Goal: Task Accomplishment & Management: Use online tool/utility

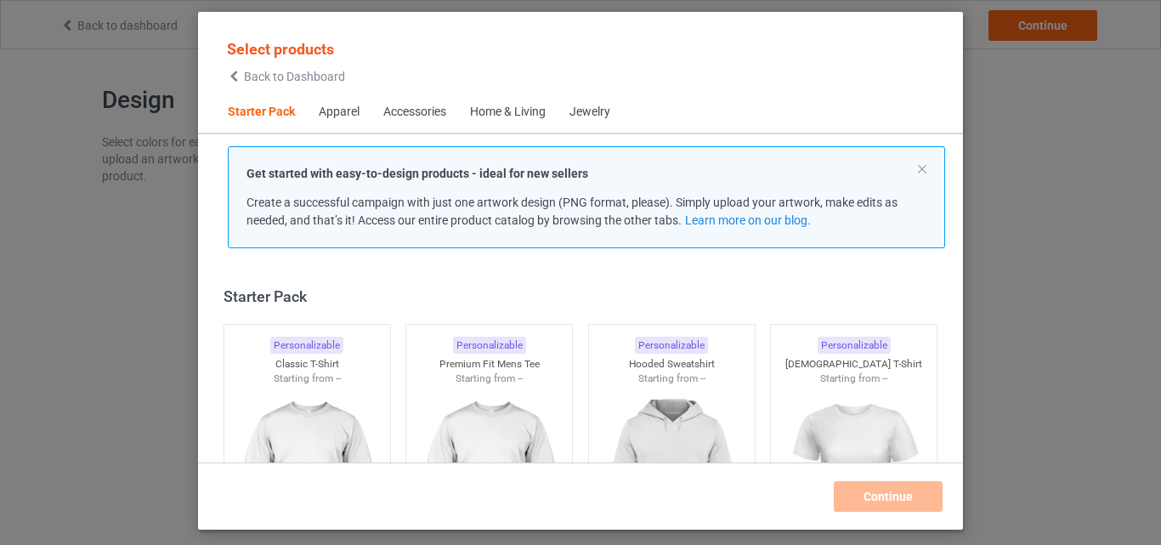
scroll to position [22, 0]
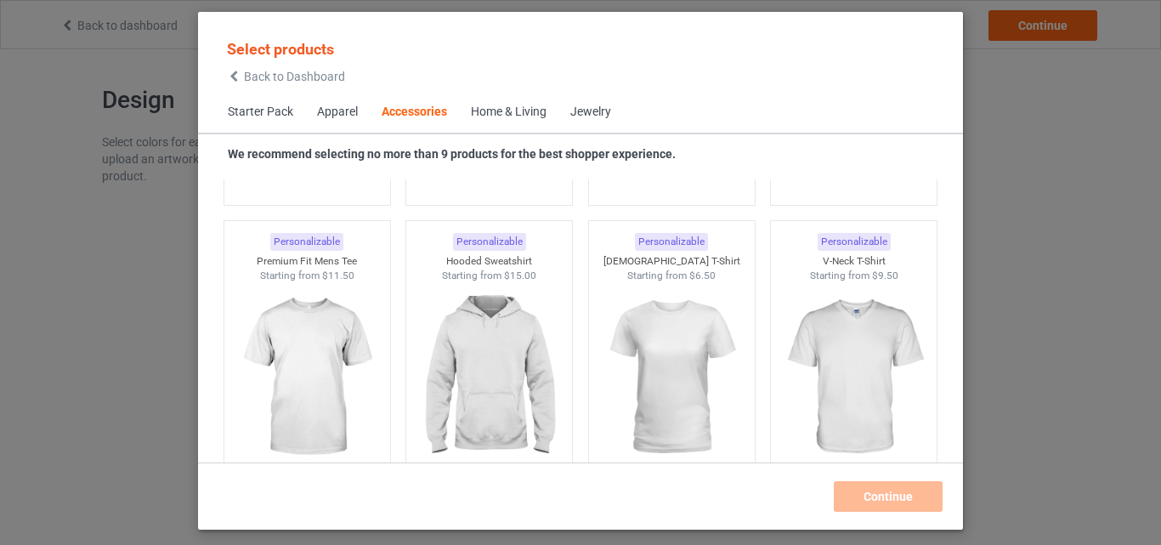
scroll to position [6461, 0]
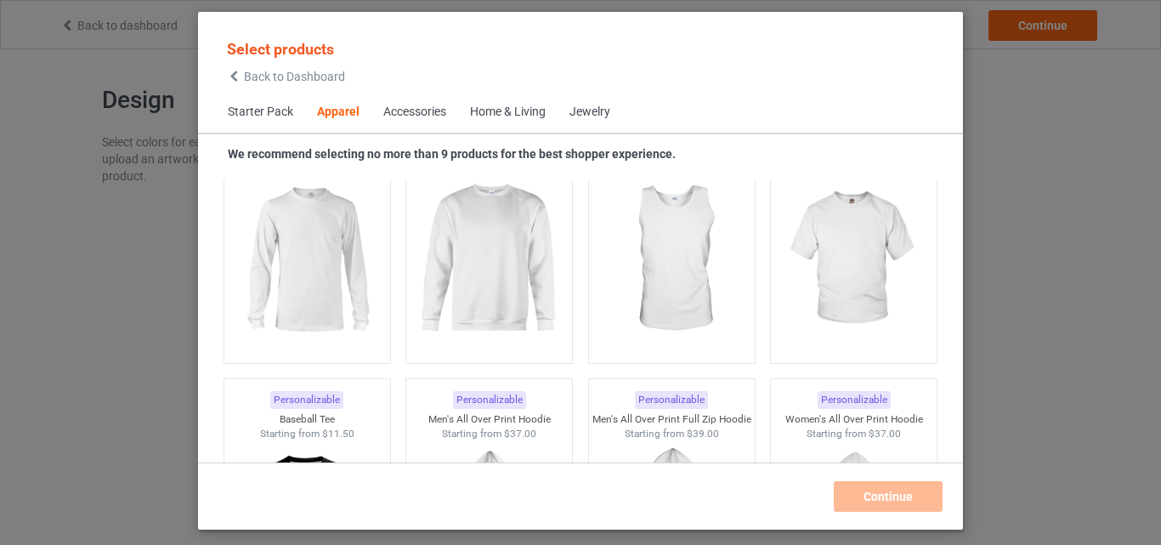
scroll to position [723, 0]
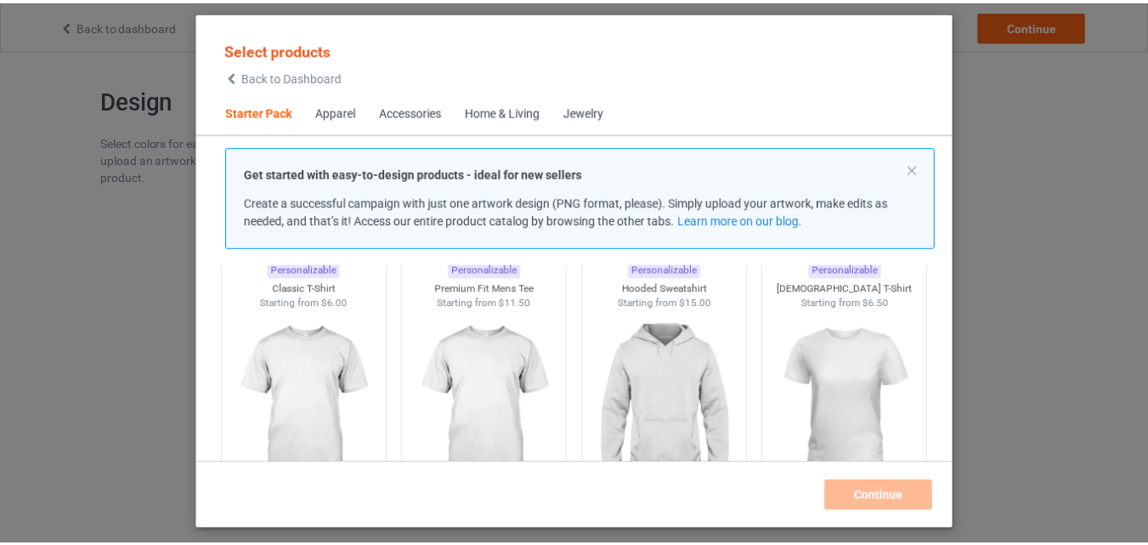
scroll to position [150, 0]
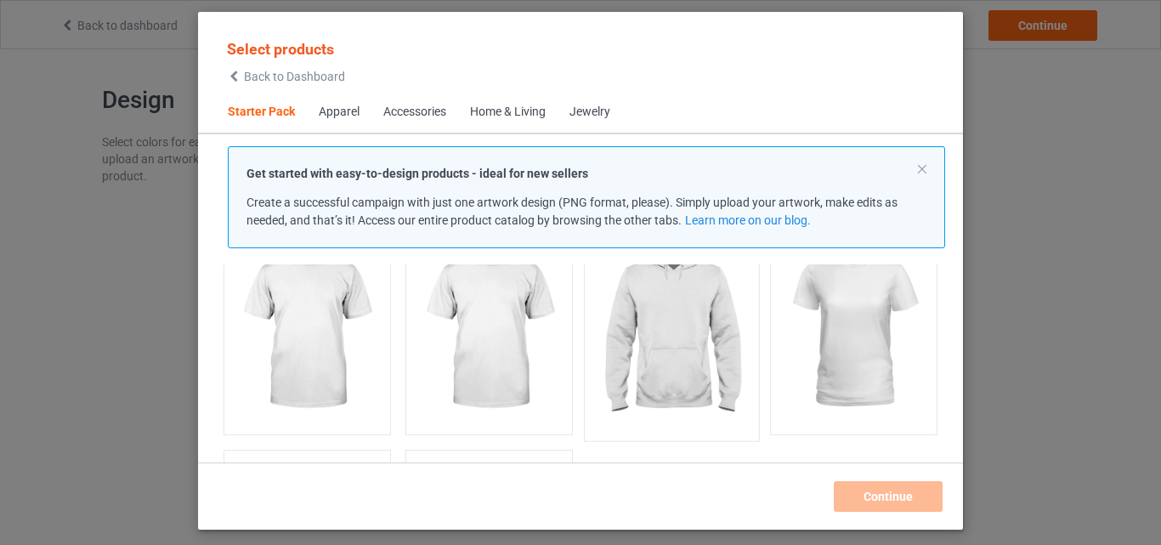
click at [693, 331] on img at bounding box center [672, 332] width 160 height 200
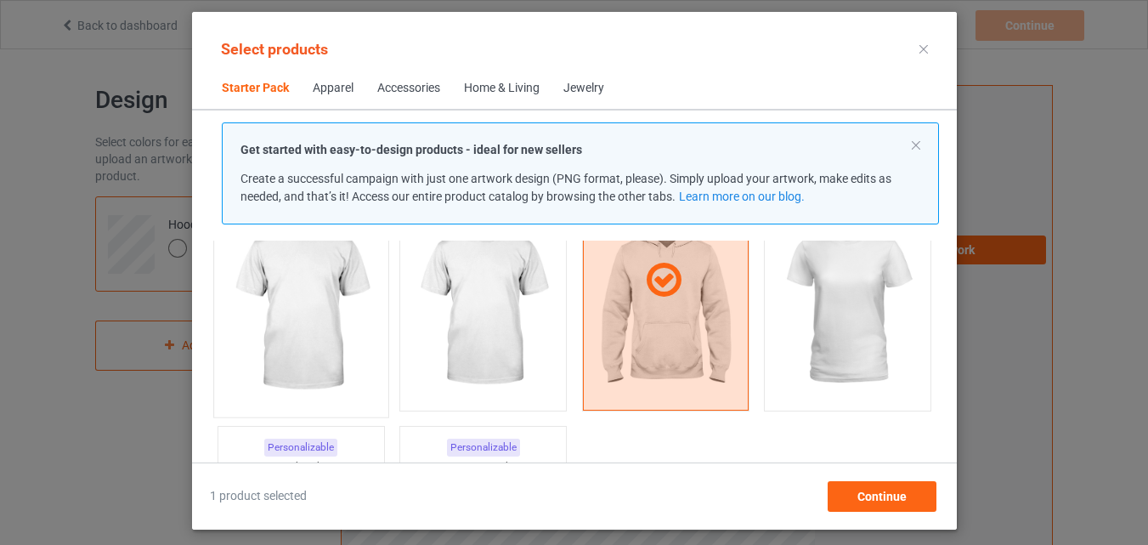
click at [335, 343] on img at bounding box center [301, 308] width 160 height 200
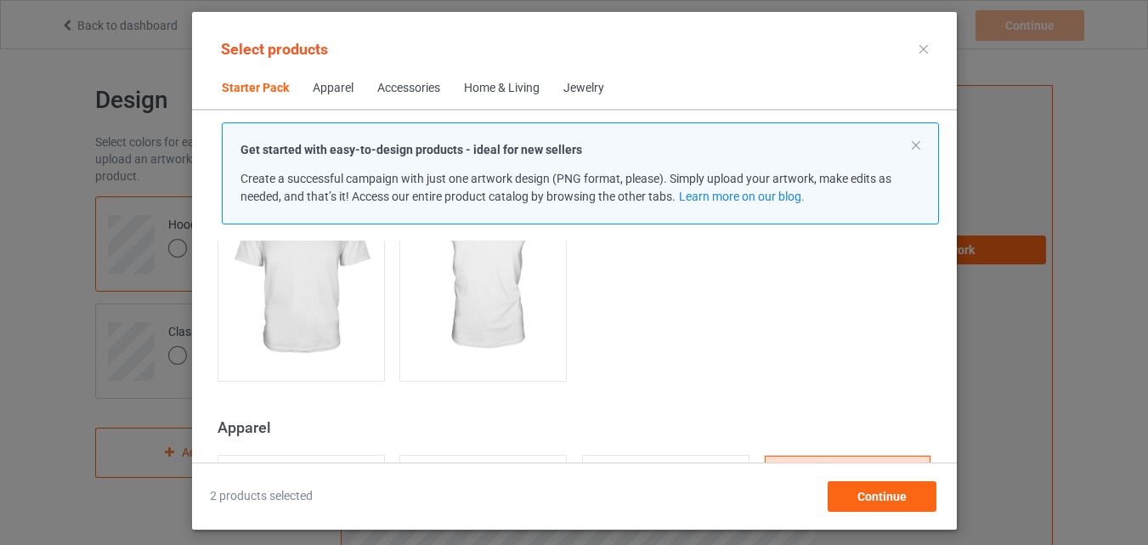
scroll to position [392, 0]
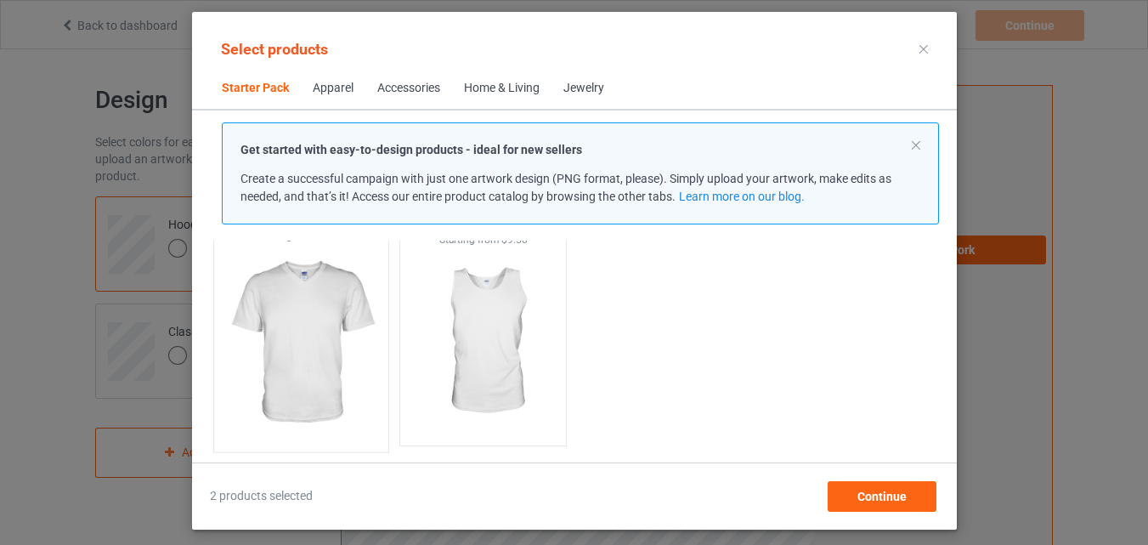
click at [333, 339] on img at bounding box center [301, 343] width 160 height 200
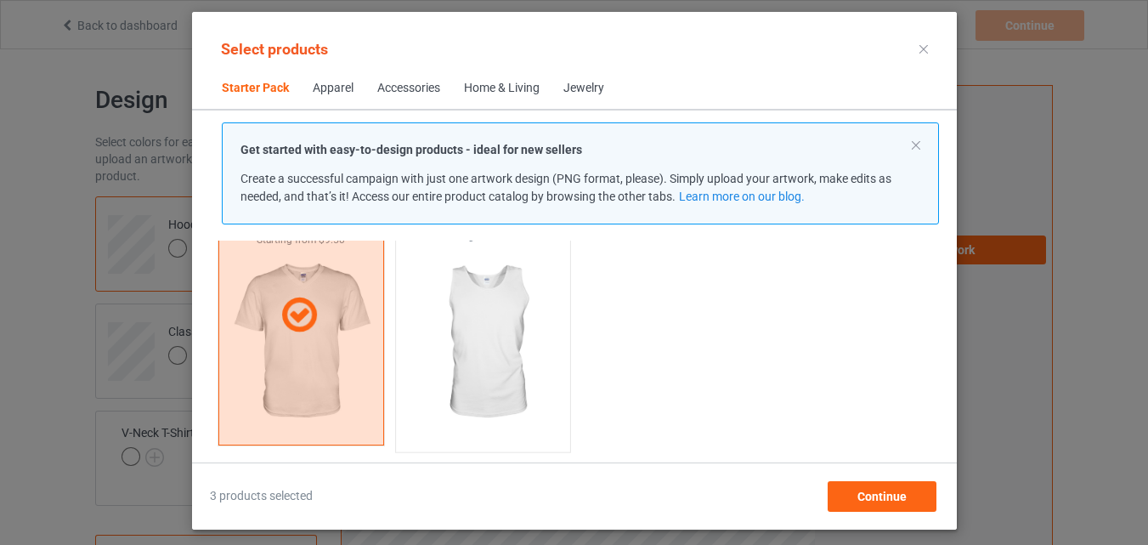
click at [496, 337] on img at bounding box center [483, 343] width 160 height 200
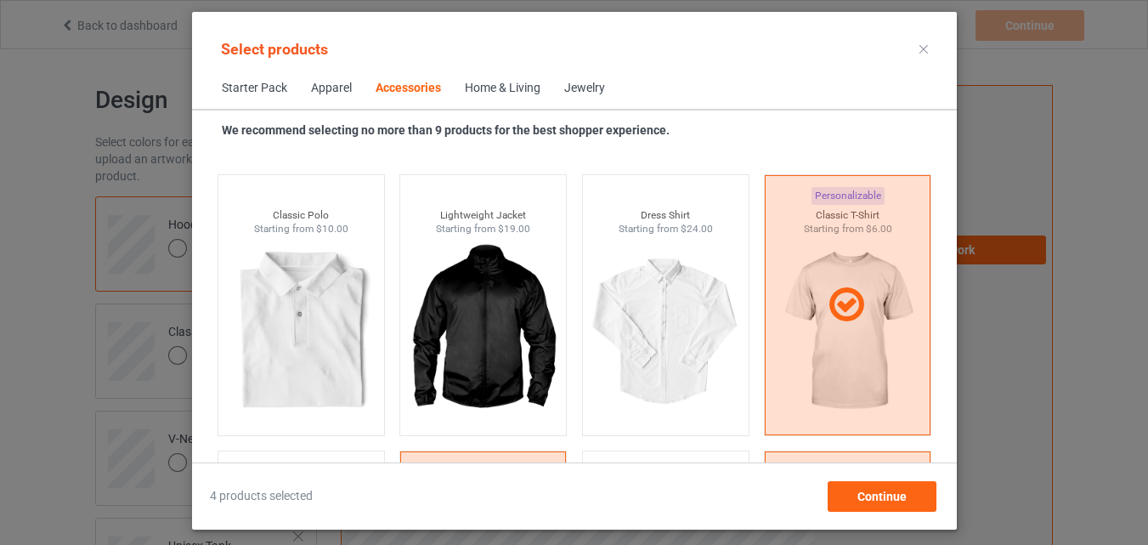
scroll to position [5119, 0]
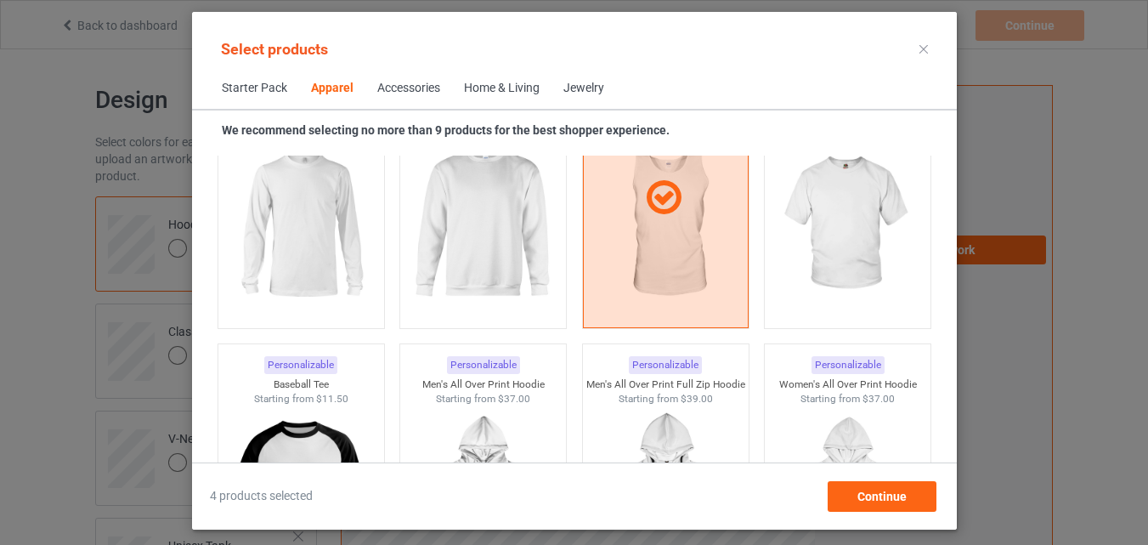
scroll to position [1225, 0]
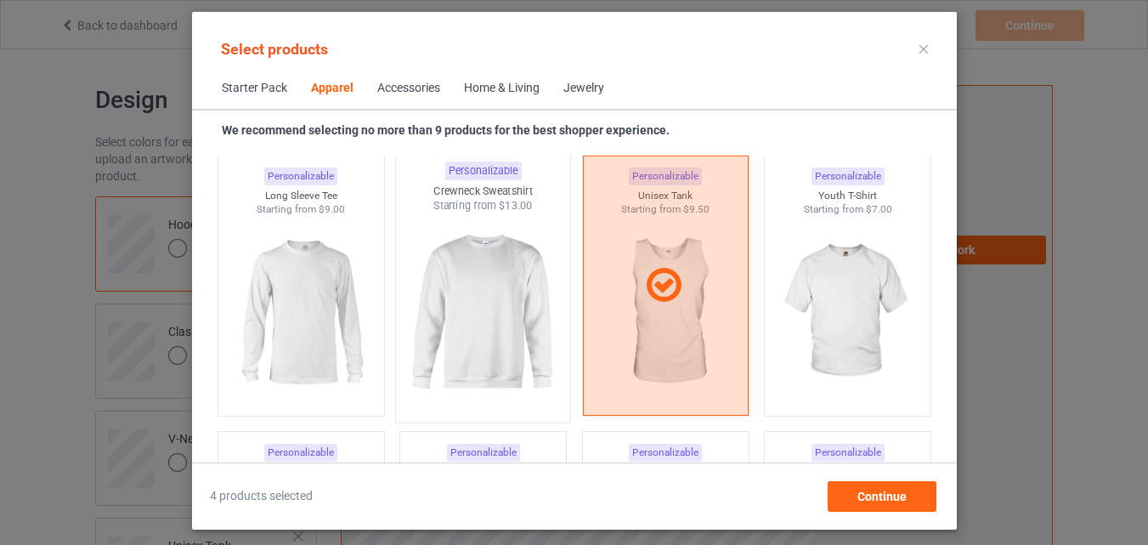
click at [491, 342] on img at bounding box center [483, 313] width 160 height 200
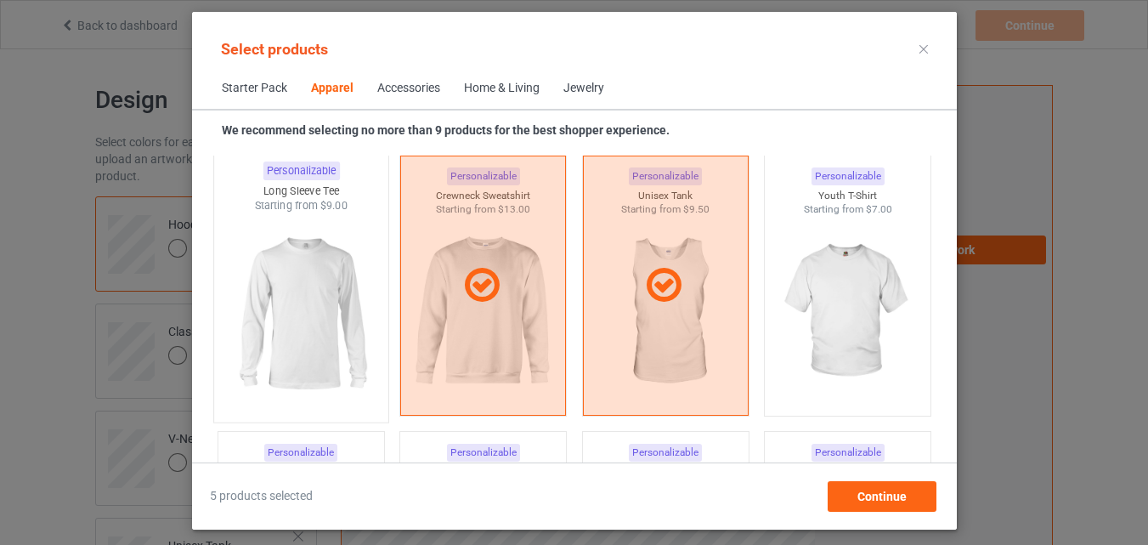
click at [361, 366] on img at bounding box center [301, 313] width 160 height 200
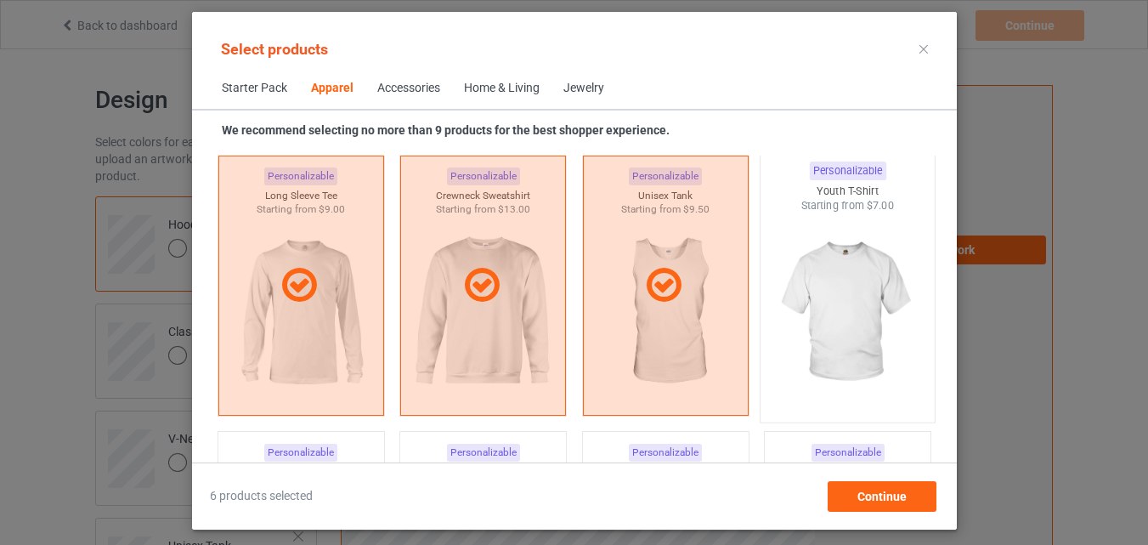
click at [870, 343] on img at bounding box center [848, 313] width 160 height 200
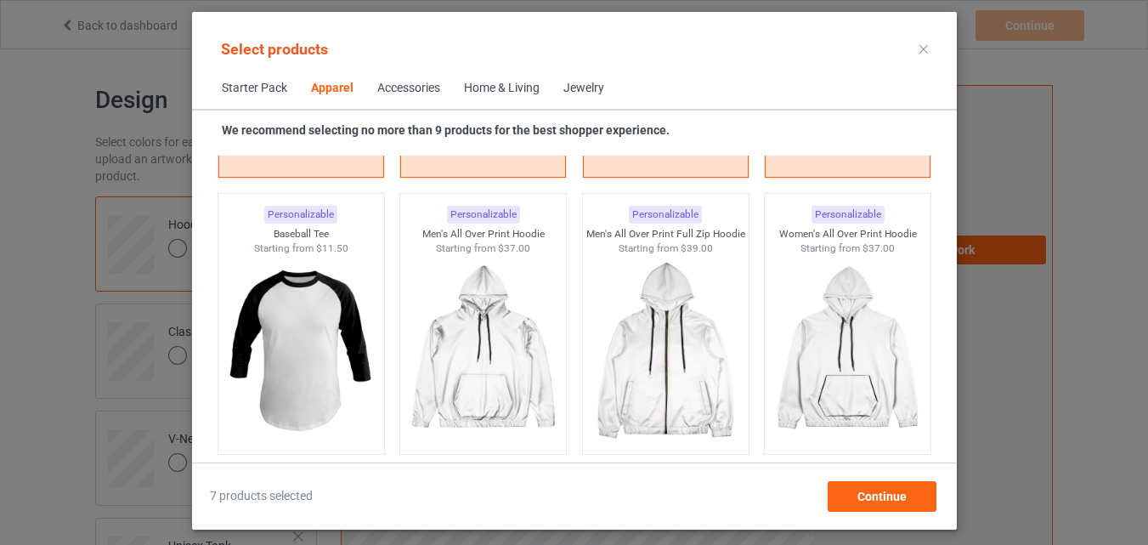
scroll to position [1497, 0]
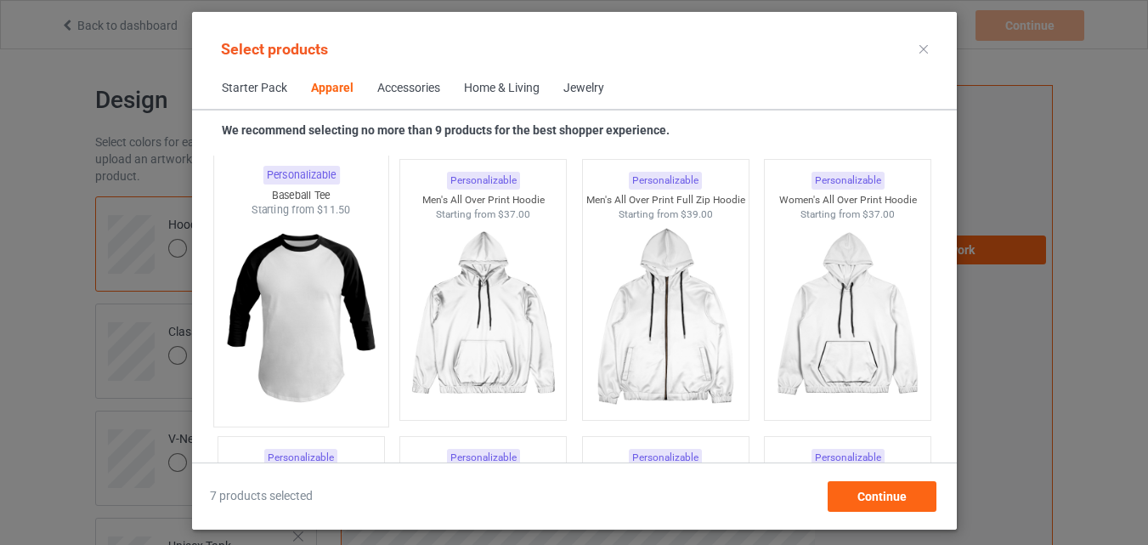
click at [354, 309] on img at bounding box center [301, 318] width 160 height 200
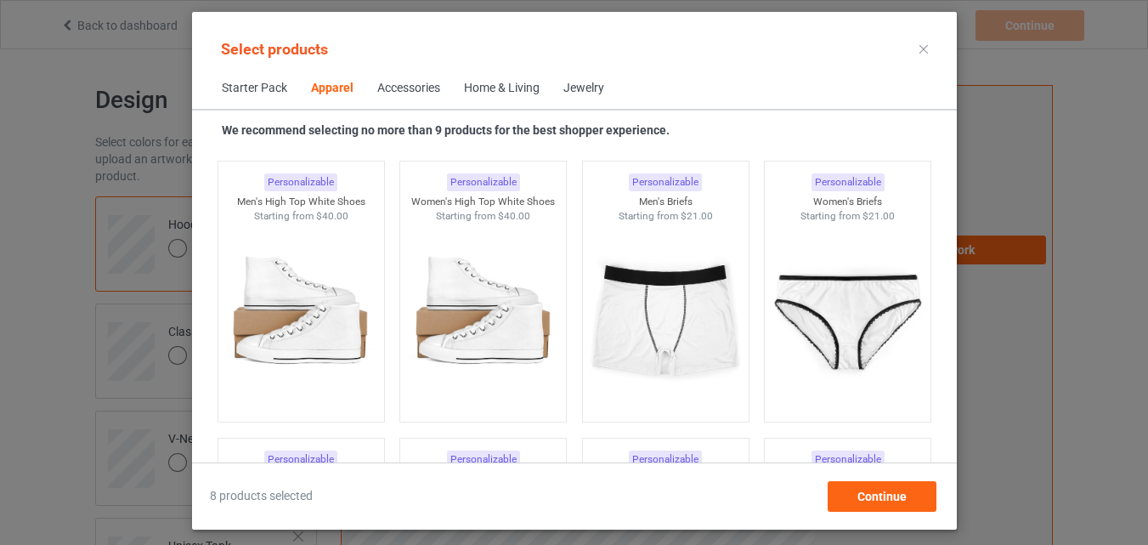
scroll to position [2075, 0]
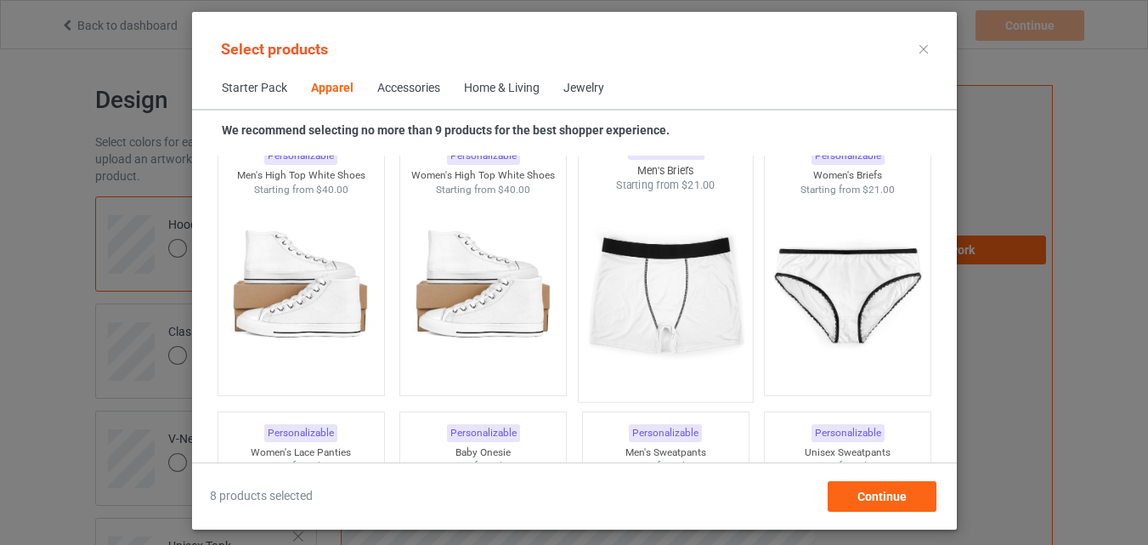
click at [711, 321] on img at bounding box center [666, 293] width 160 height 200
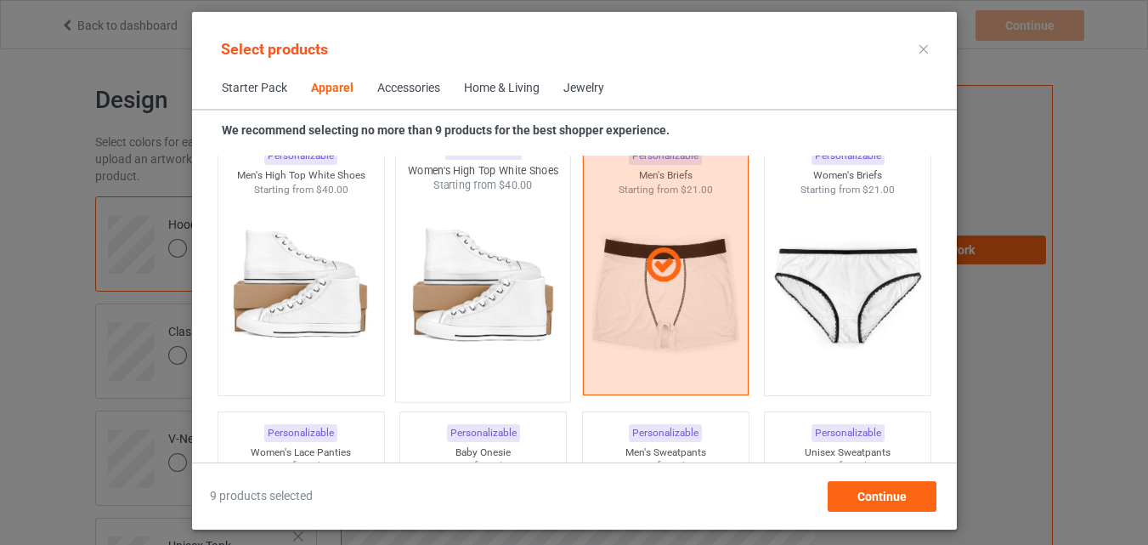
click at [538, 312] on img at bounding box center [483, 293] width 160 height 200
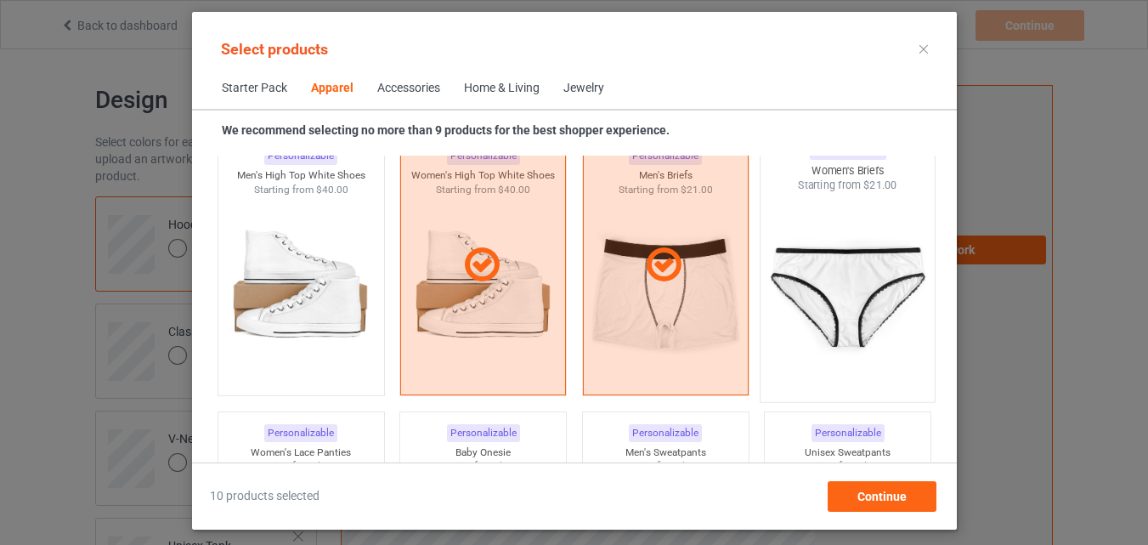
click at [794, 298] on img at bounding box center [848, 293] width 160 height 200
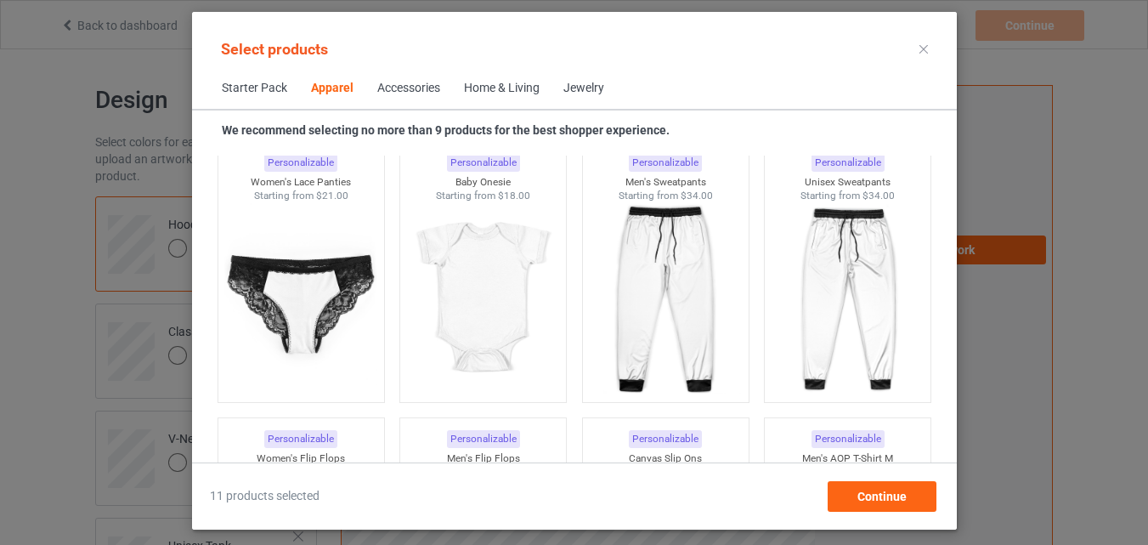
scroll to position [2347, 0]
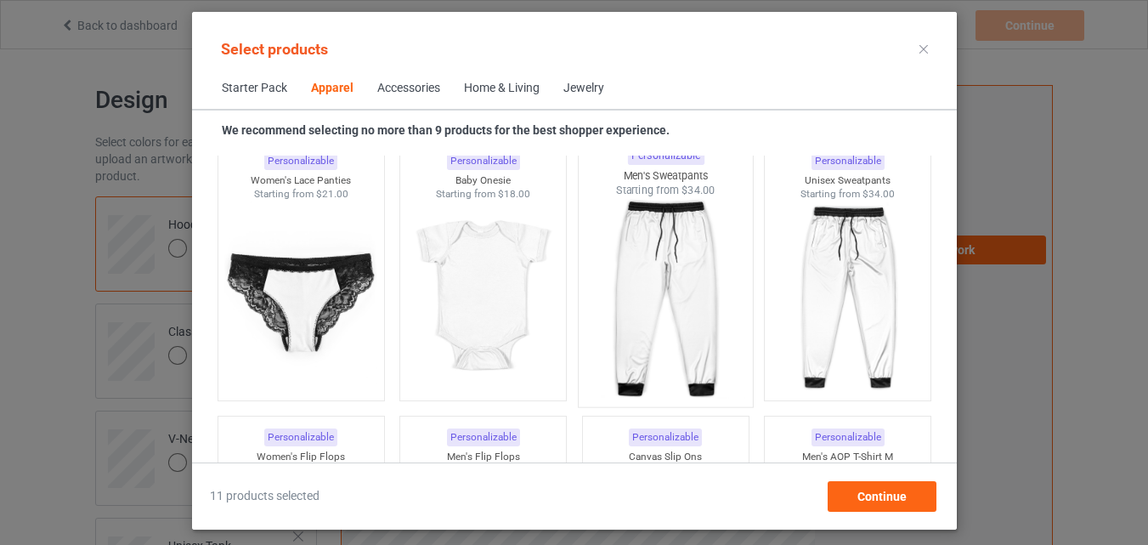
click at [714, 285] on img at bounding box center [666, 298] width 160 height 200
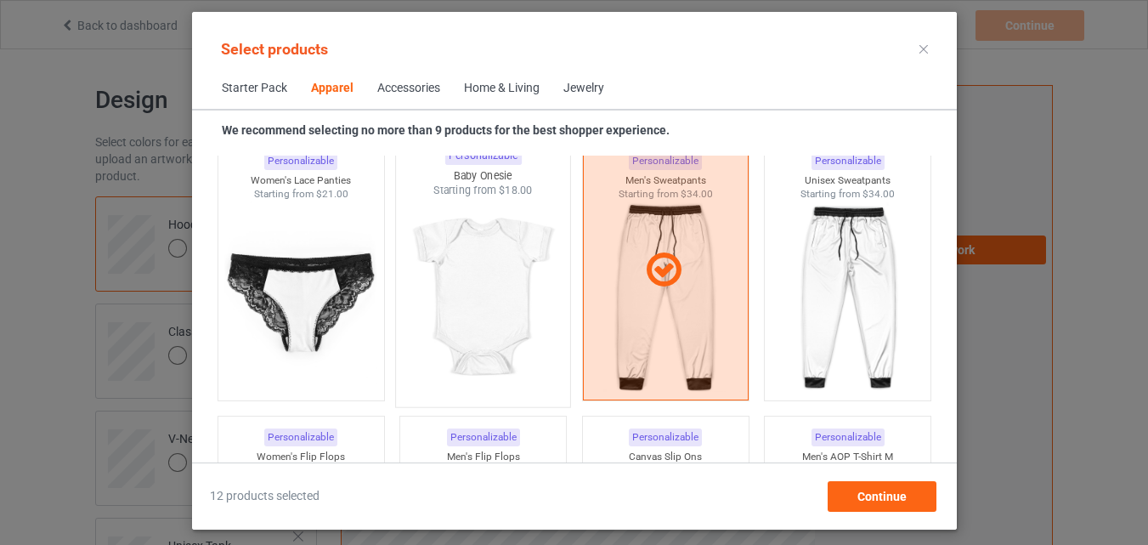
click at [443, 336] on img at bounding box center [483, 298] width 160 height 200
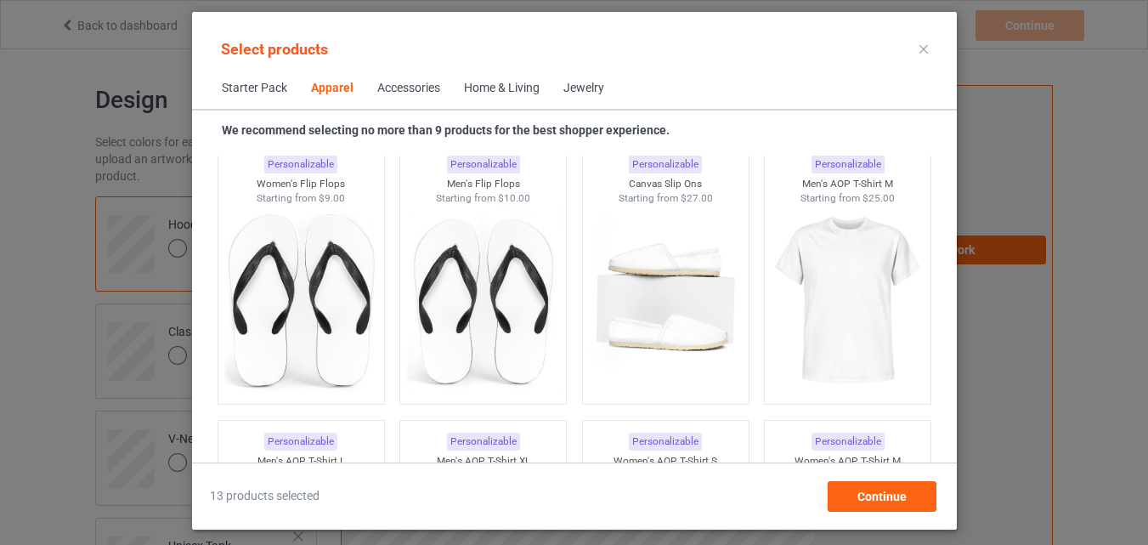
scroll to position [2653, 0]
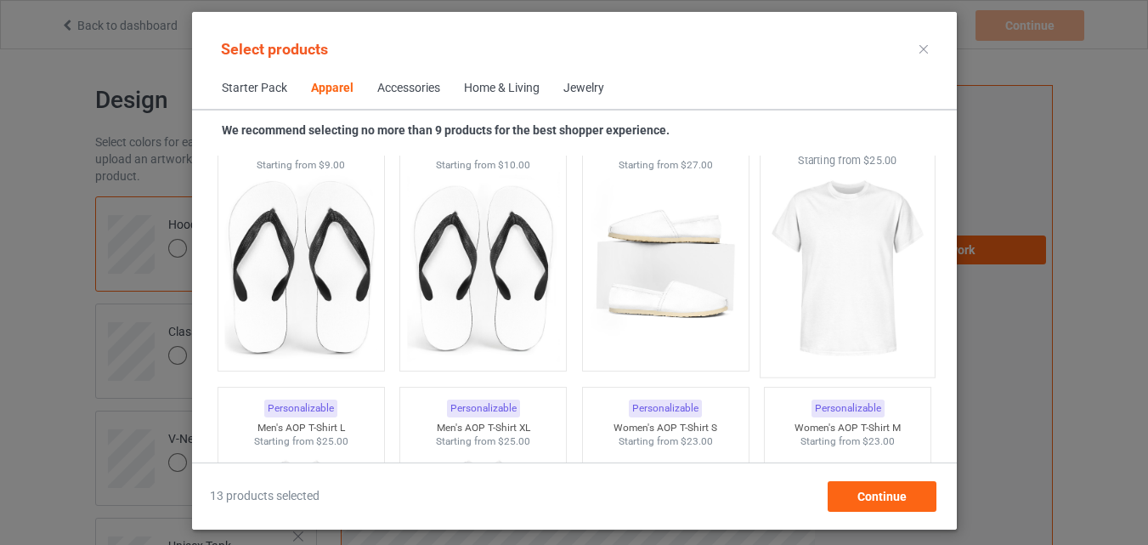
click at [838, 287] on img at bounding box center [848, 268] width 160 height 200
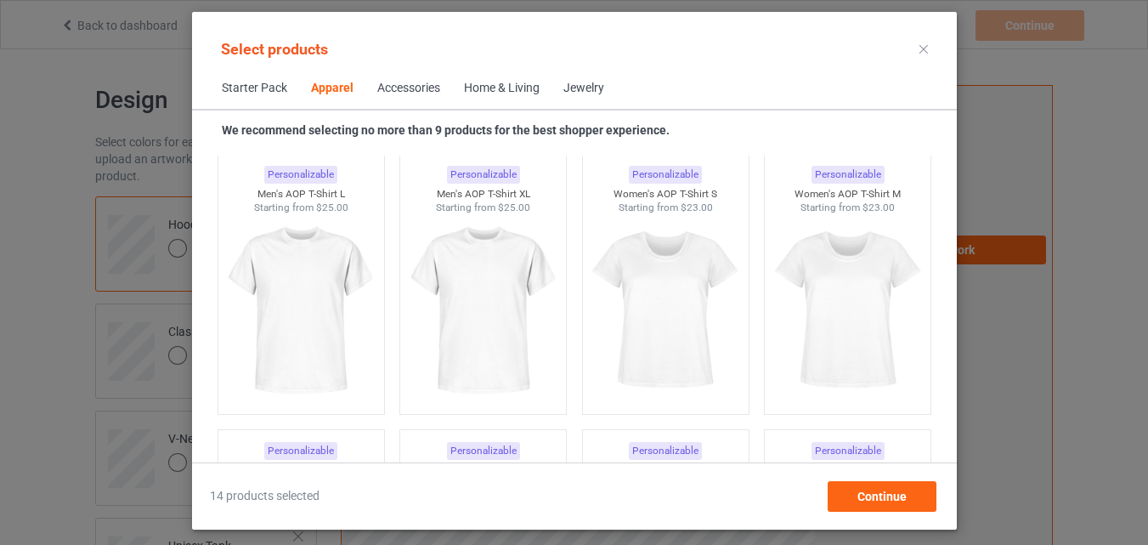
scroll to position [2891, 0]
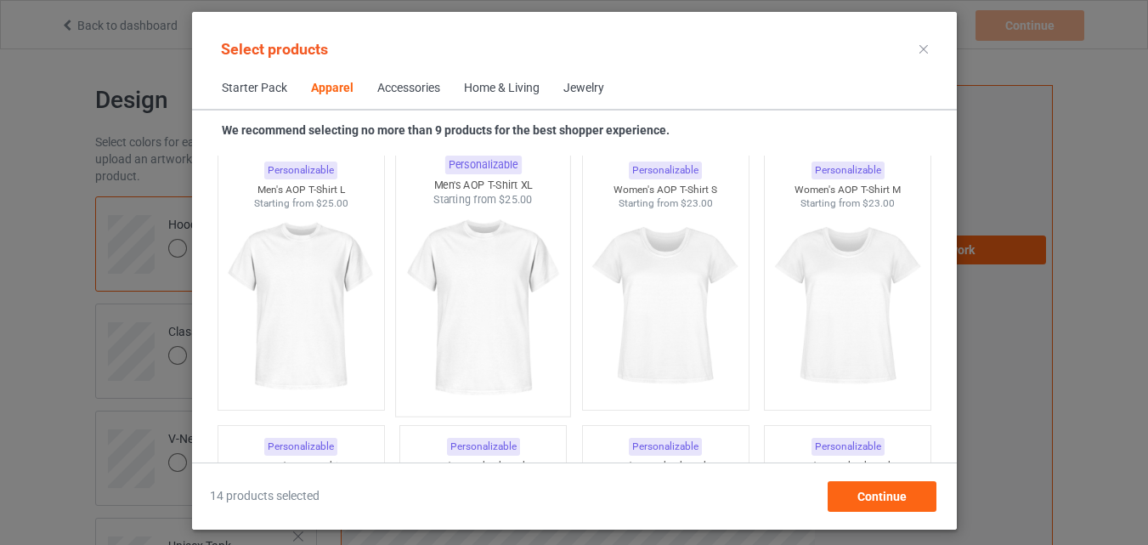
click at [473, 334] on img at bounding box center [483, 307] width 160 height 200
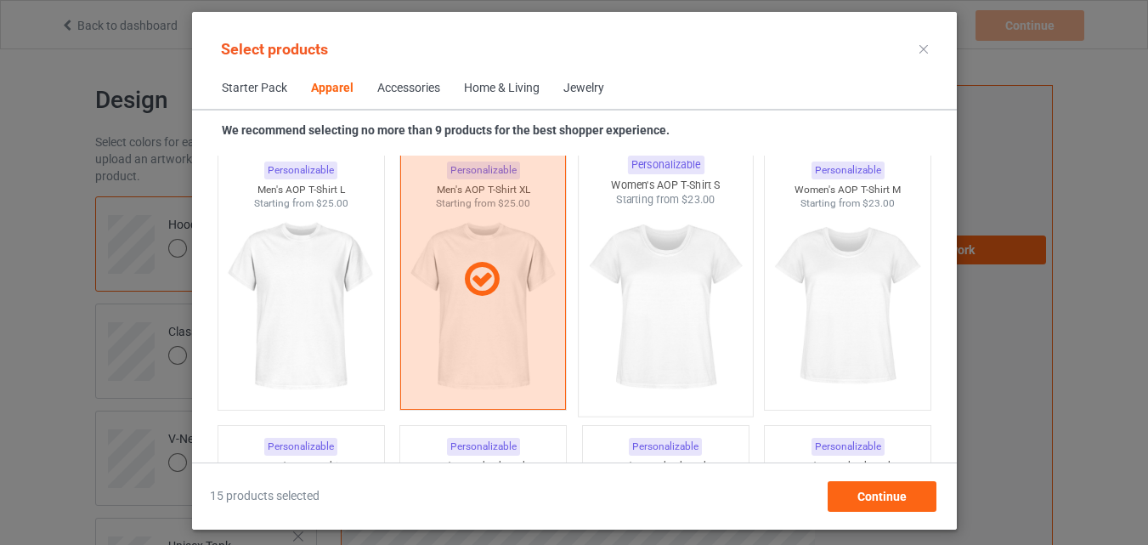
click at [673, 290] on img at bounding box center [666, 307] width 160 height 200
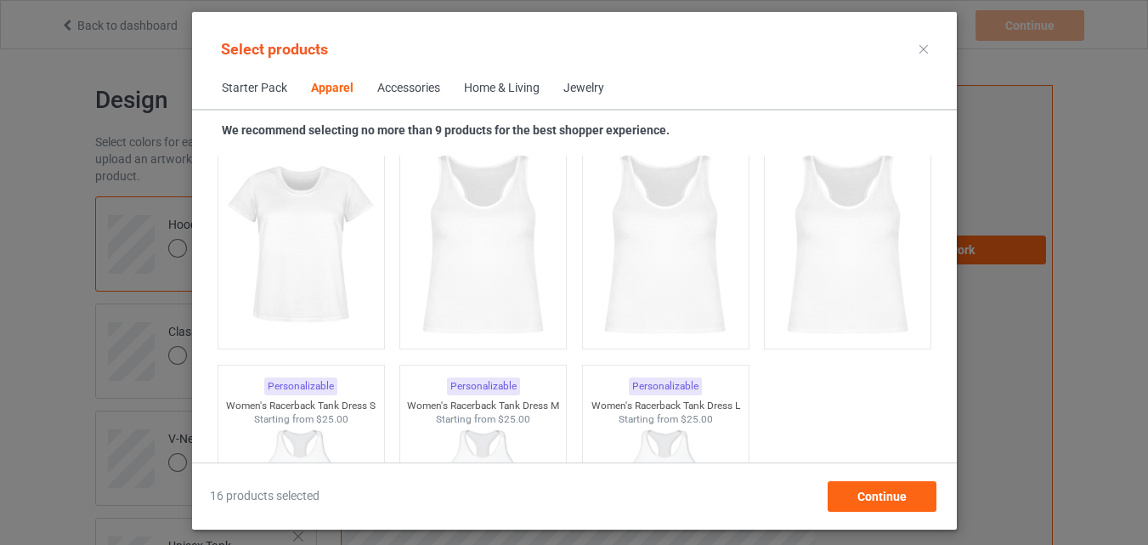
scroll to position [3231, 0]
click at [666, 289] on img at bounding box center [666, 244] width 160 height 200
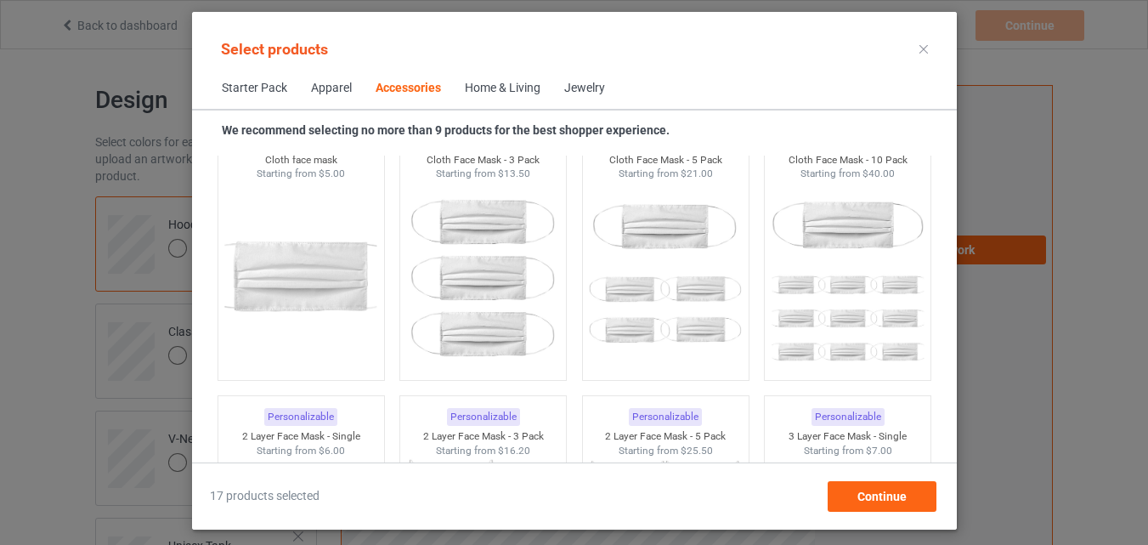
scroll to position [3843, 0]
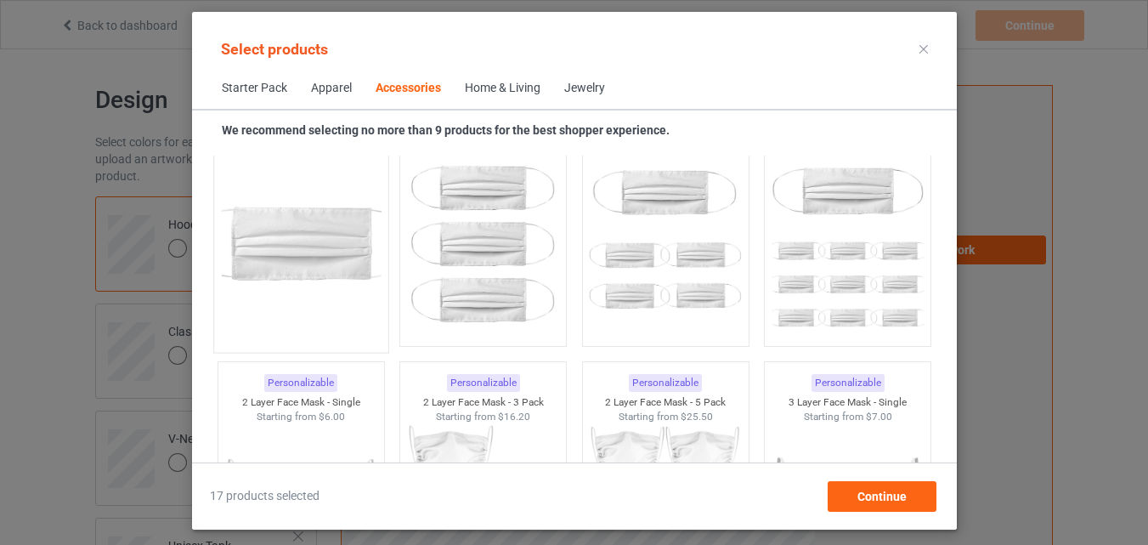
click at [316, 279] on img at bounding box center [301, 244] width 160 height 200
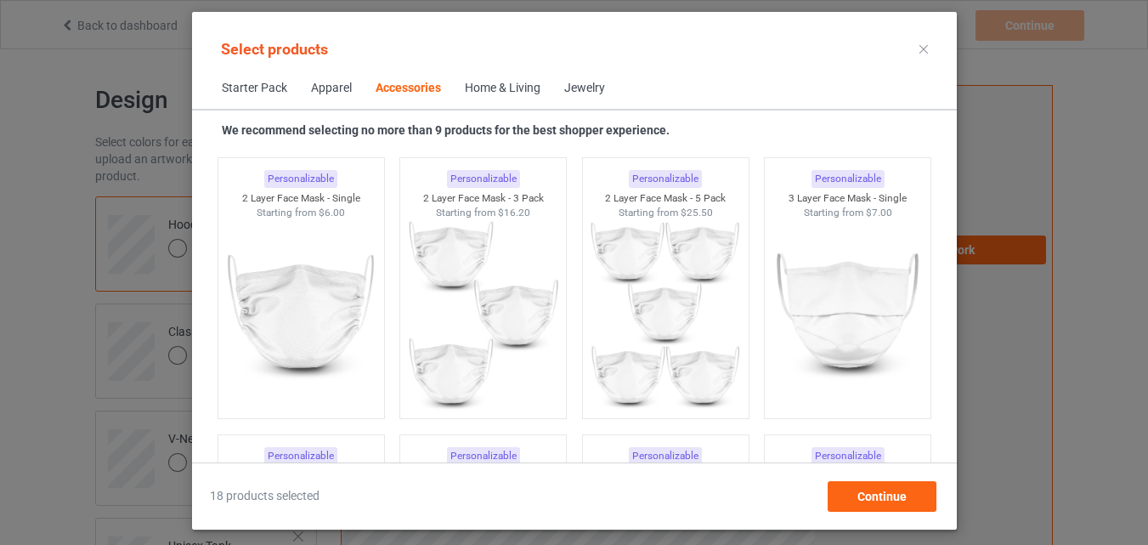
scroll to position [4081, 0]
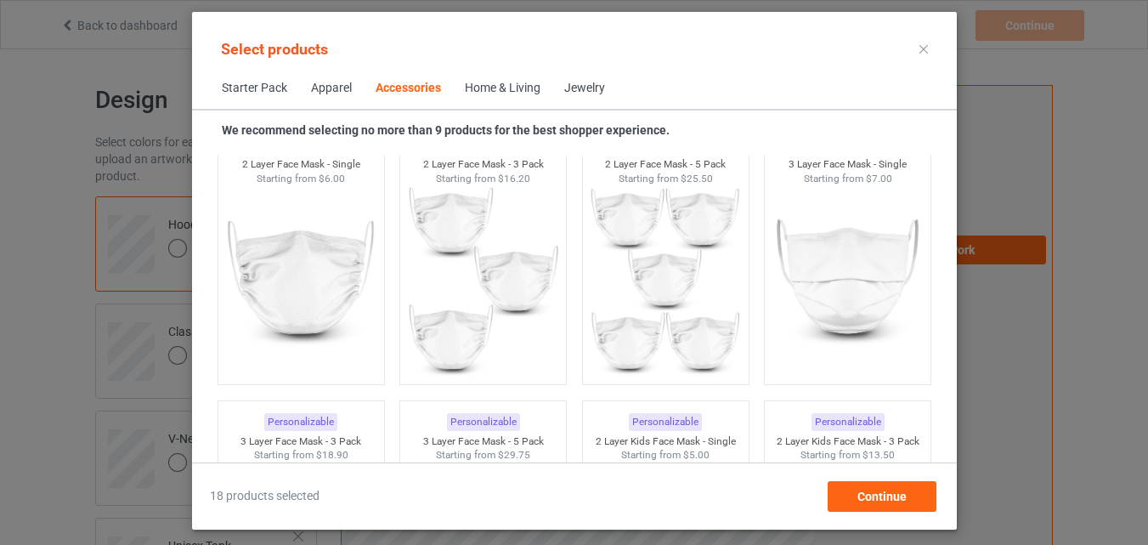
click at [316, 279] on img at bounding box center [300, 280] width 152 height 190
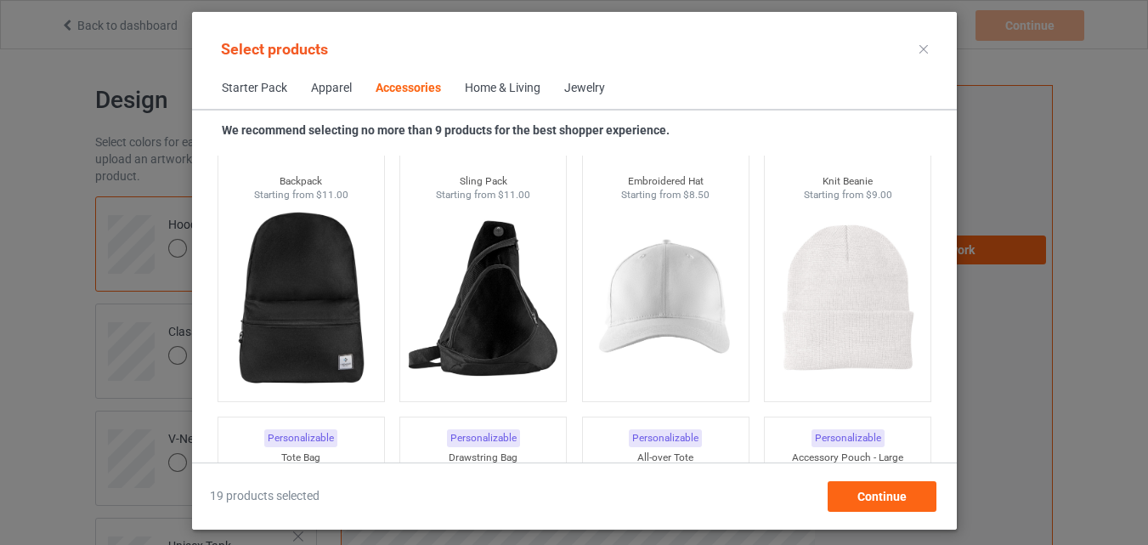
scroll to position [4897, 0]
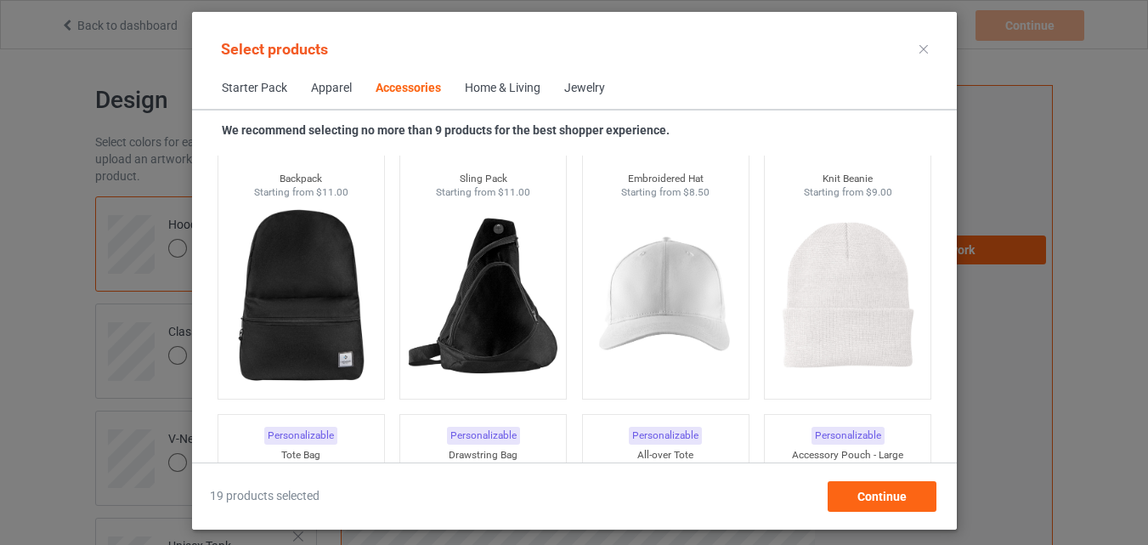
click at [316, 279] on img at bounding box center [300, 295] width 152 height 190
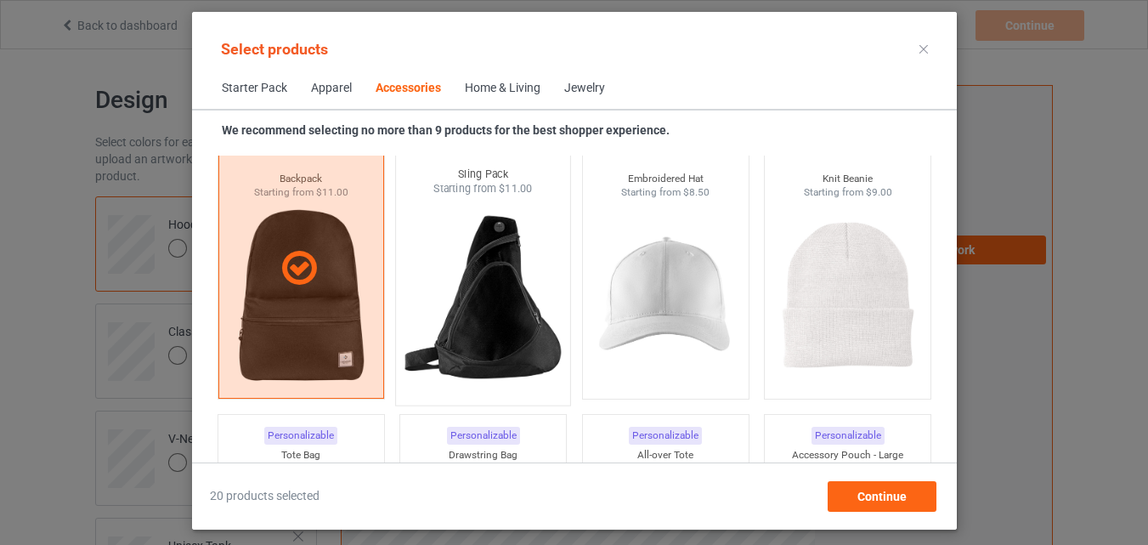
click at [505, 353] on img at bounding box center [483, 296] width 160 height 200
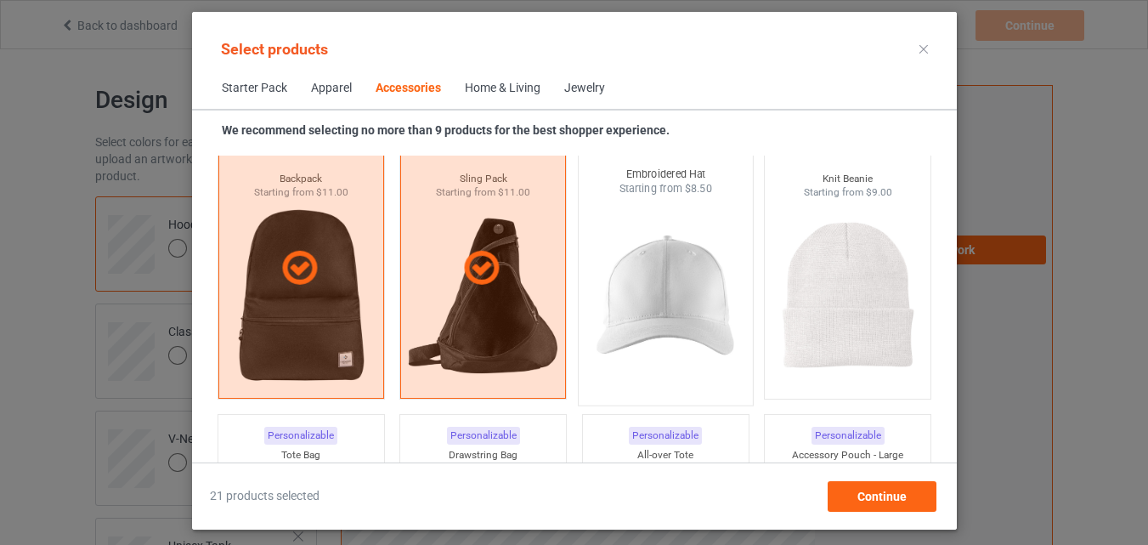
click at [640, 331] on img at bounding box center [666, 296] width 160 height 200
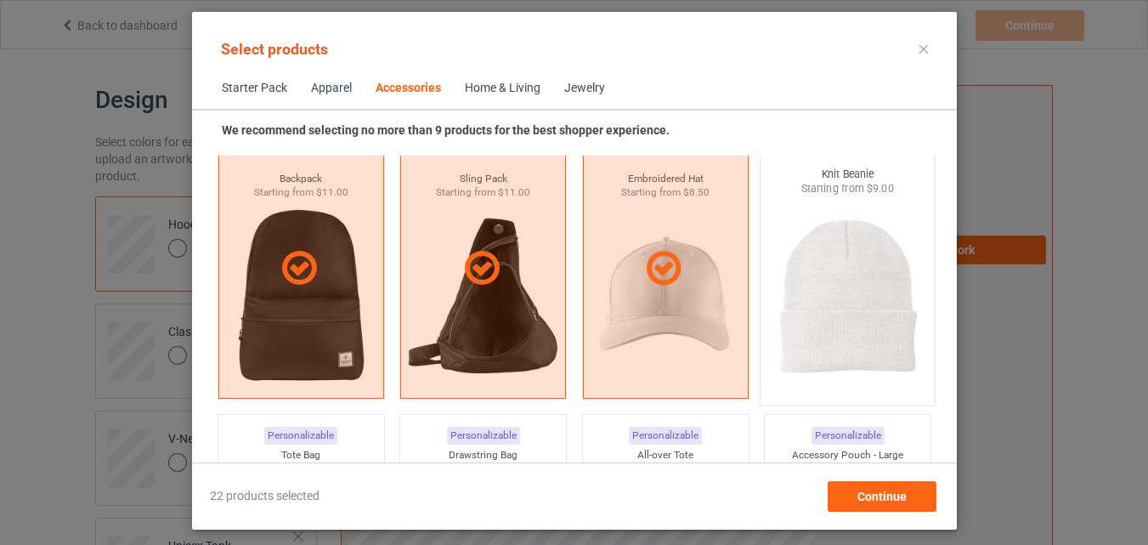
click at [863, 337] on img at bounding box center [848, 296] width 160 height 200
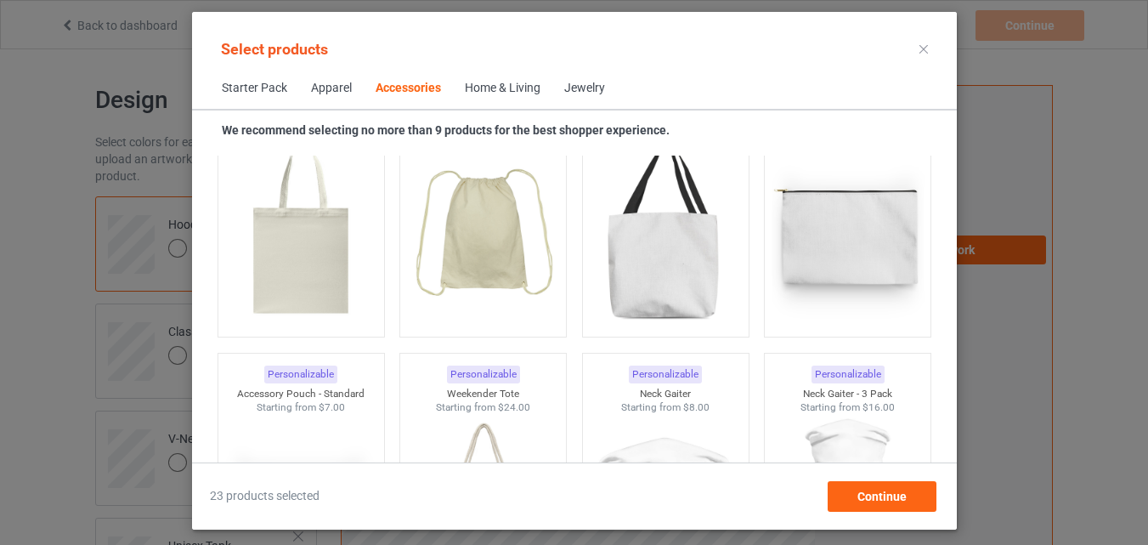
scroll to position [5237, 0]
click at [361, 268] on img at bounding box center [301, 233] width 160 height 200
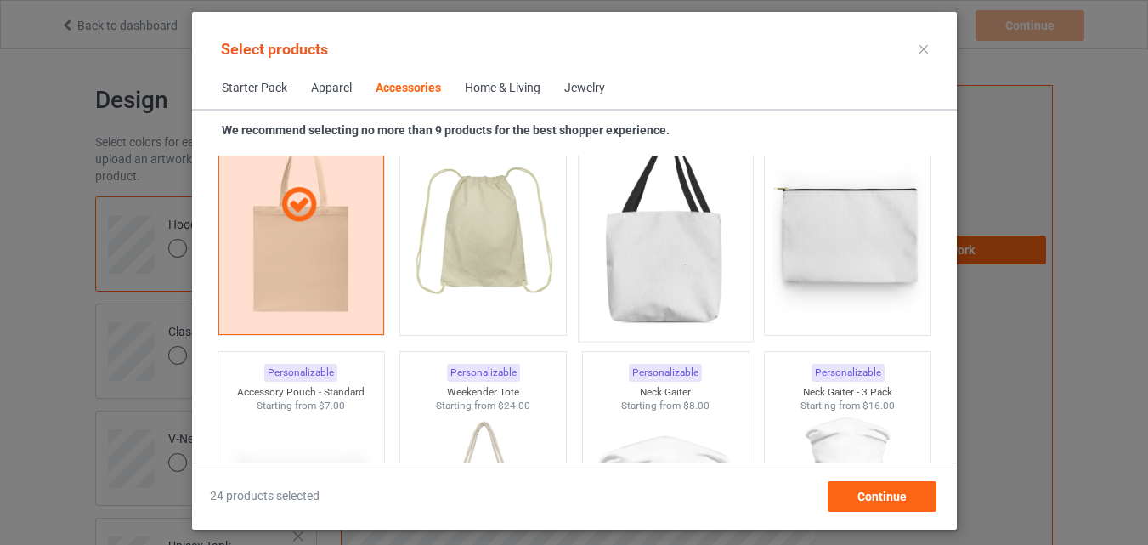
click at [689, 298] on img at bounding box center [666, 233] width 160 height 200
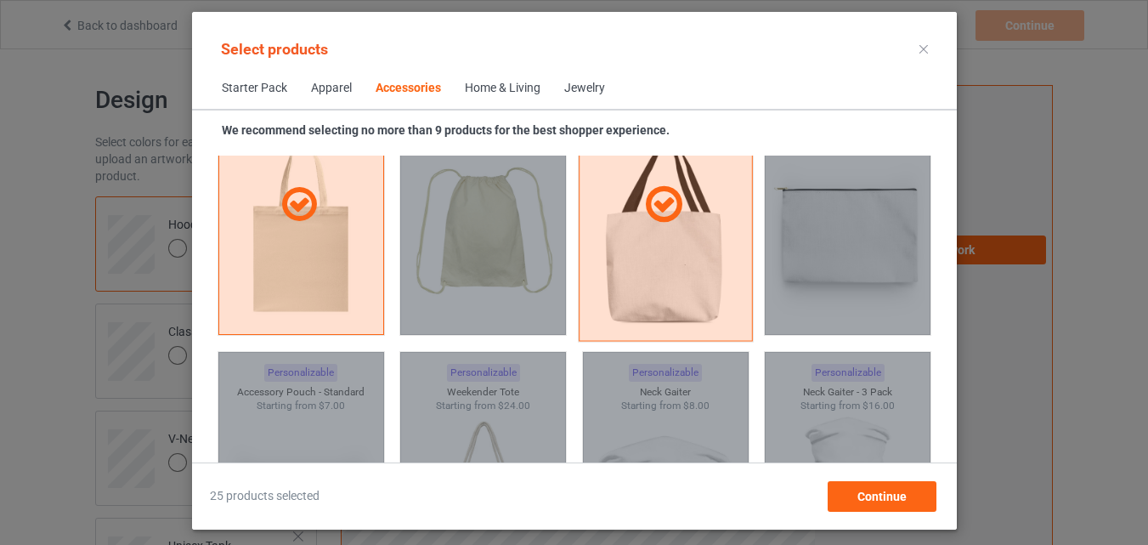
click at [689, 302] on div at bounding box center [665, 205] width 174 height 273
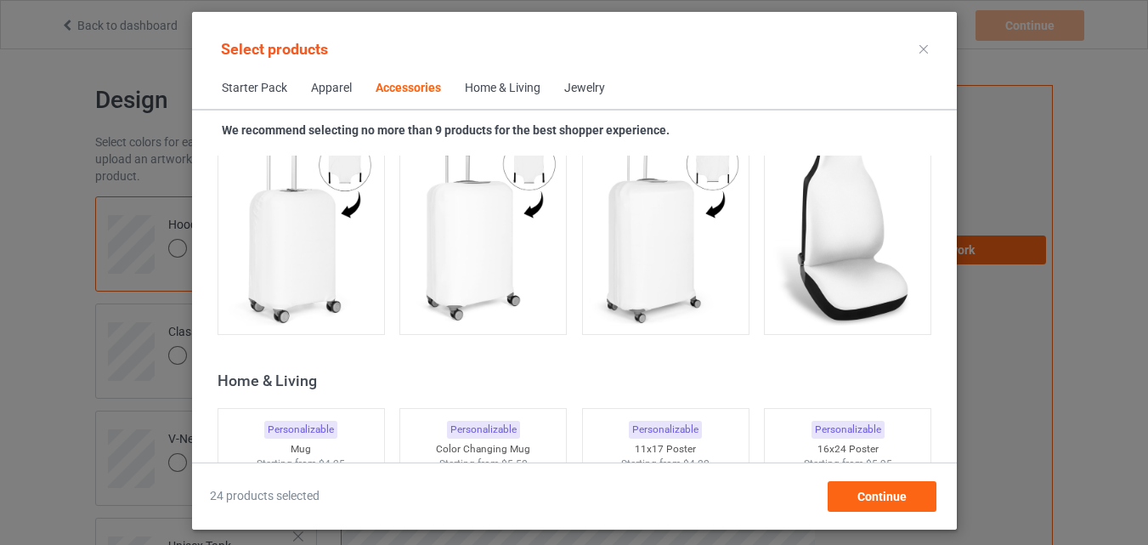
scroll to position [7447, 0]
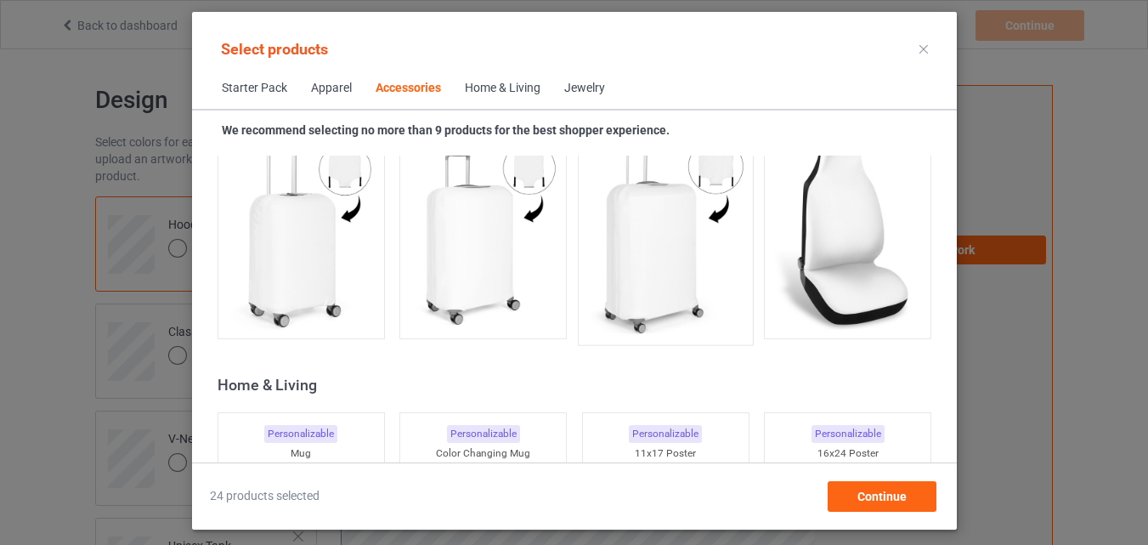
click at [669, 290] on img at bounding box center [666, 236] width 160 height 200
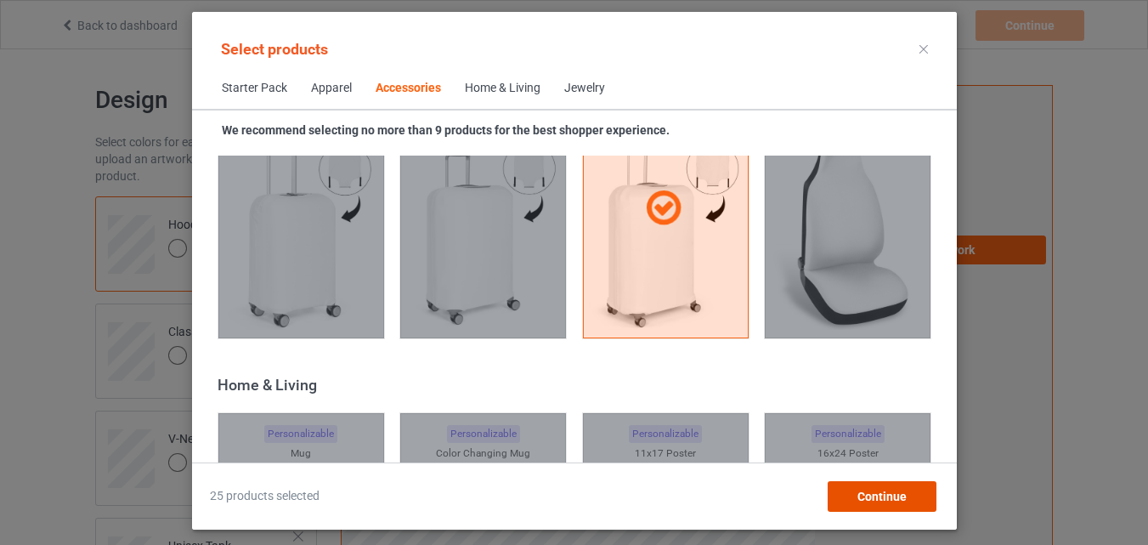
click at [870, 501] on span "Continue" at bounding box center [881, 497] width 49 height 14
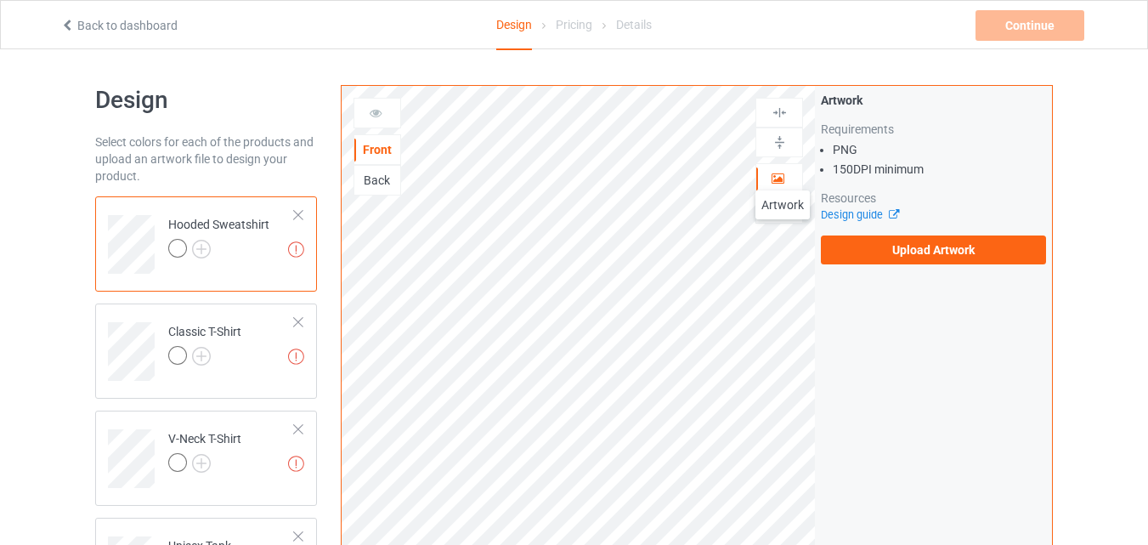
click at [783, 173] on icon at bounding box center [778, 176] width 14 height 12
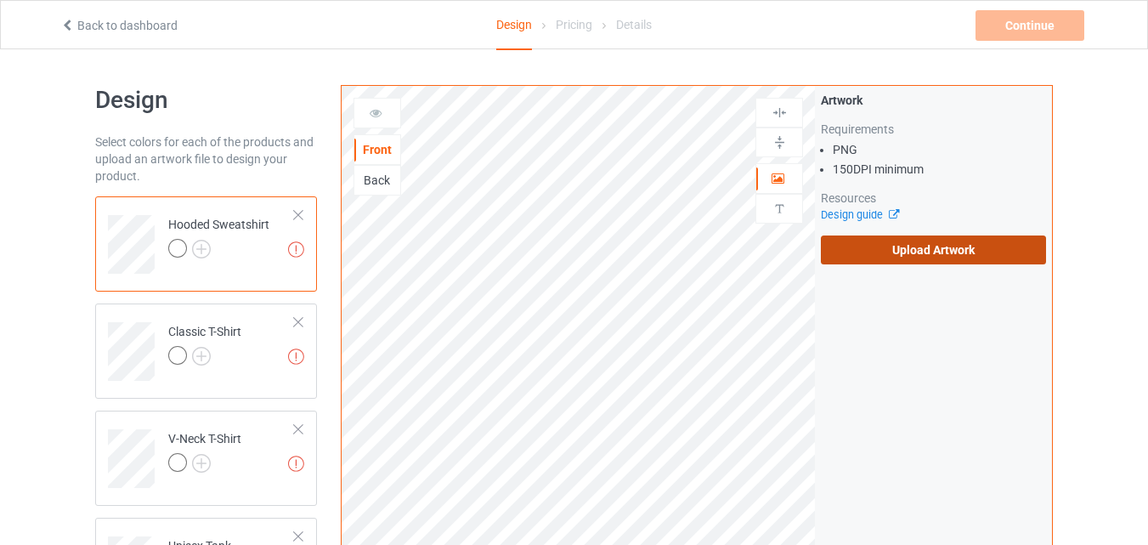
click at [880, 253] on label "Upload Artwork" at bounding box center [933, 249] width 225 height 29
click at [0, 0] on input "Upload Artwork" at bounding box center [0, 0] width 0 height 0
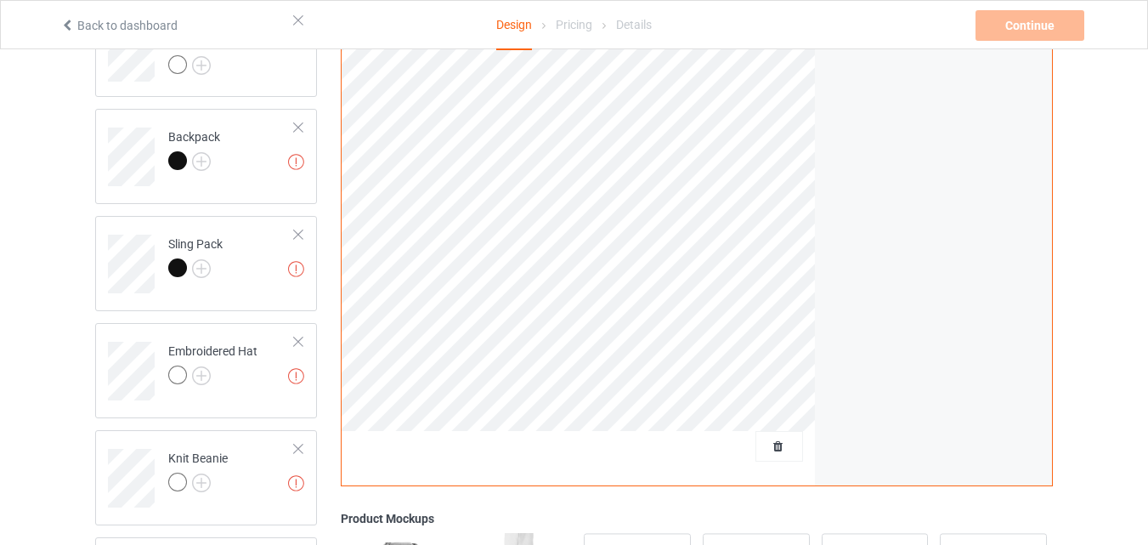
scroll to position [2117, 0]
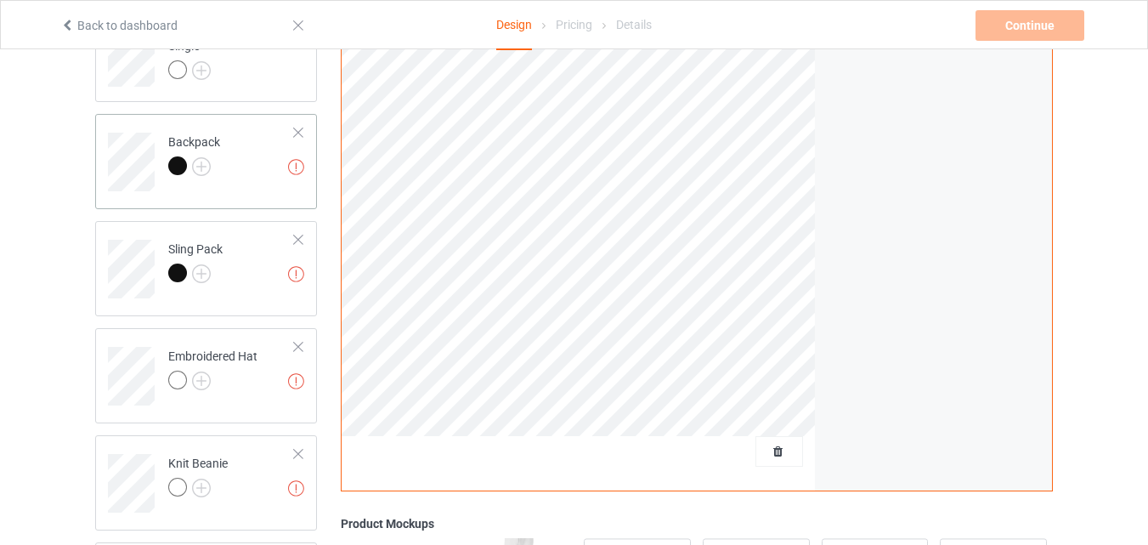
click at [258, 148] on td "Missing artworks Backpack" at bounding box center [231, 156] width 145 height 71
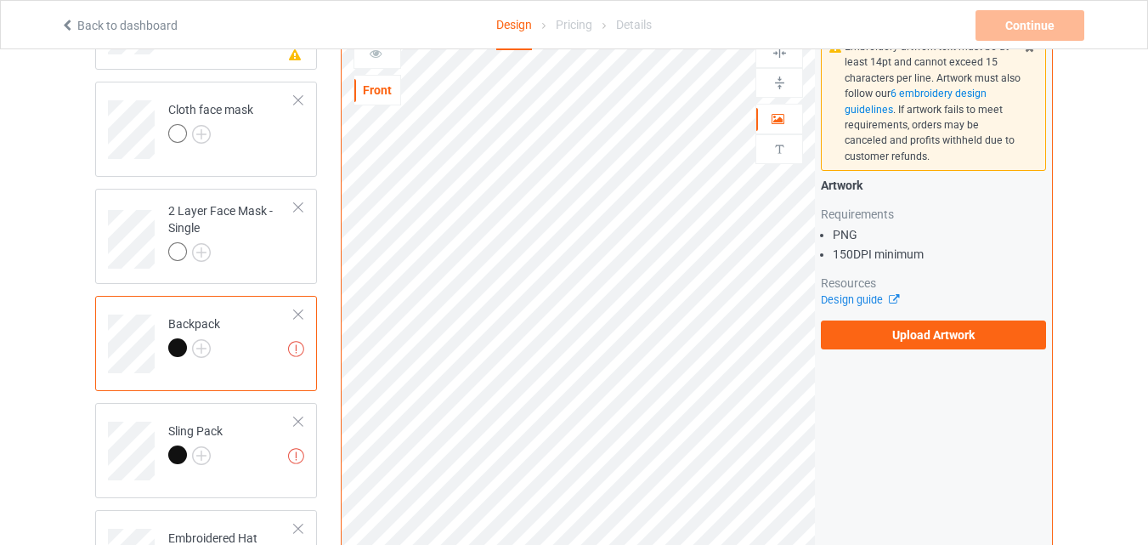
scroll to position [1965, 0]
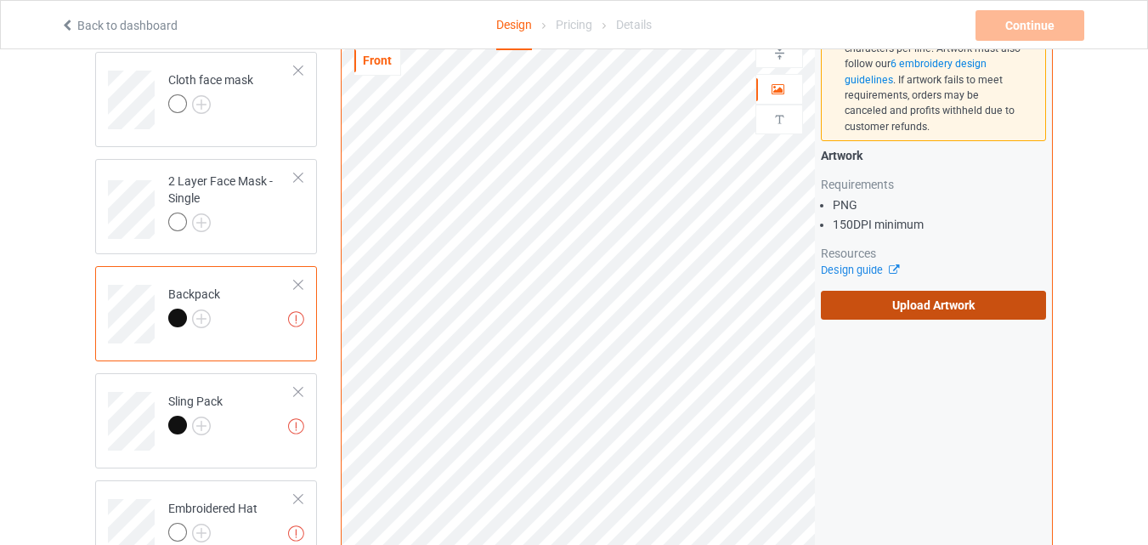
click at [945, 308] on label "Upload Artwork" at bounding box center [933, 305] width 225 height 29
click at [0, 0] on input "Upload Artwork" at bounding box center [0, 0] width 0 height 0
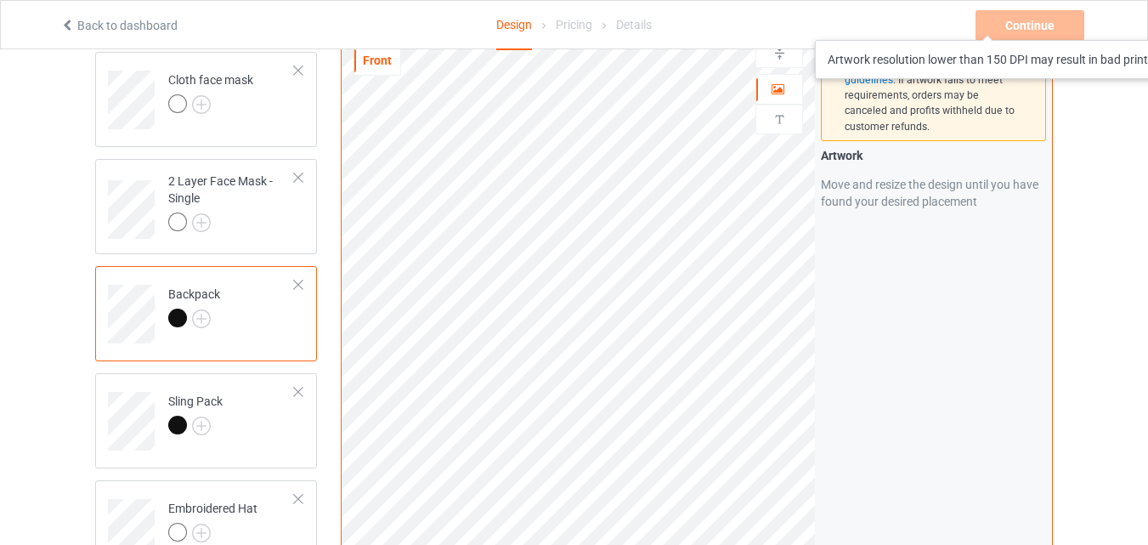
click at [1034, 23] on div "Continue Artwork resolution lower than 150 DPI may result in bad print" at bounding box center [1032, 25] width 112 height 31
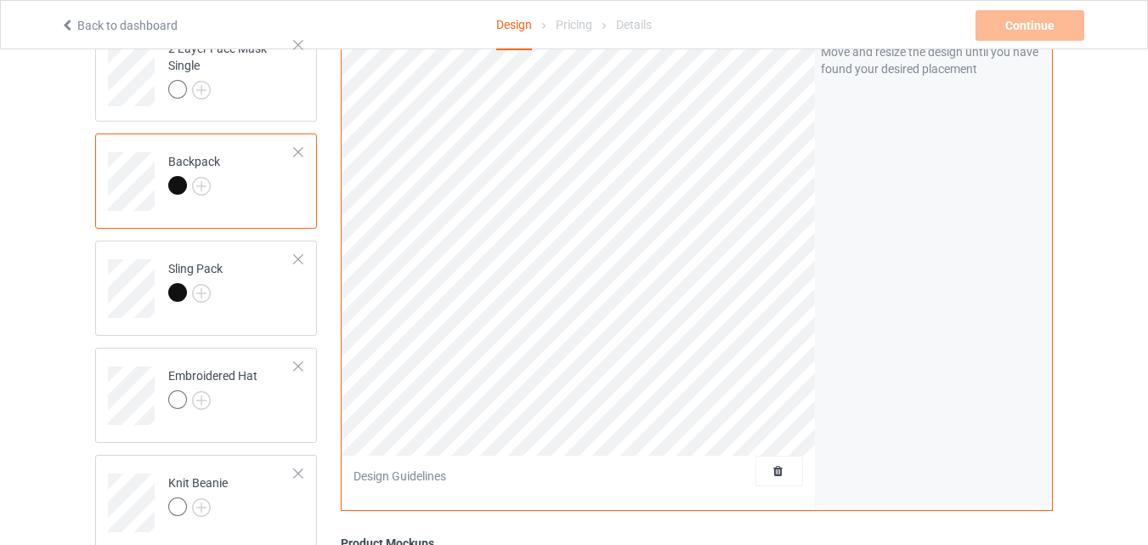
scroll to position [2068, 0]
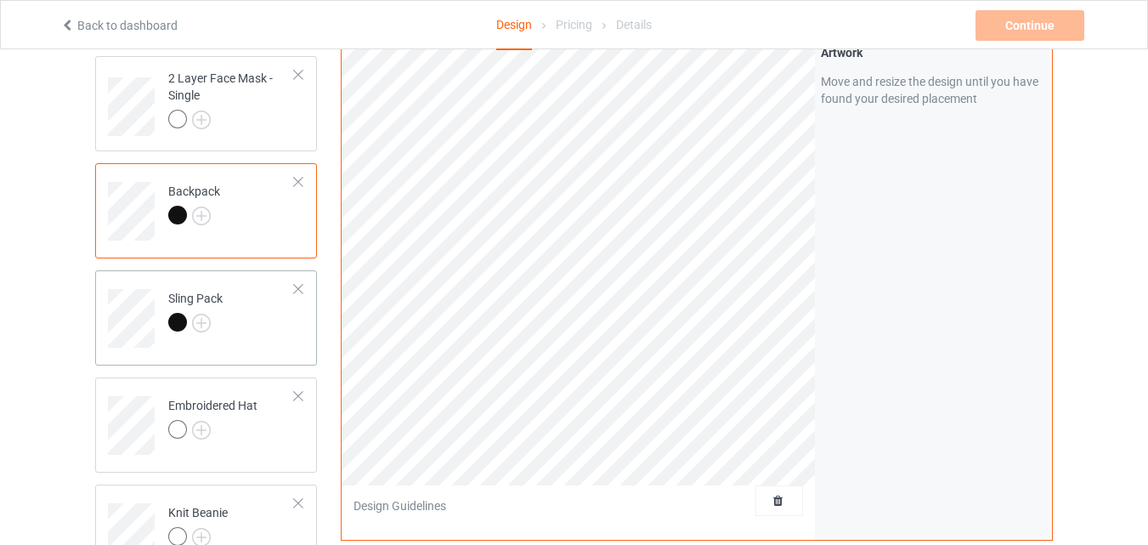
click at [255, 330] on td "Sling Pack" at bounding box center [231, 312] width 145 height 71
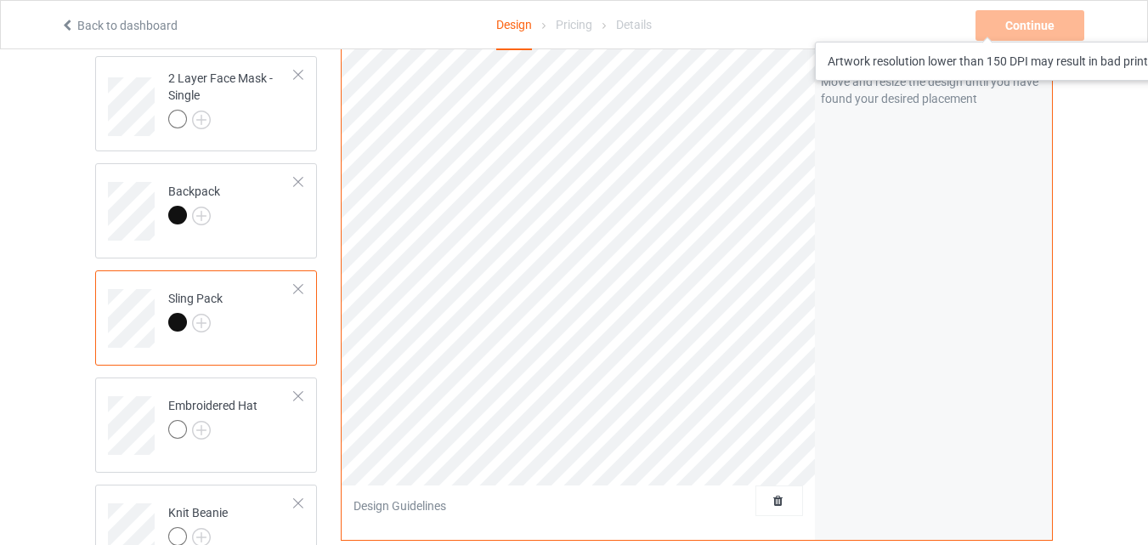
click at [1012, 25] on div "Continue Artwork resolution lower than 150 DPI may result in bad print" at bounding box center [1032, 25] width 112 height 31
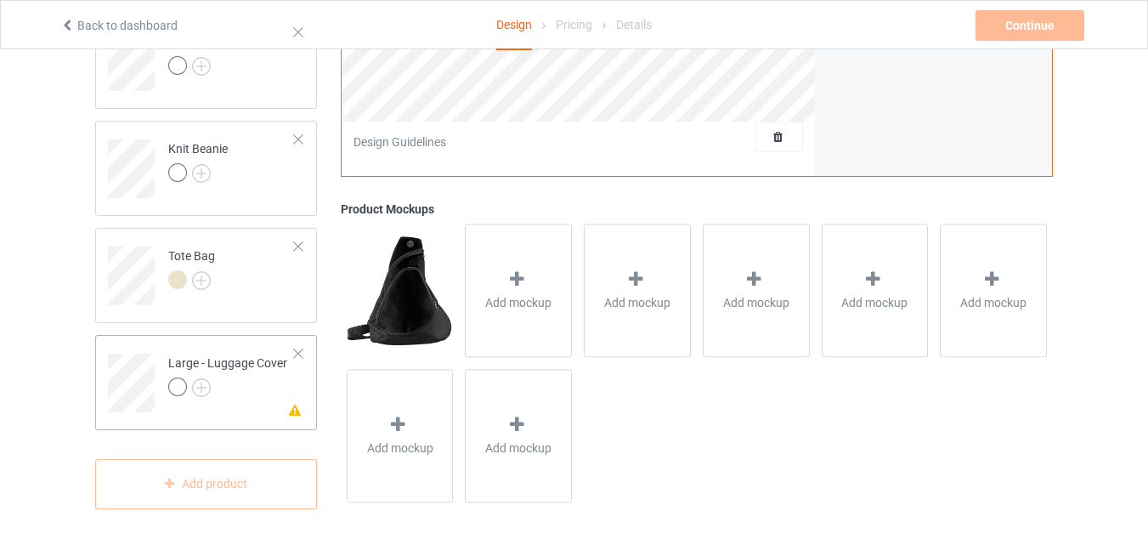
click at [176, 358] on div "Large - Luggage Cover" at bounding box center [227, 374] width 119 height 41
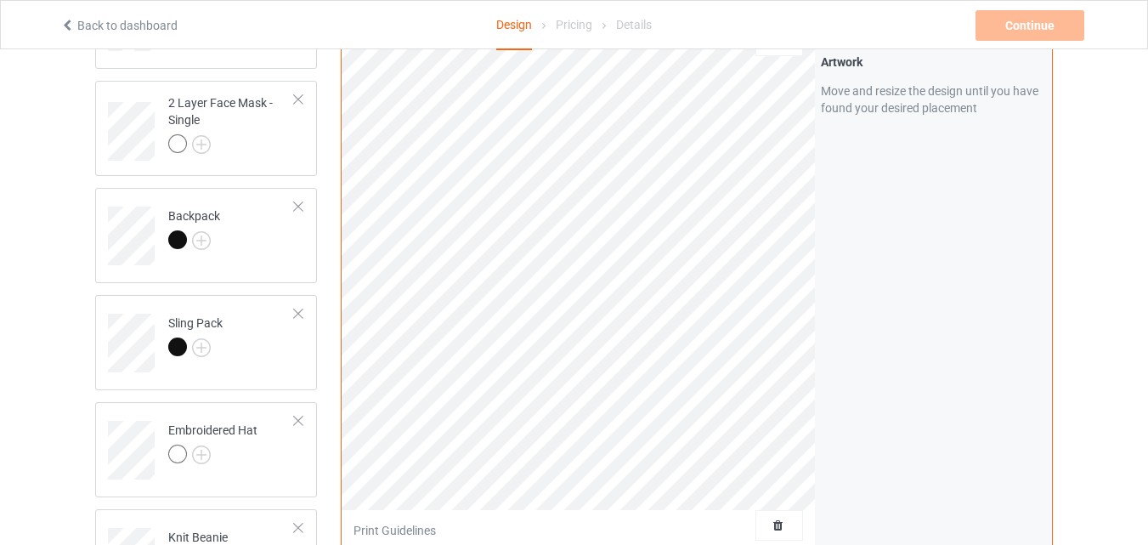
scroll to position [2034, 0]
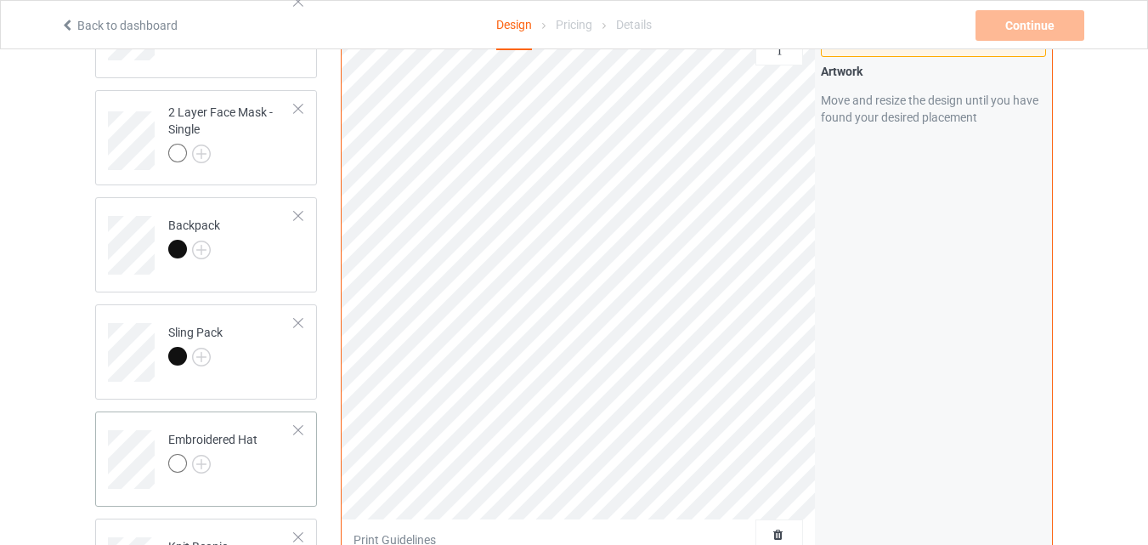
click at [230, 438] on div "Embroidered Hat" at bounding box center [212, 451] width 89 height 41
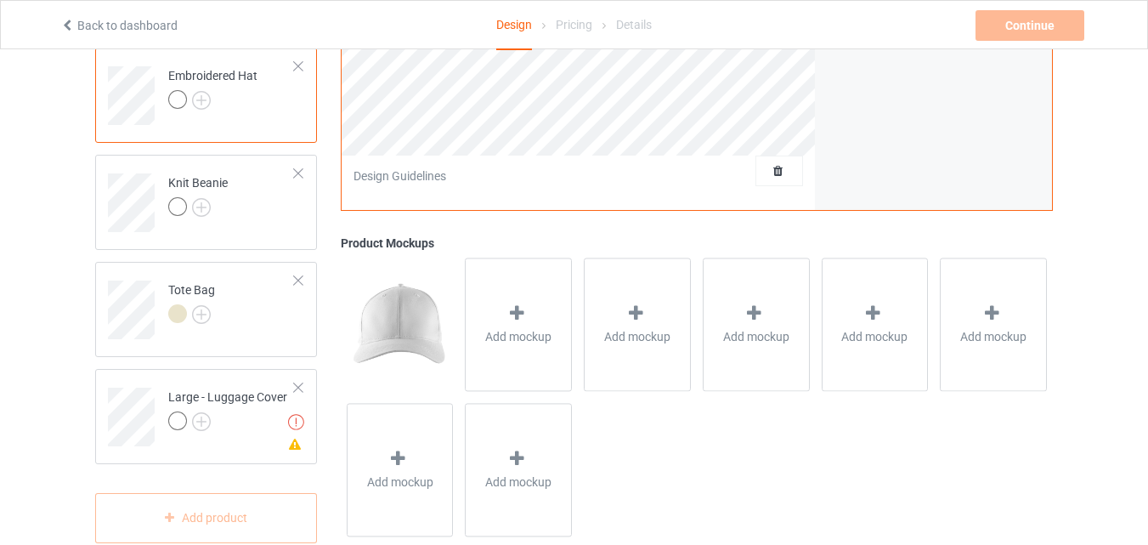
scroll to position [2433, 0]
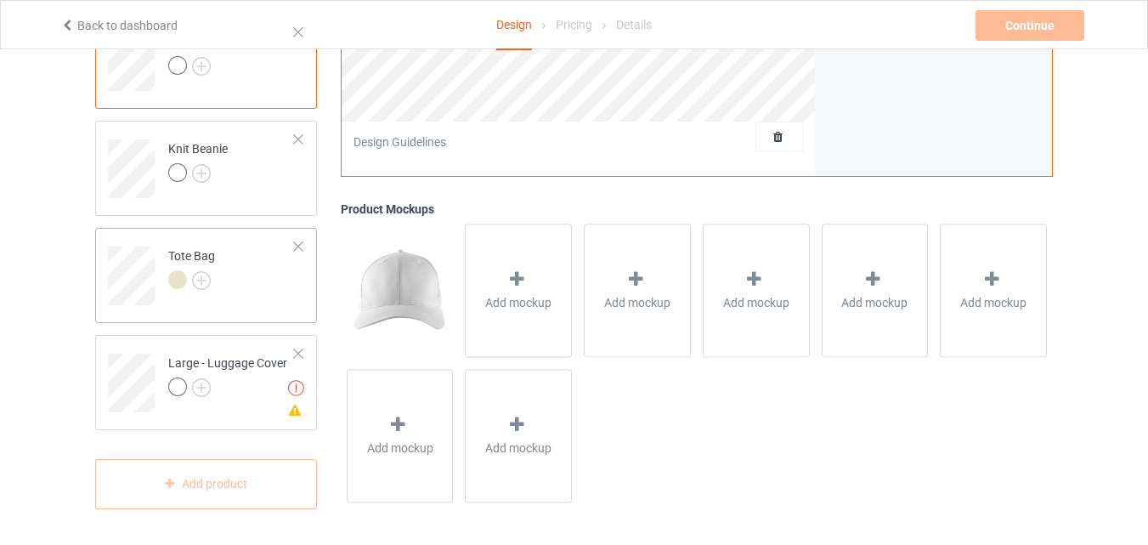
click at [218, 286] on td "Tote Bag" at bounding box center [231, 270] width 145 height 71
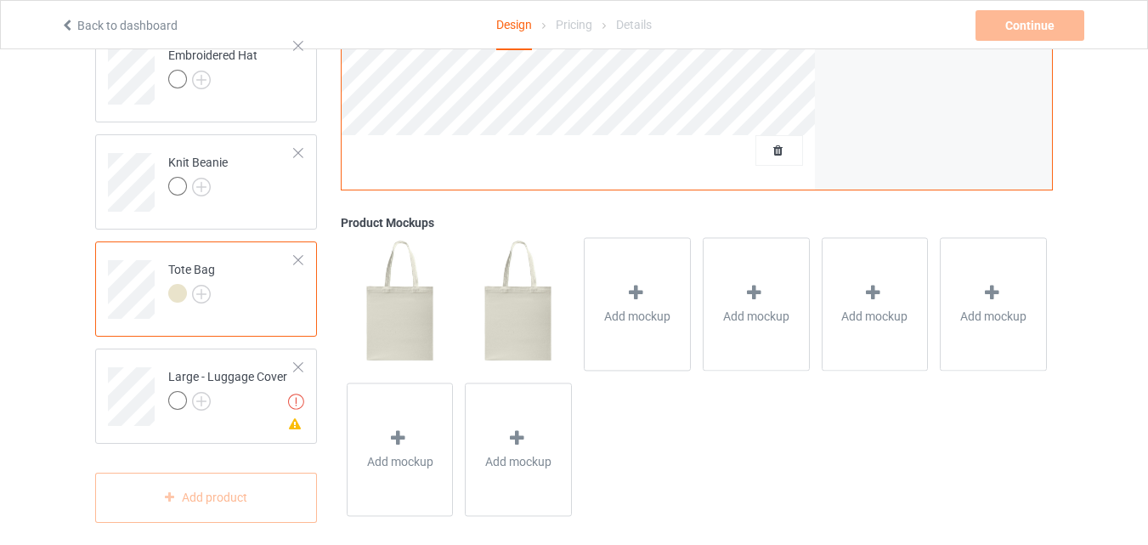
scroll to position [2433, 0]
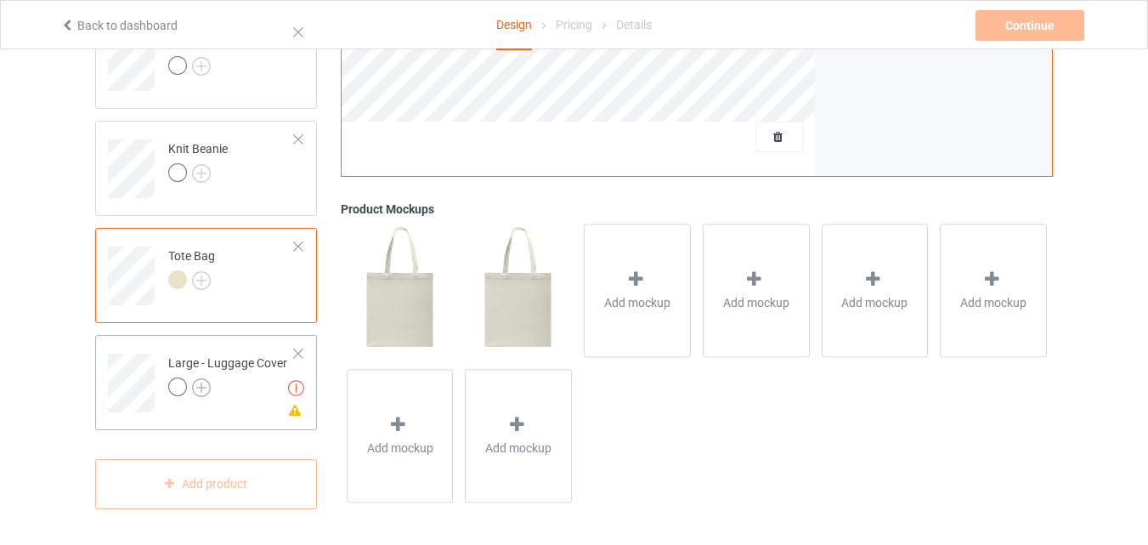
click at [196, 378] on img at bounding box center [201, 387] width 19 height 19
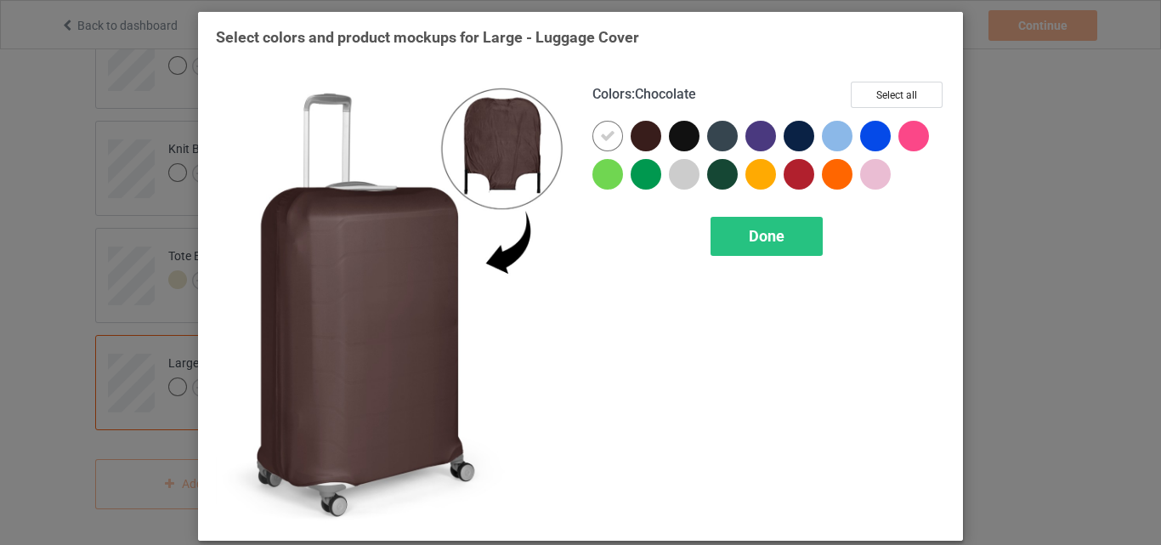
click at [641, 139] on div at bounding box center [646, 136] width 31 height 31
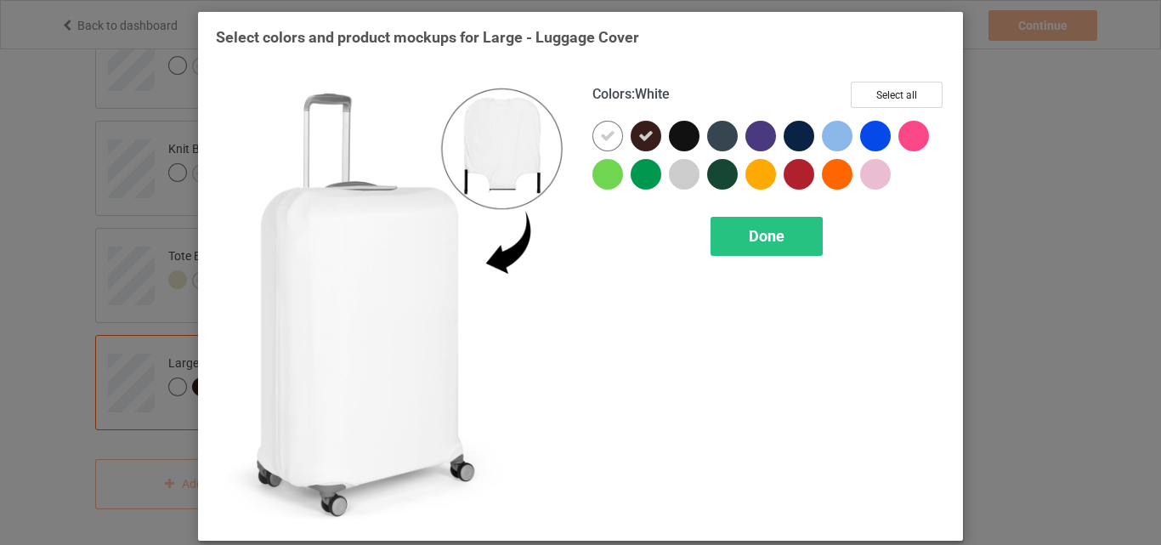
click at [606, 132] on icon at bounding box center [607, 135] width 15 height 15
click at [593, 136] on div at bounding box center [607, 136] width 31 height 31
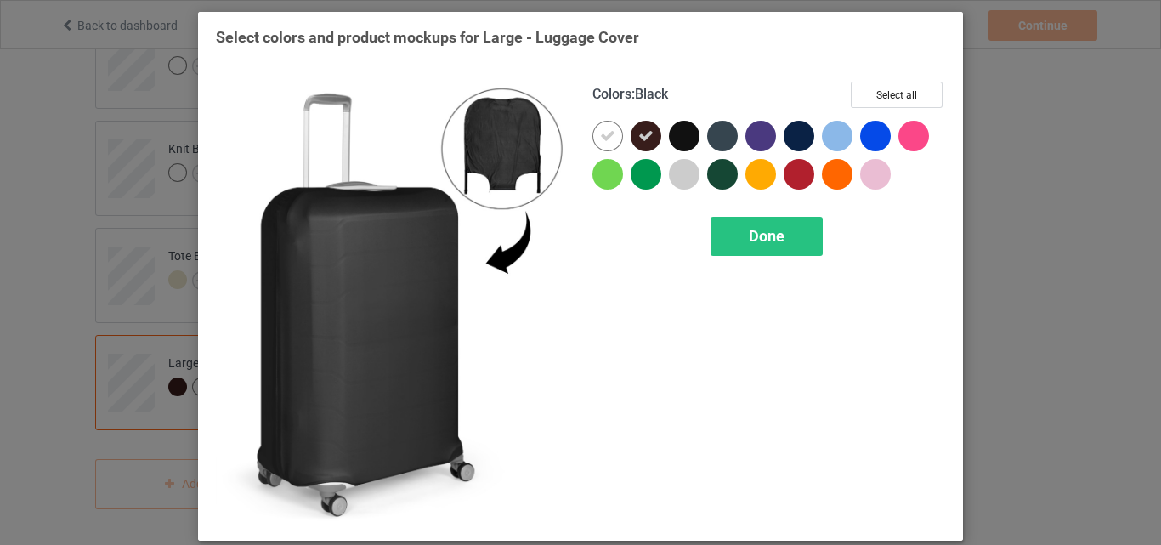
click at [681, 142] on div at bounding box center [684, 136] width 31 height 31
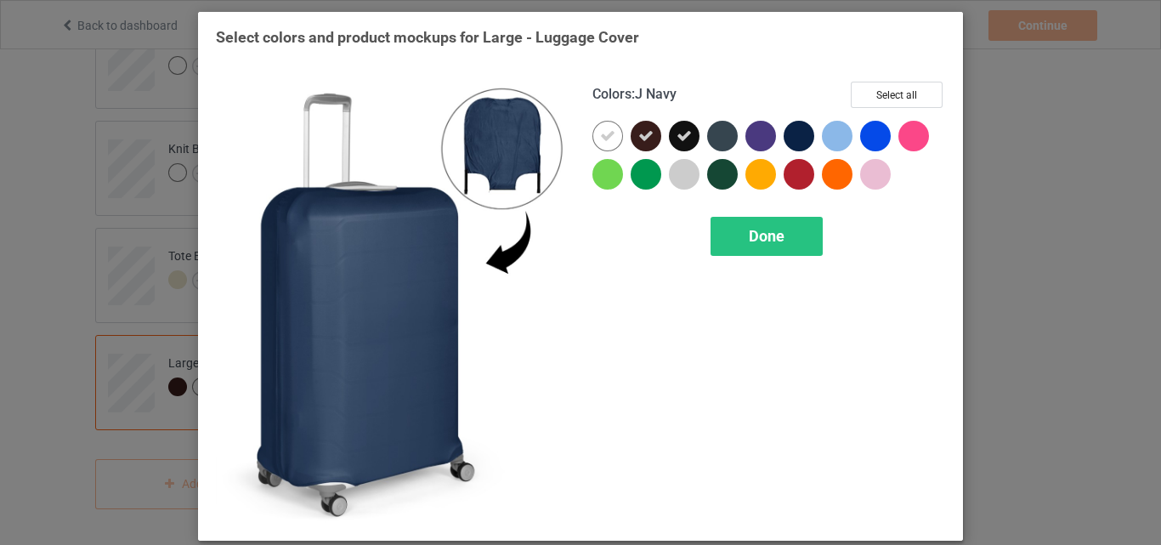
click at [788, 147] on div at bounding box center [799, 136] width 31 height 31
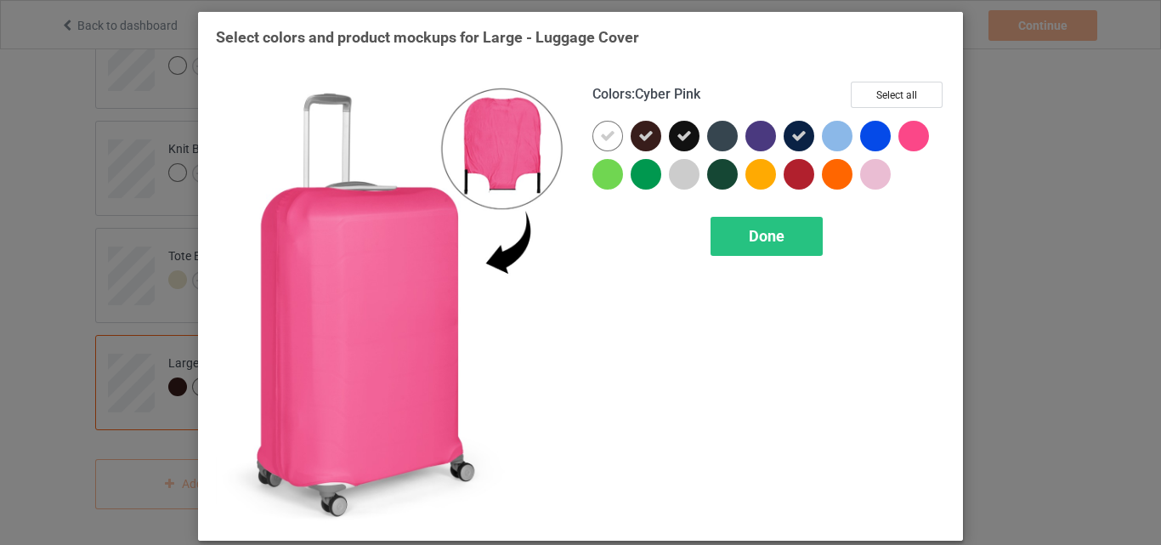
click at [915, 134] on div at bounding box center [913, 136] width 31 height 31
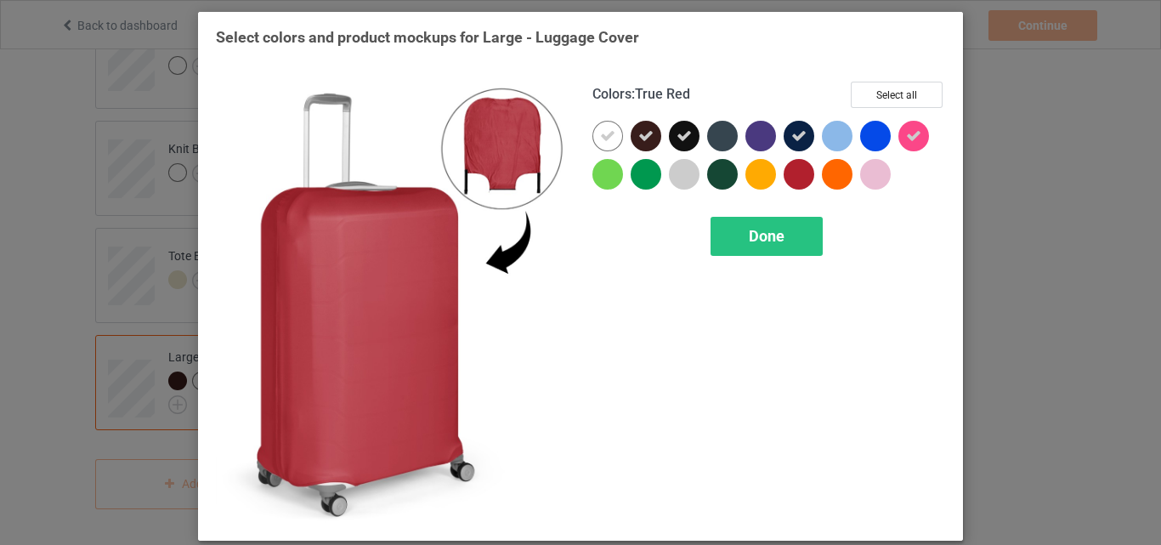
click at [785, 169] on div at bounding box center [799, 174] width 31 height 31
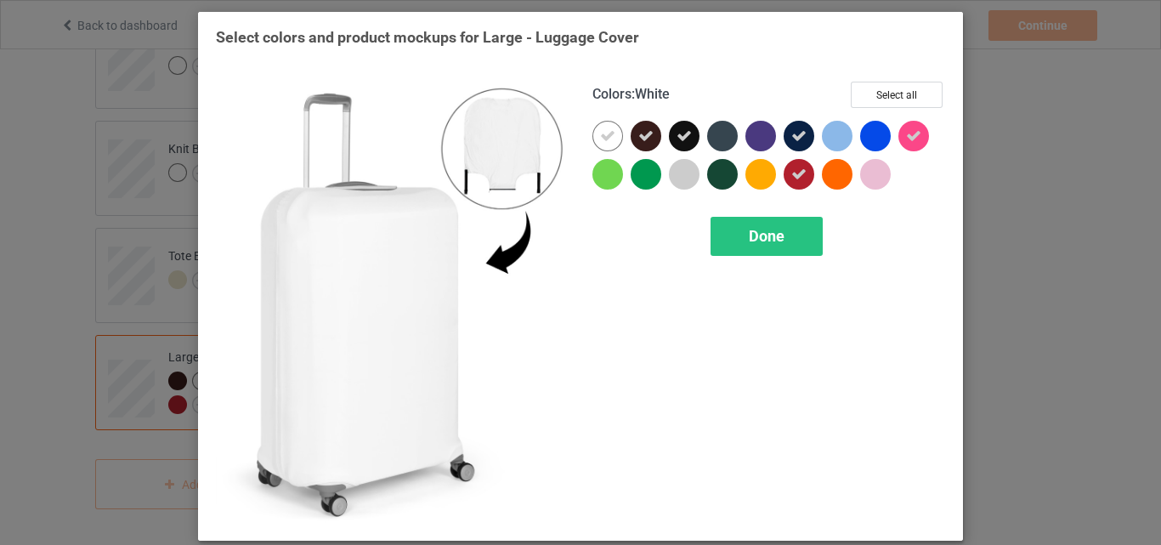
click at [605, 132] on icon at bounding box center [607, 135] width 15 height 15
click at [600, 127] on div at bounding box center [607, 136] width 31 height 31
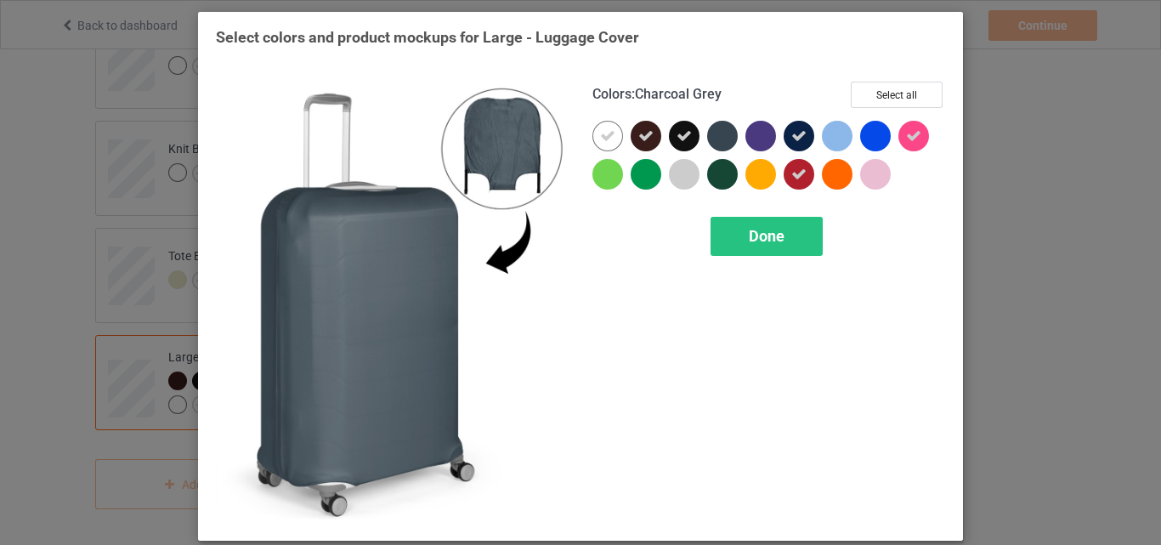
click at [723, 136] on div at bounding box center [722, 136] width 31 height 31
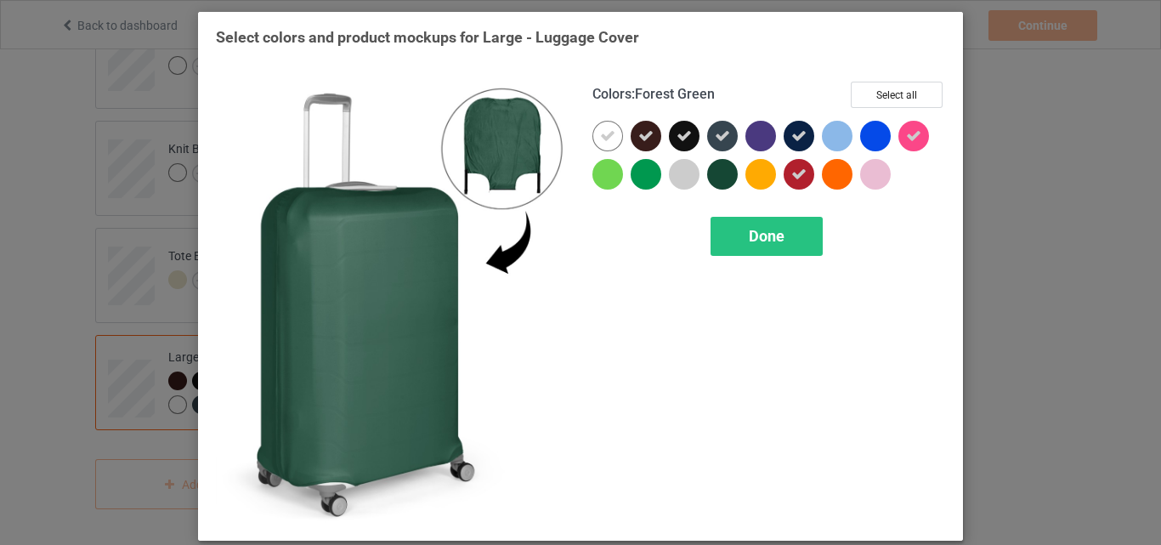
click at [718, 167] on div at bounding box center [722, 174] width 31 height 31
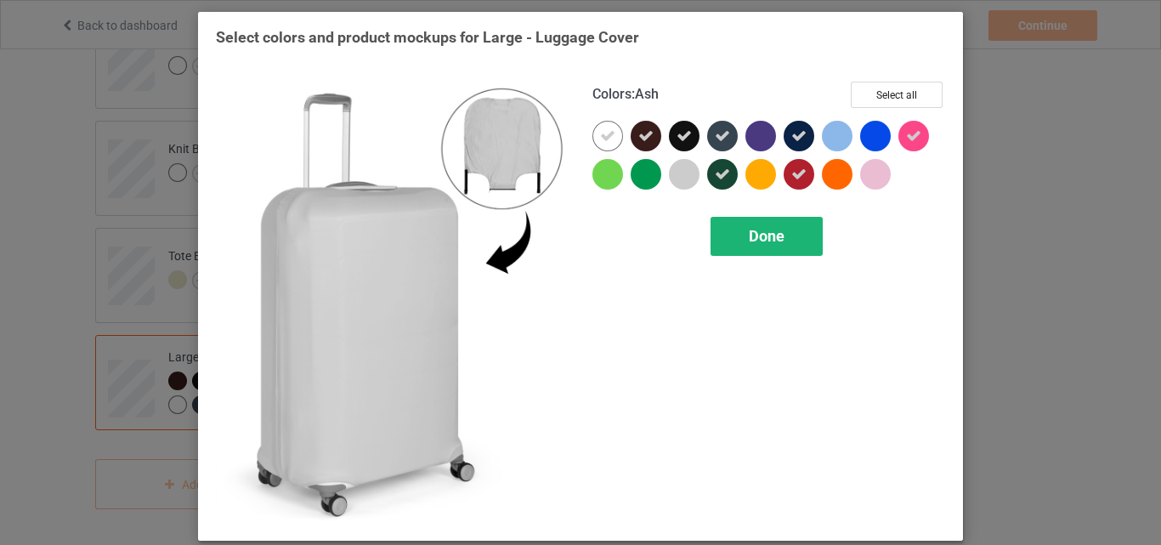
click at [757, 245] on span "Done" at bounding box center [767, 236] width 36 height 18
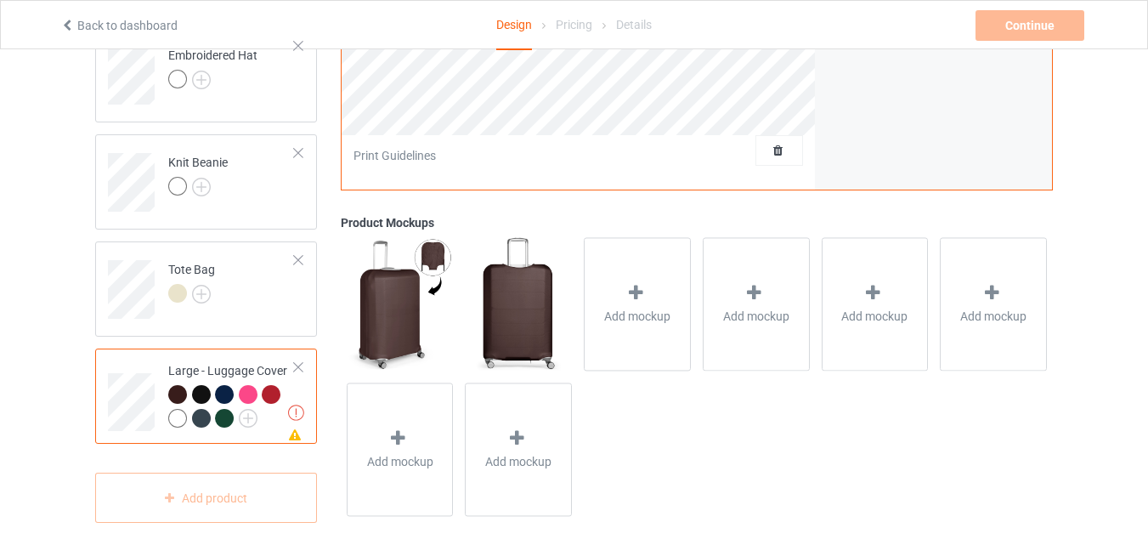
scroll to position [2434, 0]
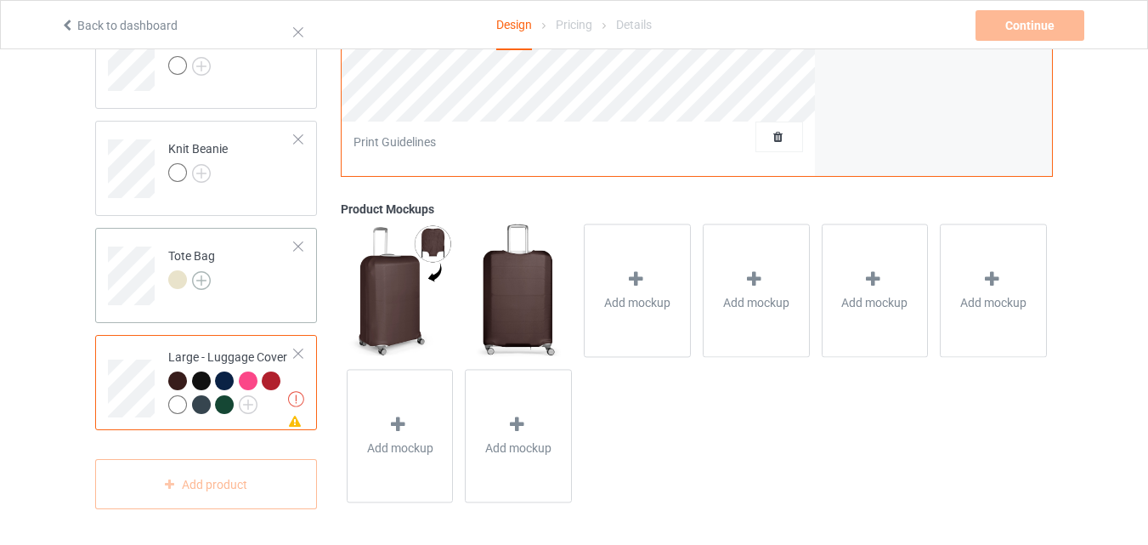
click at [198, 278] on img at bounding box center [201, 280] width 19 height 19
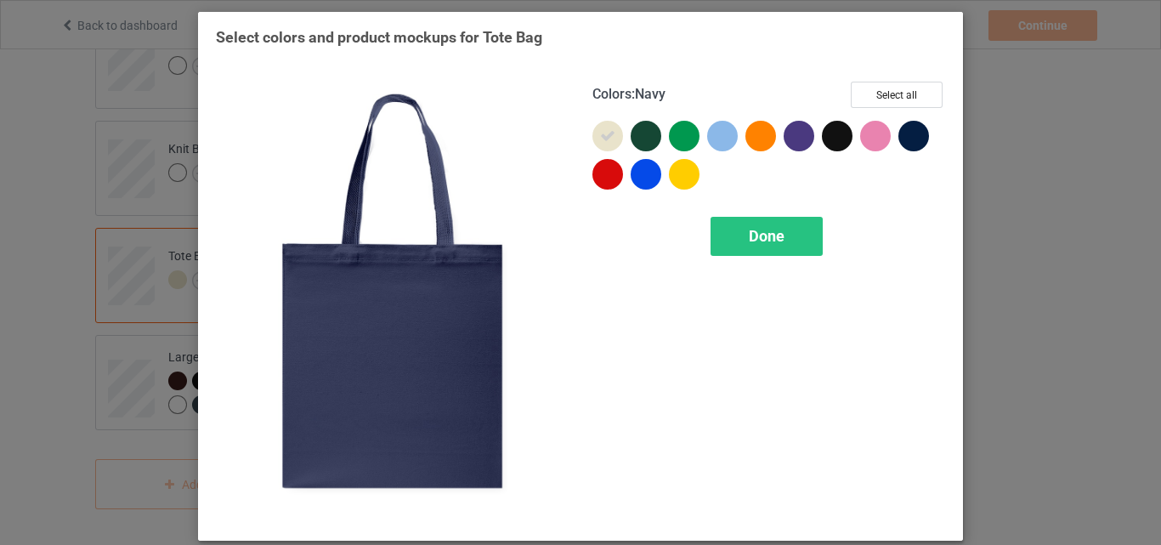
click at [908, 142] on div at bounding box center [913, 136] width 31 height 31
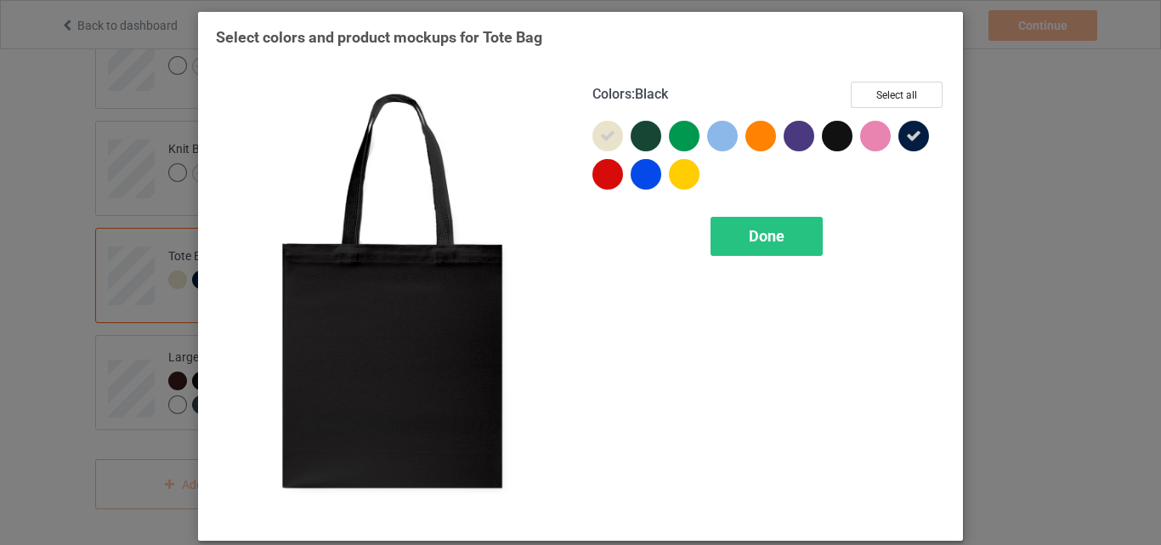
click at [830, 142] on div at bounding box center [837, 136] width 31 height 31
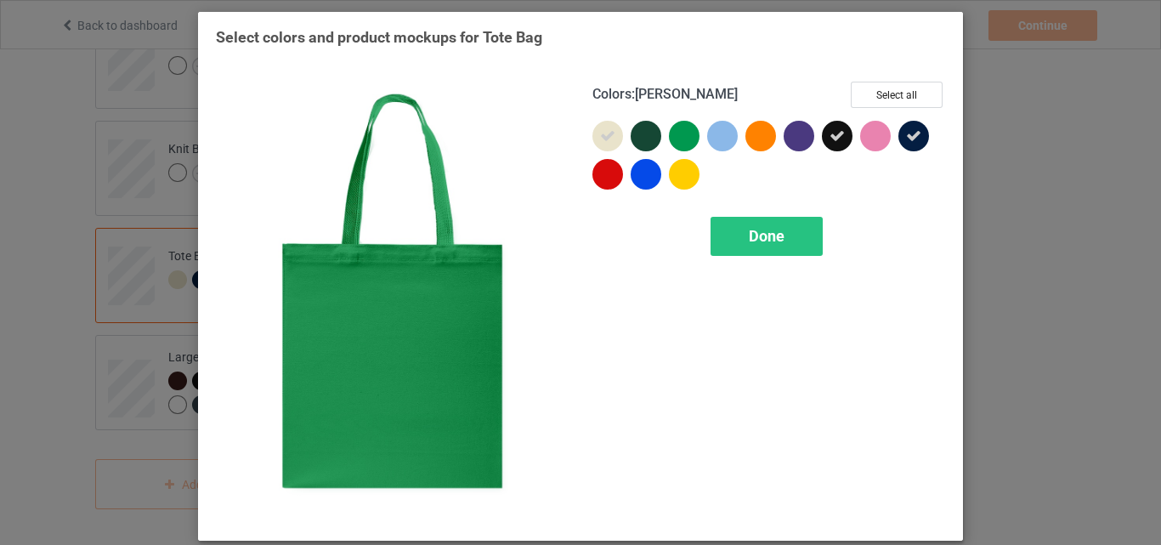
click at [677, 144] on div at bounding box center [684, 136] width 31 height 31
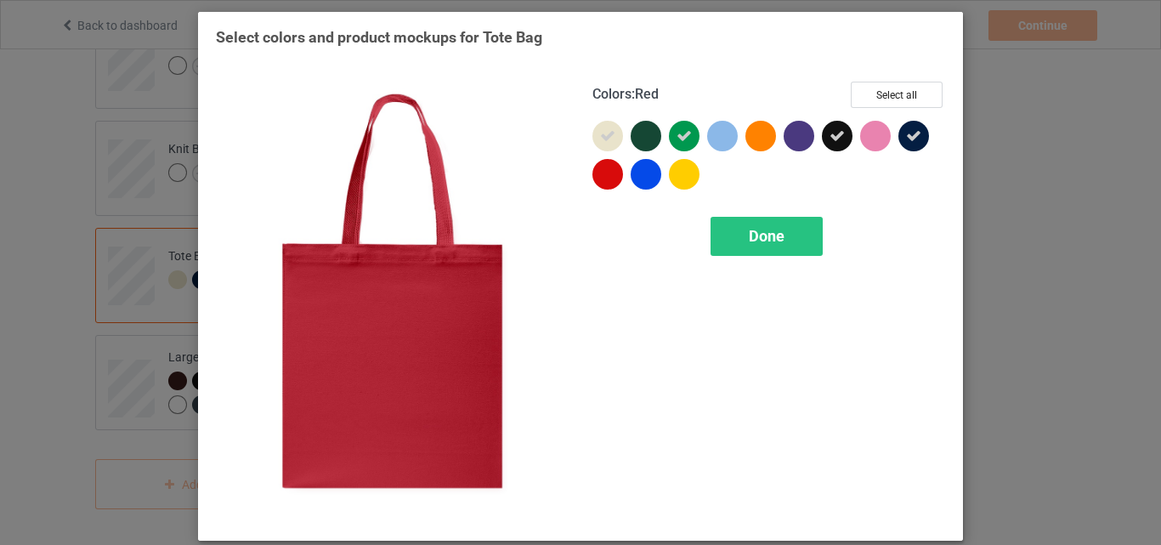
click at [610, 177] on div at bounding box center [607, 174] width 31 height 31
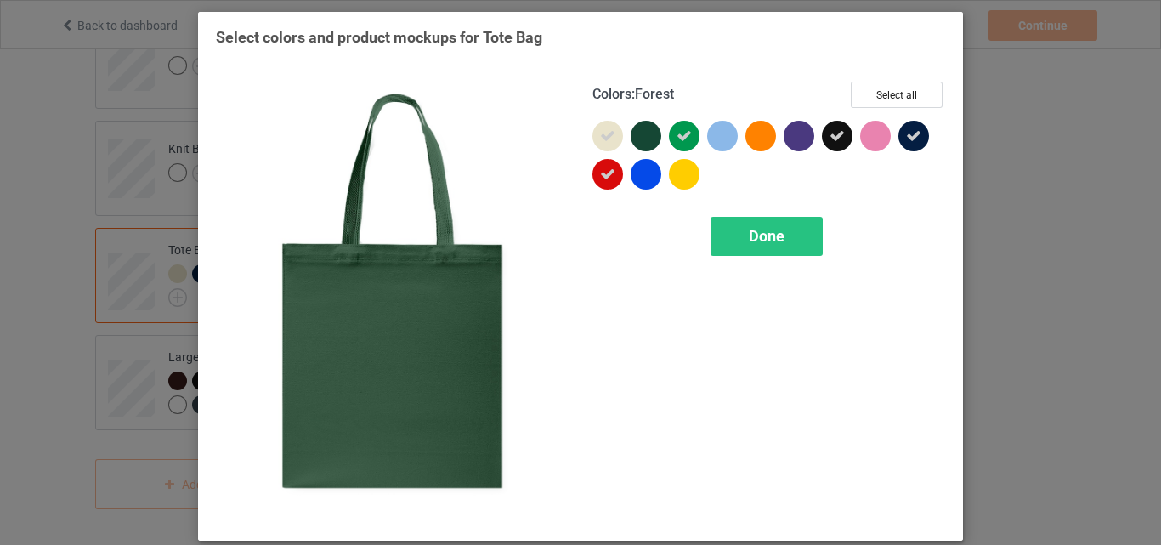
click at [648, 122] on div at bounding box center [646, 136] width 31 height 31
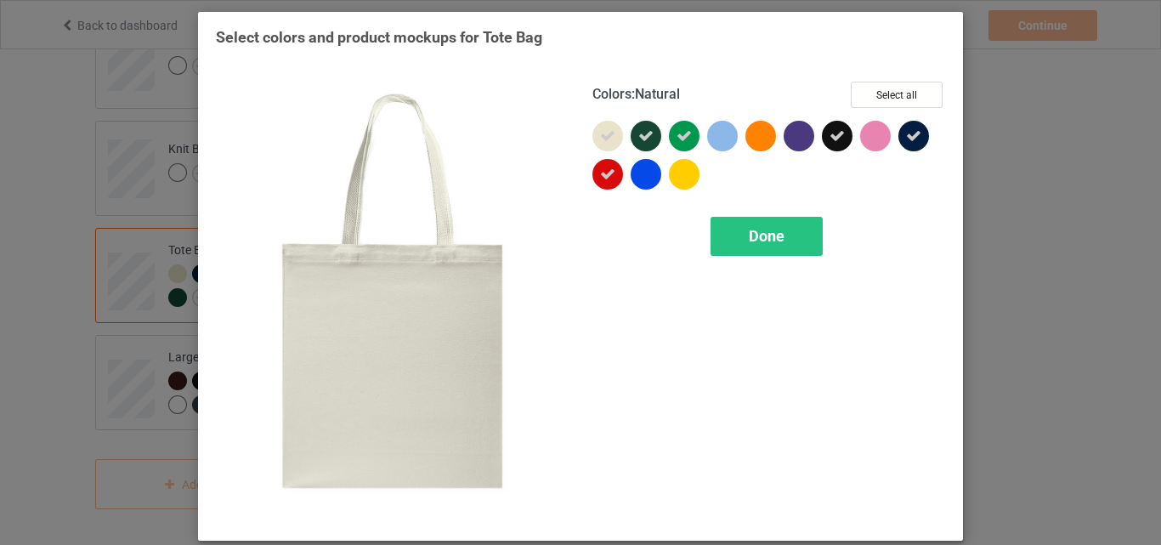
click at [611, 138] on div at bounding box center [607, 136] width 31 height 31
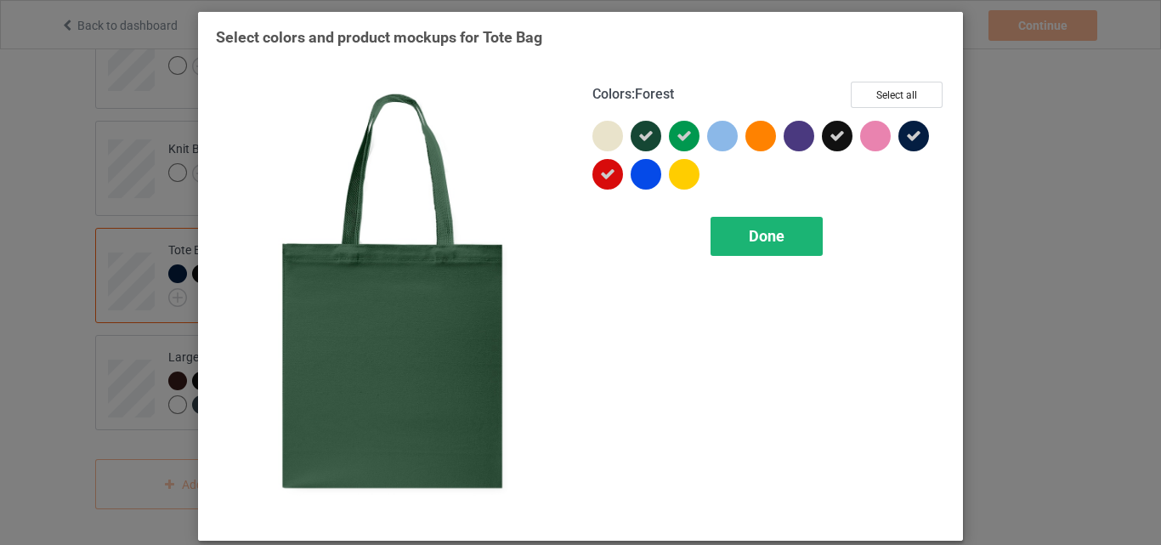
click at [734, 234] on div "Done" at bounding box center [767, 236] width 112 height 39
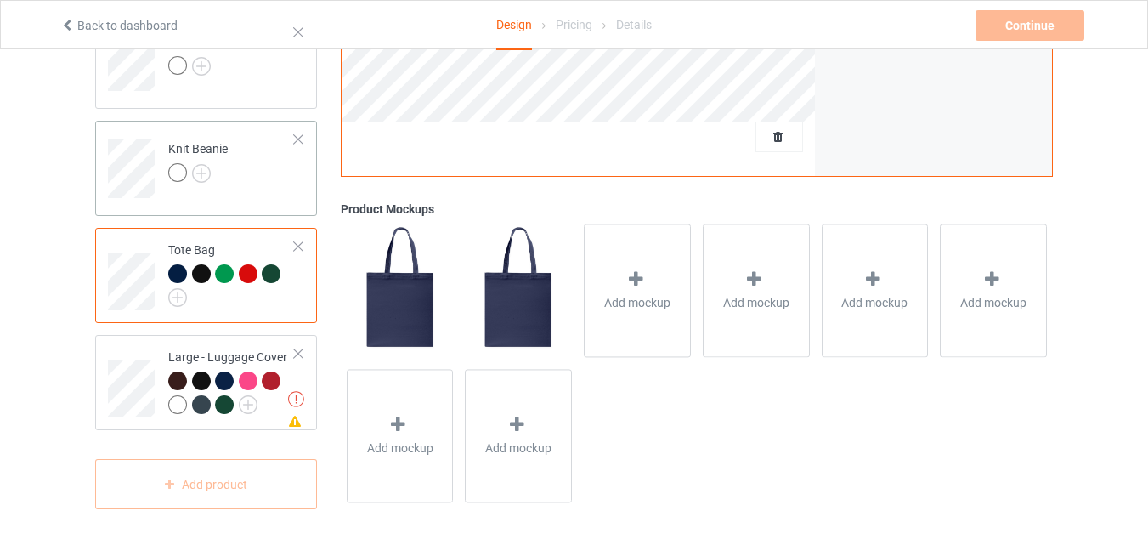
click at [179, 169] on div at bounding box center [177, 172] width 19 height 19
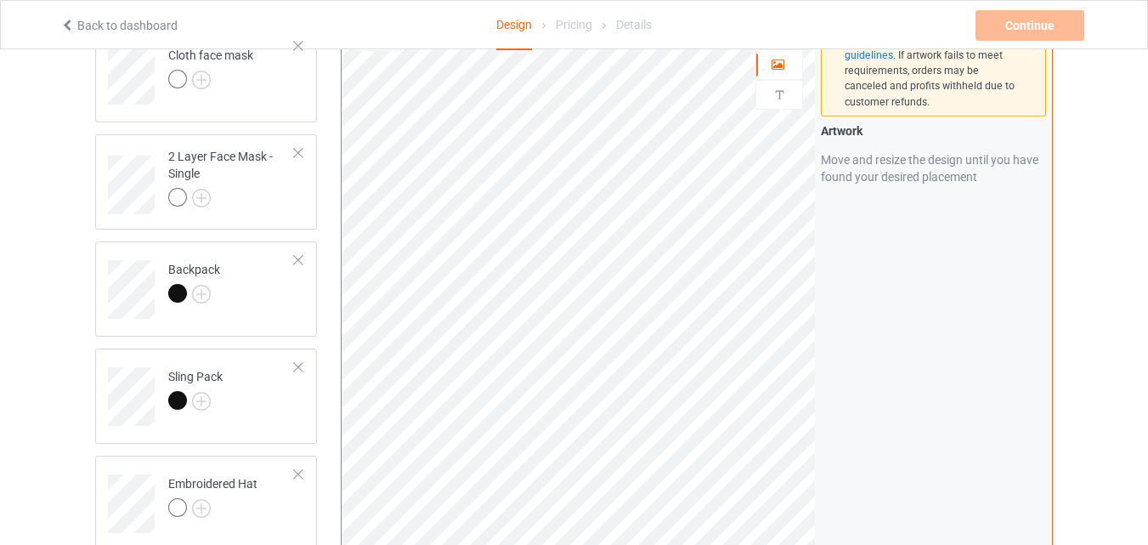
scroll to position [1995, 0]
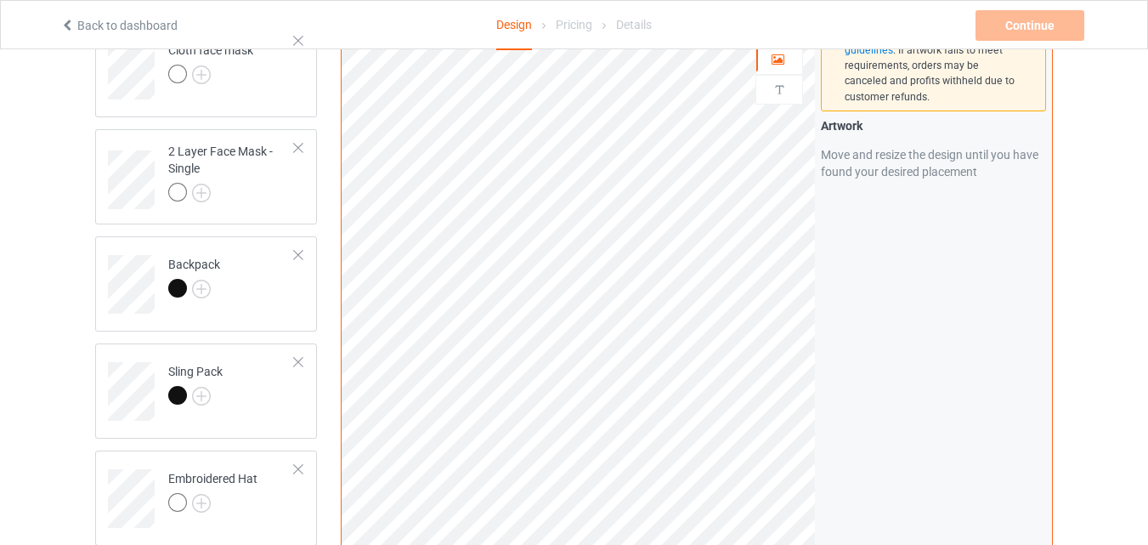
drag, startPoint x: 1142, startPoint y: 422, endPoint x: 1142, endPoint y: 443, distance: 20.4
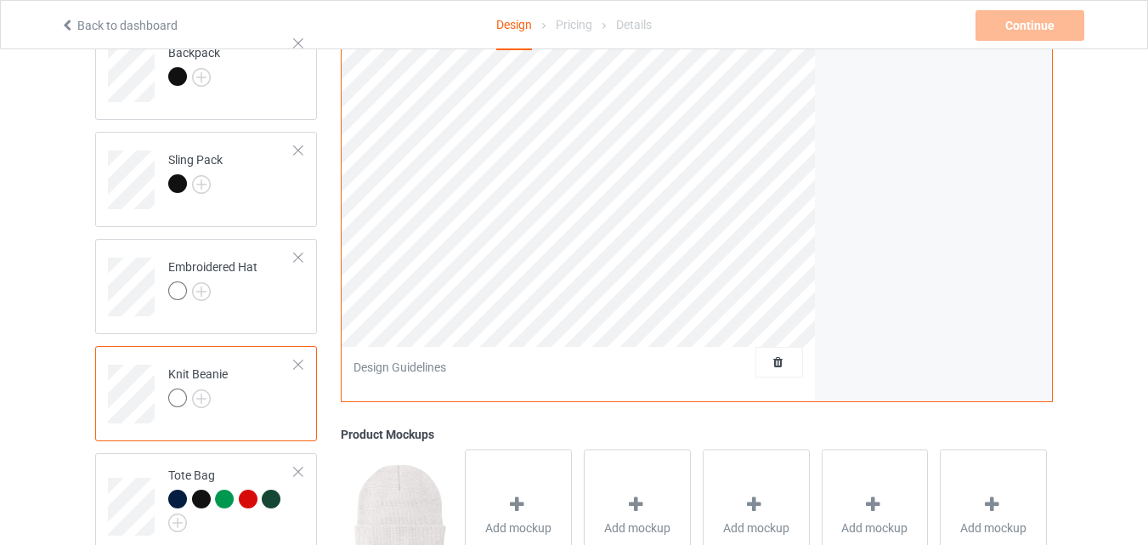
scroll to position [2212, 0]
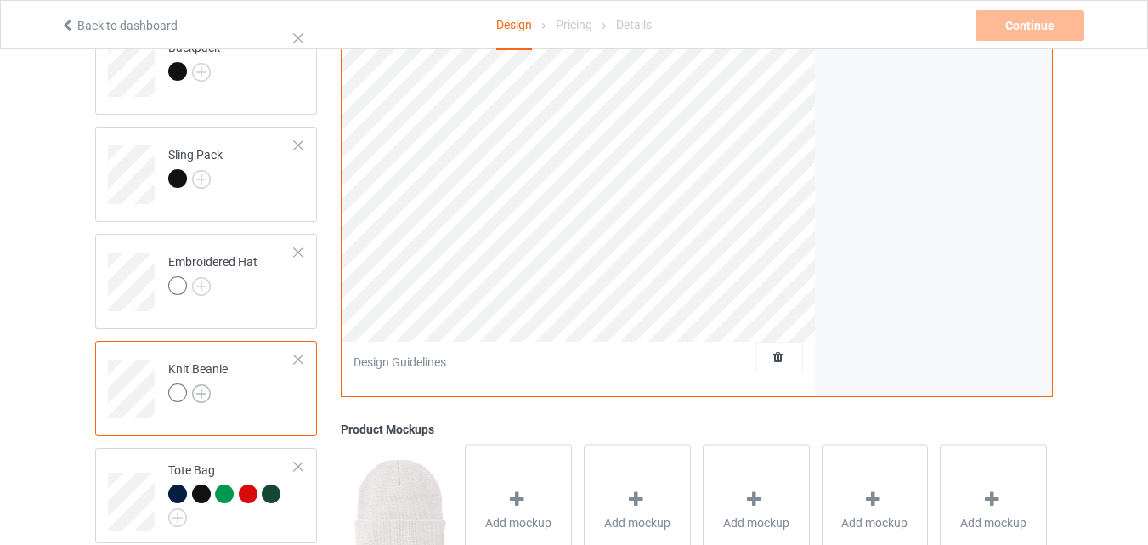
click at [200, 392] on img at bounding box center [201, 393] width 19 height 19
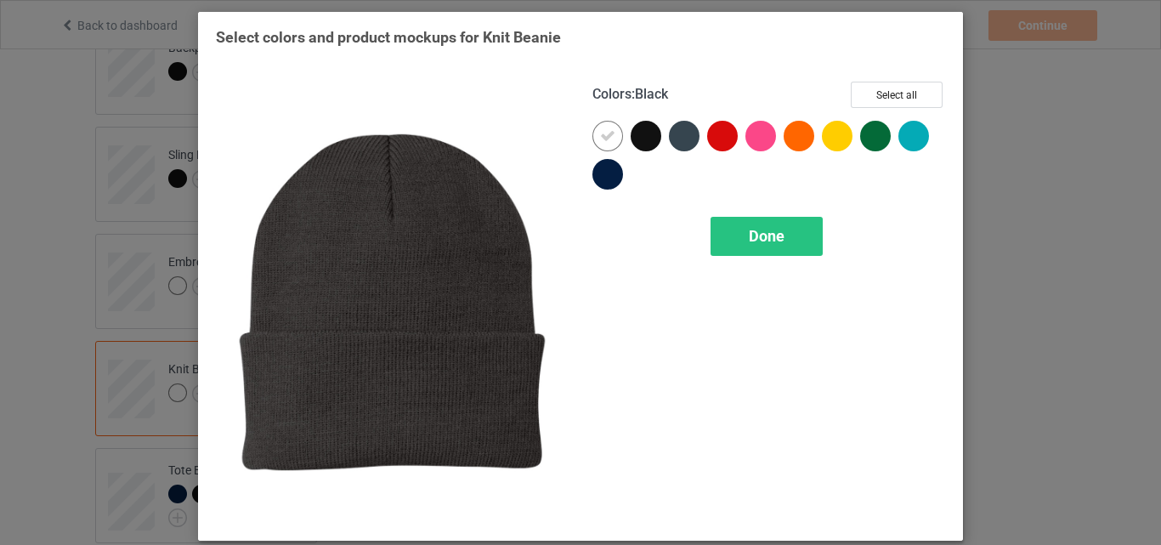
click at [642, 134] on div at bounding box center [646, 136] width 31 height 31
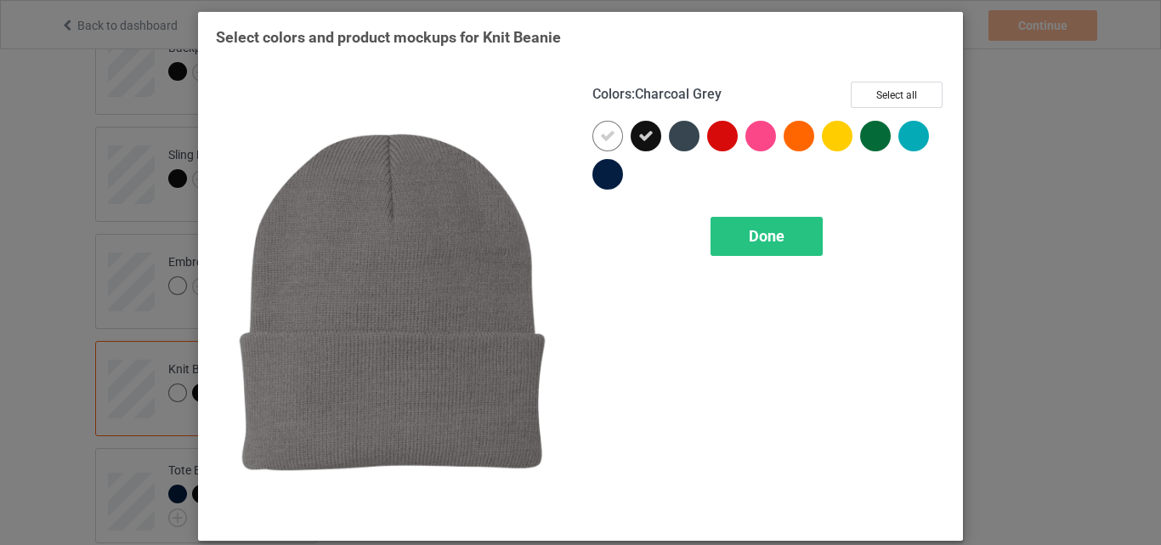
click at [682, 134] on div at bounding box center [684, 136] width 31 height 31
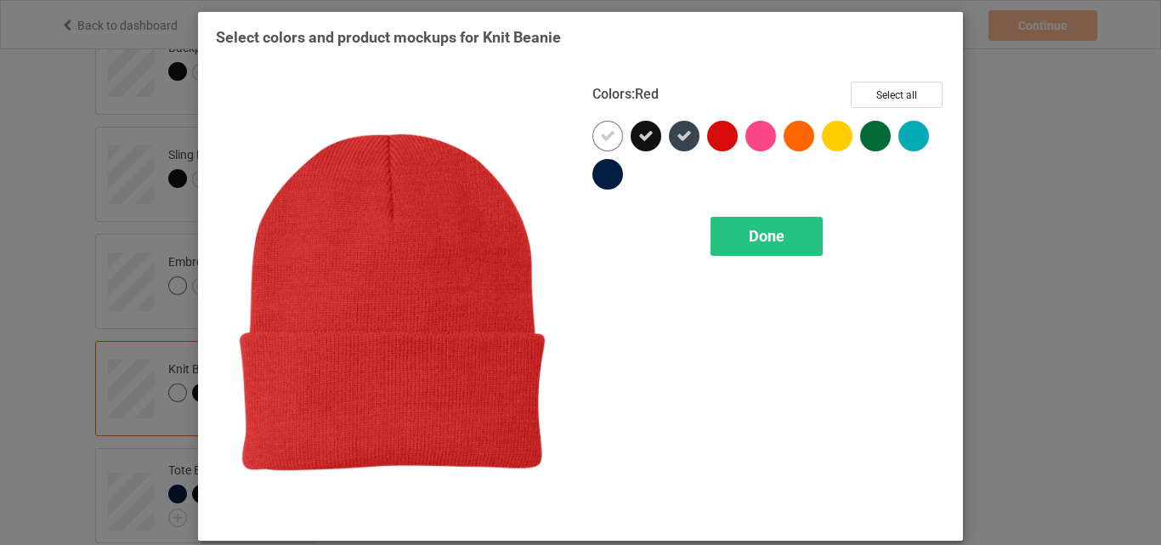
click at [718, 136] on div at bounding box center [722, 136] width 31 height 31
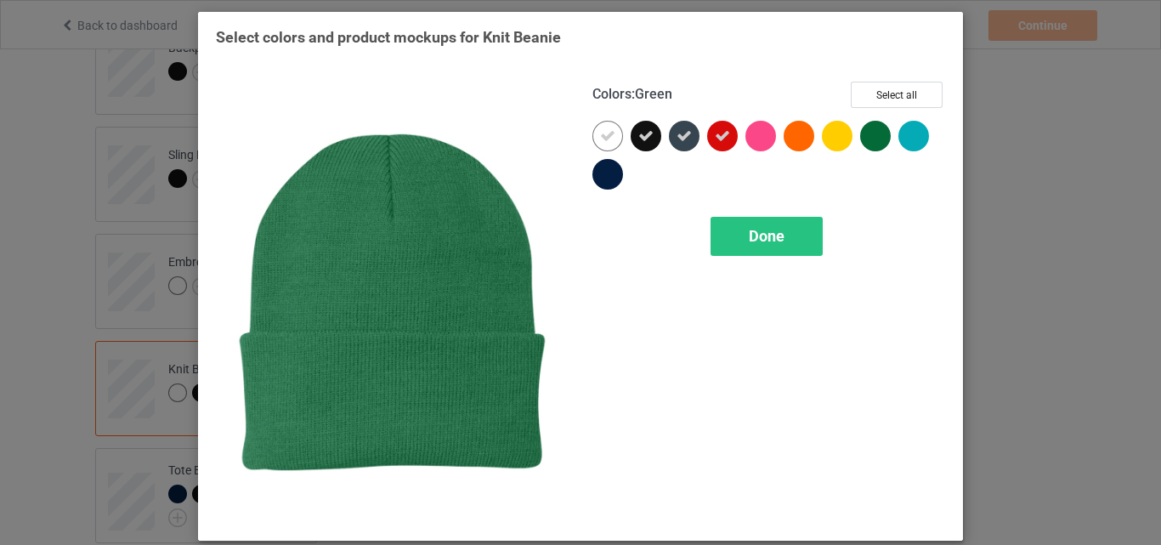
click at [875, 140] on div at bounding box center [875, 136] width 31 height 31
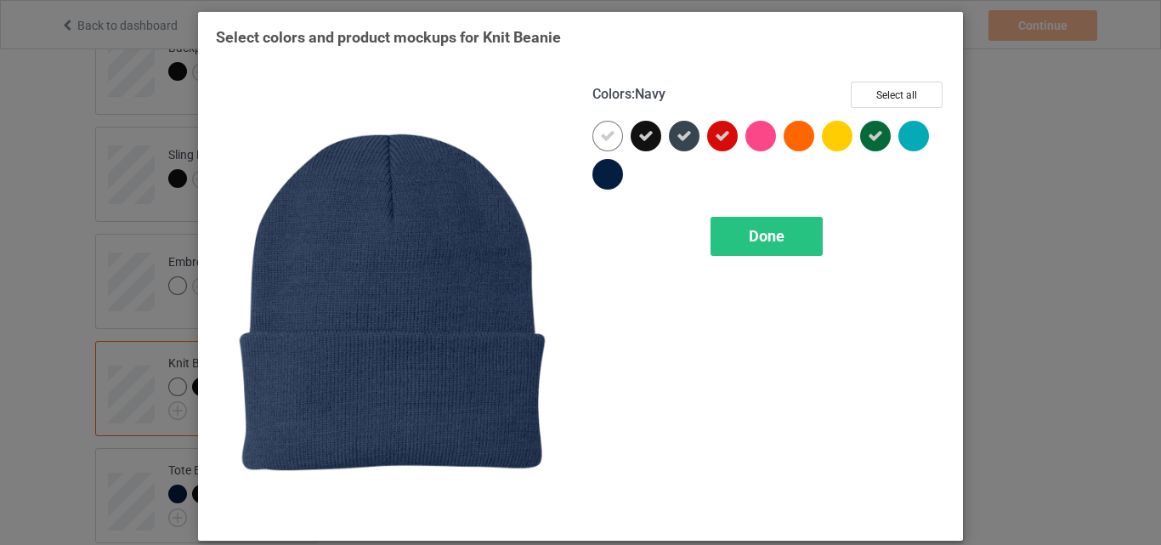
click at [607, 173] on div at bounding box center [607, 174] width 31 height 31
click at [774, 238] on span "Done" at bounding box center [767, 236] width 36 height 18
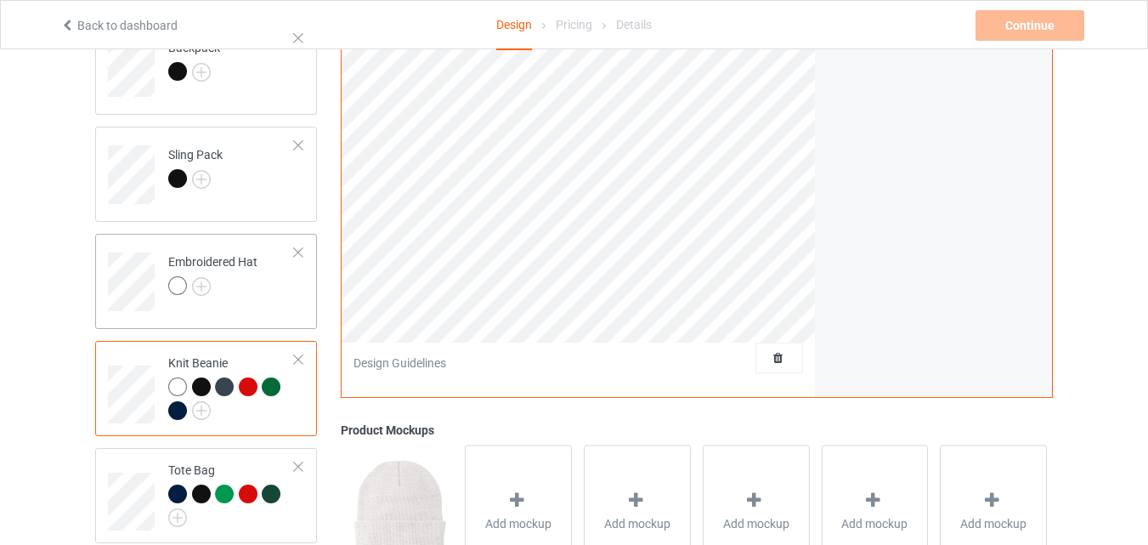
click at [181, 285] on div at bounding box center [177, 285] width 19 height 19
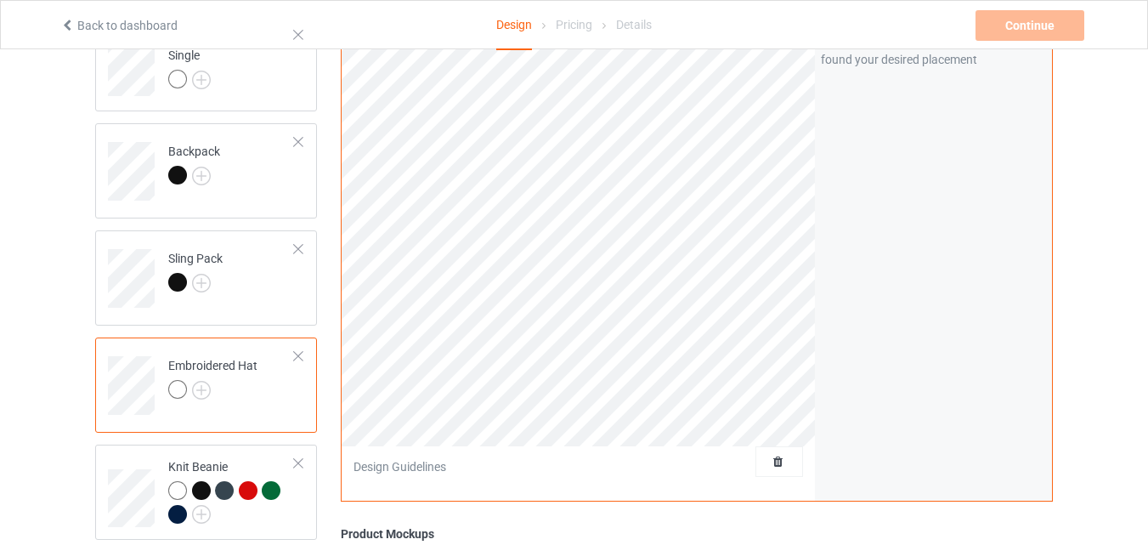
scroll to position [2118, 0]
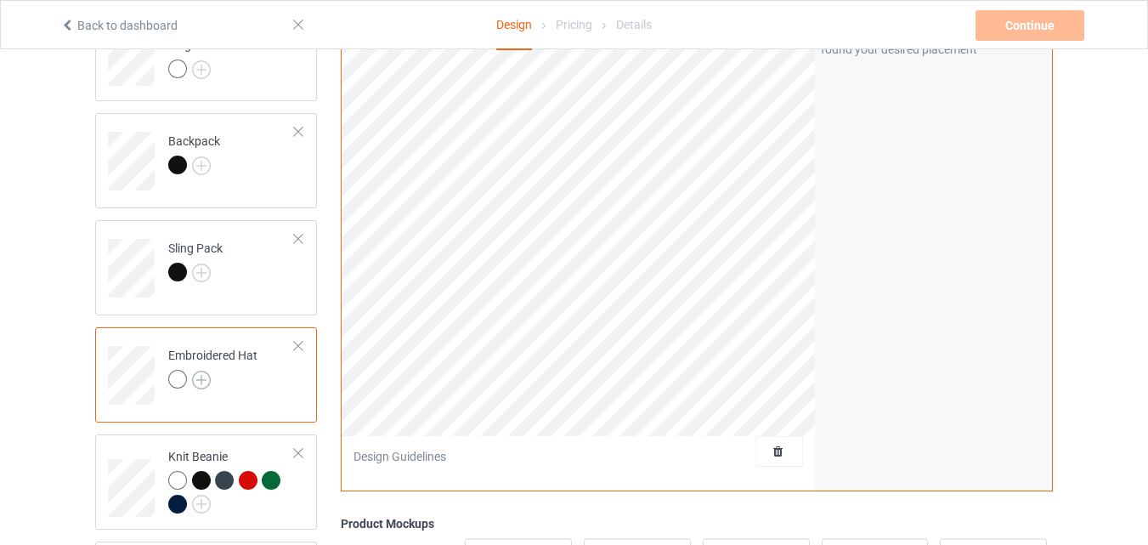
click at [198, 381] on img at bounding box center [201, 380] width 19 height 19
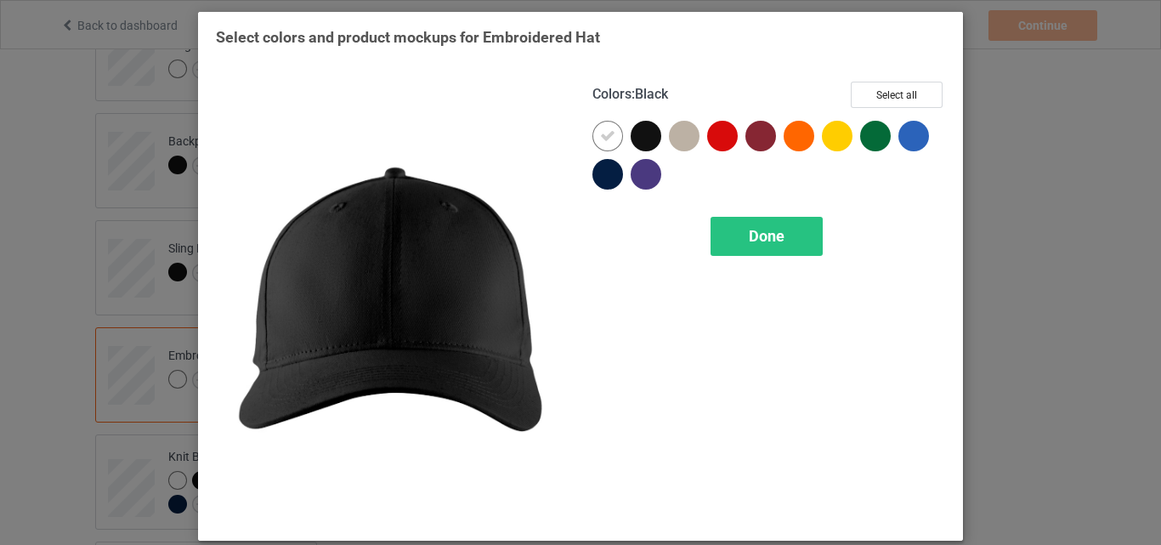
click at [649, 142] on div at bounding box center [646, 136] width 31 height 31
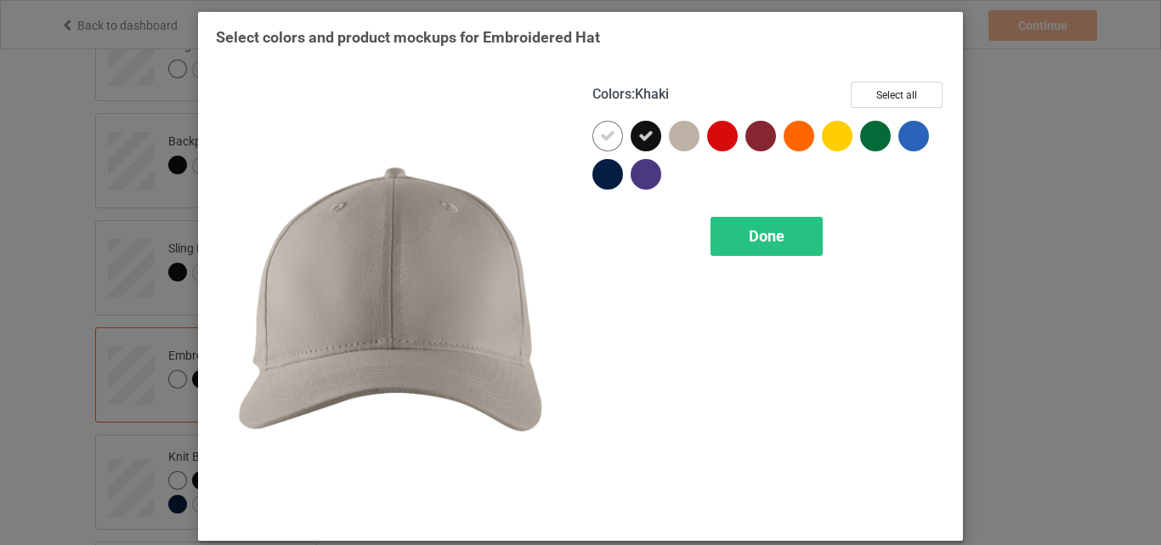
click at [683, 132] on div at bounding box center [684, 136] width 31 height 31
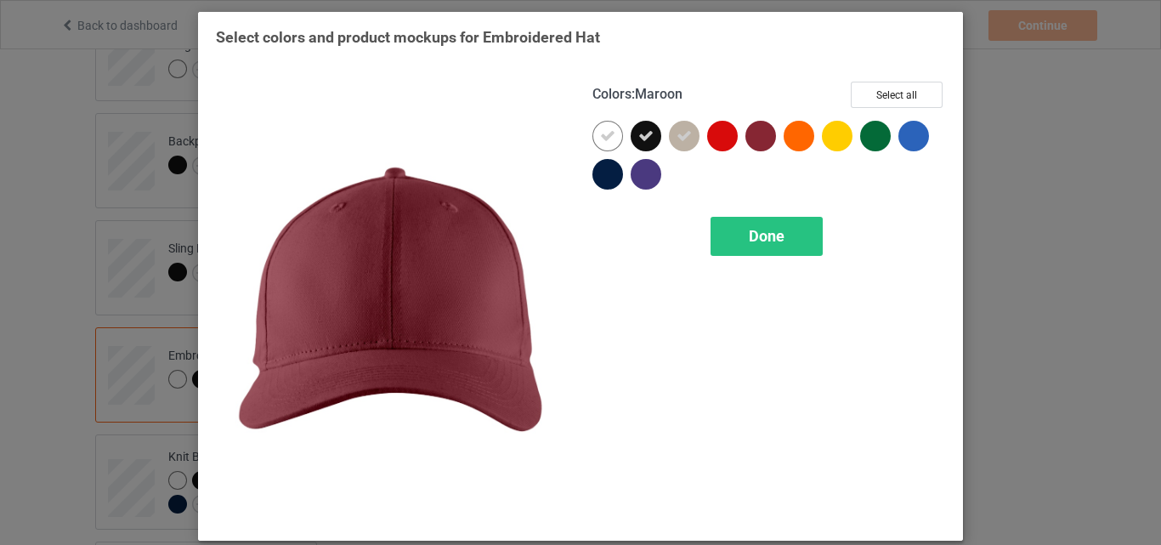
click at [754, 137] on div at bounding box center [760, 136] width 31 height 31
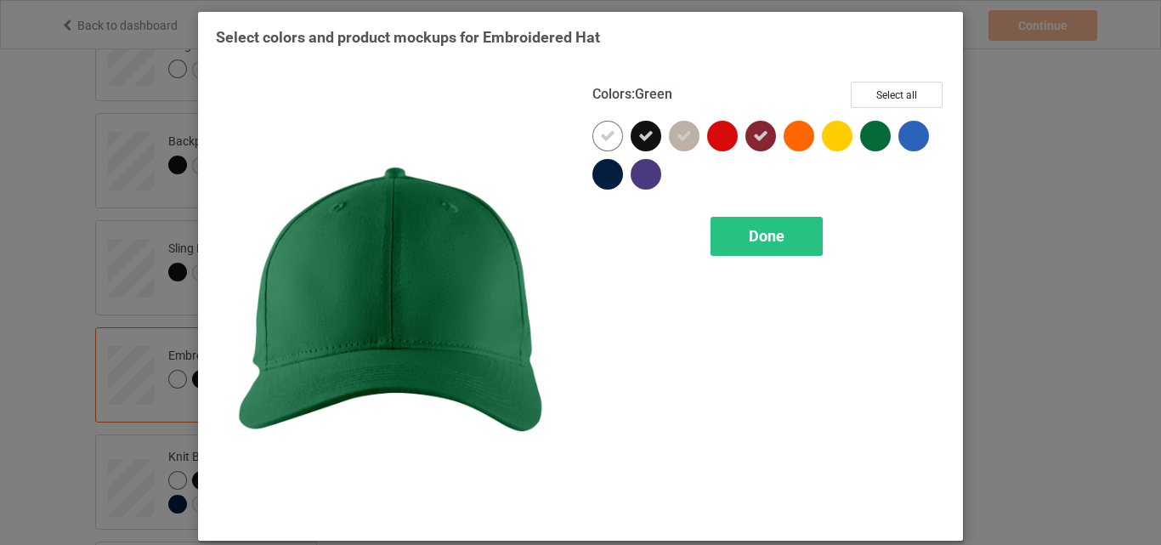
click at [870, 139] on div at bounding box center [875, 136] width 31 height 31
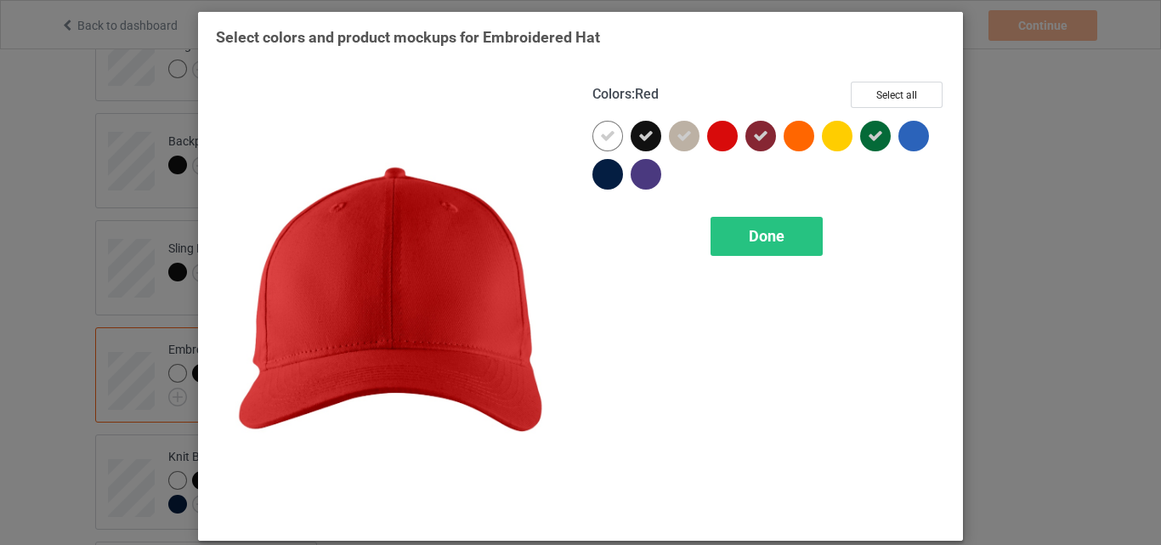
click at [709, 139] on div at bounding box center [722, 136] width 31 height 31
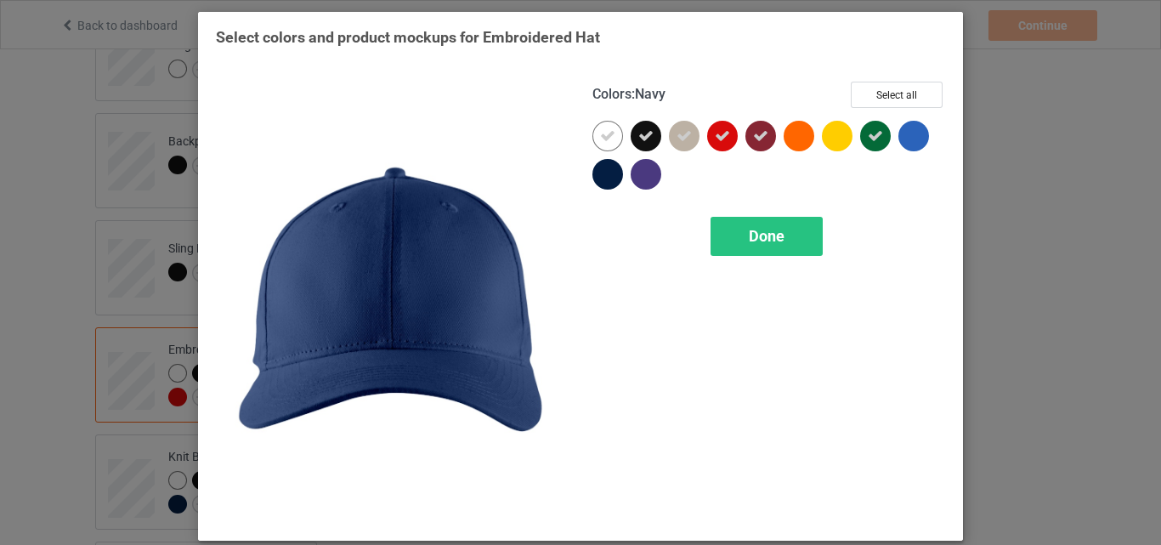
click at [601, 184] on div at bounding box center [607, 174] width 31 height 31
click at [750, 241] on span "Done" at bounding box center [767, 236] width 36 height 18
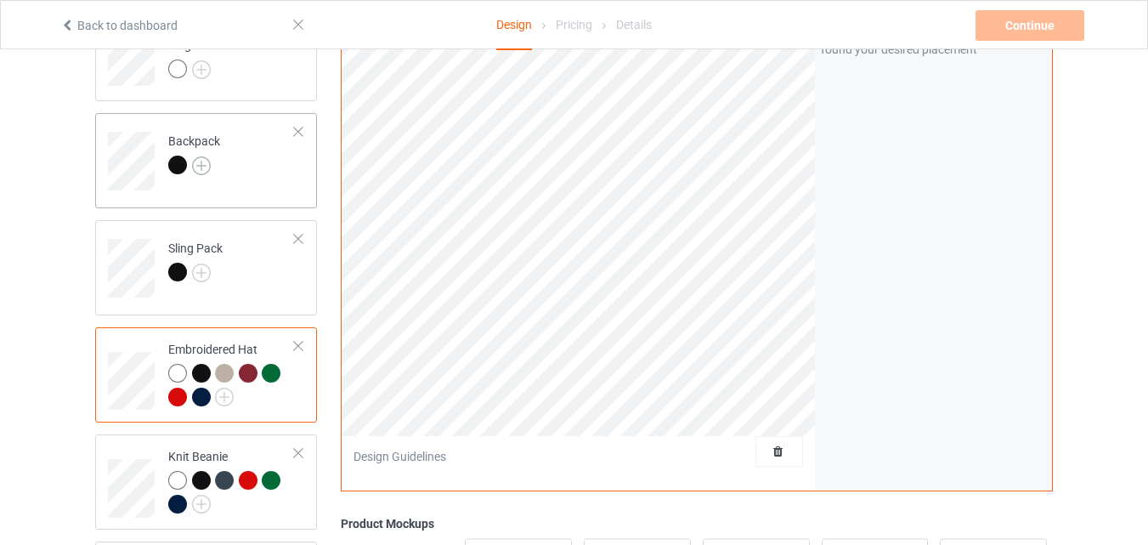
click at [197, 162] on img at bounding box center [201, 165] width 19 height 19
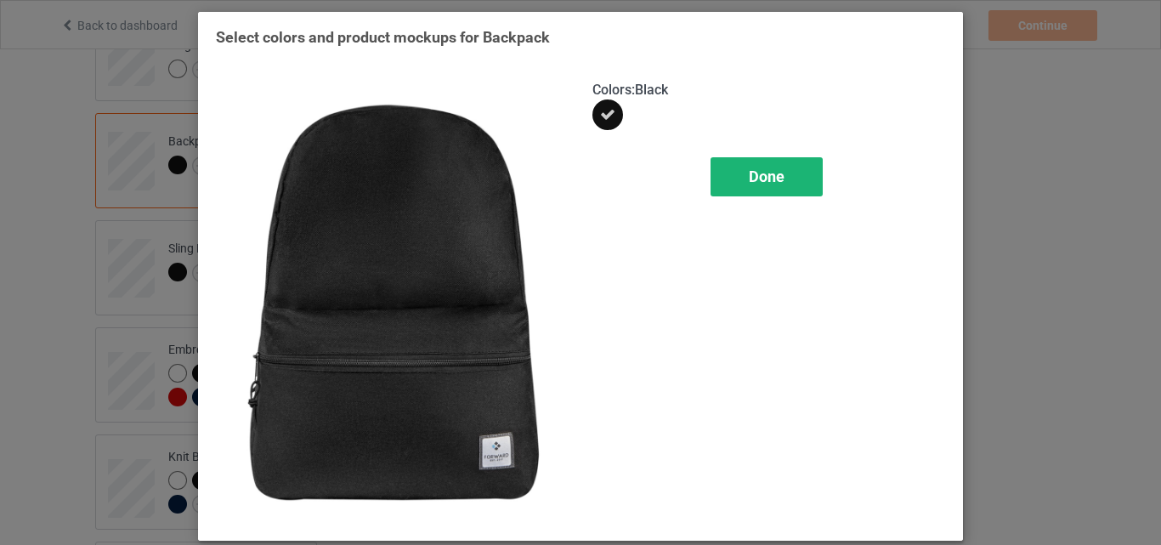
click at [720, 190] on div "Done" at bounding box center [767, 176] width 112 height 39
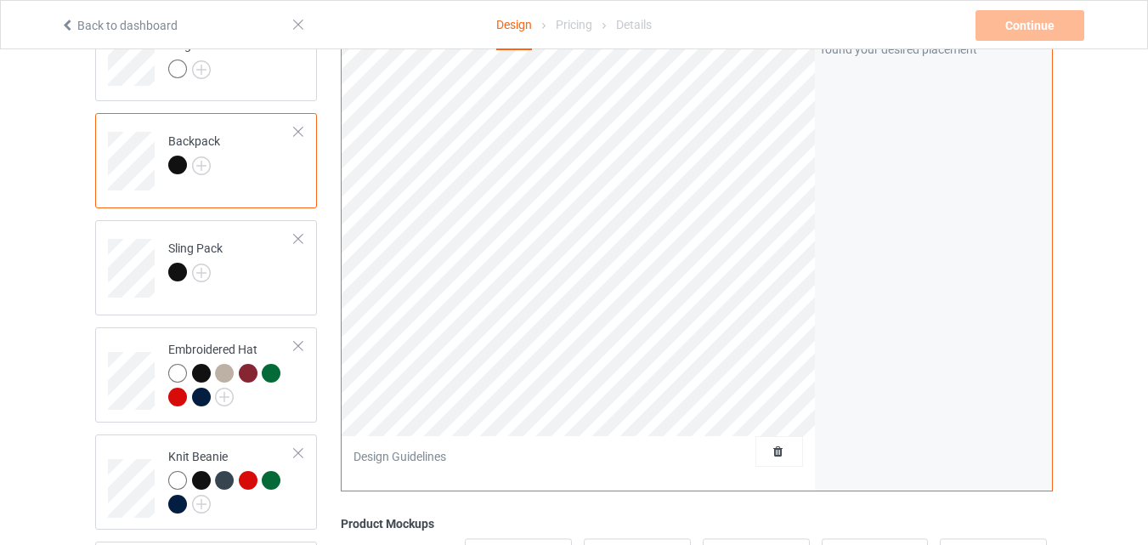
click at [179, 167] on div at bounding box center [177, 165] width 19 height 19
click at [179, 273] on div at bounding box center [177, 272] width 19 height 19
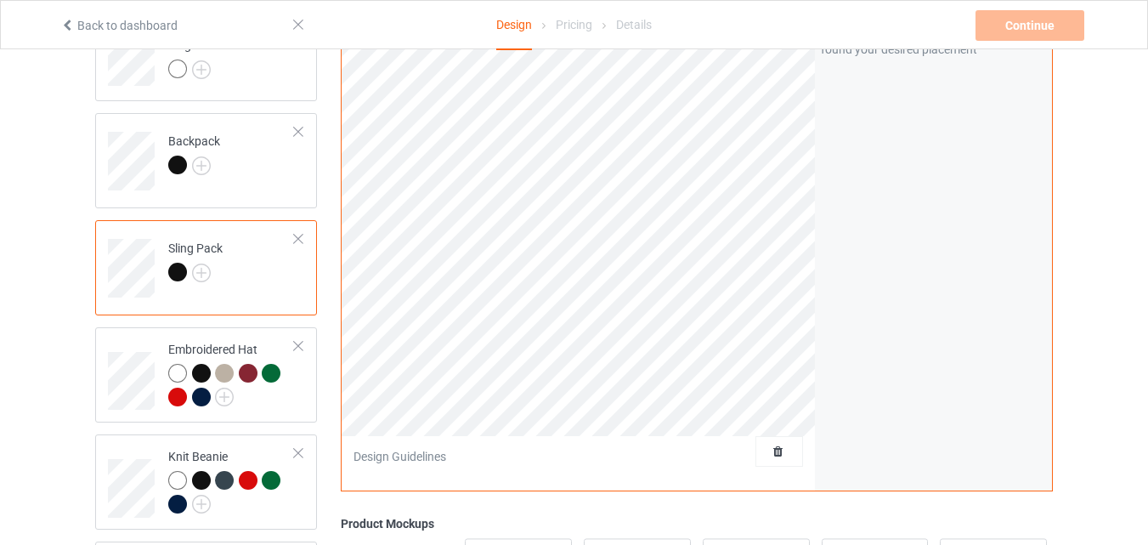
click at [179, 273] on div at bounding box center [177, 272] width 19 height 19
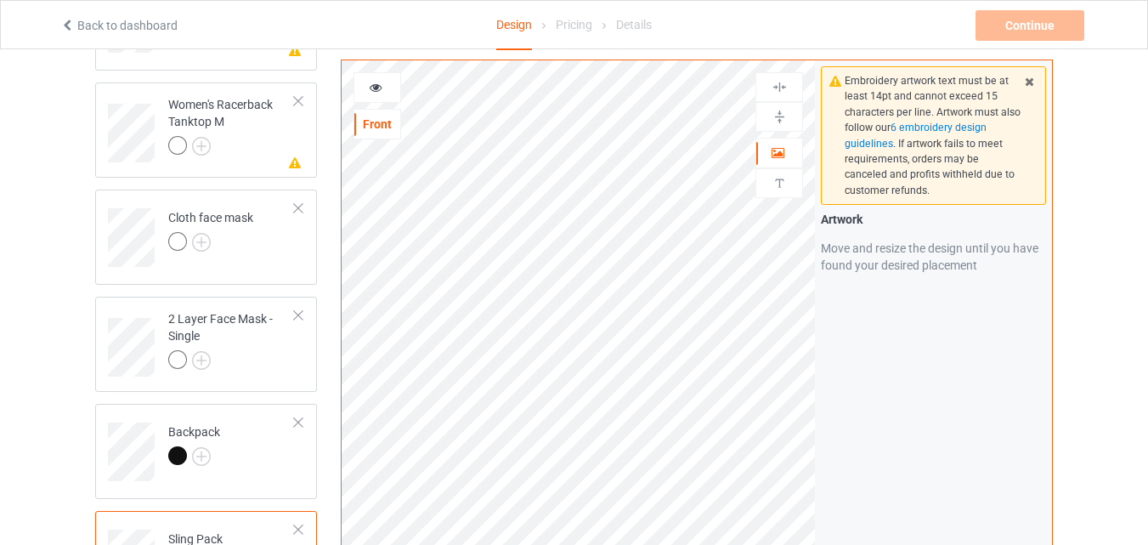
scroll to position [1822, 0]
click at [170, 364] on div at bounding box center [177, 364] width 19 height 19
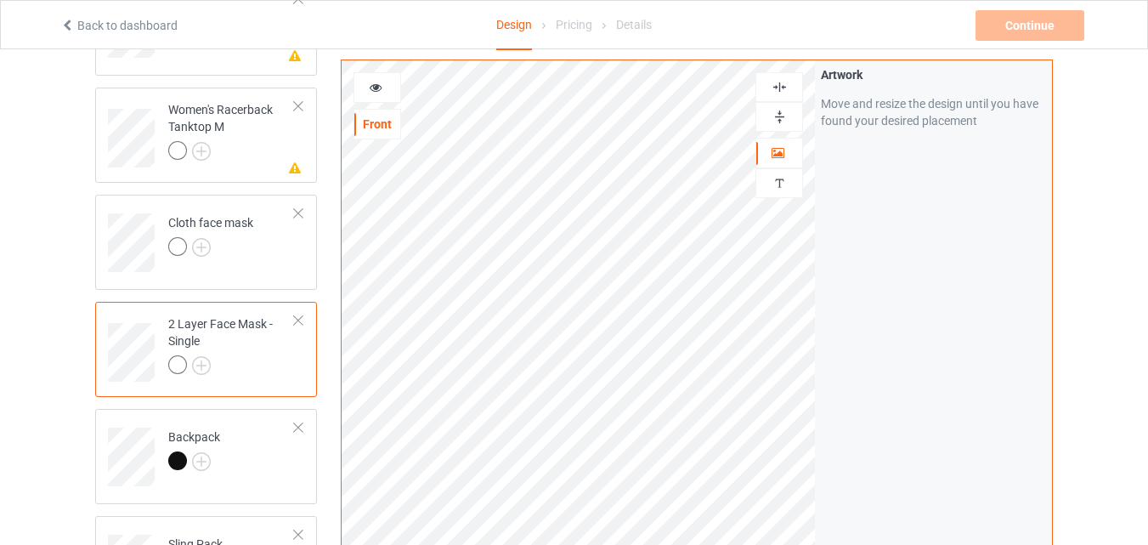
click at [178, 360] on div at bounding box center [177, 364] width 19 height 19
click at [173, 366] on div at bounding box center [177, 364] width 19 height 19
click at [174, 247] on div at bounding box center [177, 246] width 19 height 19
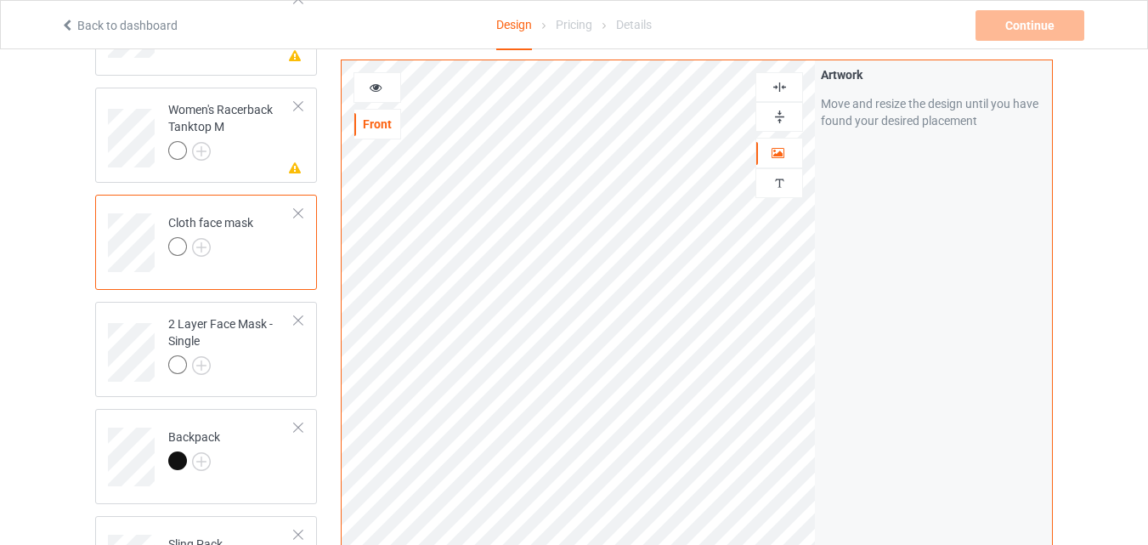
click at [174, 248] on div at bounding box center [177, 246] width 19 height 19
click at [178, 363] on div at bounding box center [177, 364] width 19 height 19
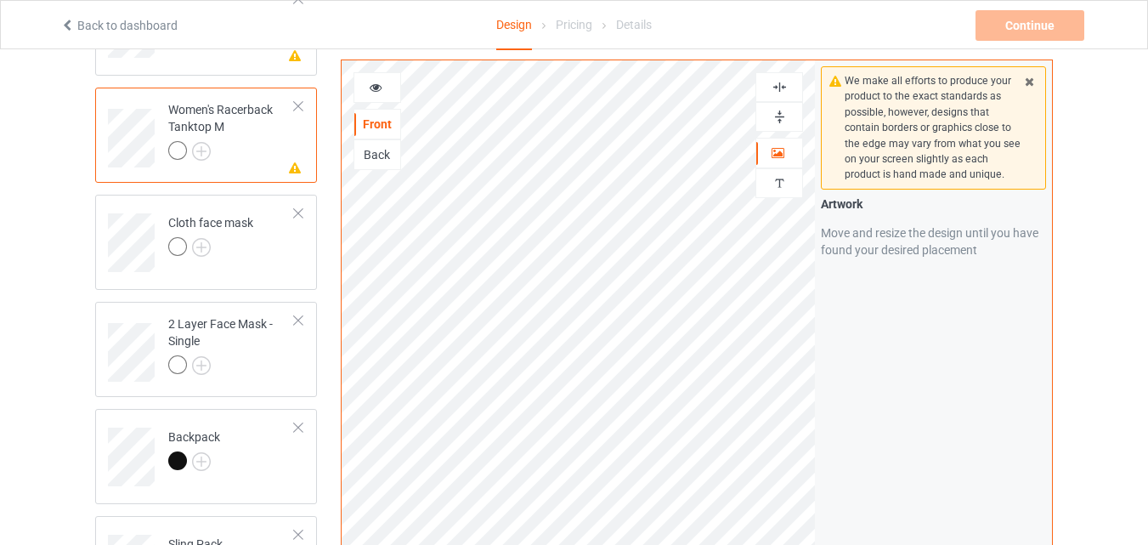
click at [181, 150] on div at bounding box center [177, 150] width 19 height 19
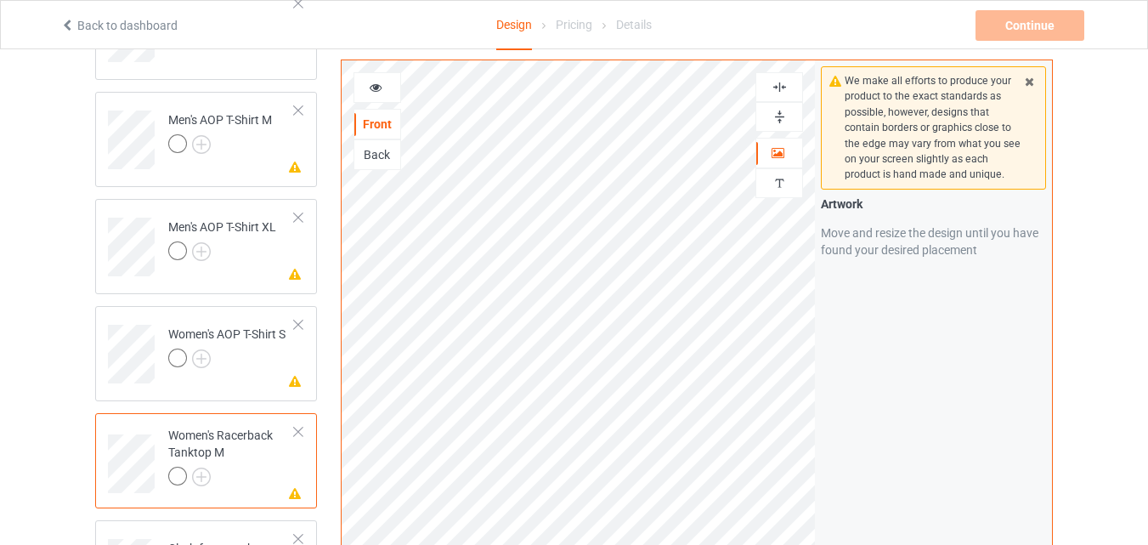
scroll to position [1467, 0]
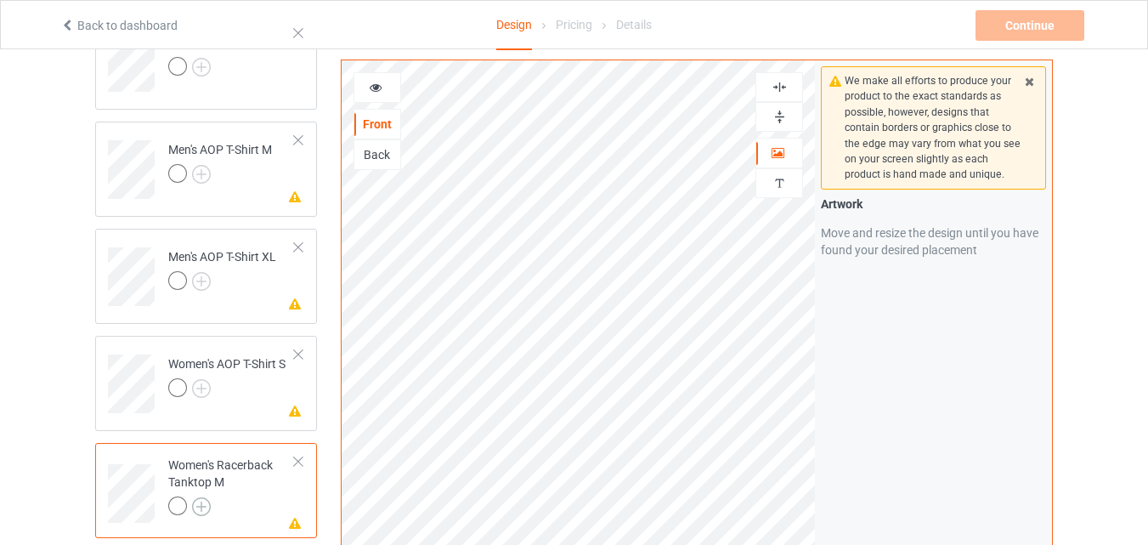
click at [198, 507] on img at bounding box center [201, 506] width 19 height 19
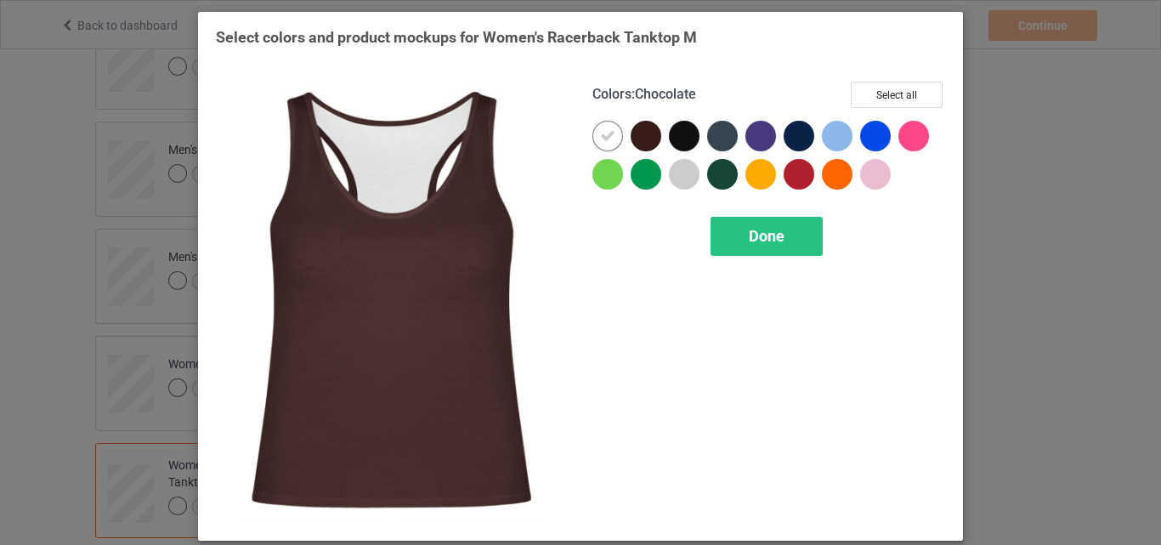
click at [643, 129] on div at bounding box center [646, 136] width 31 height 31
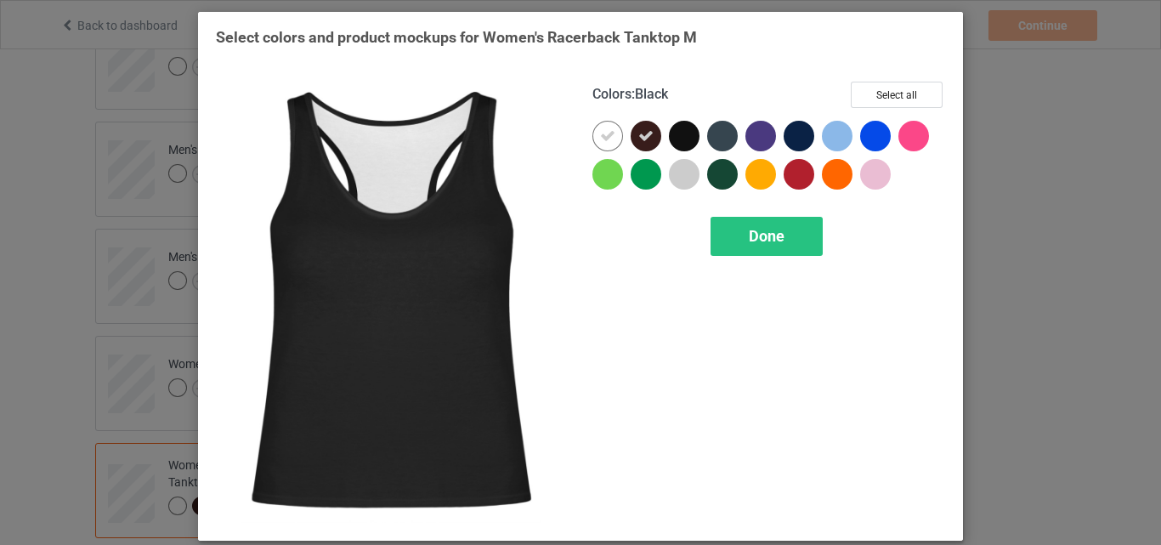
click at [672, 124] on div at bounding box center [684, 136] width 31 height 31
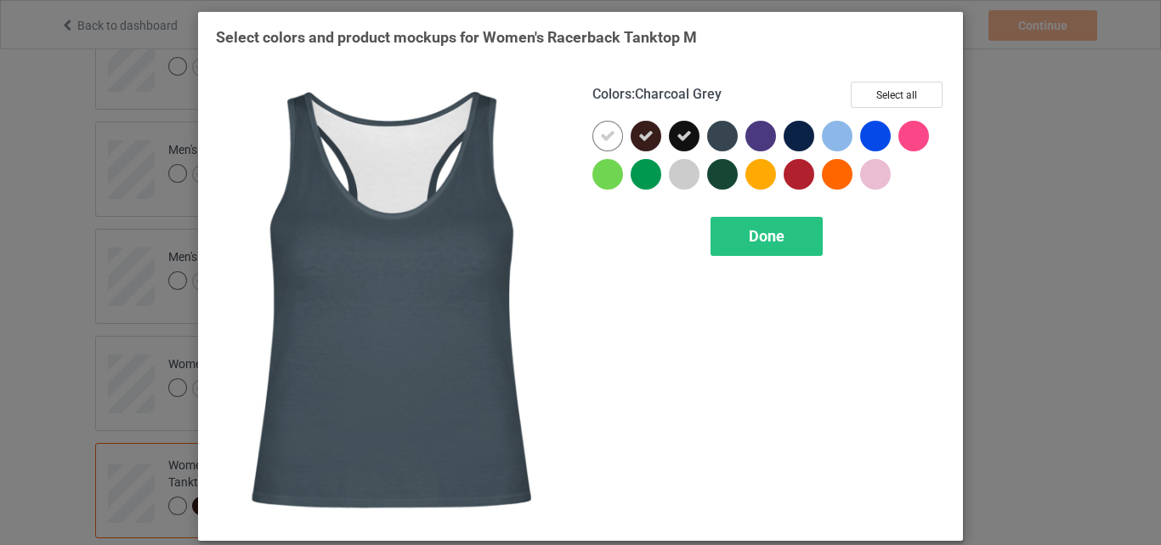
click at [723, 129] on div at bounding box center [722, 136] width 31 height 31
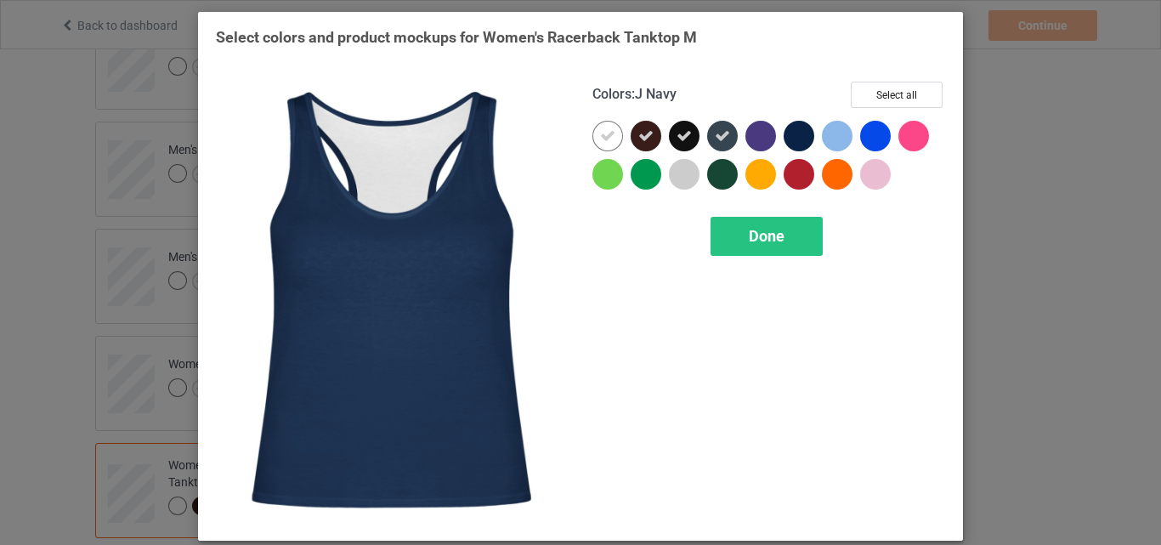
click at [793, 138] on div at bounding box center [799, 136] width 31 height 31
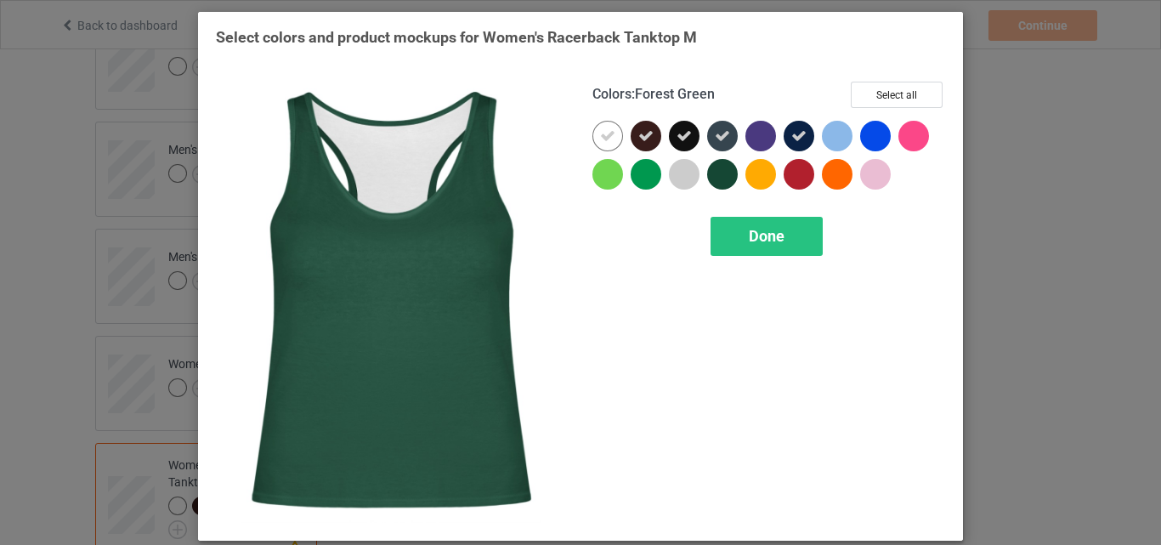
click at [716, 178] on div at bounding box center [722, 174] width 31 height 31
click at [736, 223] on div "Done" at bounding box center [767, 236] width 112 height 39
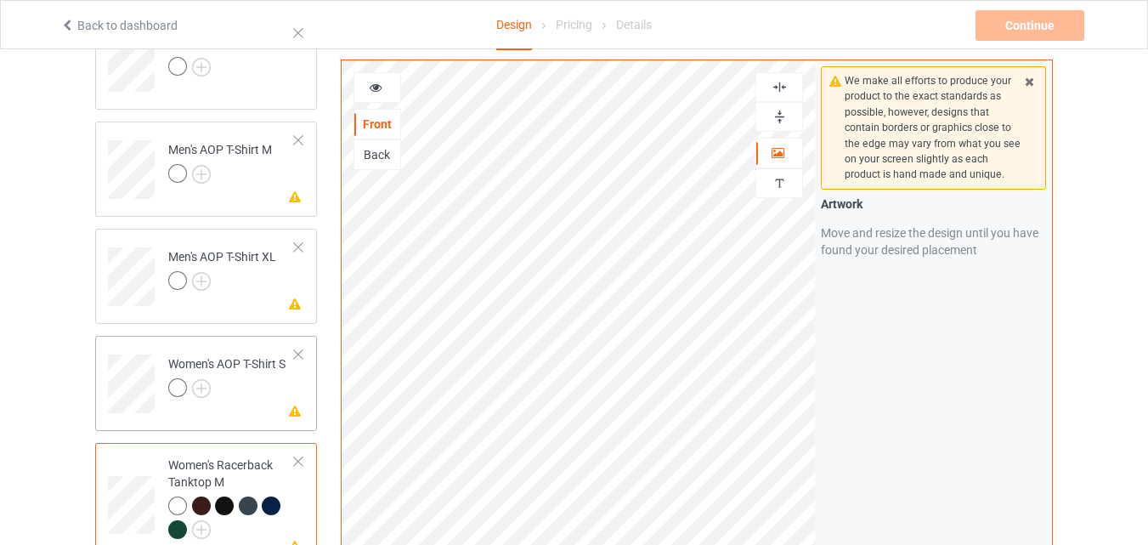
click at [174, 386] on div at bounding box center [177, 387] width 19 height 19
click at [177, 387] on div at bounding box center [177, 387] width 19 height 19
click at [206, 386] on img at bounding box center [201, 388] width 19 height 19
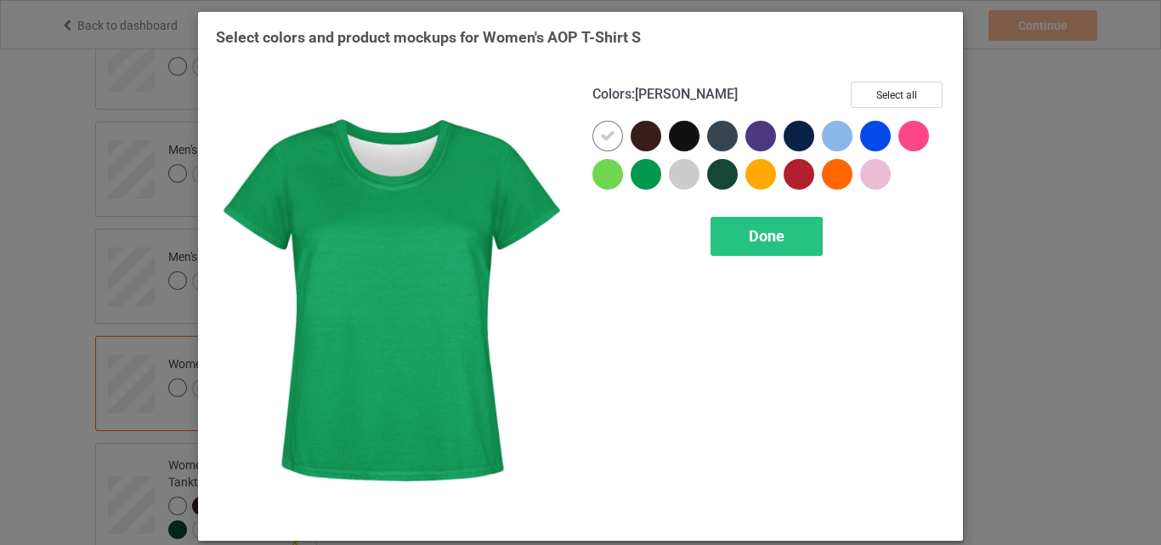
click at [643, 177] on div at bounding box center [646, 174] width 31 height 31
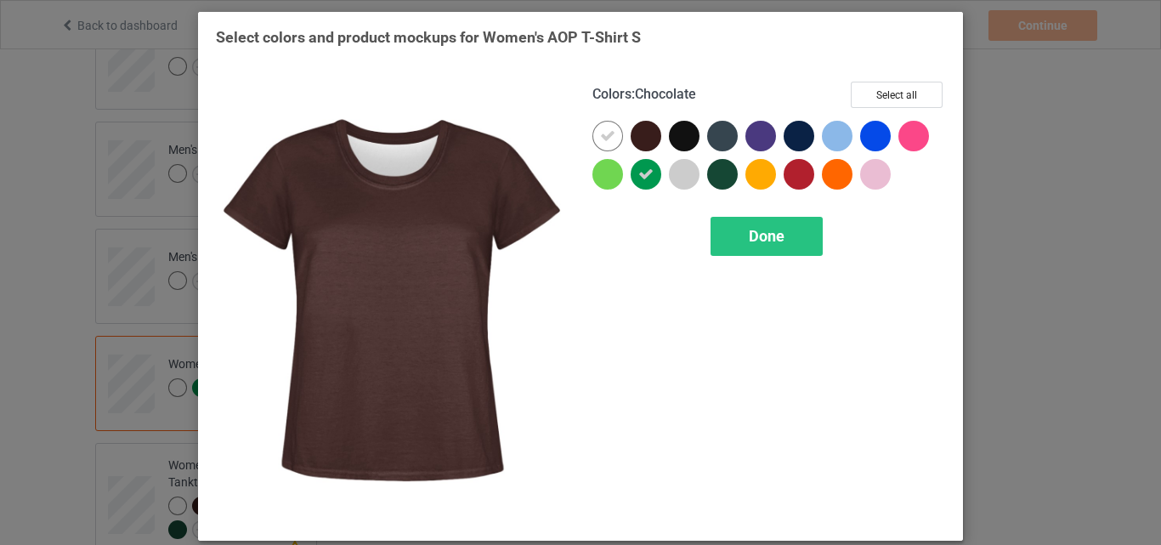
click at [643, 140] on div at bounding box center [646, 136] width 31 height 31
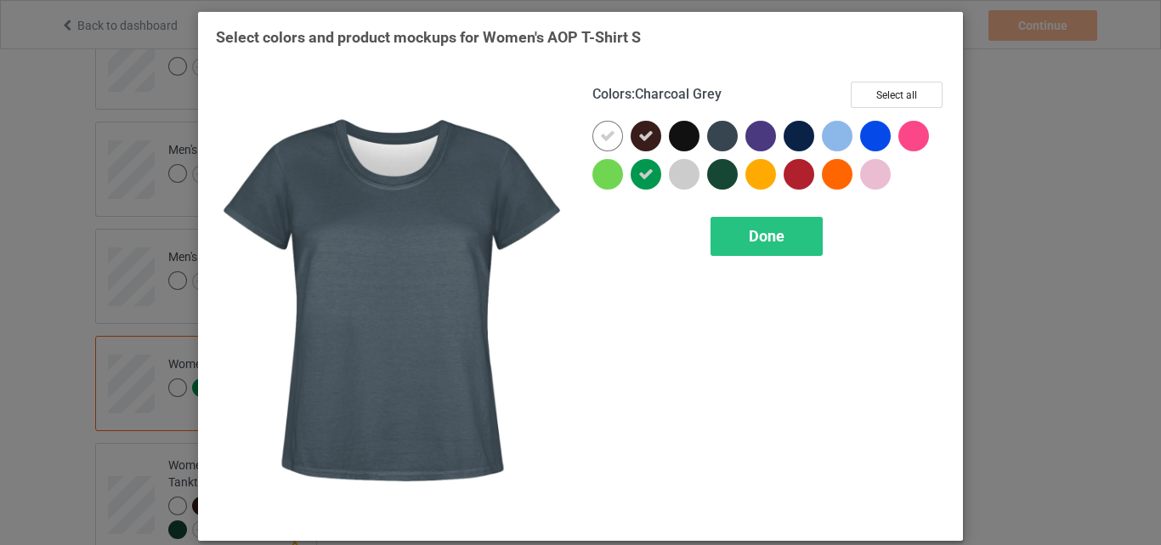
click at [717, 136] on div at bounding box center [722, 136] width 31 height 31
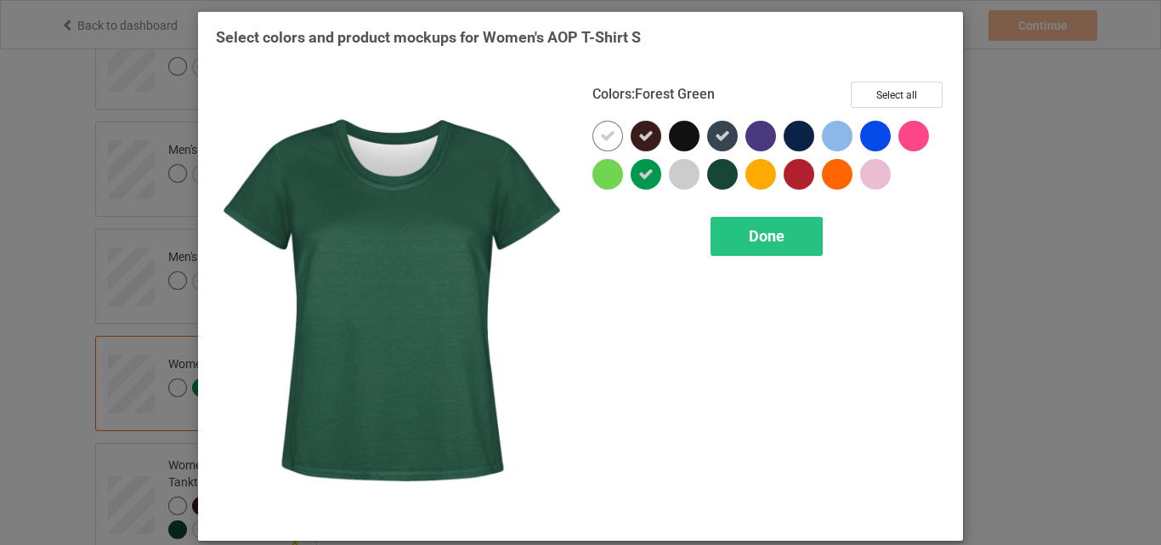
click at [717, 174] on div at bounding box center [722, 174] width 31 height 31
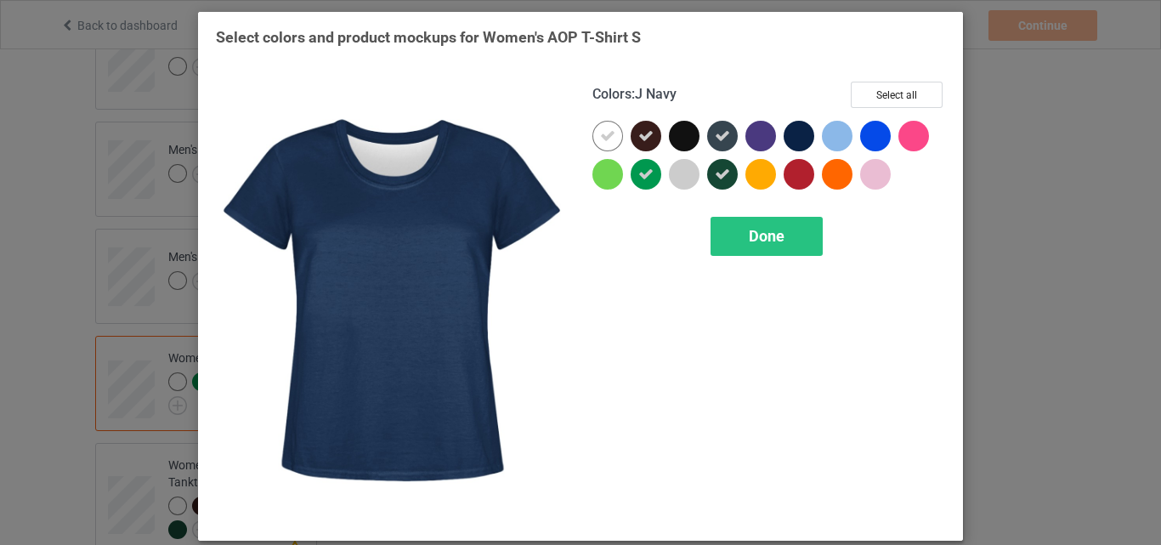
click at [789, 131] on div at bounding box center [799, 136] width 31 height 31
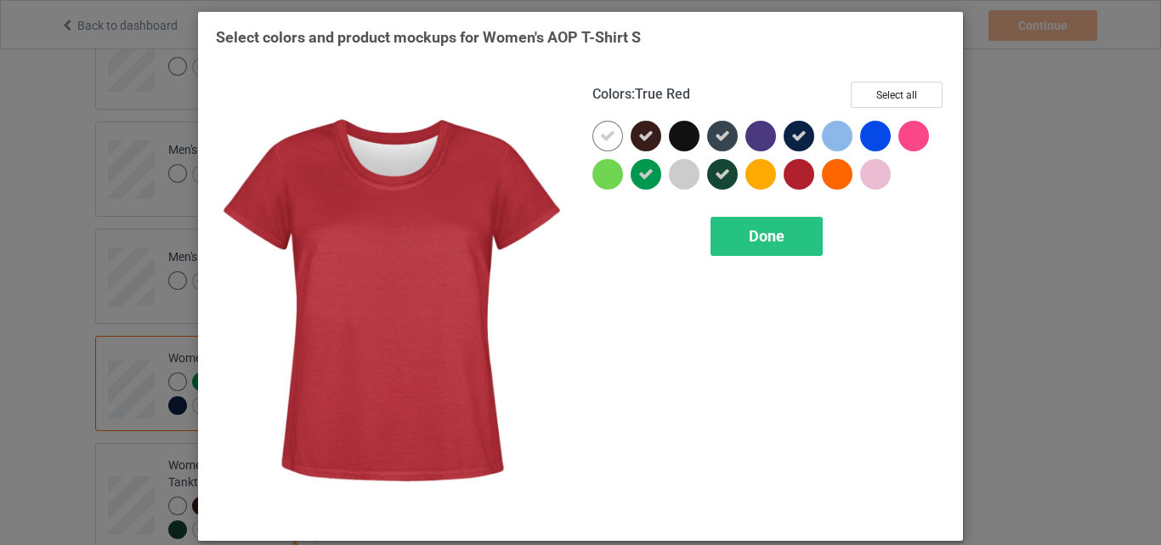
click at [796, 174] on div at bounding box center [799, 174] width 31 height 31
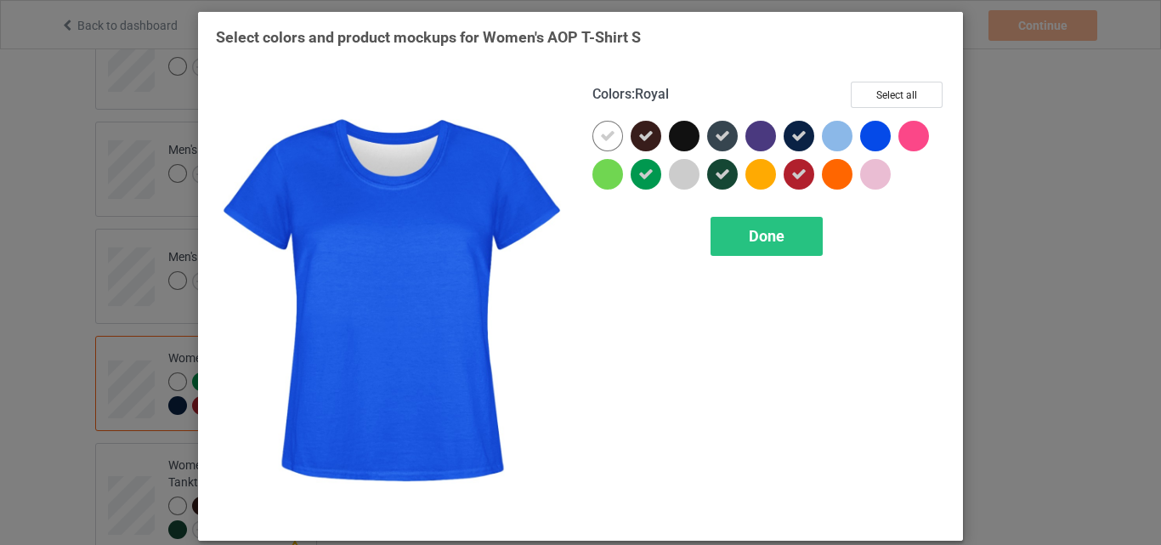
click at [865, 130] on div at bounding box center [875, 136] width 31 height 31
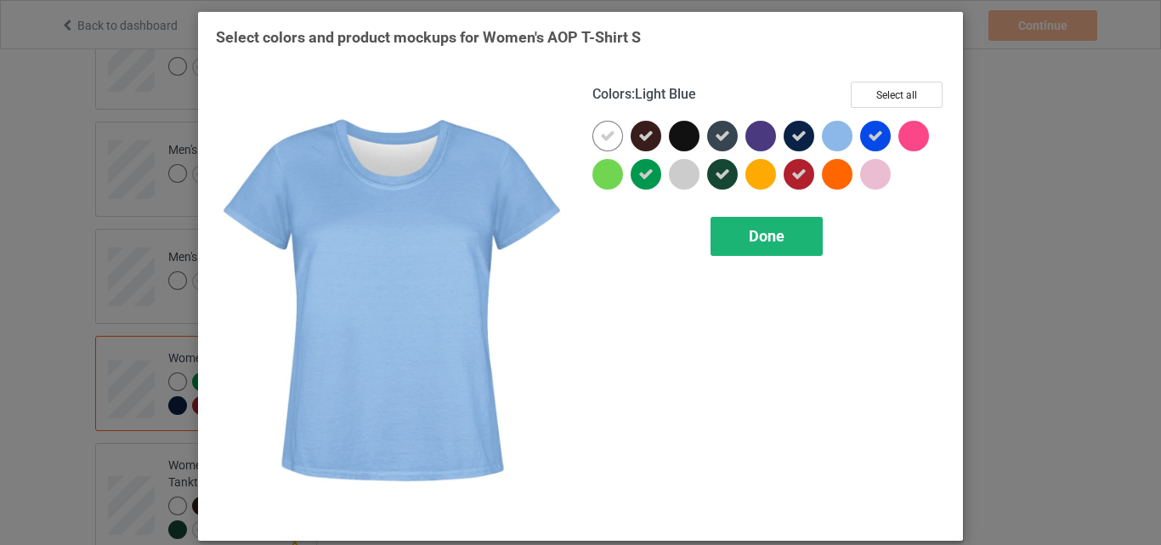
click at [774, 230] on span "Done" at bounding box center [767, 236] width 36 height 18
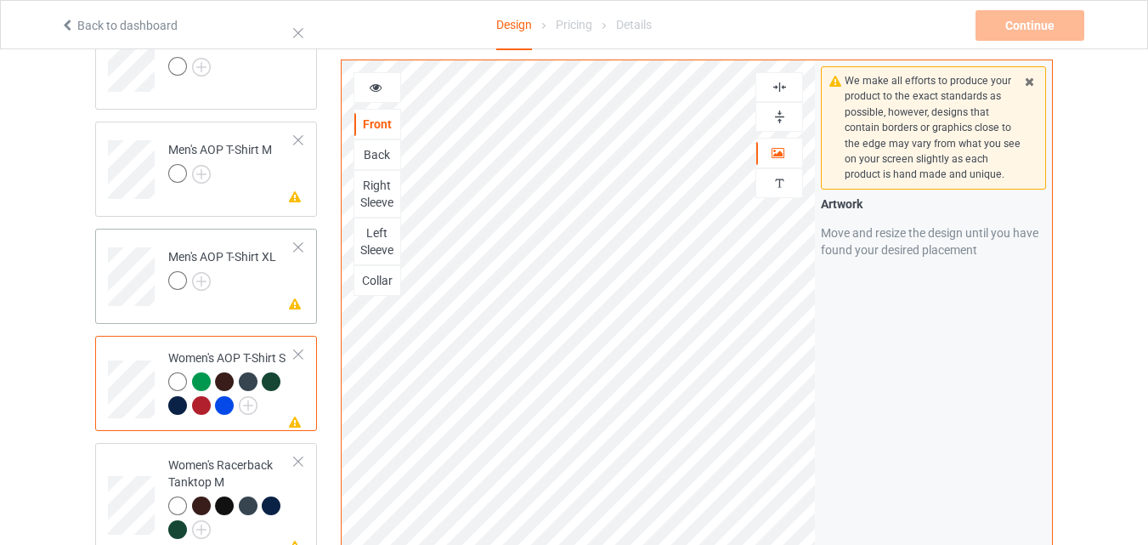
click at [180, 275] on div at bounding box center [177, 280] width 19 height 19
click at [199, 276] on img at bounding box center [201, 281] width 19 height 19
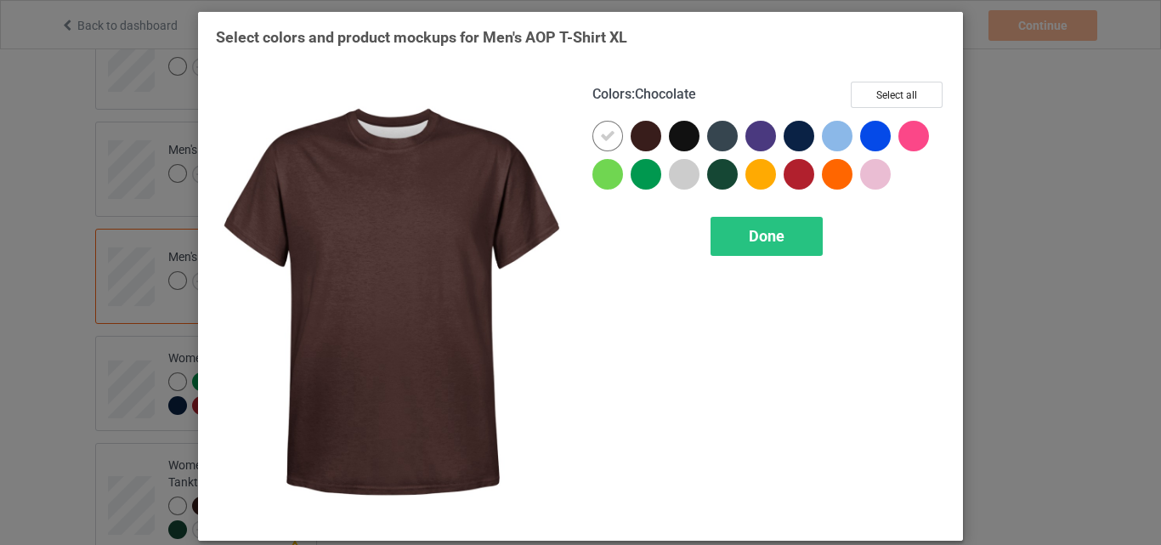
click at [638, 135] on div at bounding box center [646, 136] width 31 height 31
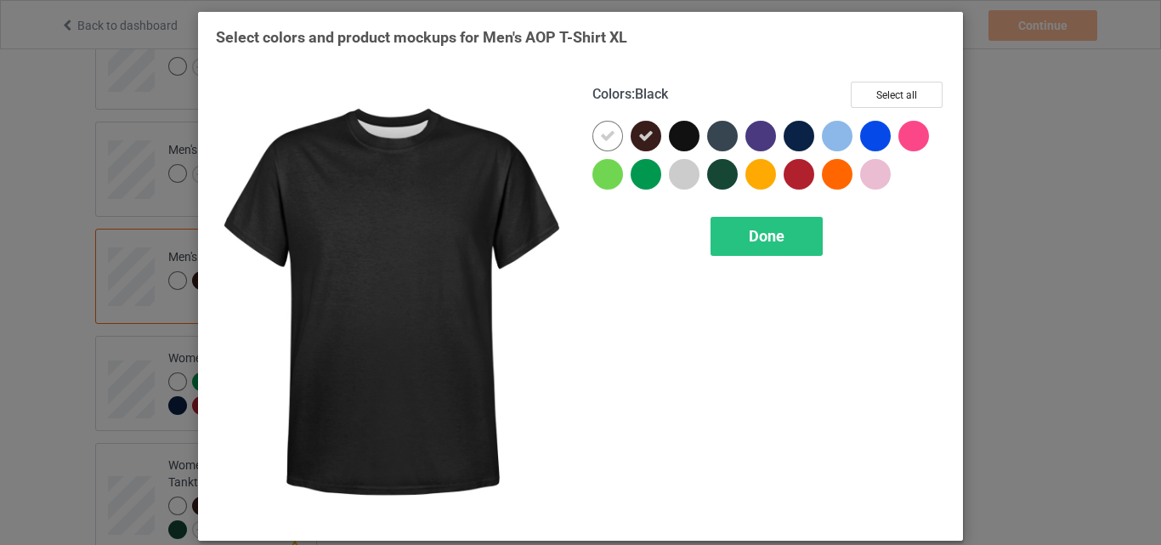
click at [669, 127] on div at bounding box center [684, 136] width 31 height 31
click at [713, 118] on div "Colors : Black Select all" at bounding box center [768, 101] width 353 height 39
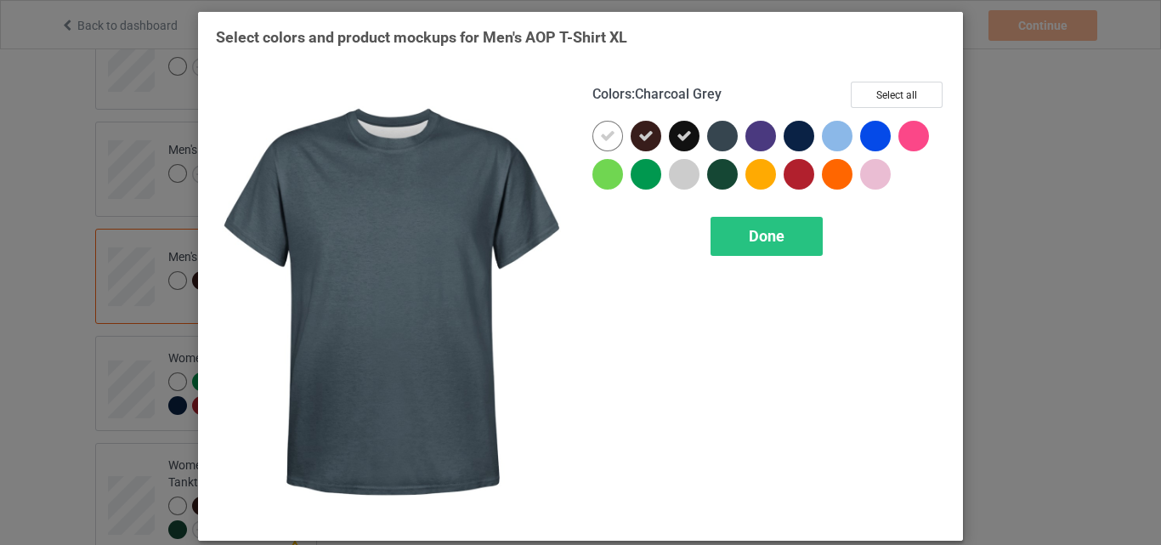
click at [714, 127] on div at bounding box center [722, 136] width 31 height 31
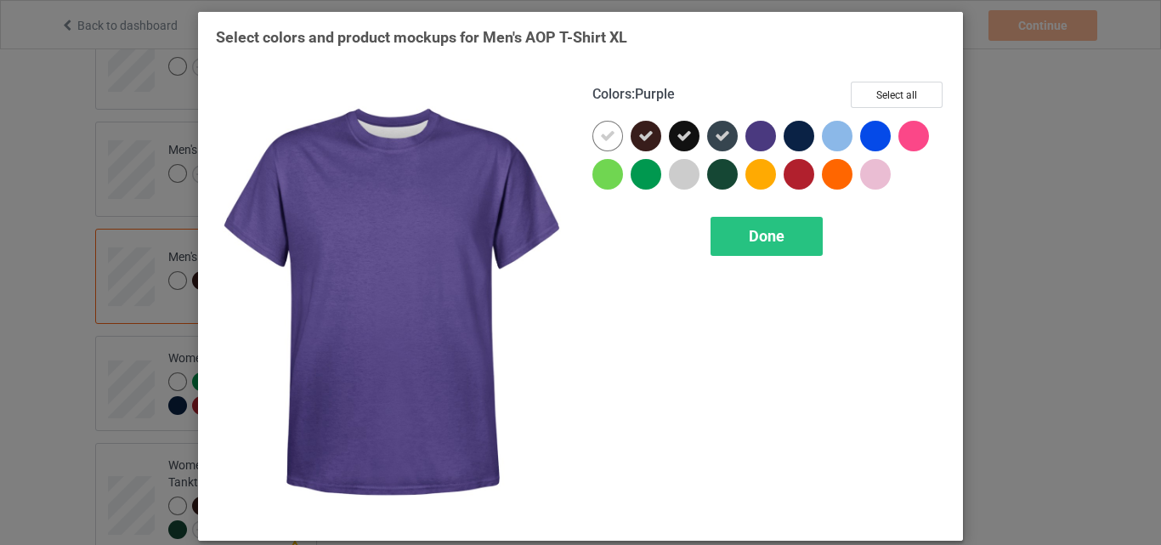
click at [762, 124] on div at bounding box center [760, 136] width 31 height 31
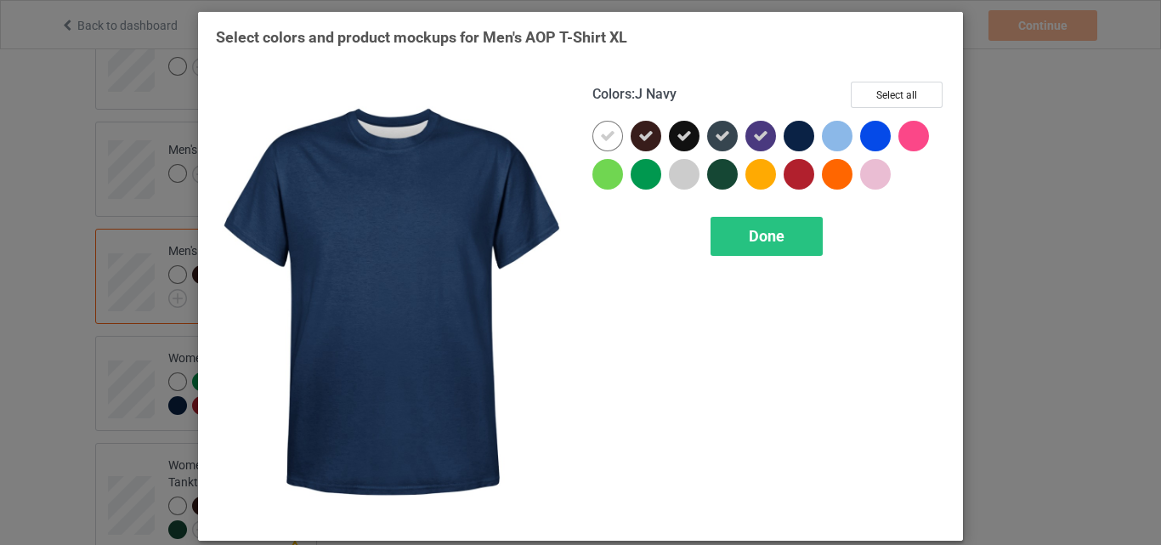
click at [793, 128] on div at bounding box center [799, 136] width 31 height 31
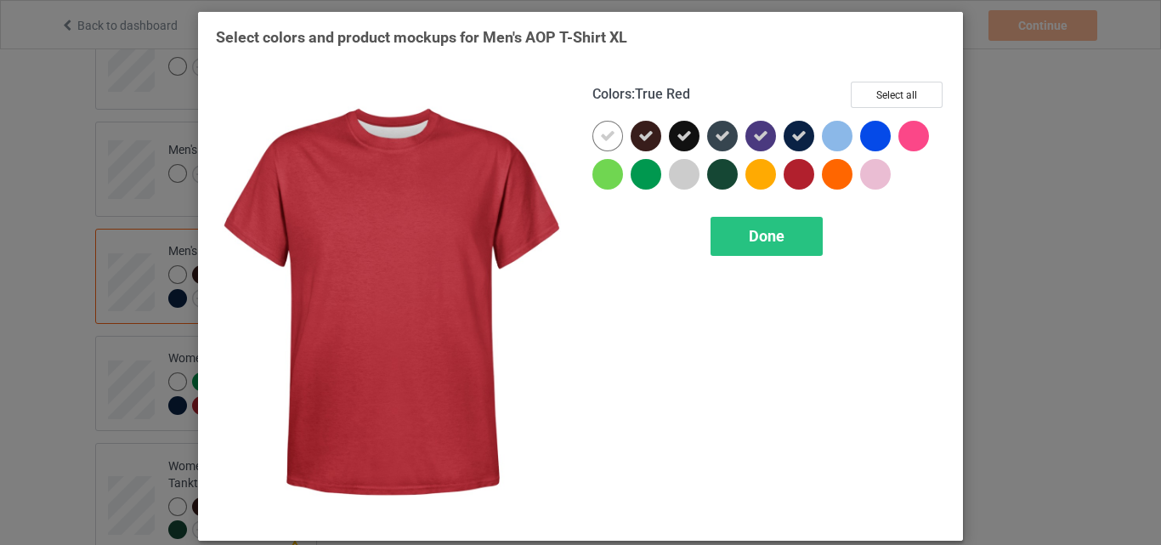
click at [793, 173] on div at bounding box center [799, 174] width 31 height 31
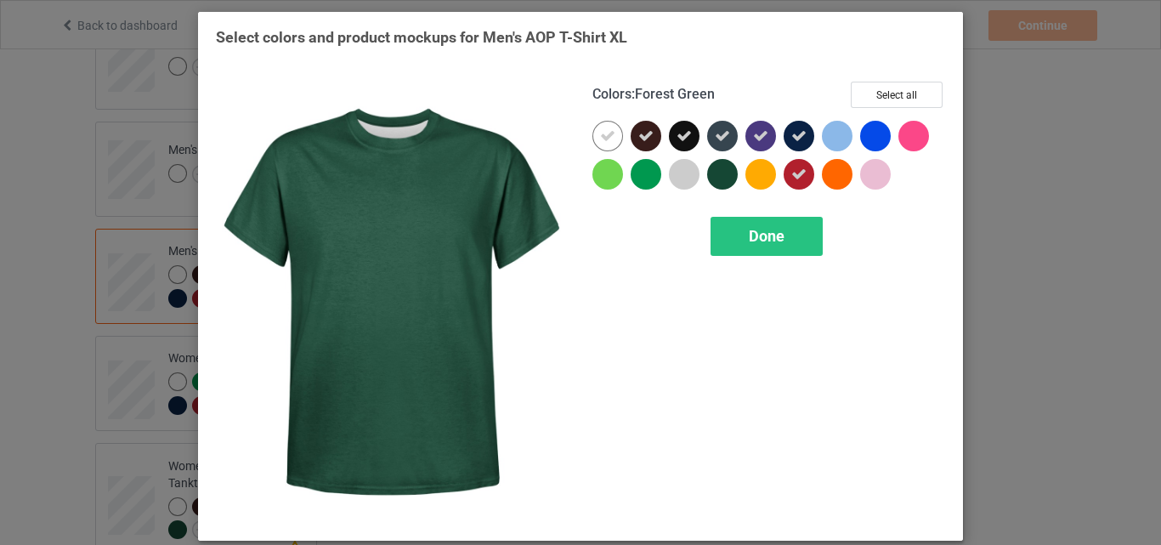
click at [717, 173] on div at bounding box center [722, 174] width 31 height 31
click at [739, 230] on div "Done" at bounding box center [767, 236] width 112 height 39
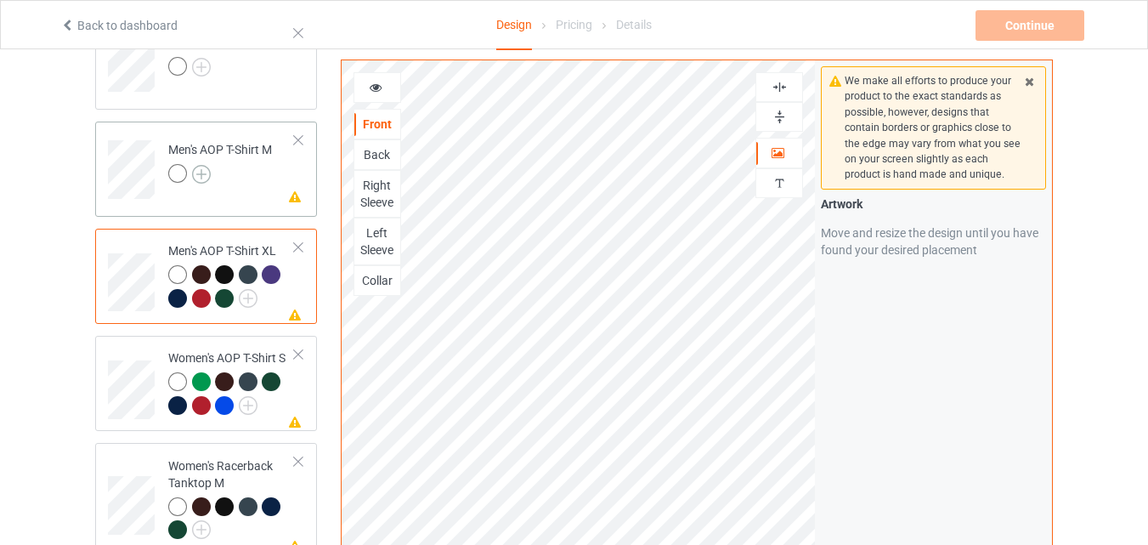
click at [201, 172] on img at bounding box center [201, 174] width 19 height 19
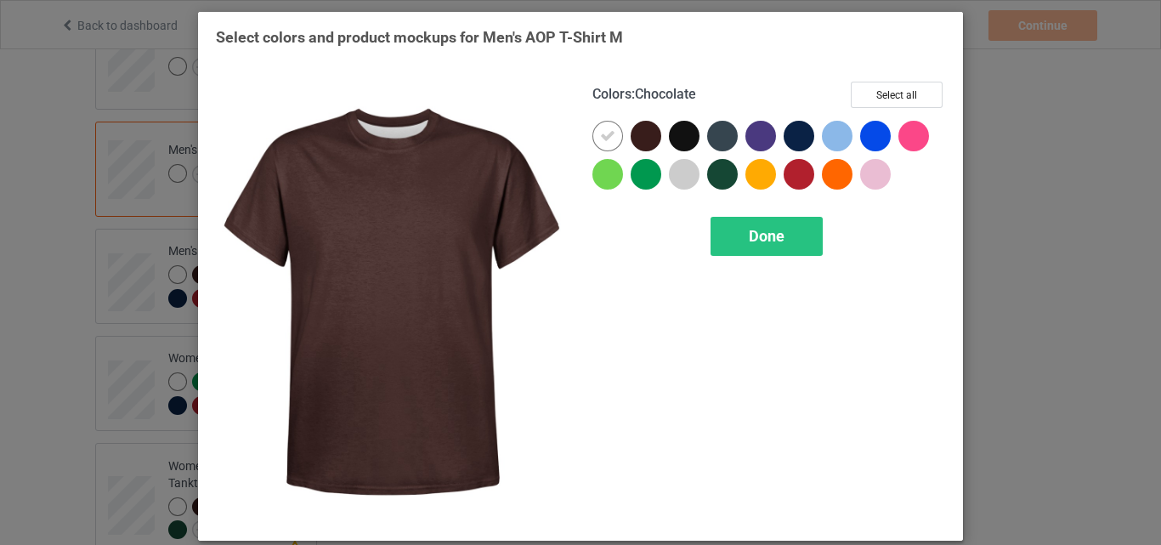
click at [631, 134] on div at bounding box center [646, 136] width 31 height 31
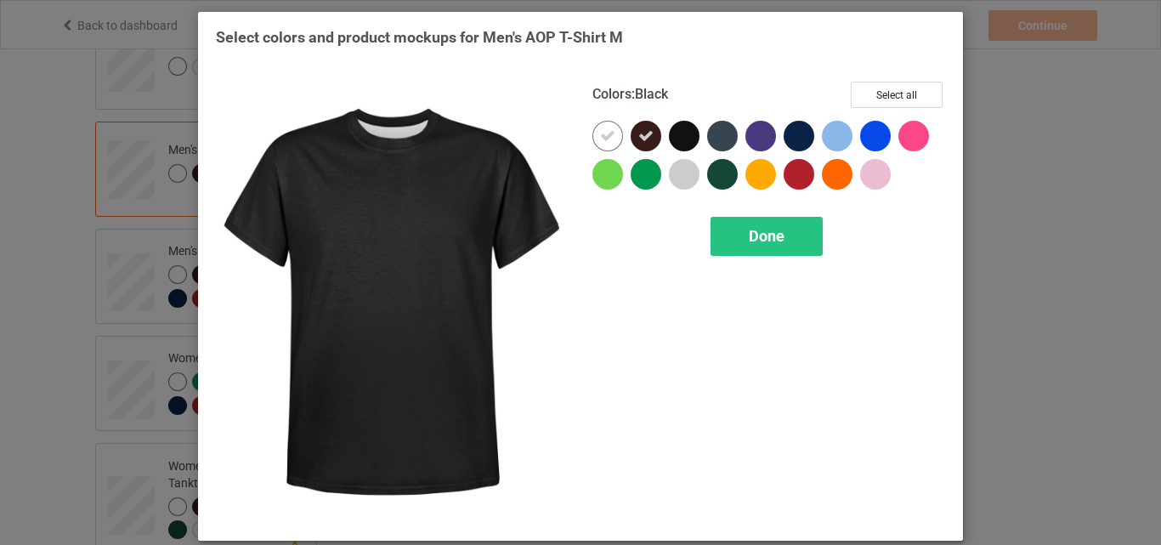
click at [682, 130] on div at bounding box center [684, 136] width 31 height 31
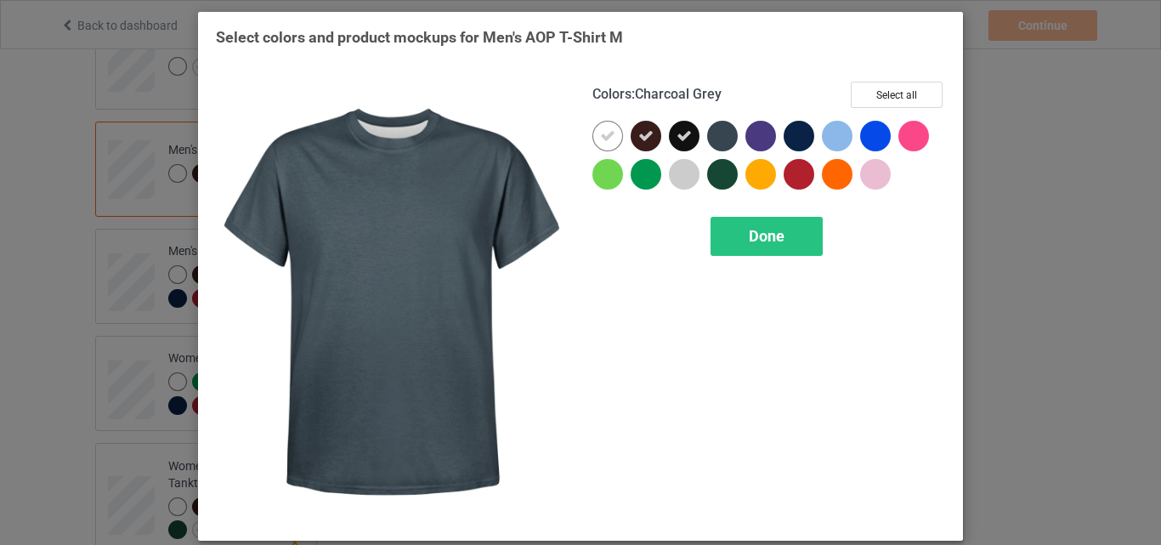
click at [720, 127] on div at bounding box center [722, 136] width 31 height 31
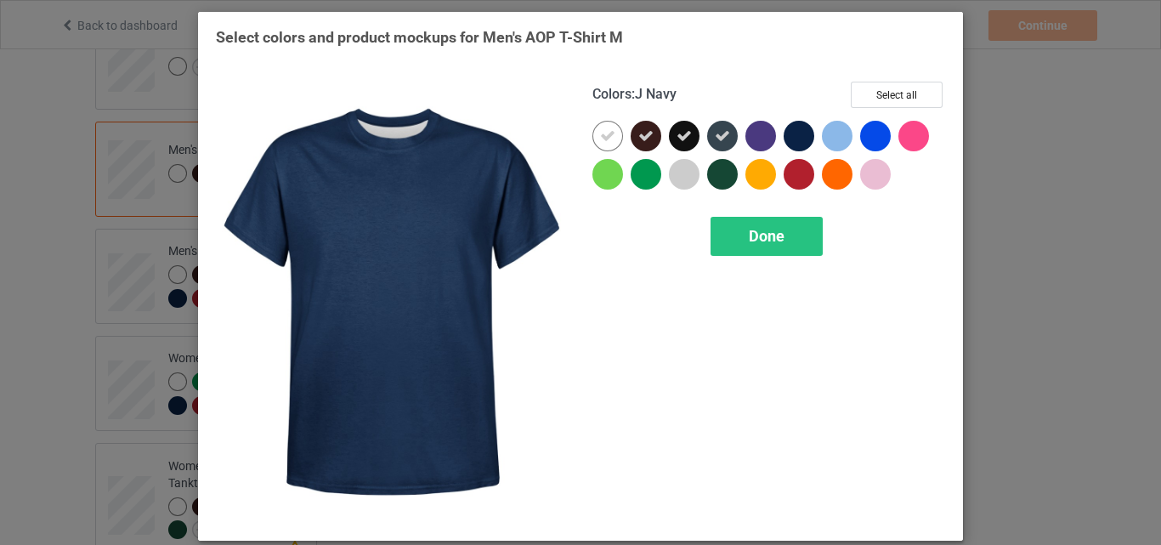
click at [803, 140] on div at bounding box center [799, 136] width 31 height 31
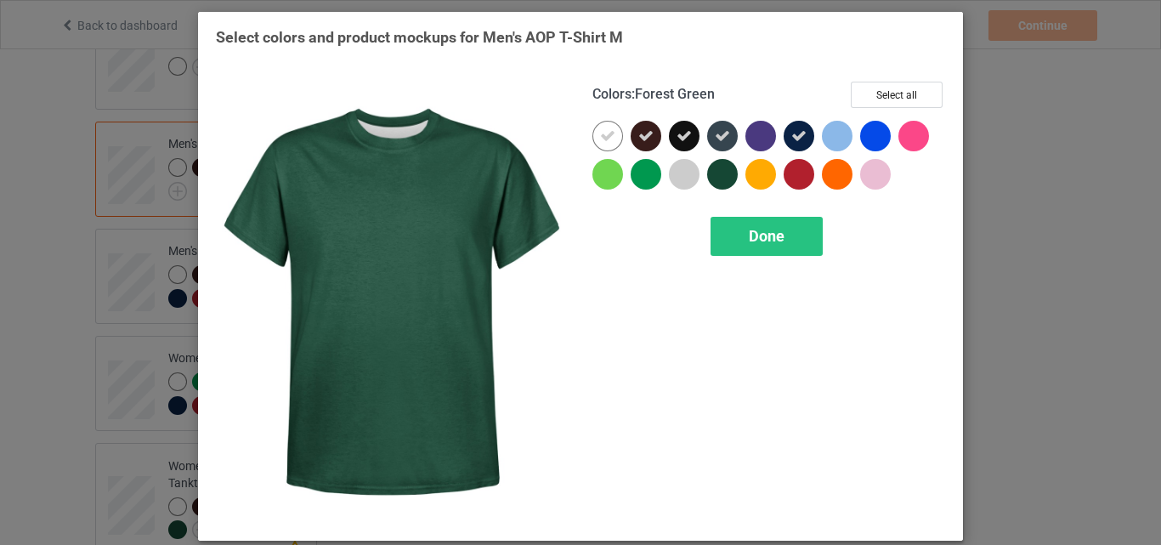
click at [716, 173] on div at bounding box center [722, 174] width 31 height 31
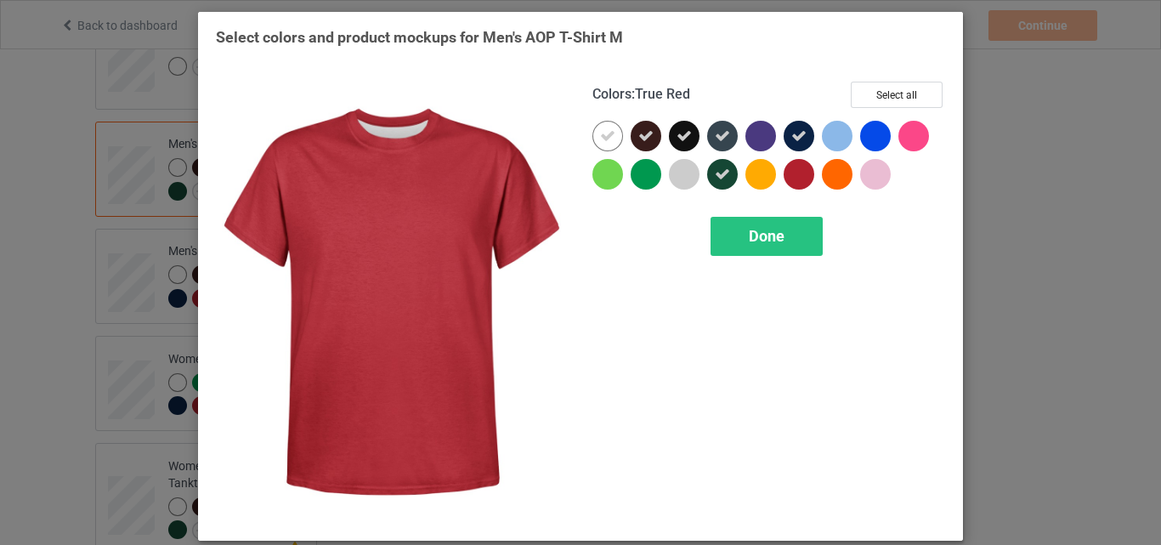
click at [793, 185] on div at bounding box center [799, 174] width 31 height 31
click at [776, 240] on span "Done" at bounding box center [767, 236] width 36 height 18
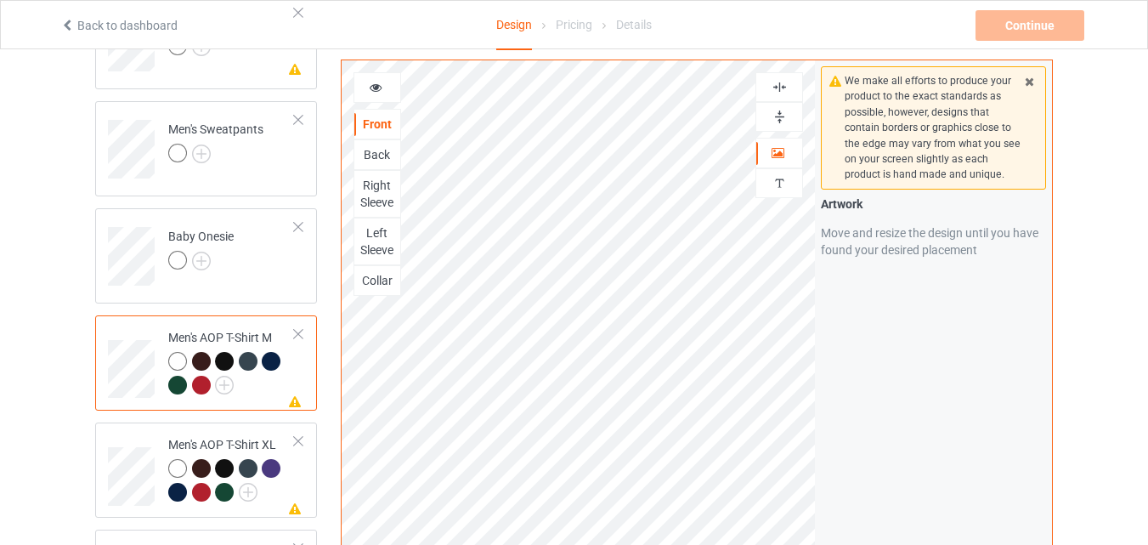
scroll to position [1264, 0]
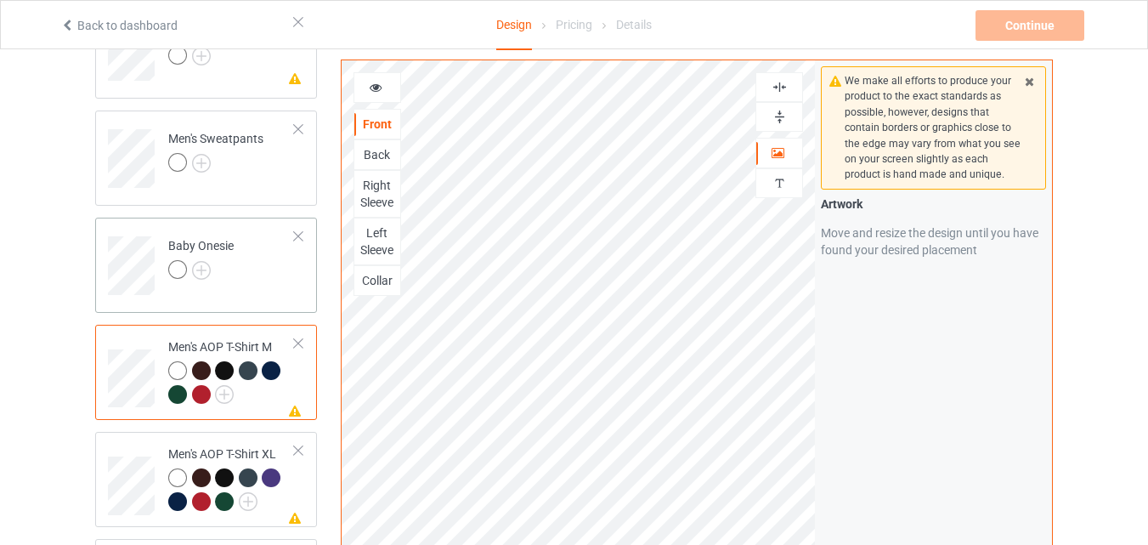
click at [174, 270] on div at bounding box center [177, 269] width 19 height 19
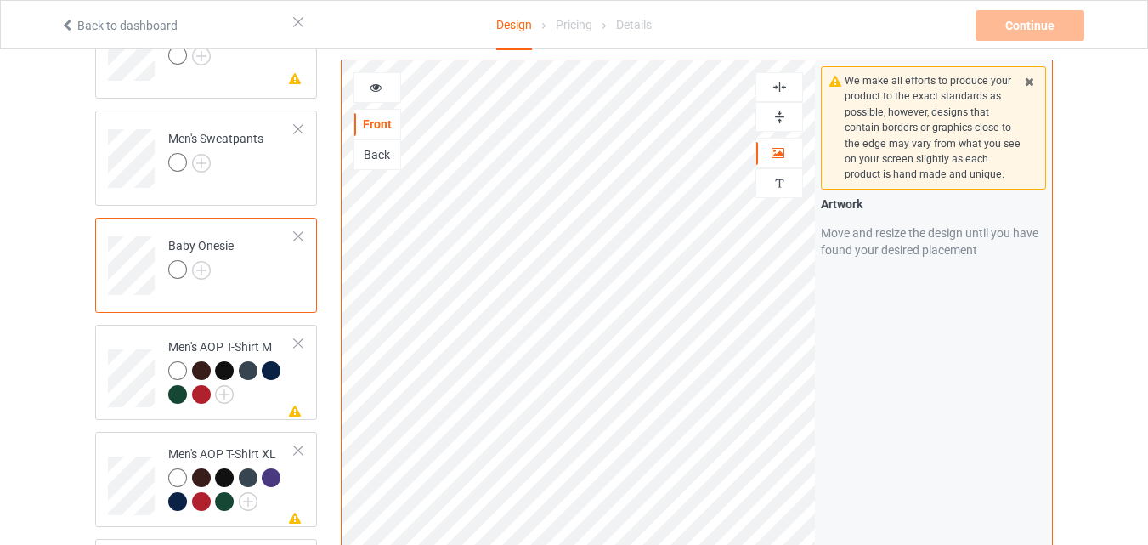
click at [171, 270] on div at bounding box center [177, 269] width 19 height 19
click at [197, 278] on img at bounding box center [201, 270] width 19 height 19
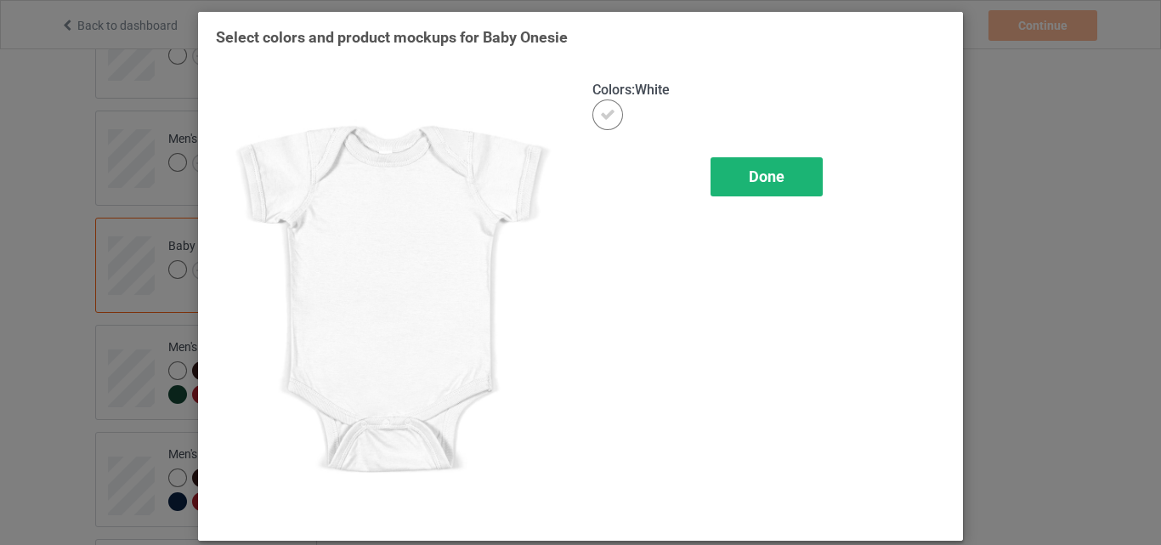
click at [779, 173] on span "Done" at bounding box center [767, 176] width 36 height 18
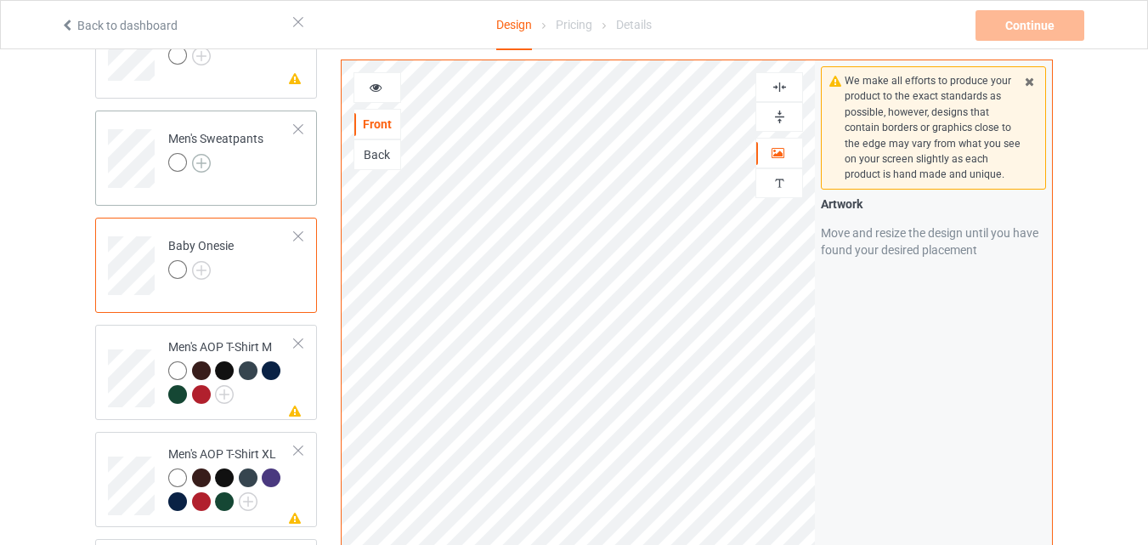
click at [201, 162] on img at bounding box center [201, 163] width 19 height 19
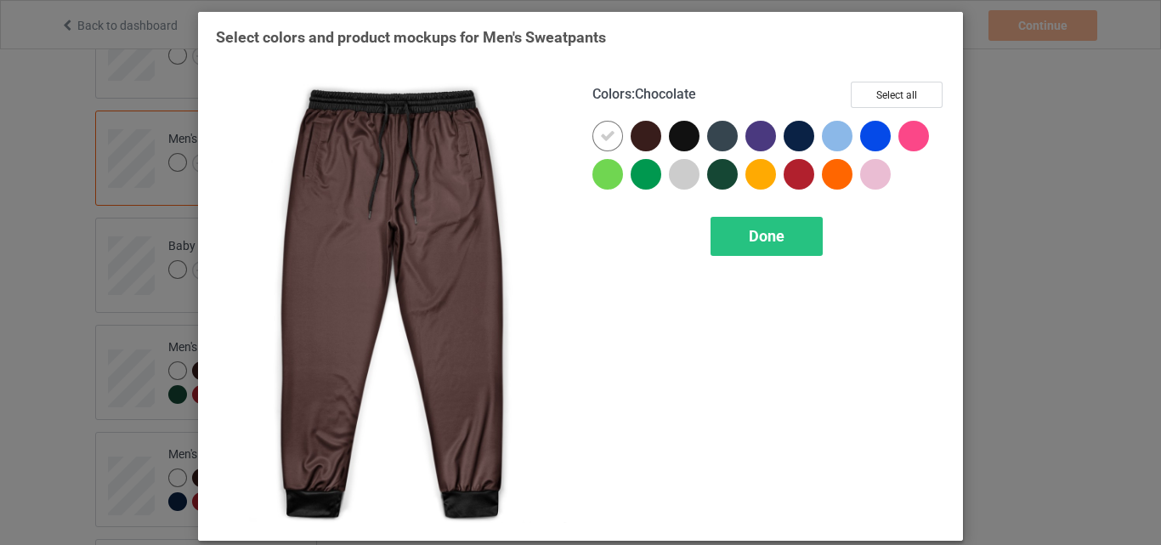
click at [653, 133] on div at bounding box center [646, 136] width 31 height 31
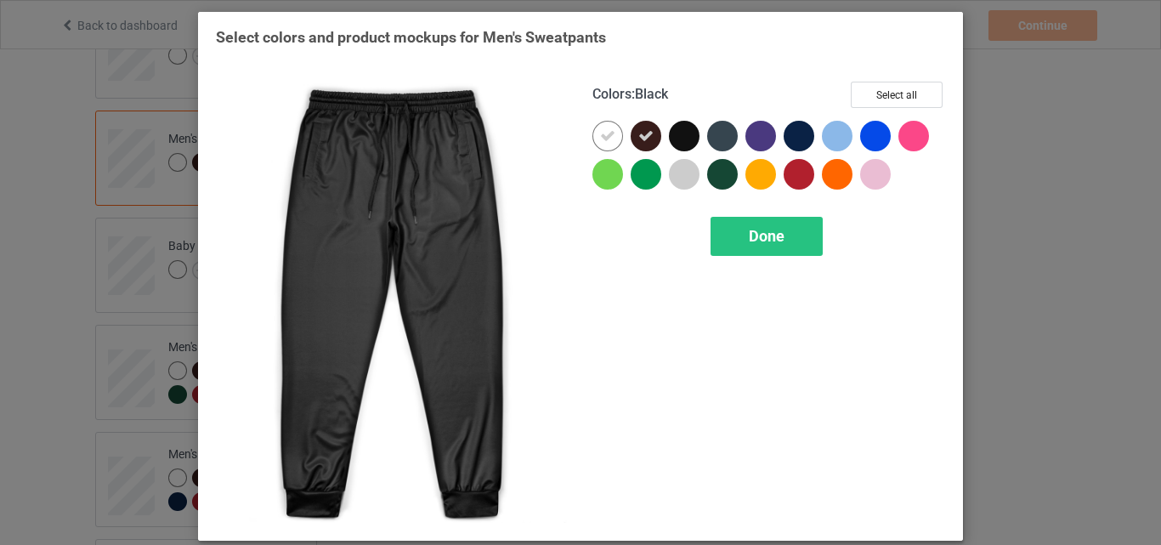
click at [686, 126] on div at bounding box center [684, 136] width 31 height 31
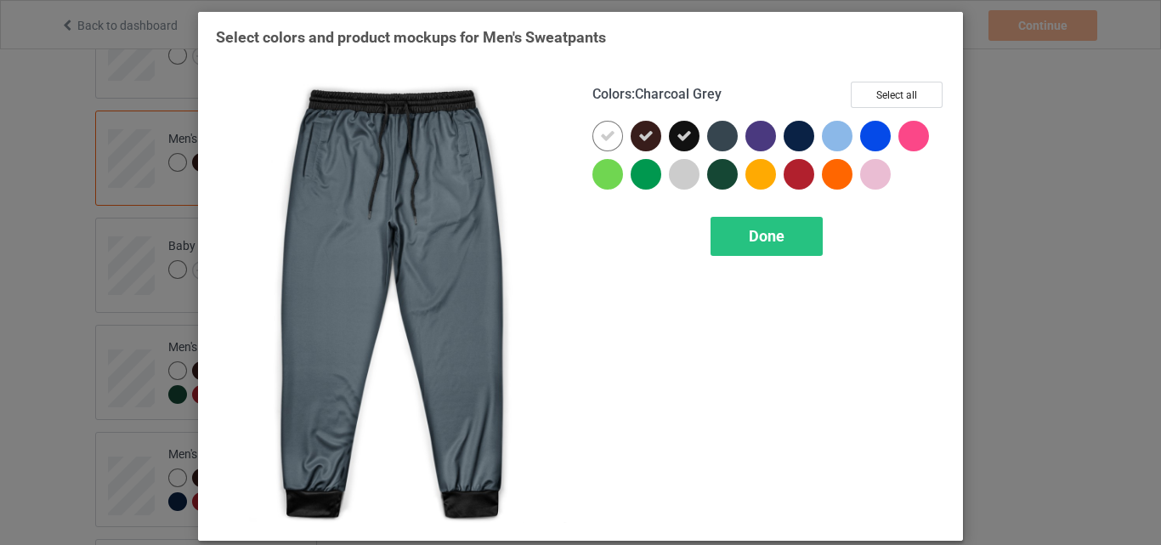
click at [724, 136] on div at bounding box center [722, 136] width 31 height 31
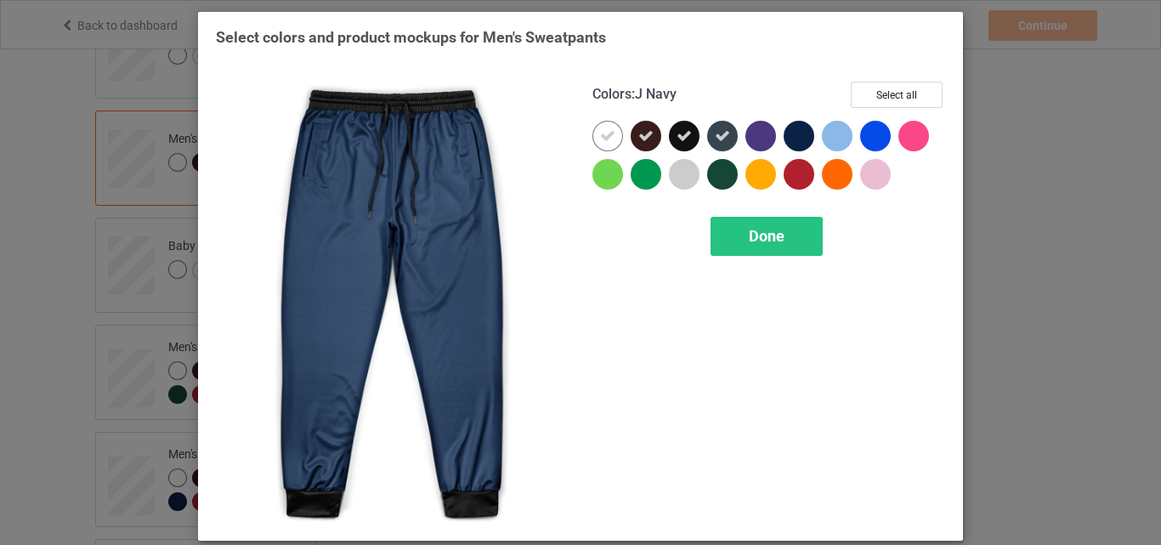
click at [800, 137] on div at bounding box center [799, 136] width 31 height 31
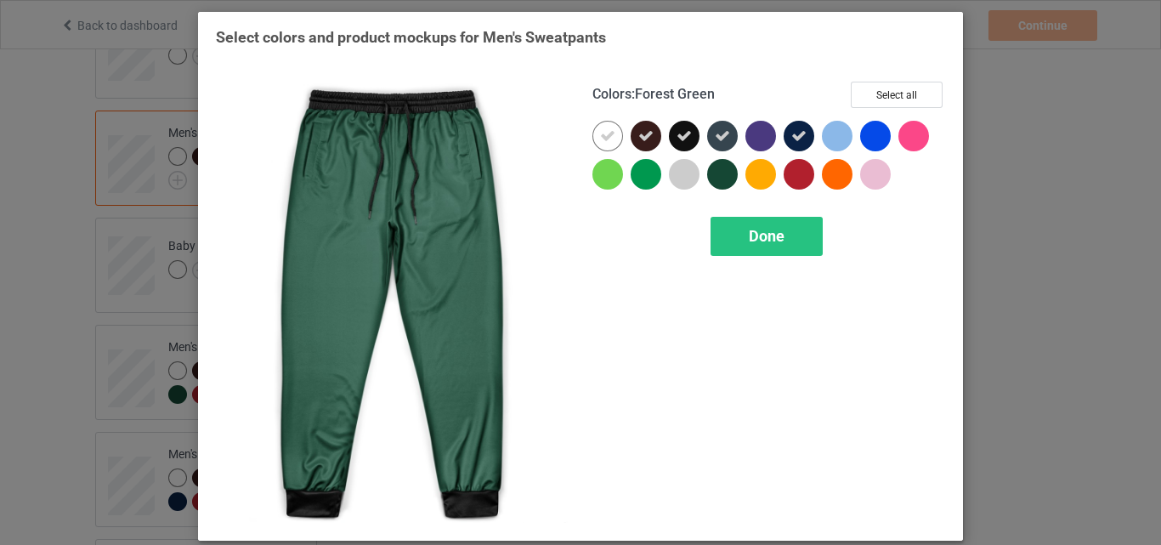
click at [718, 176] on div at bounding box center [722, 174] width 31 height 31
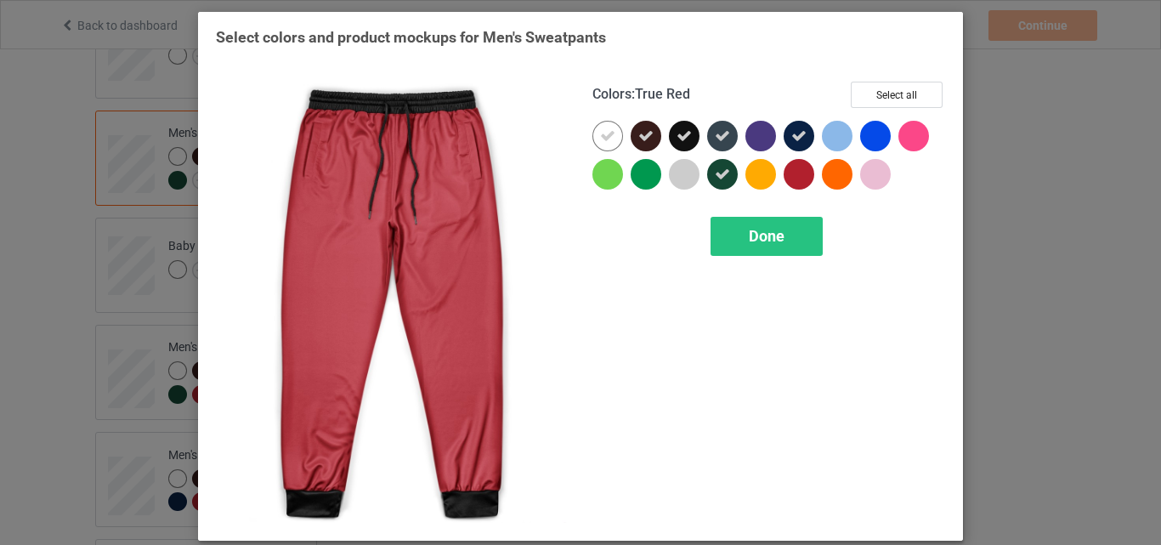
click at [797, 169] on div at bounding box center [799, 174] width 31 height 31
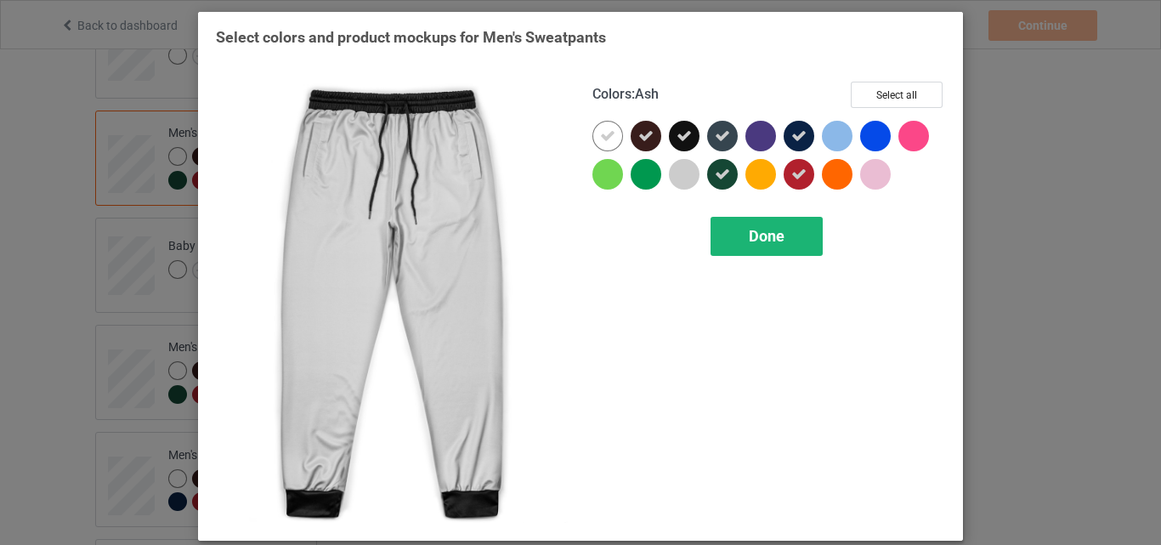
click at [752, 231] on span "Done" at bounding box center [767, 236] width 36 height 18
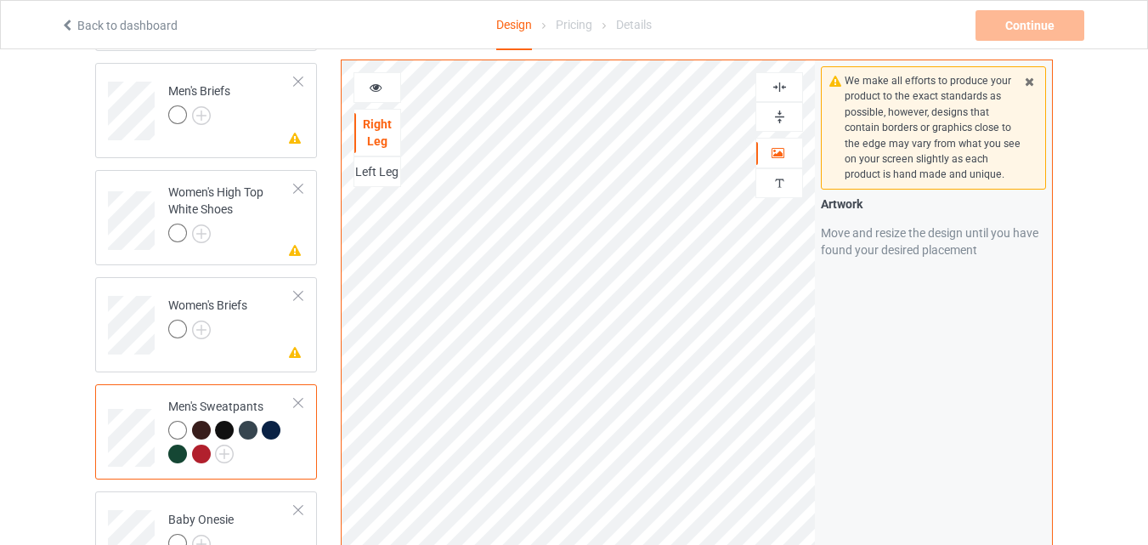
scroll to position [1030, 0]
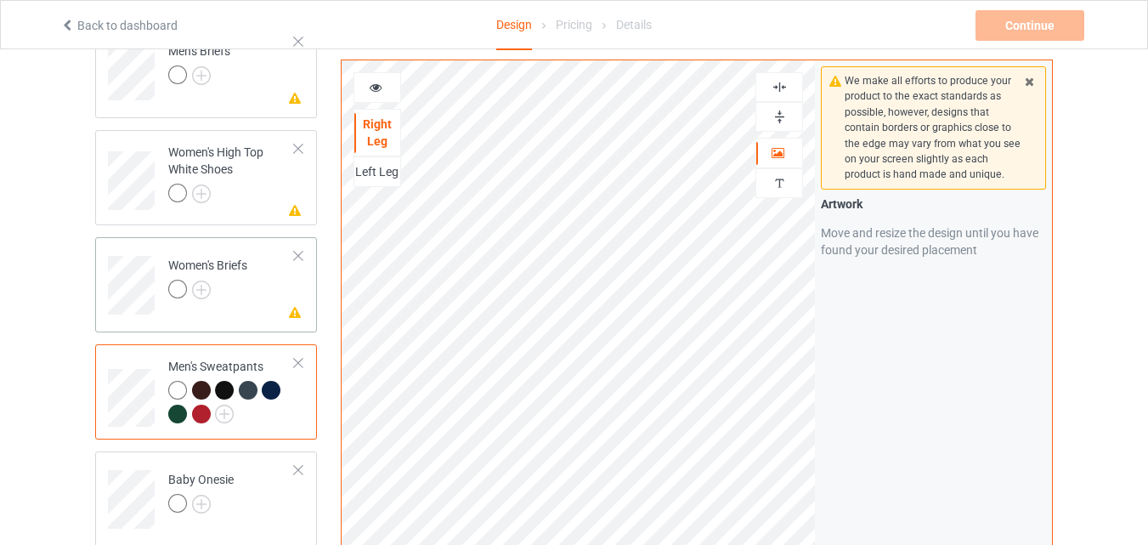
click at [180, 285] on div at bounding box center [177, 289] width 19 height 19
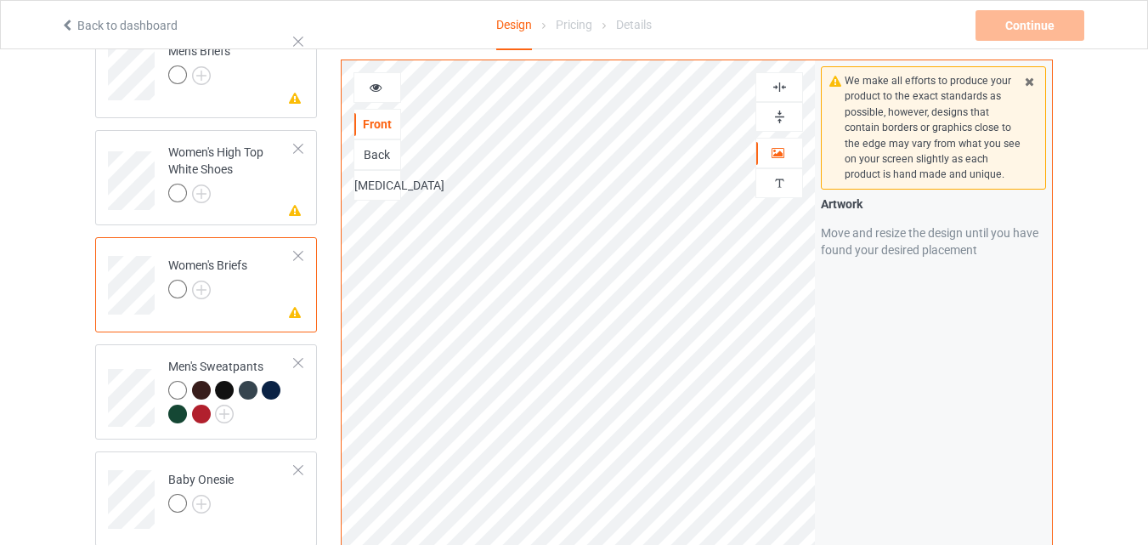
click at [177, 291] on div at bounding box center [177, 289] width 19 height 19
click at [199, 288] on img at bounding box center [201, 290] width 19 height 19
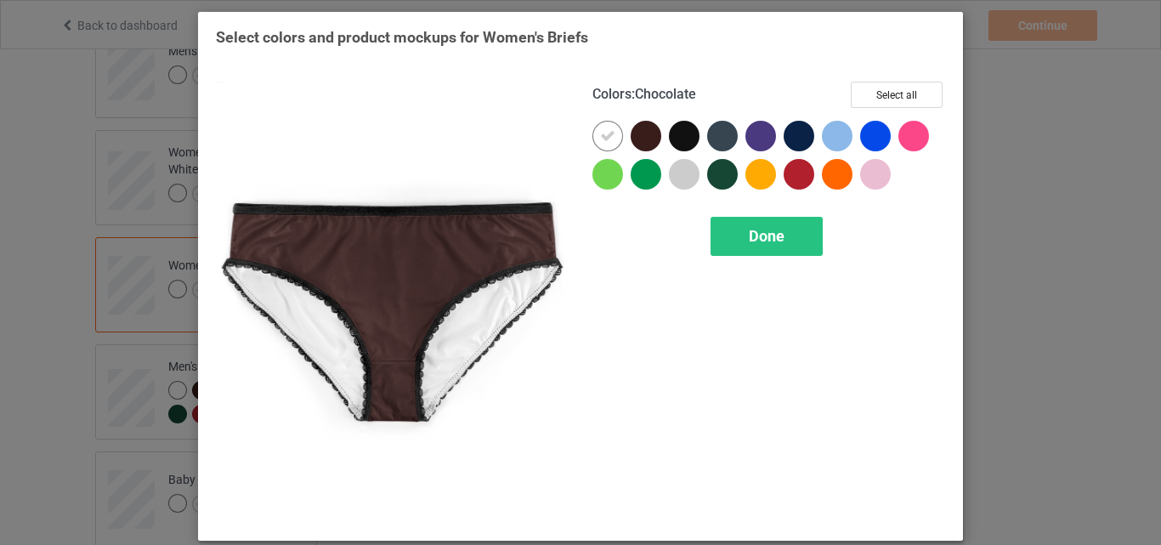
click at [643, 134] on div at bounding box center [646, 136] width 31 height 31
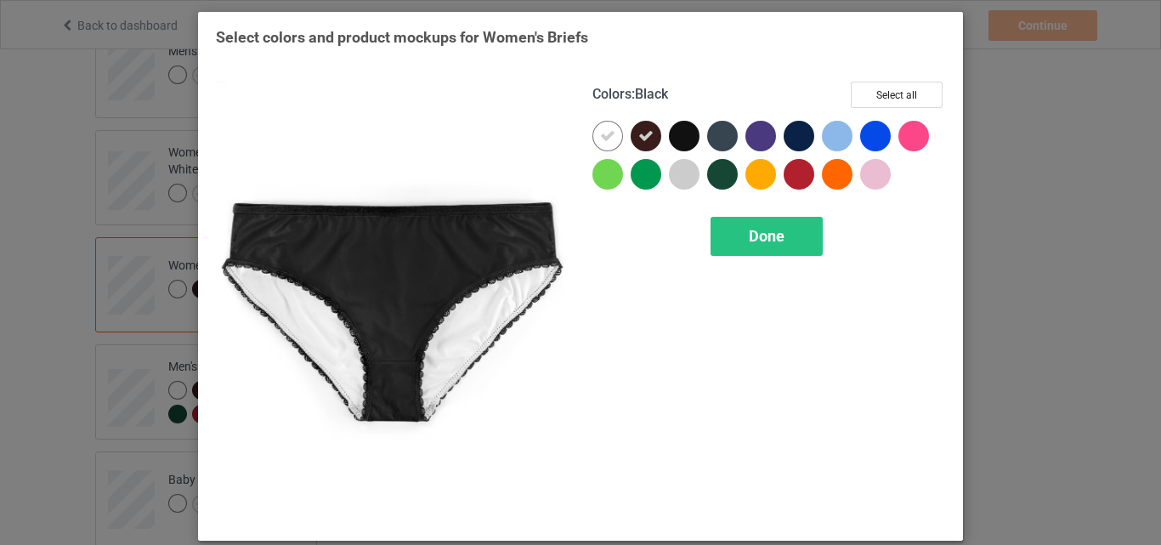
click at [674, 139] on div at bounding box center [684, 136] width 31 height 31
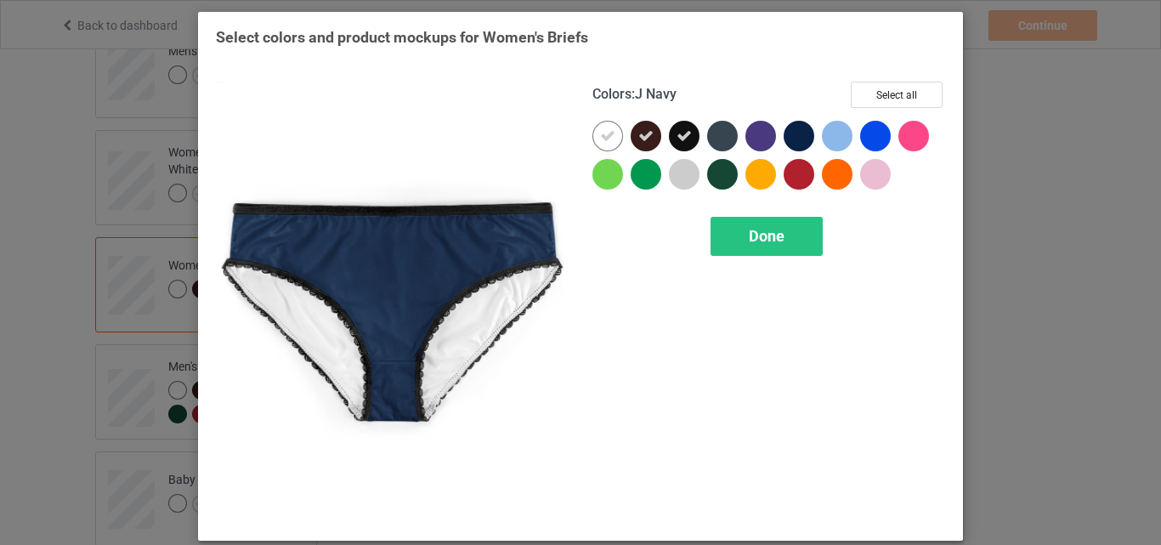
click at [792, 134] on div at bounding box center [799, 136] width 31 height 31
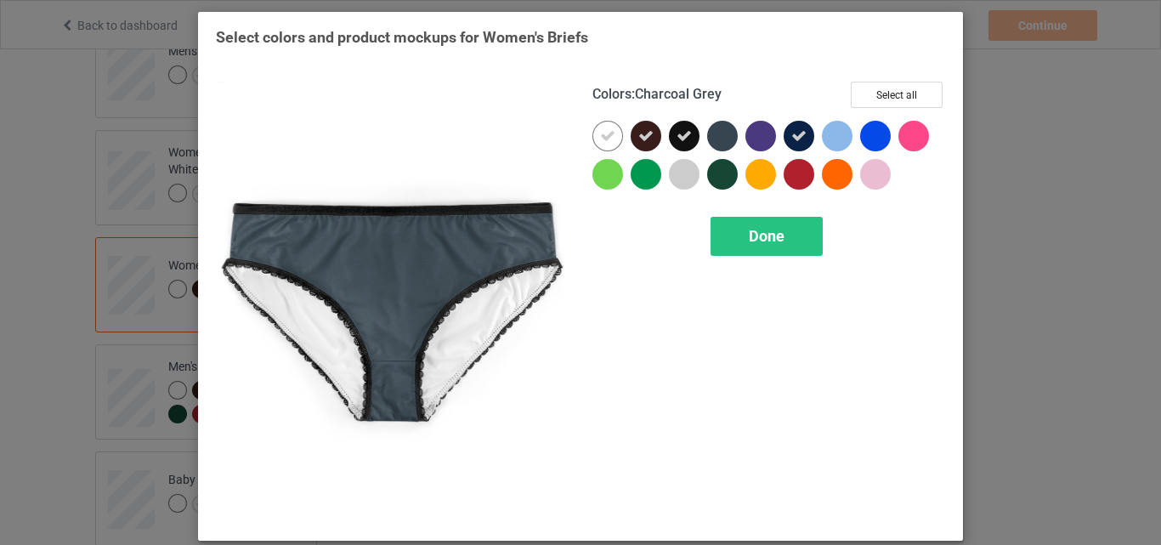
click at [709, 136] on div at bounding box center [722, 136] width 31 height 31
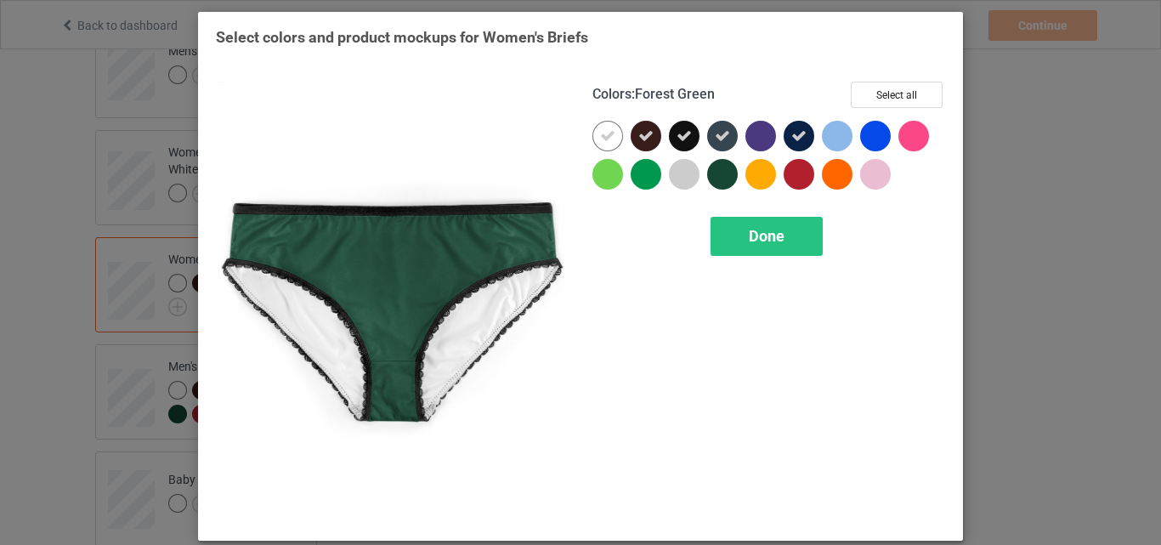
click at [724, 173] on div at bounding box center [722, 174] width 31 height 31
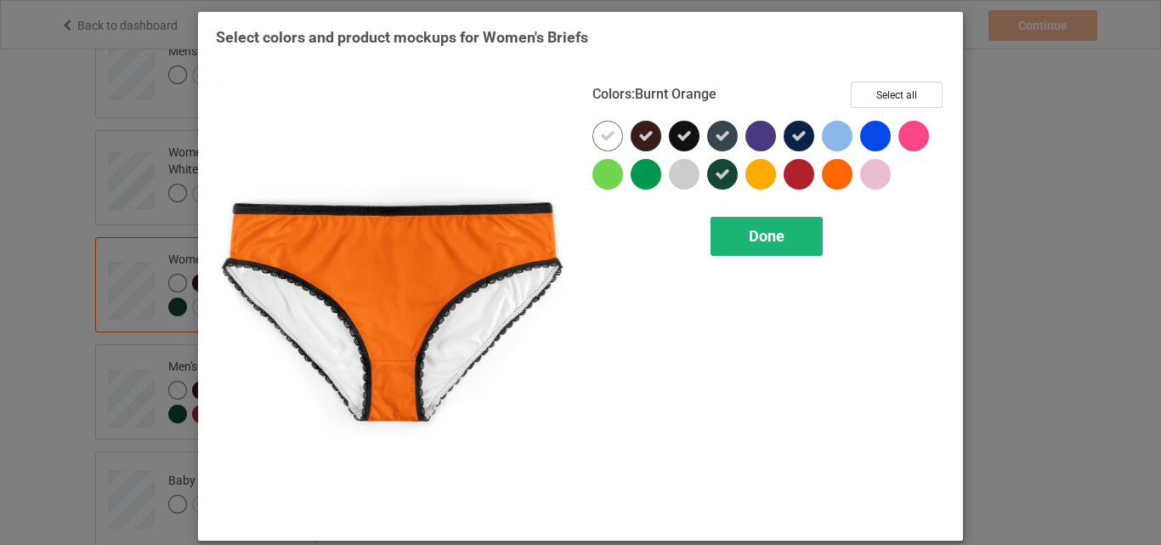
click at [778, 241] on span "Done" at bounding box center [767, 236] width 36 height 18
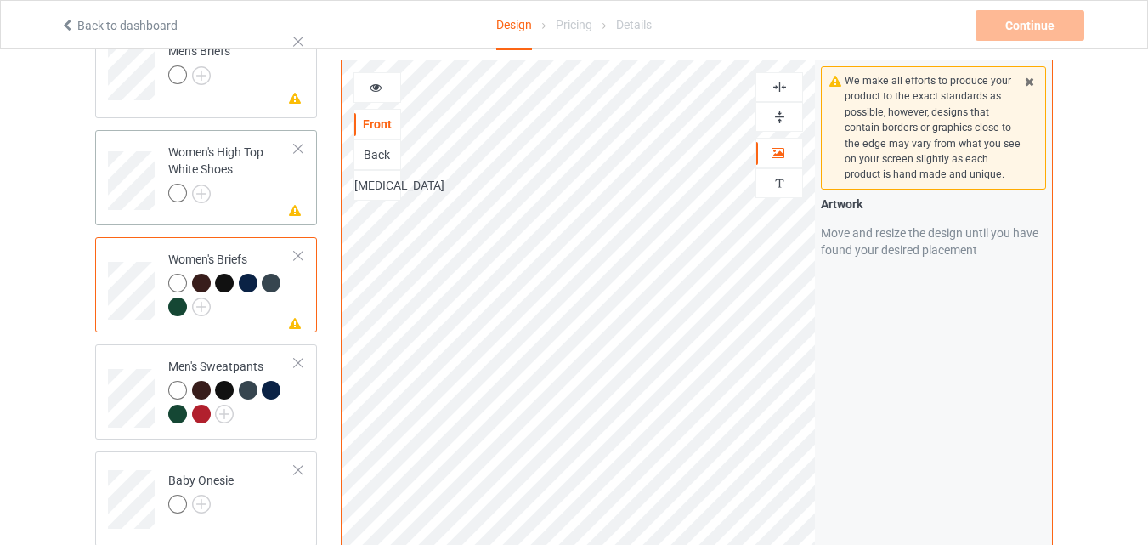
click at [179, 194] on div at bounding box center [177, 193] width 19 height 19
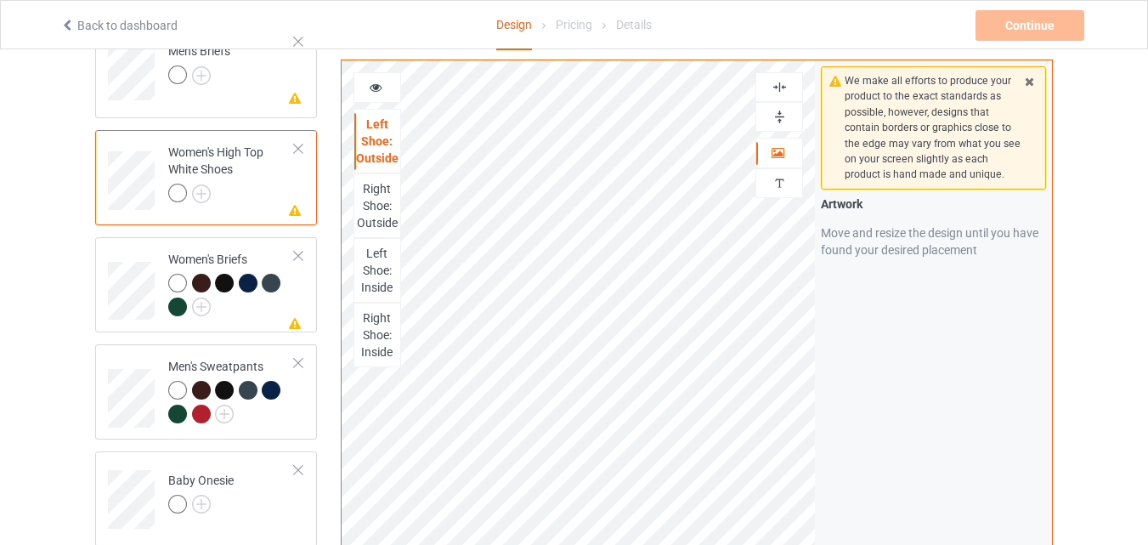
click at [178, 188] on div at bounding box center [177, 193] width 19 height 19
click at [198, 190] on img at bounding box center [201, 193] width 19 height 19
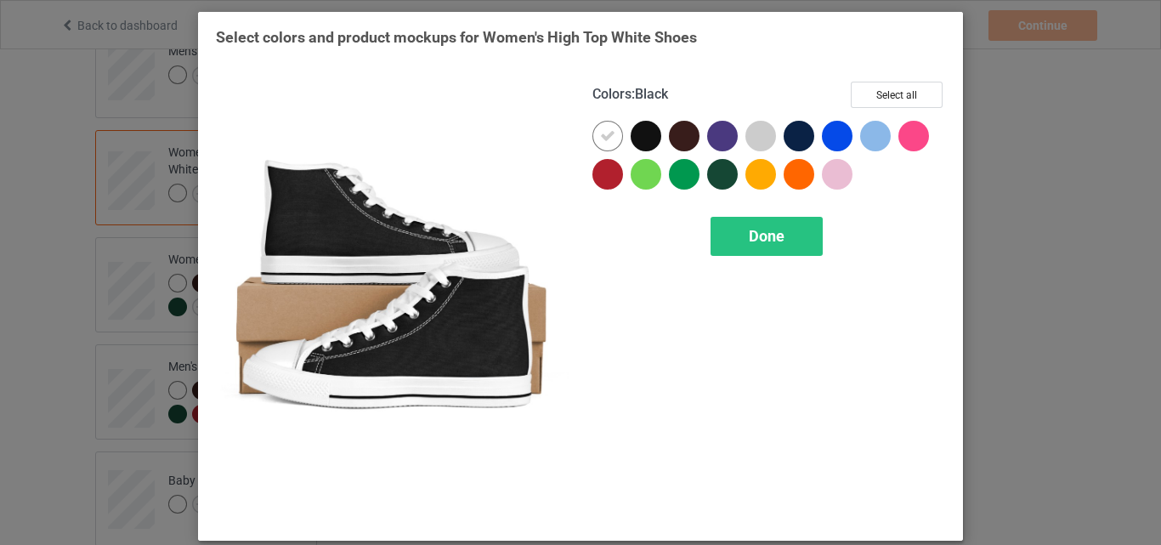
click at [643, 135] on div at bounding box center [646, 136] width 31 height 31
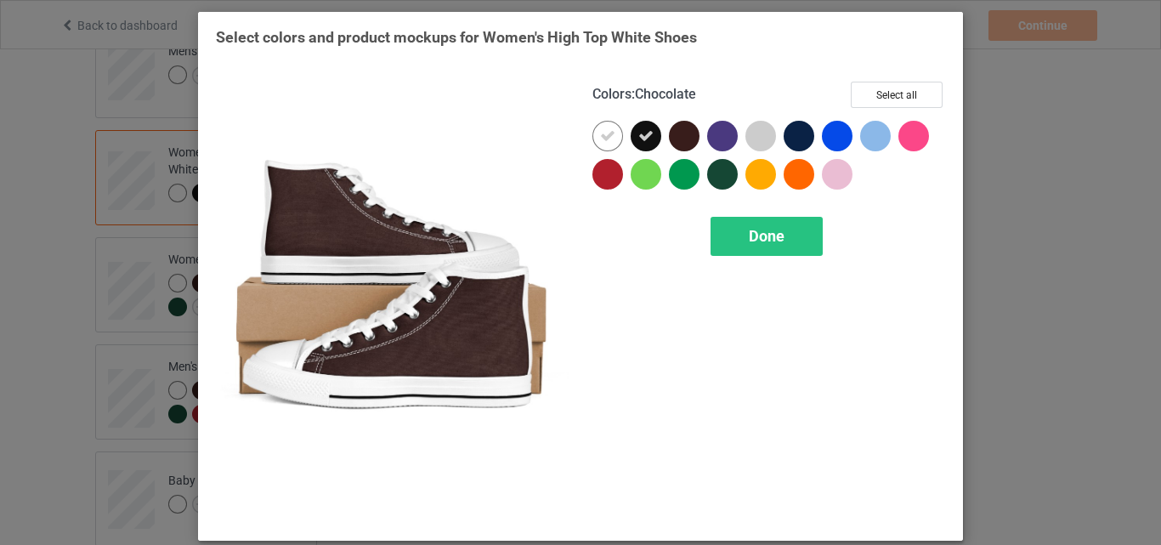
click at [682, 137] on div at bounding box center [684, 136] width 31 height 31
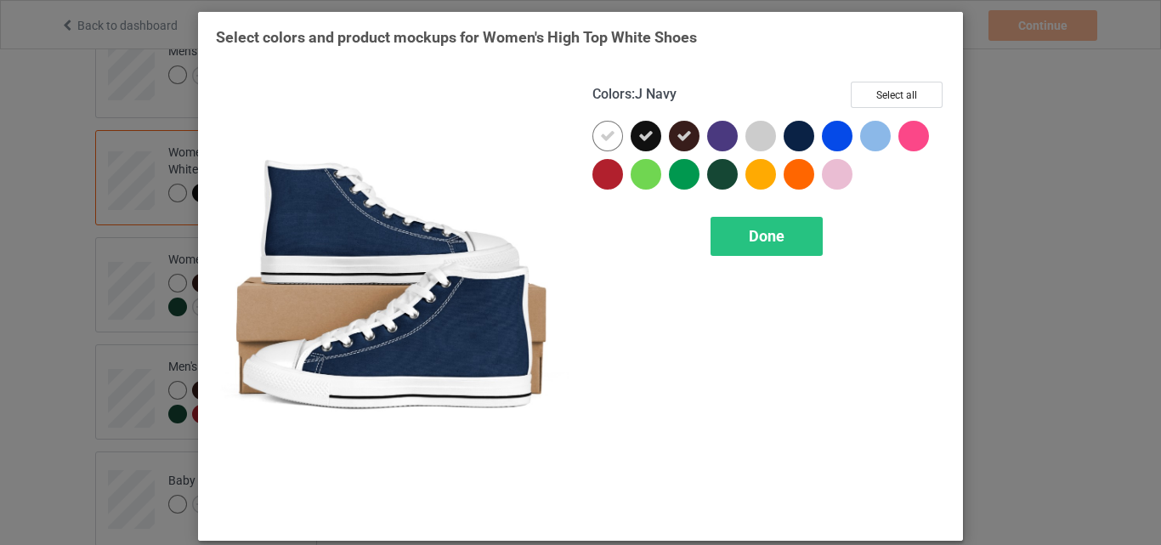
click at [791, 133] on div at bounding box center [799, 136] width 31 height 31
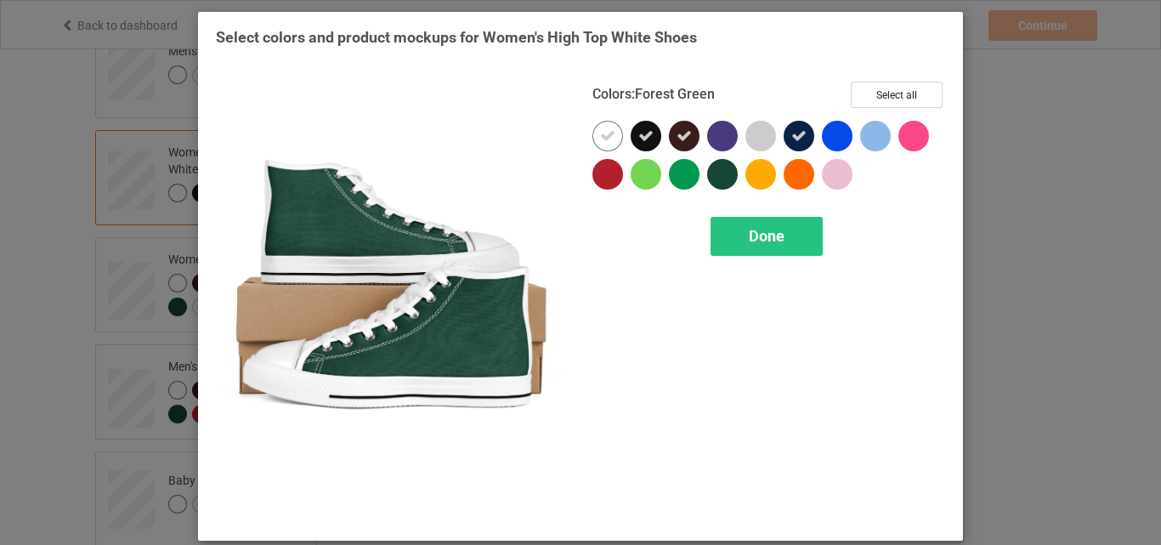
click at [711, 171] on div at bounding box center [722, 174] width 31 height 31
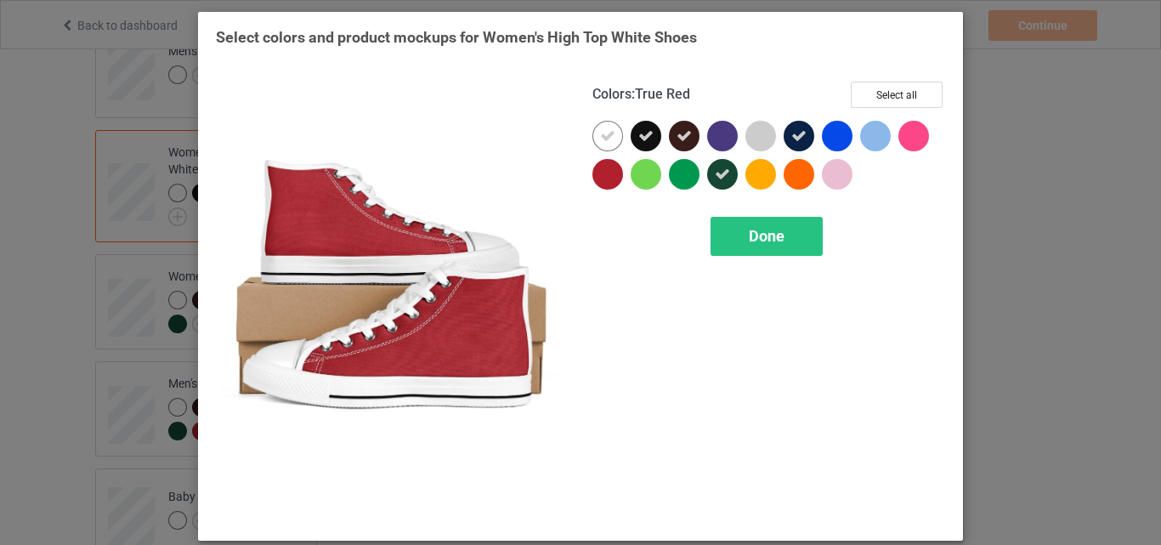
click at [599, 179] on div at bounding box center [607, 174] width 31 height 31
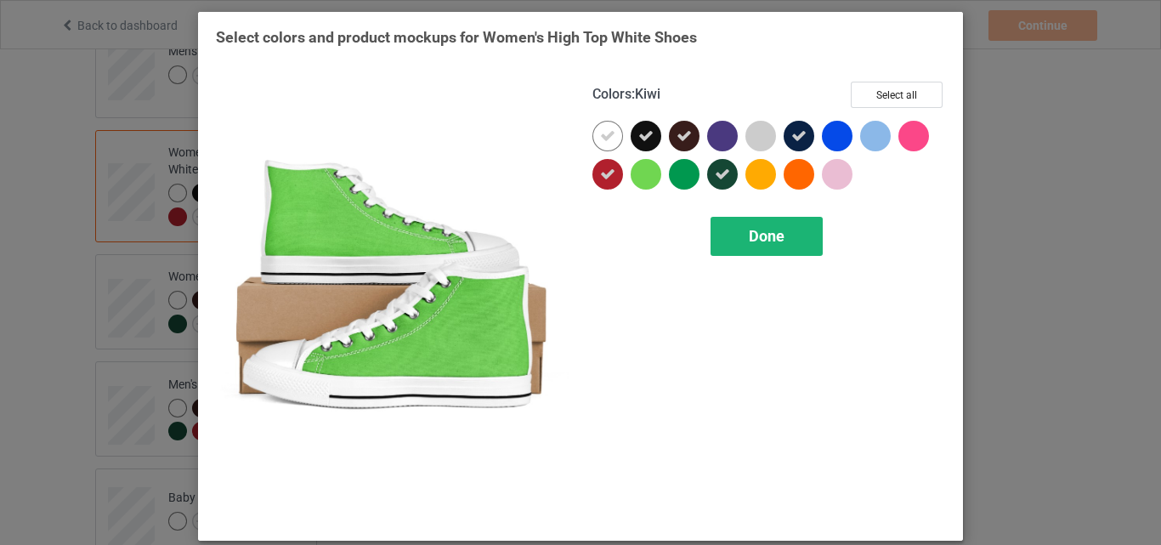
click at [732, 235] on div "Done" at bounding box center [767, 236] width 112 height 39
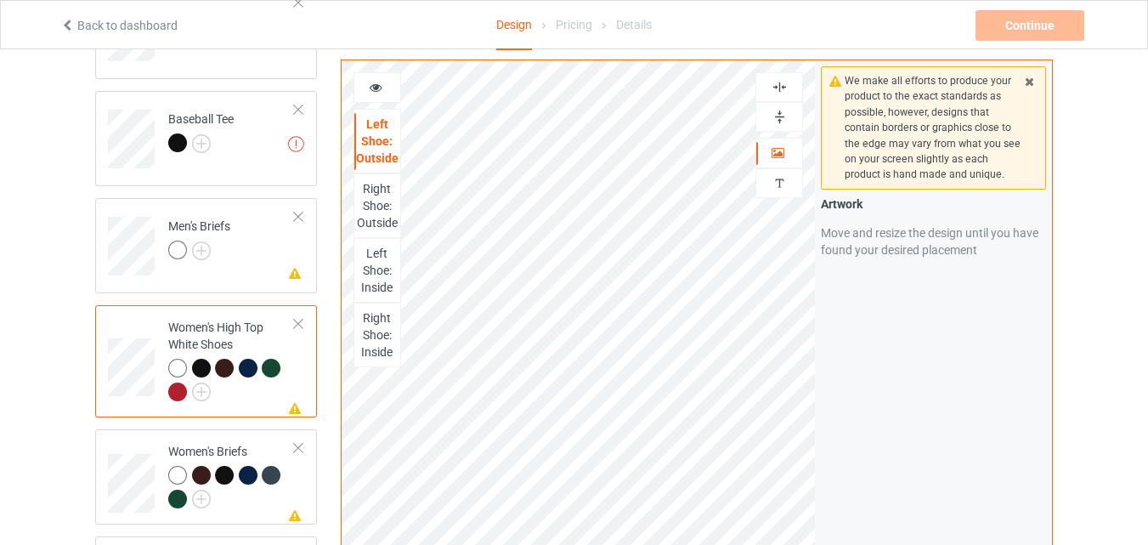
scroll to position [851, 0]
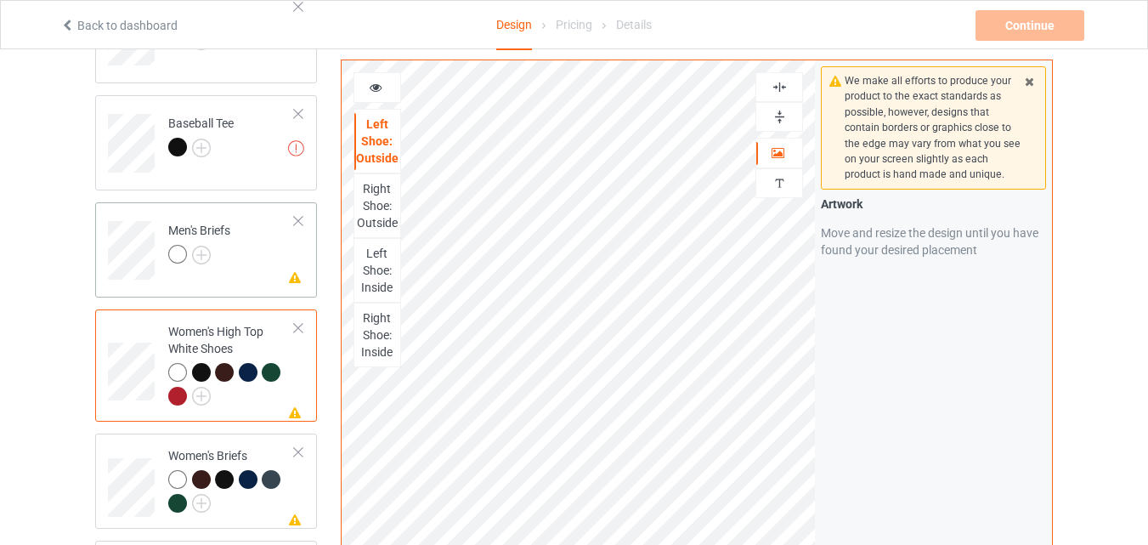
click at [173, 255] on div at bounding box center [177, 254] width 19 height 19
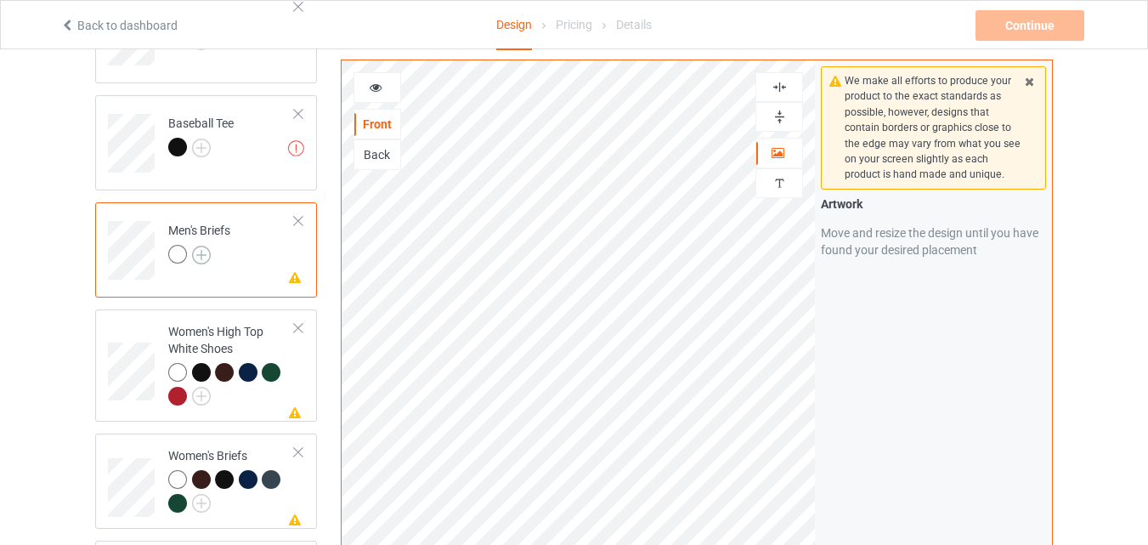
click at [204, 255] on img at bounding box center [201, 255] width 19 height 19
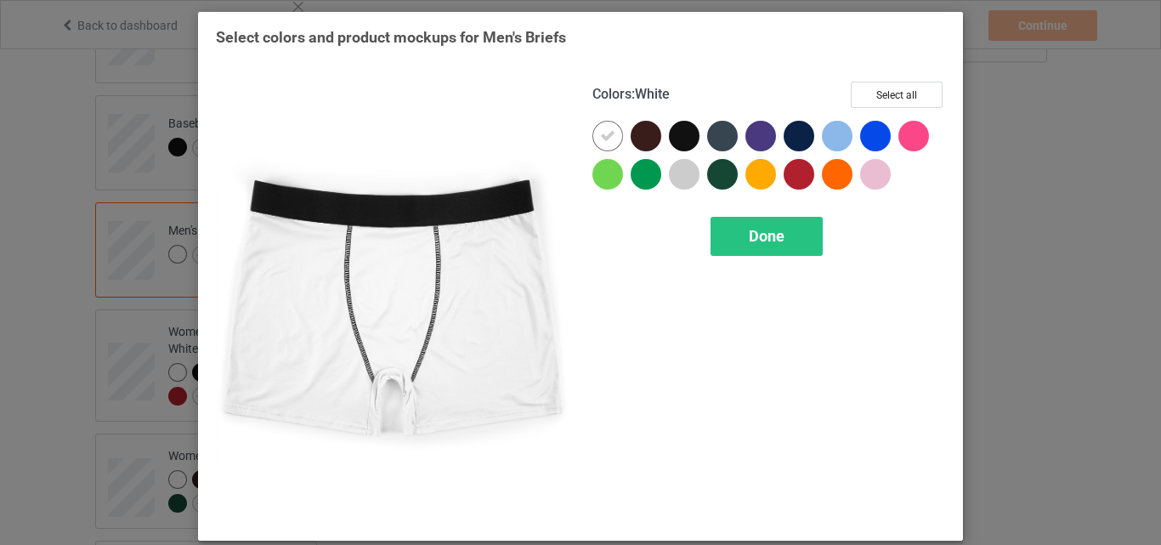
click at [638, 133] on div at bounding box center [646, 136] width 31 height 31
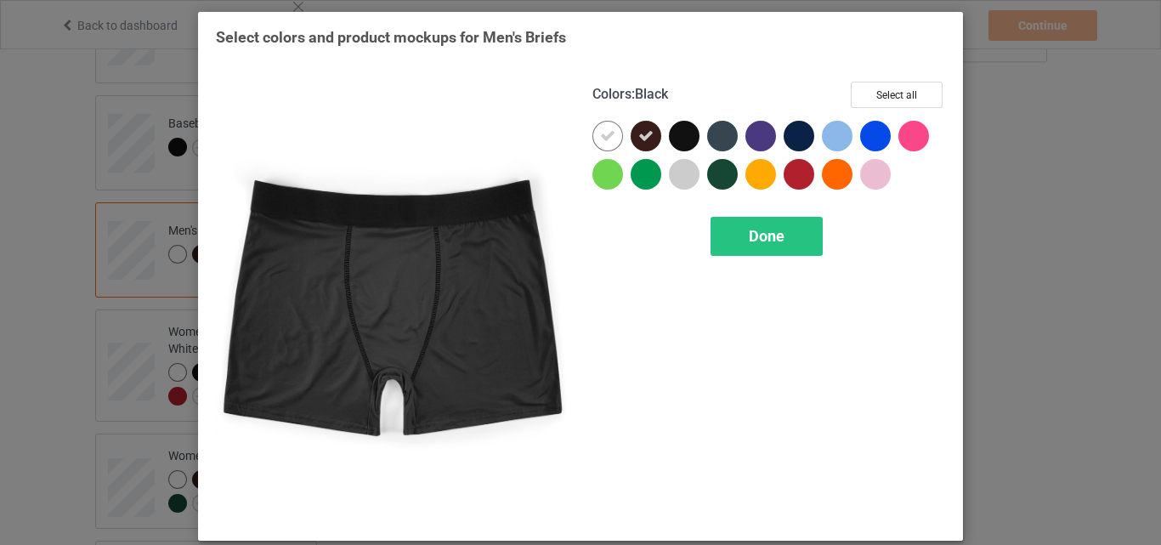
click at [685, 127] on div at bounding box center [684, 136] width 31 height 31
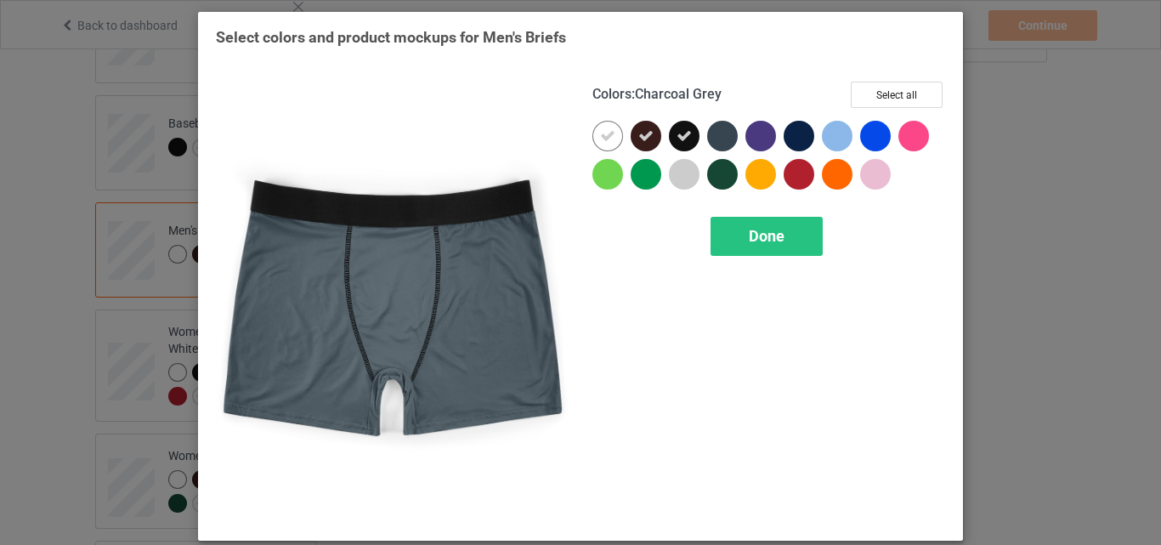
click at [722, 133] on div at bounding box center [722, 136] width 31 height 31
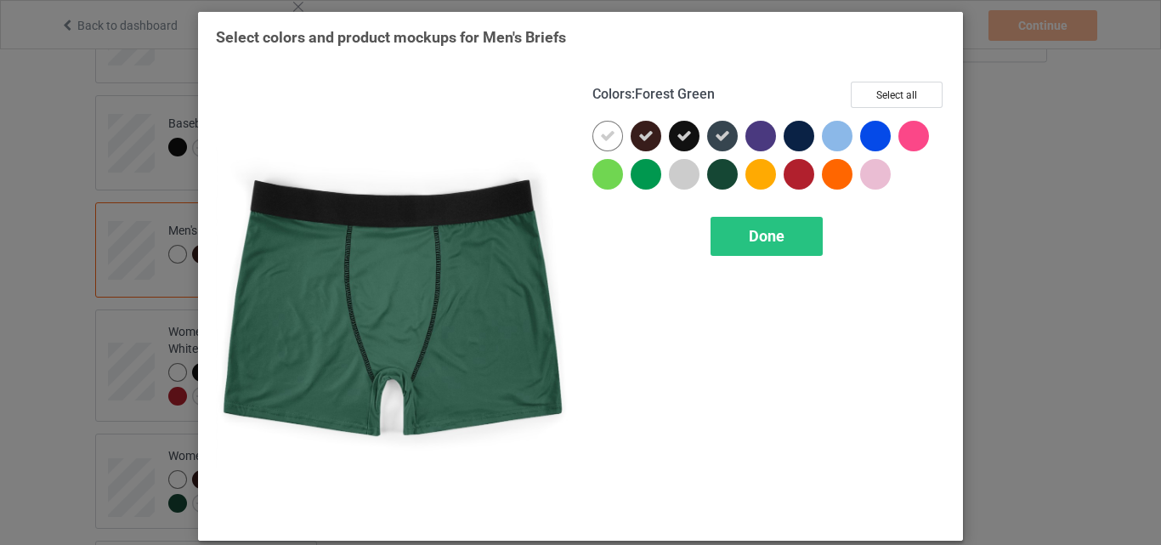
click at [717, 170] on div at bounding box center [722, 174] width 31 height 31
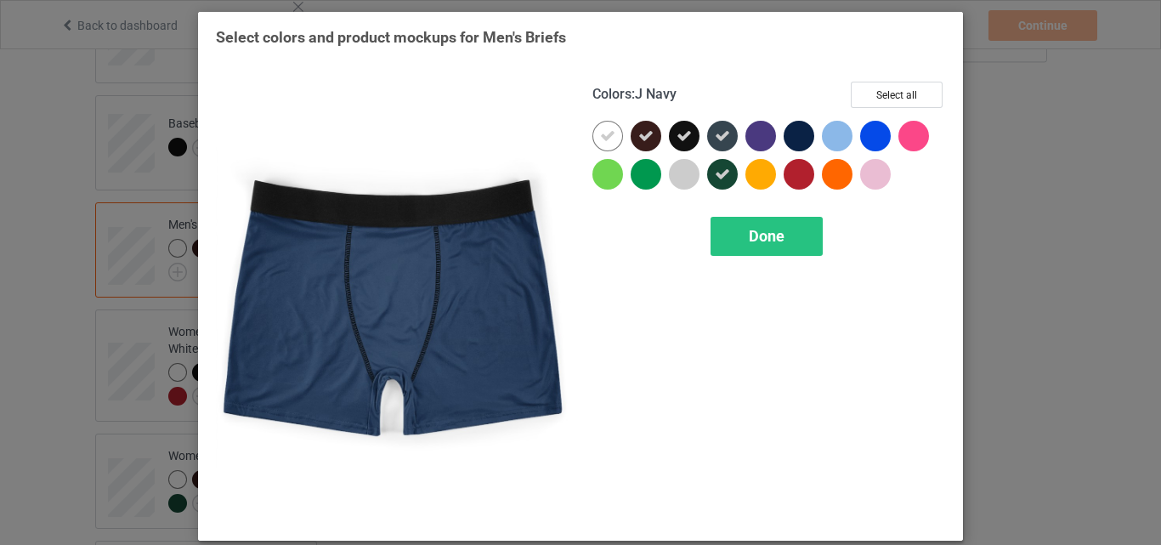
click at [796, 133] on div at bounding box center [799, 136] width 31 height 31
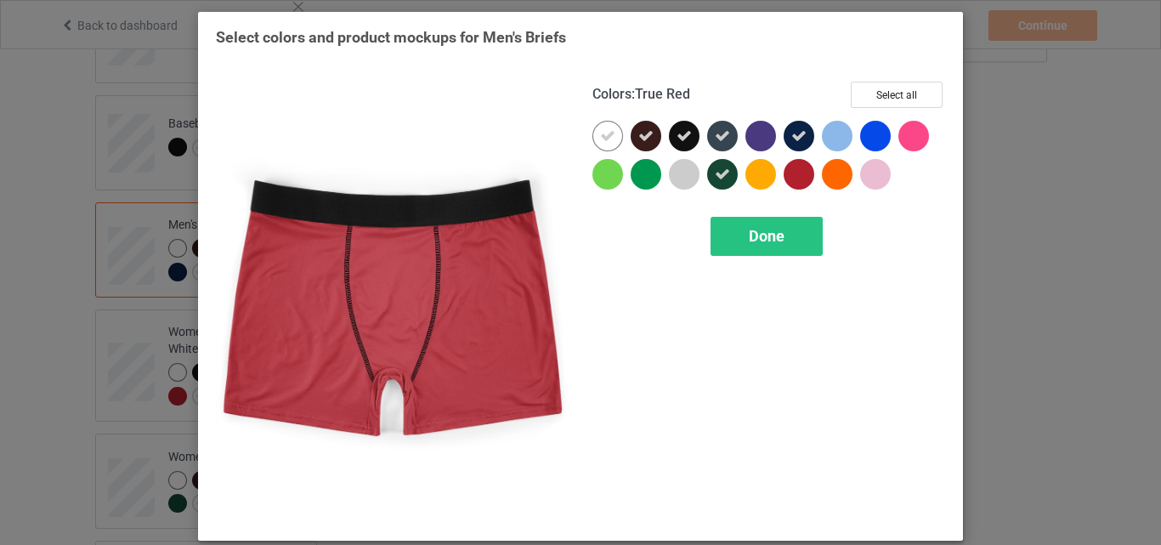
click at [792, 175] on div at bounding box center [799, 174] width 31 height 31
click at [763, 233] on span "Done" at bounding box center [767, 236] width 36 height 18
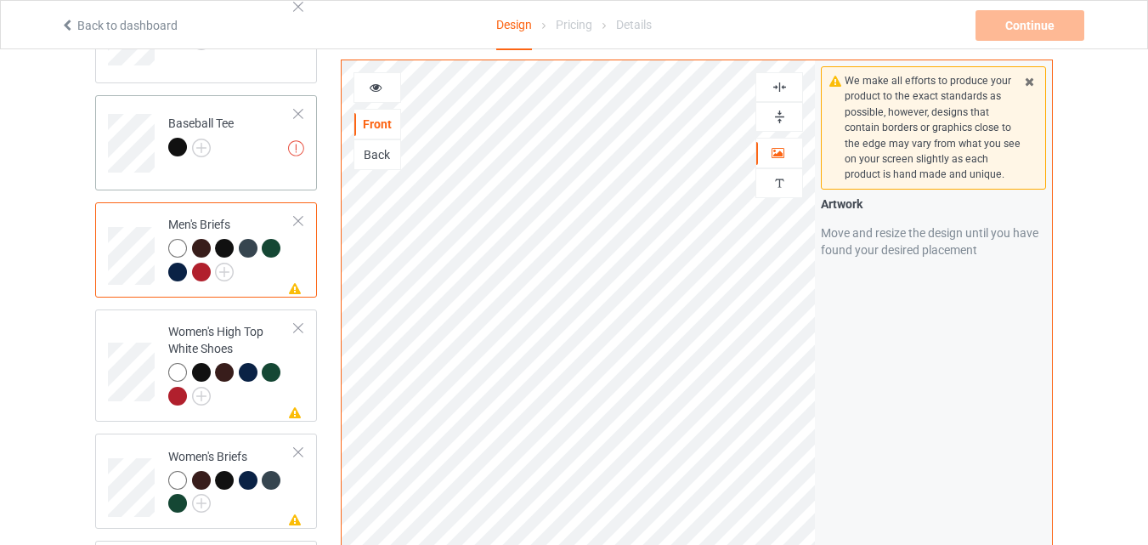
click at [177, 145] on div at bounding box center [177, 147] width 19 height 19
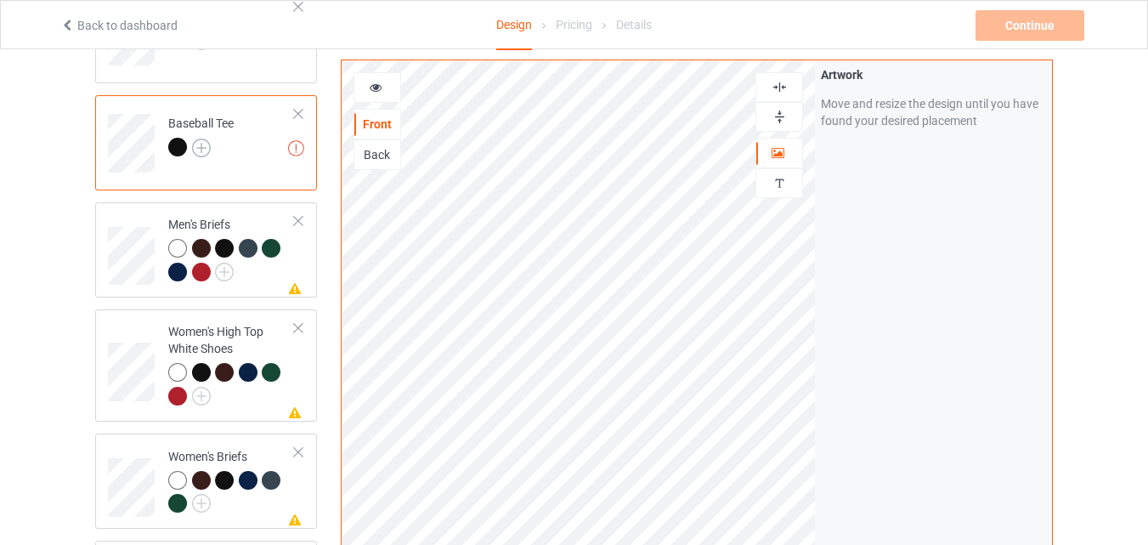
click at [204, 142] on img at bounding box center [201, 148] width 19 height 19
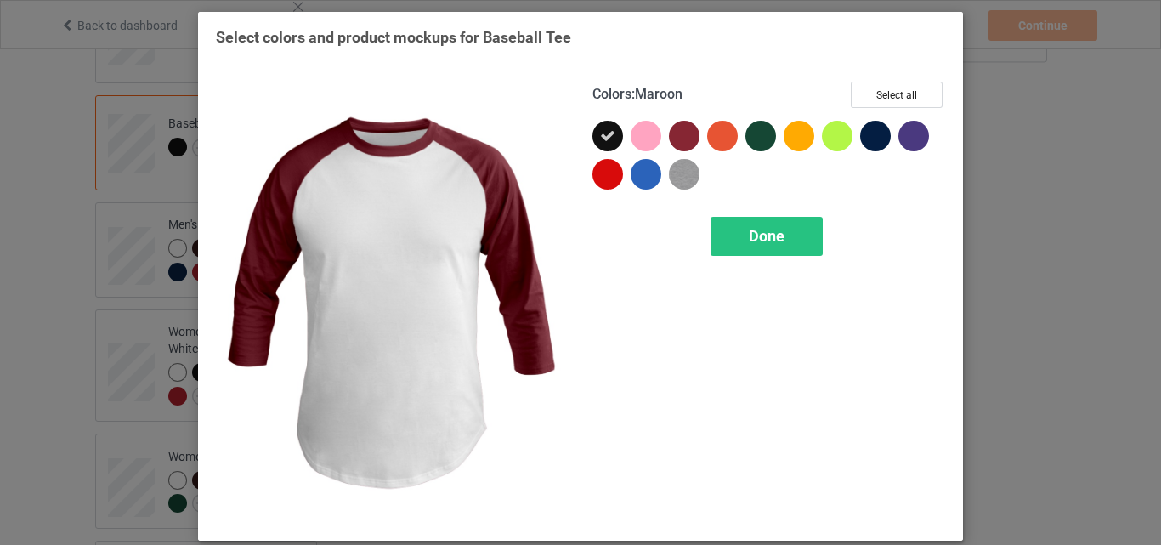
click at [688, 137] on div at bounding box center [684, 136] width 31 height 31
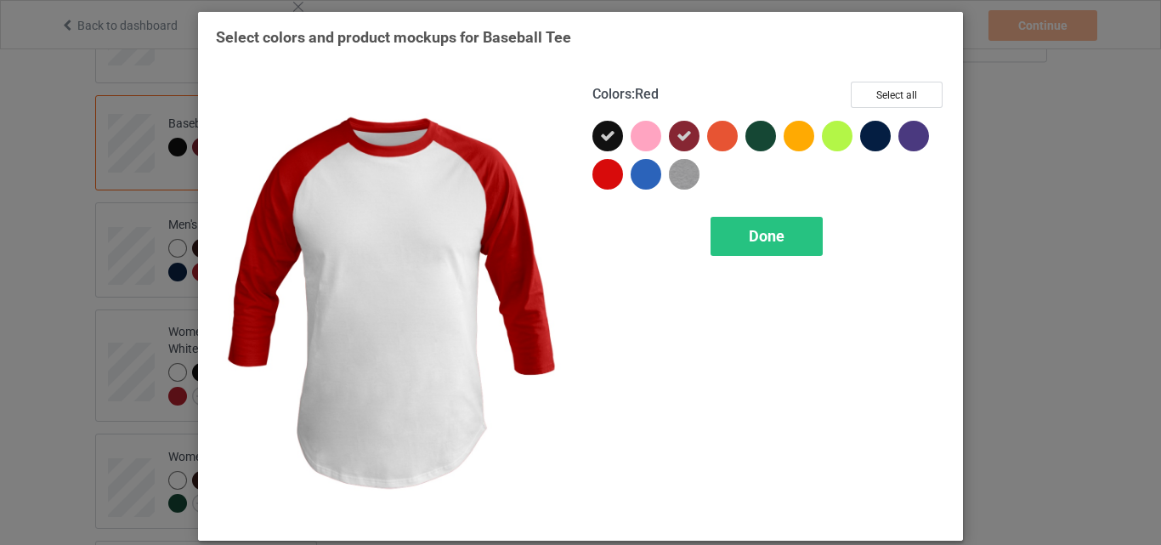
click at [609, 173] on div at bounding box center [607, 174] width 31 height 31
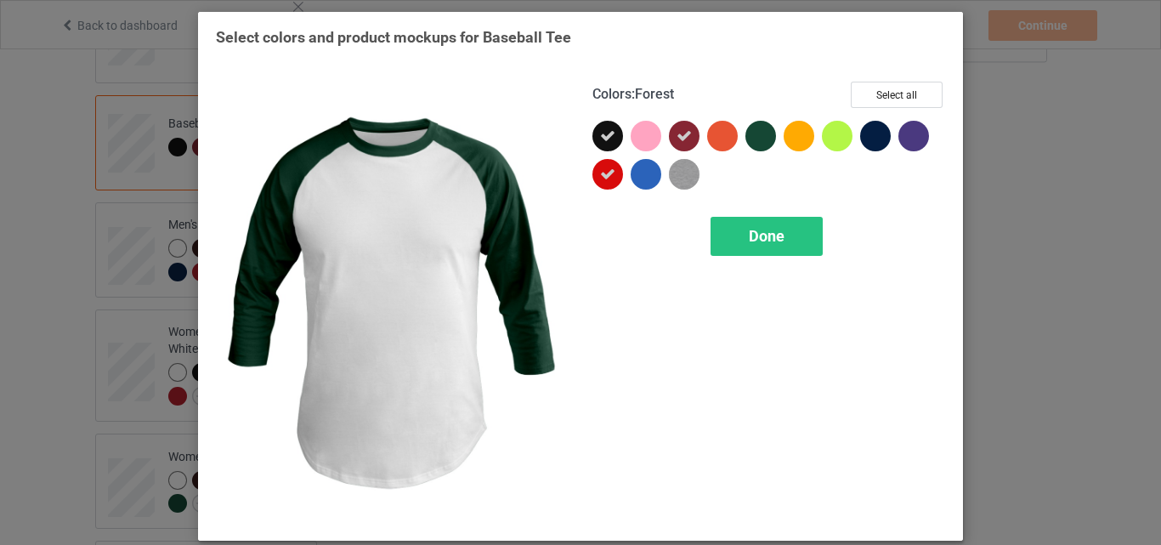
click at [756, 138] on div at bounding box center [760, 136] width 31 height 31
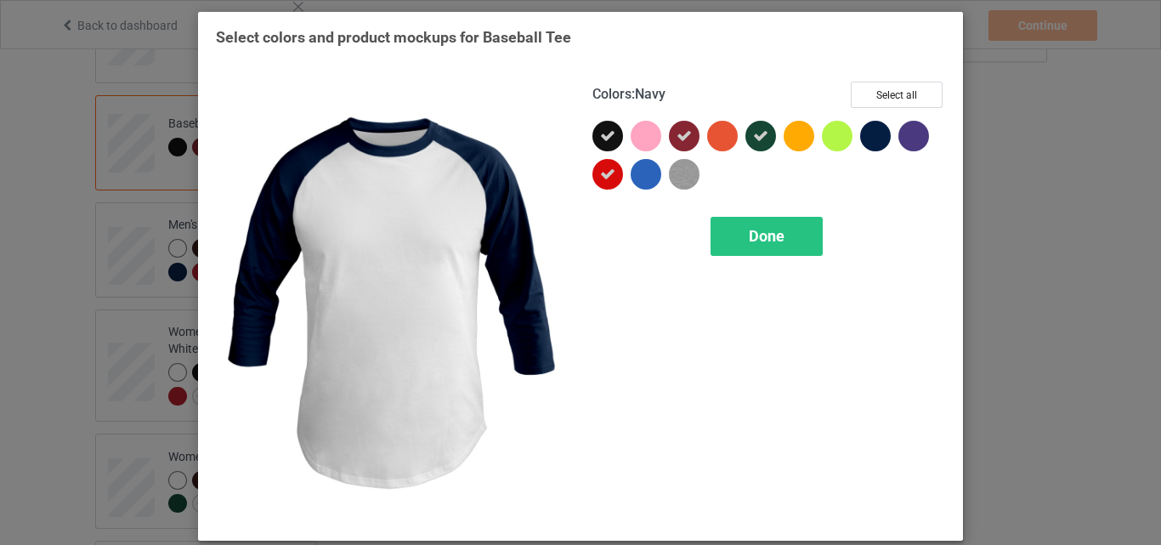
click at [879, 139] on div at bounding box center [875, 136] width 31 height 31
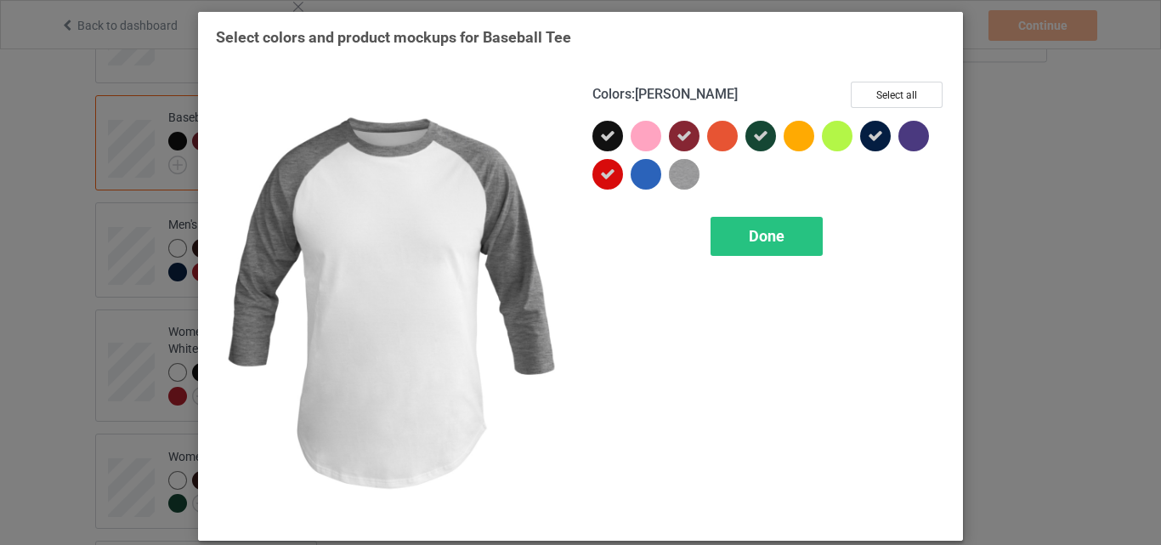
click at [689, 173] on img at bounding box center [684, 174] width 31 height 31
click at [728, 228] on div "Done" at bounding box center [767, 236] width 112 height 39
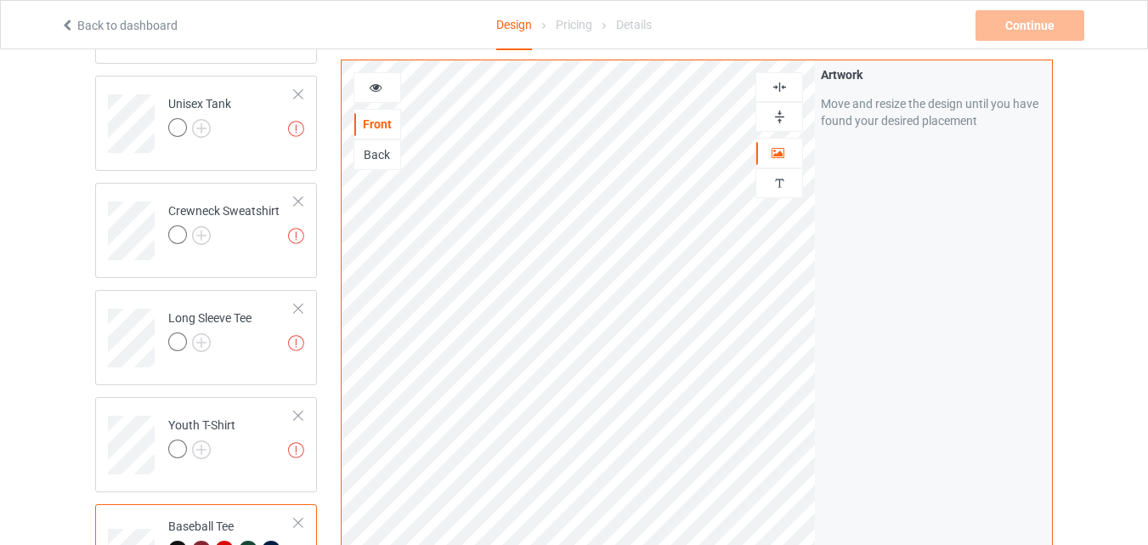
scroll to position [409, 0]
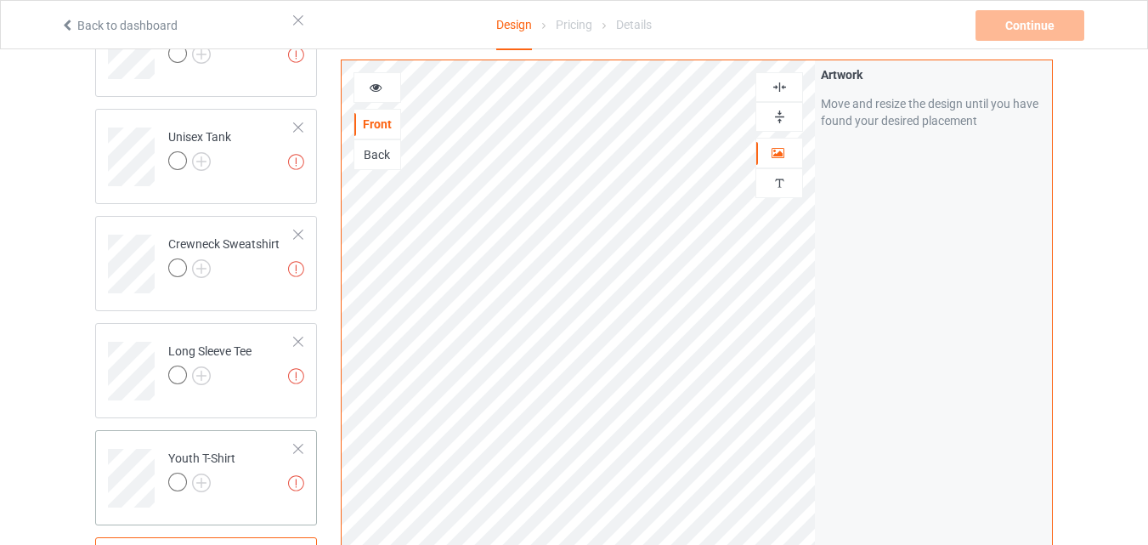
click at [179, 485] on div at bounding box center [177, 482] width 19 height 19
click at [199, 372] on img at bounding box center [201, 375] width 19 height 19
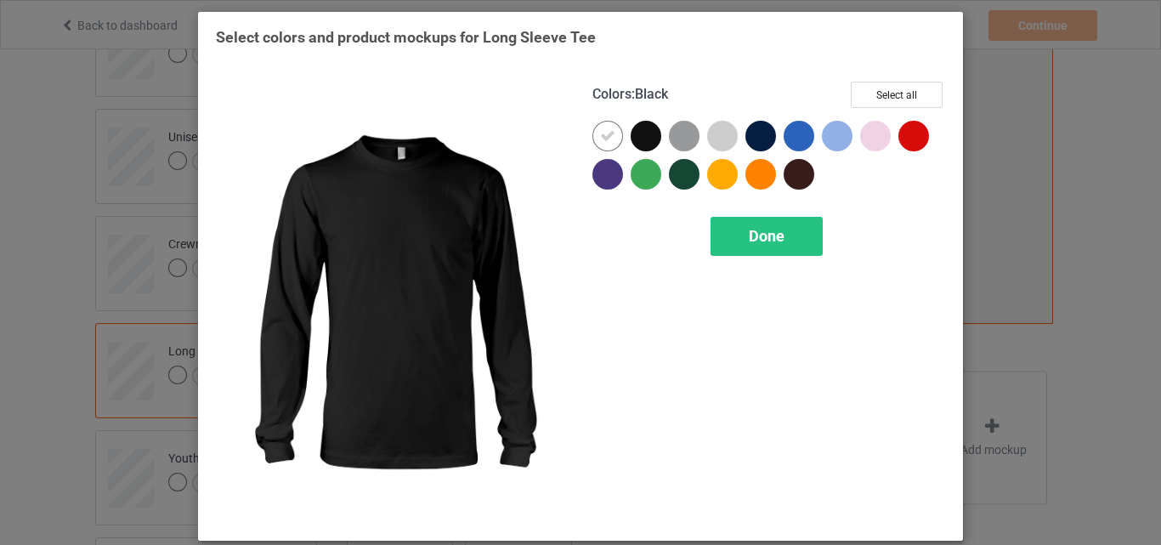
click at [640, 140] on div at bounding box center [646, 136] width 31 height 31
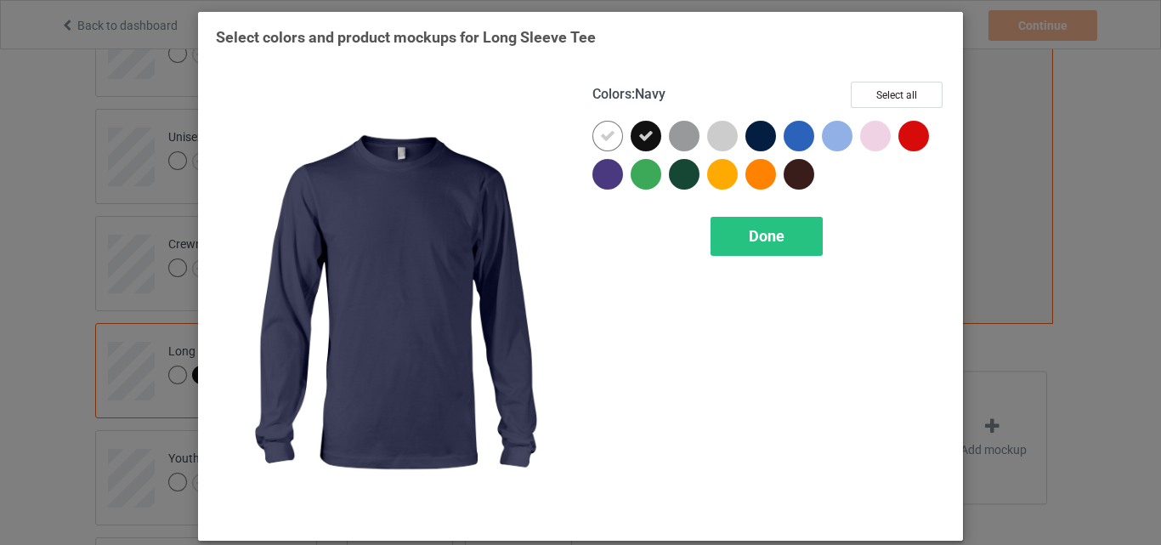
click at [754, 136] on div at bounding box center [760, 136] width 31 height 31
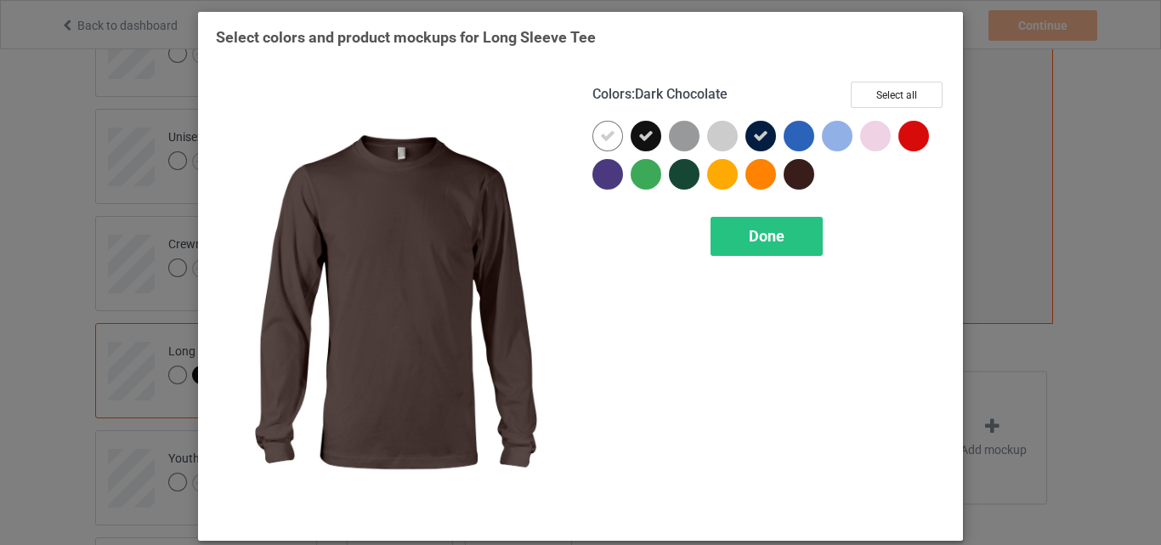
click at [794, 183] on div at bounding box center [799, 174] width 31 height 31
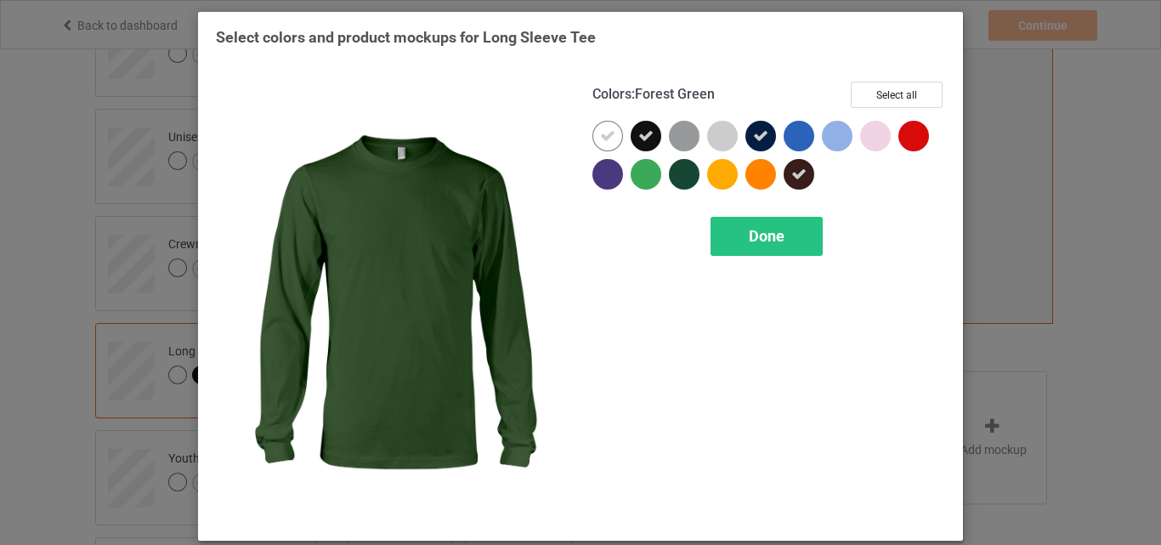
click at [675, 175] on div at bounding box center [684, 174] width 31 height 31
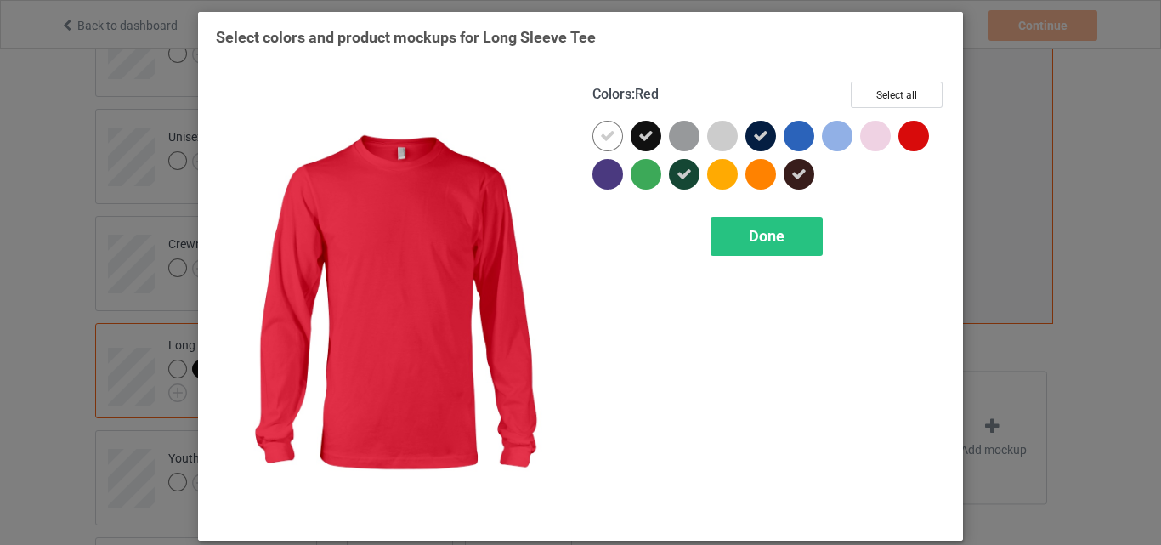
click at [908, 139] on div at bounding box center [913, 136] width 31 height 31
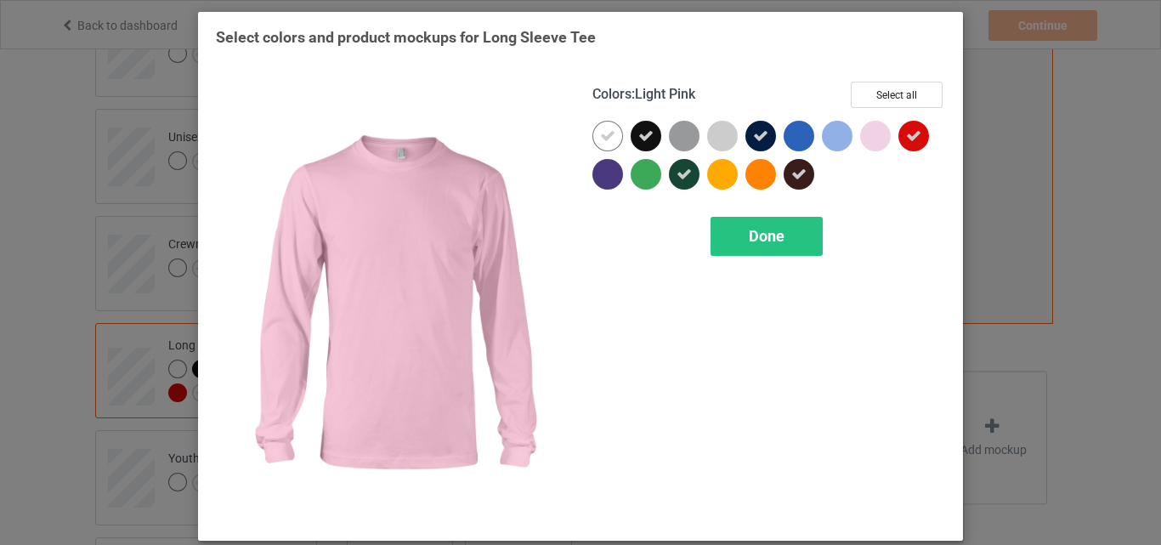
click at [873, 136] on div at bounding box center [875, 136] width 31 height 31
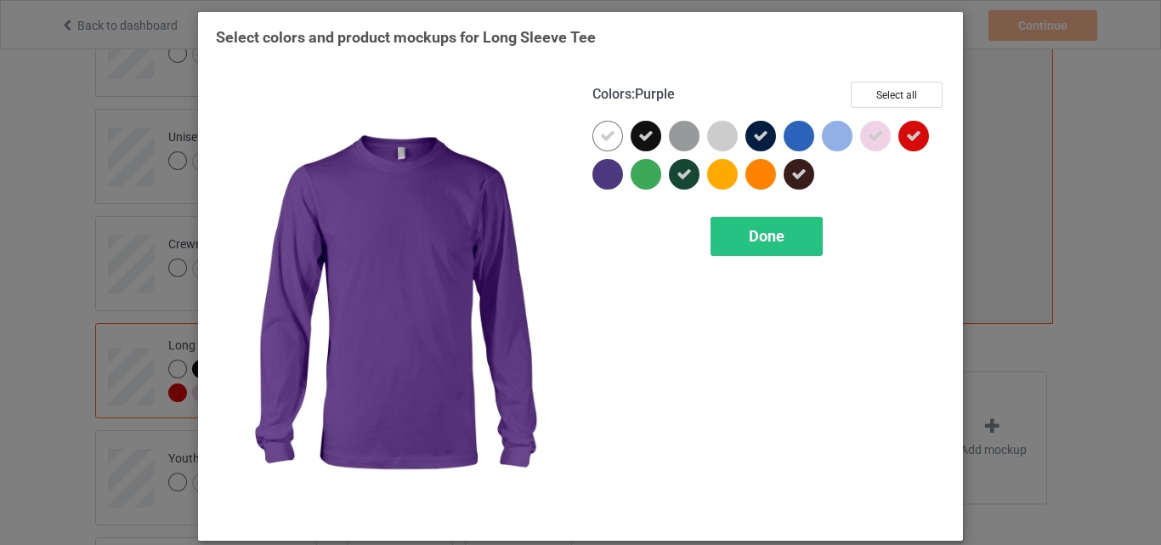
click at [596, 183] on div at bounding box center [607, 174] width 31 height 31
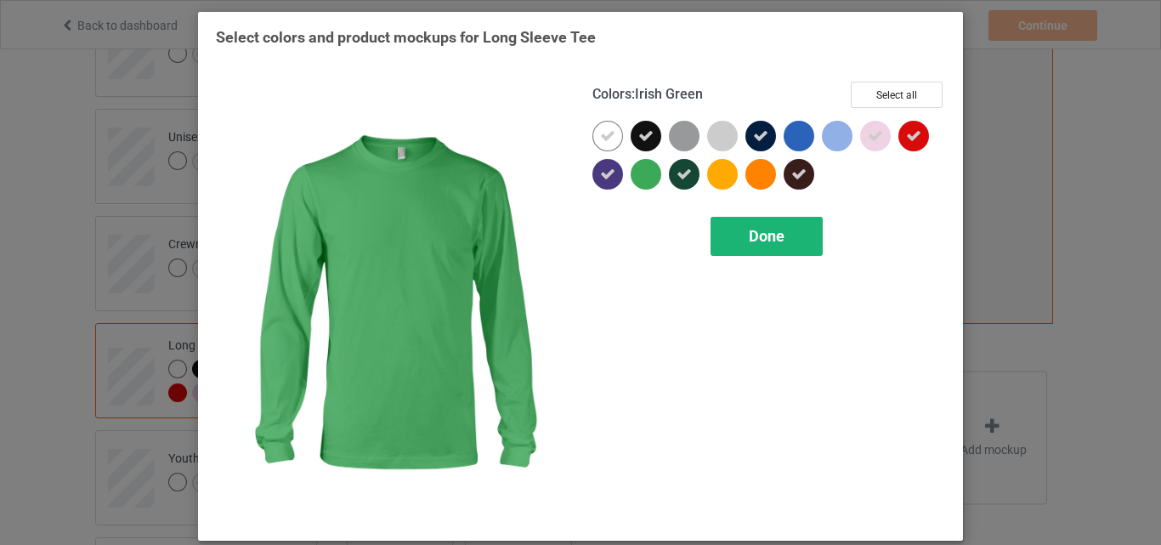
click at [736, 247] on div "Done" at bounding box center [767, 236] width 112 height 39
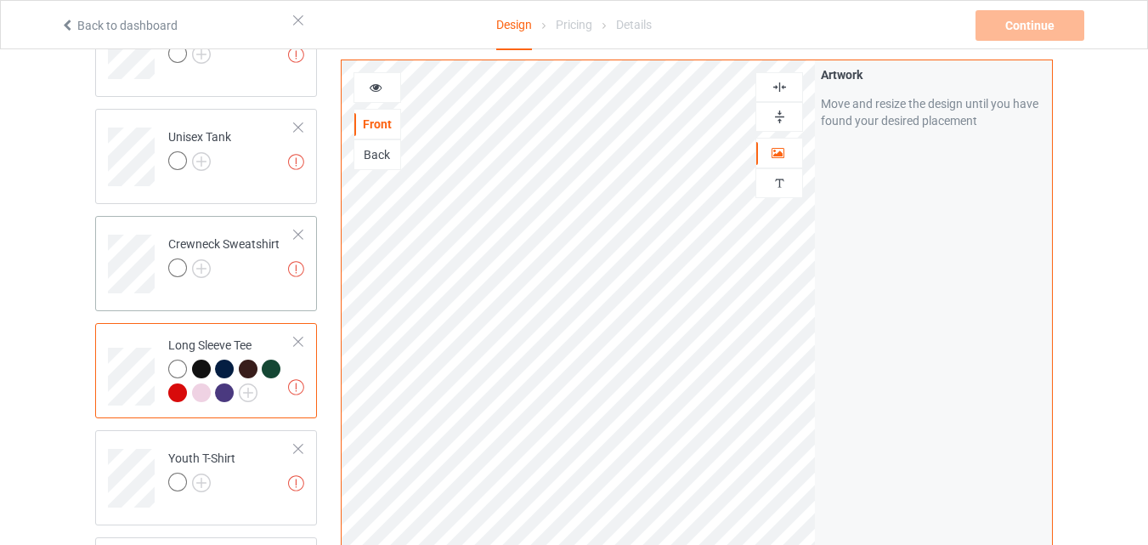
click at [180, 267] on div at bounding box center [177, 267] width 19 height 19
click at [204, 268] on img at bounding box center [201, 268] width 19 height 19
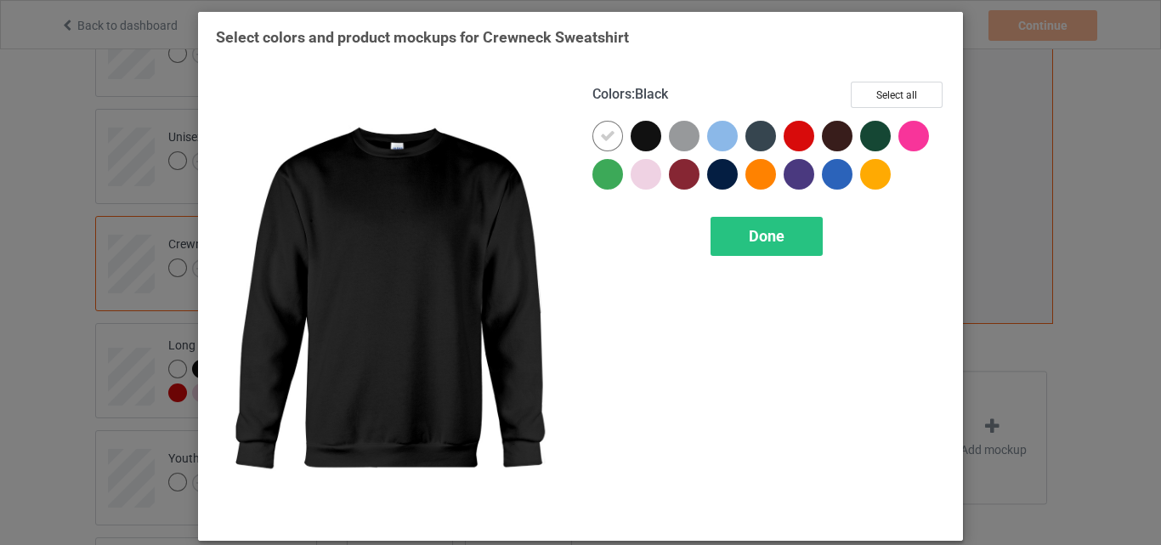
click at [640, 136] on div at bounding box center [646, 136] width 31 height 31
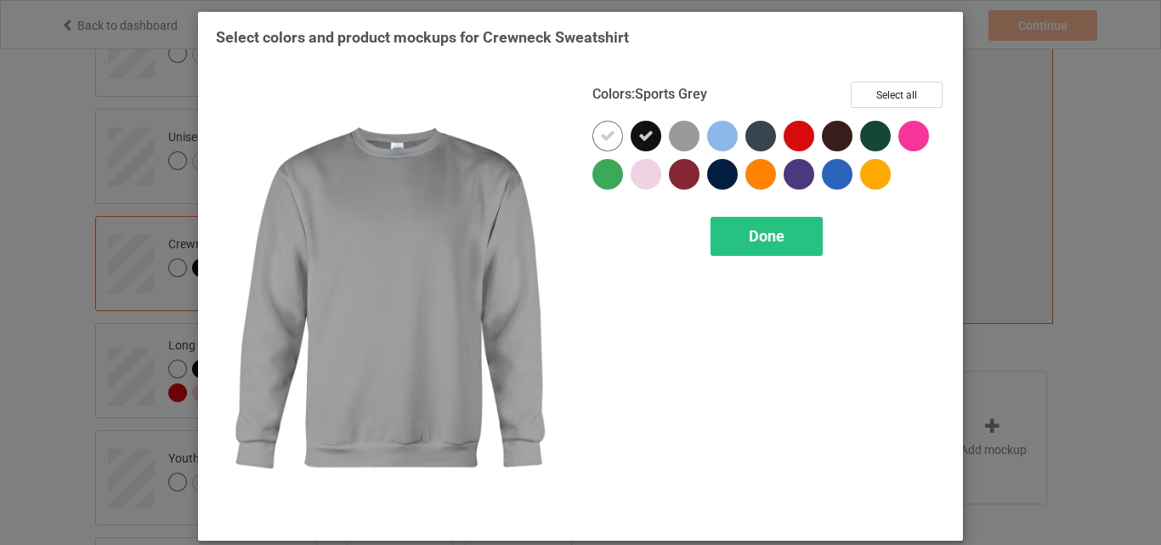
click at [679, 129] on div at bounding box center [684, 136] width 31 height 31
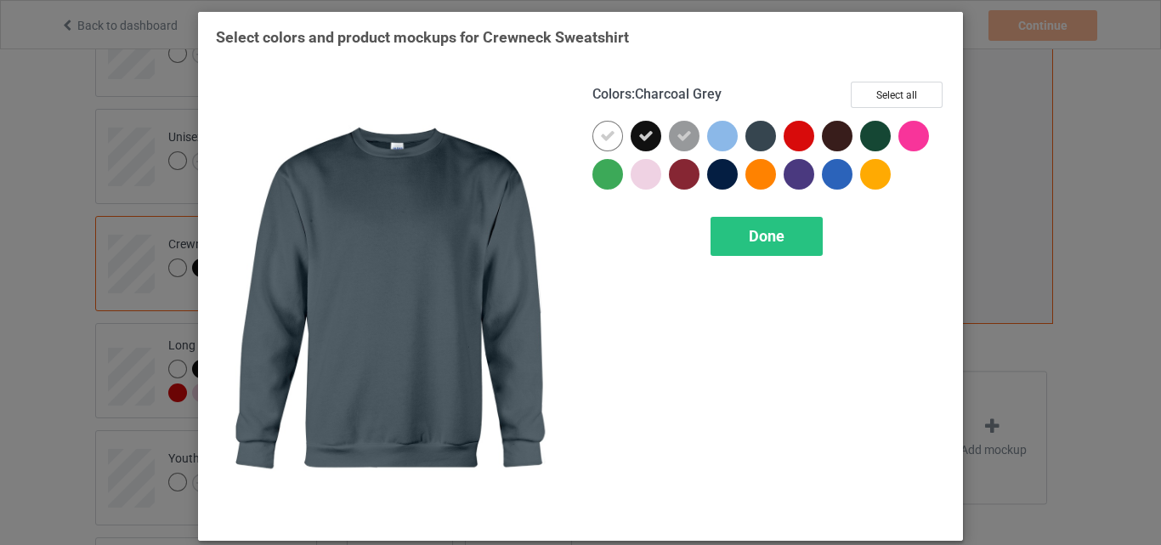
click at [763, 134] on div at bounding box center [760, 136] width 31 height 31
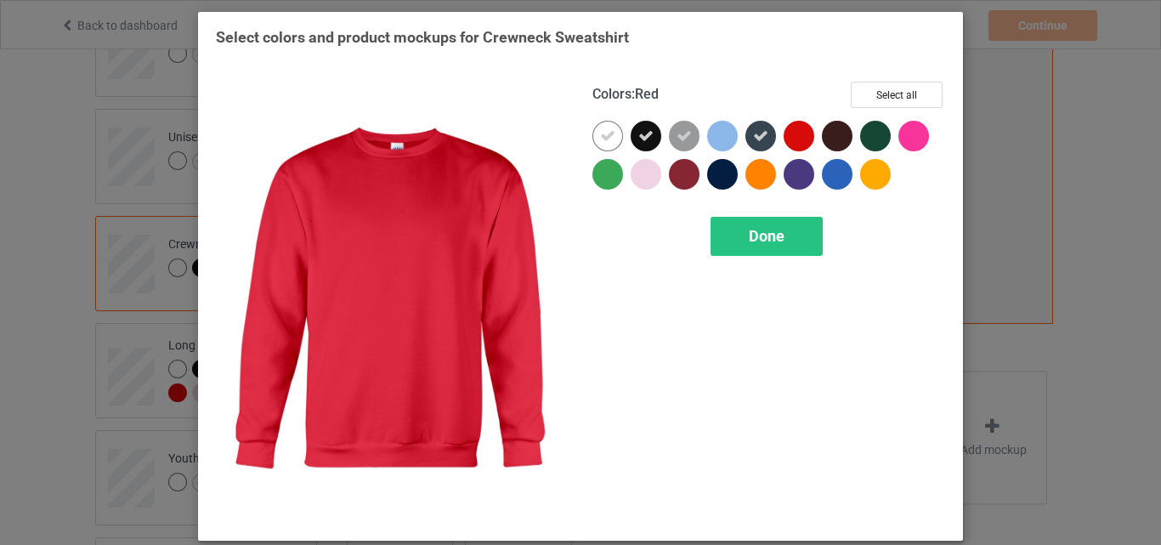
click at [794, 135] on div at bounding box center [799, 136] width 31 height 31
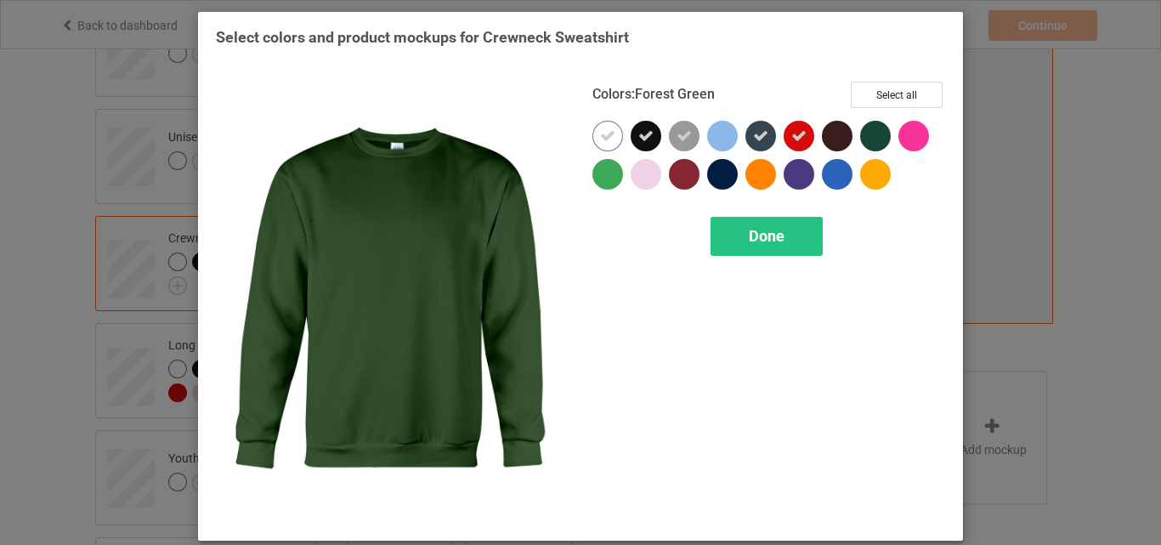
click at [867, 134] on div at bounding box center [875, 136] width 31 height 31
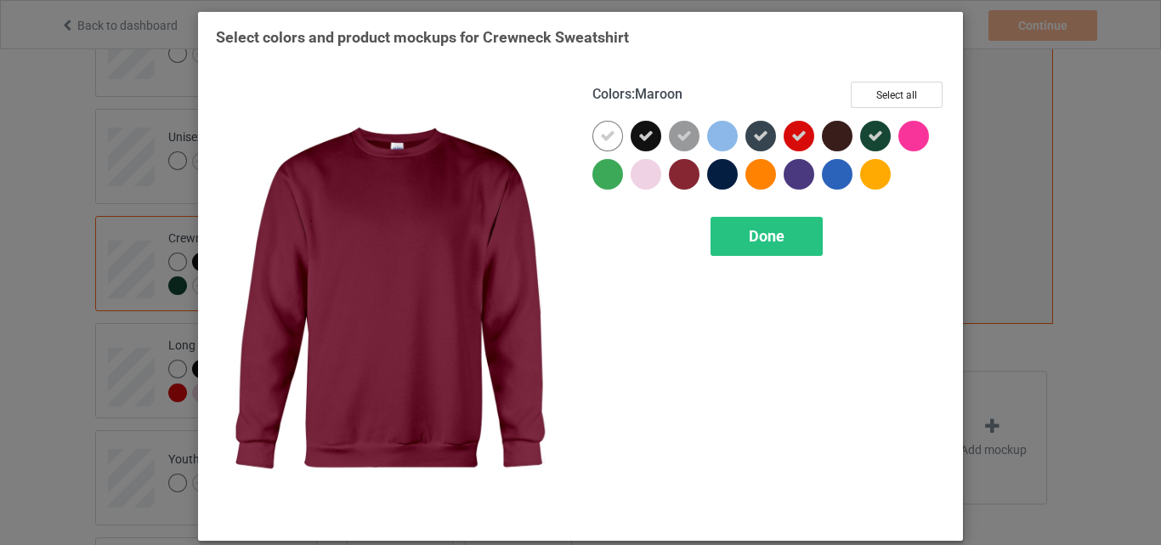
click at [689, 166] on div at bounding box center [684, 174] width 31 height 31
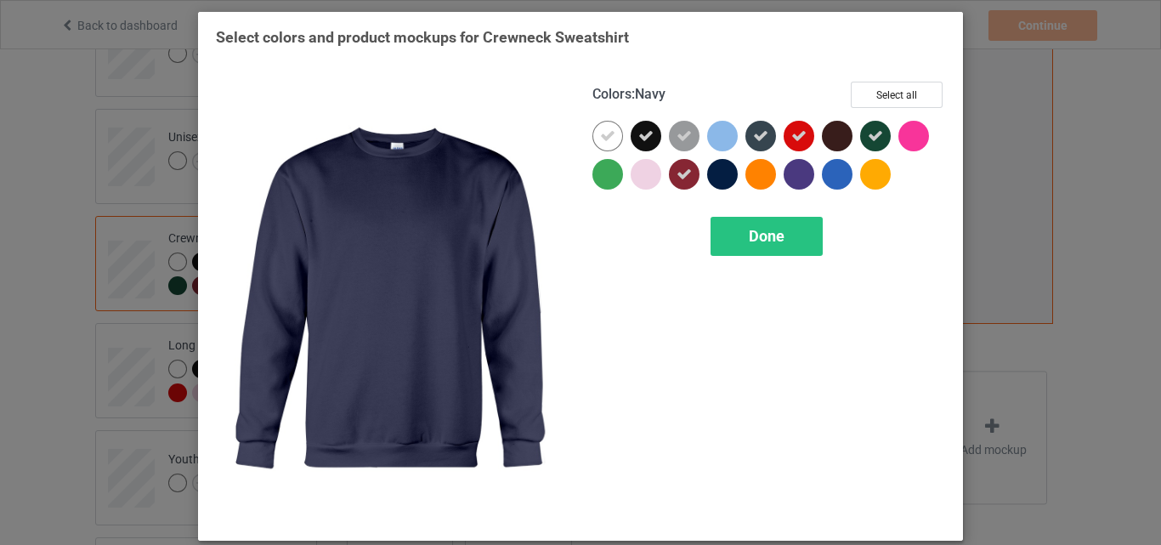
click at [724, 176] on div at bounding box center [722, 174] width 31 height 31
click at [753, 239] on span "Done" at bounding box center [767, 236] width 36 height 18
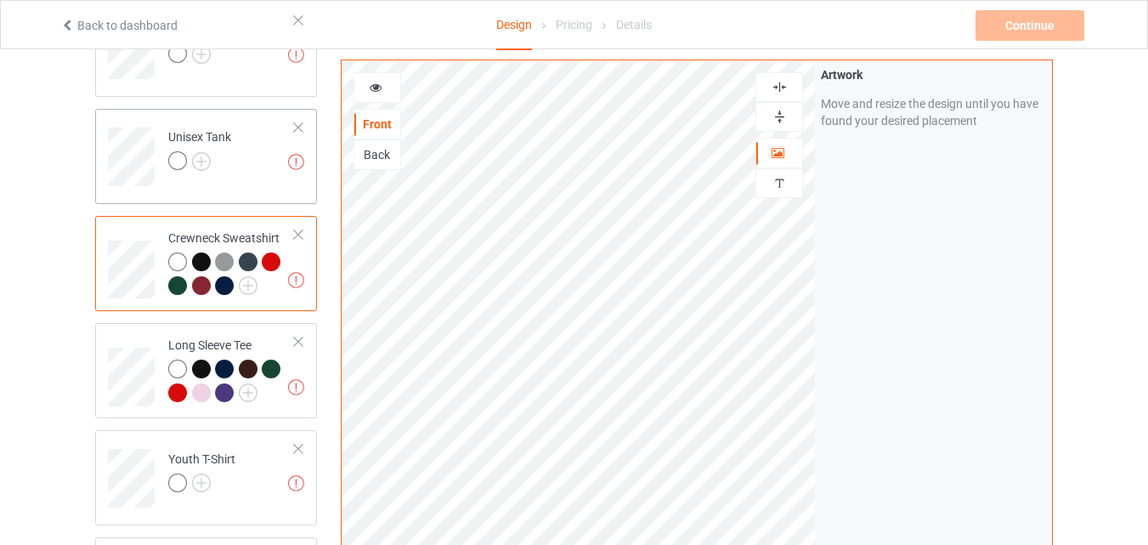
click at [179, 158] on div at bounding box center [177, 160] width 19 height 19
click at [203, 159] on img at bounding box center [201, 161] width 19 height 19
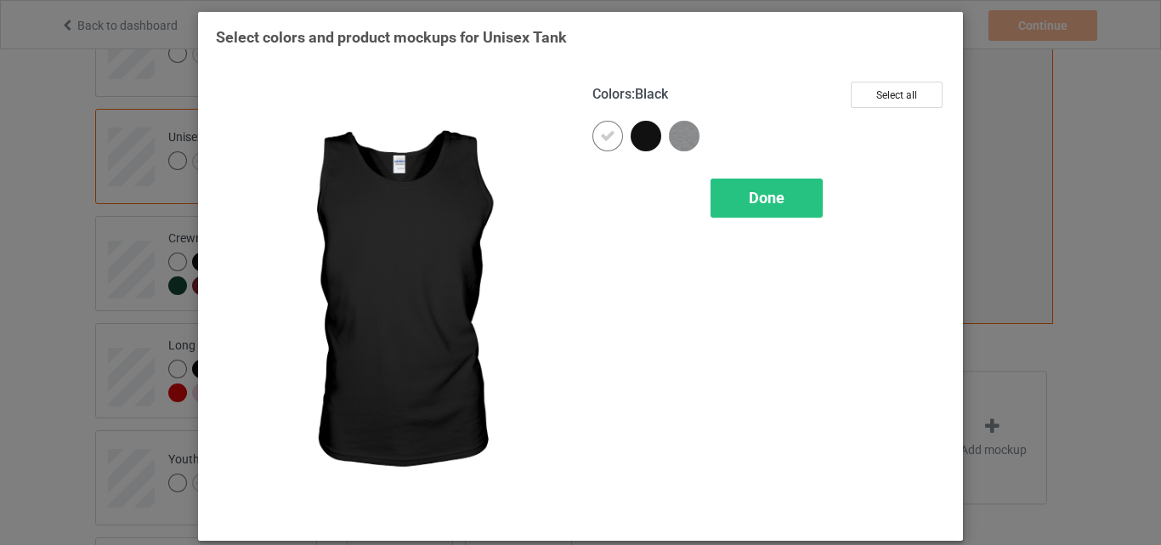
click at [648, 135] on div at bounding box center [646, 136] width 31 height 31
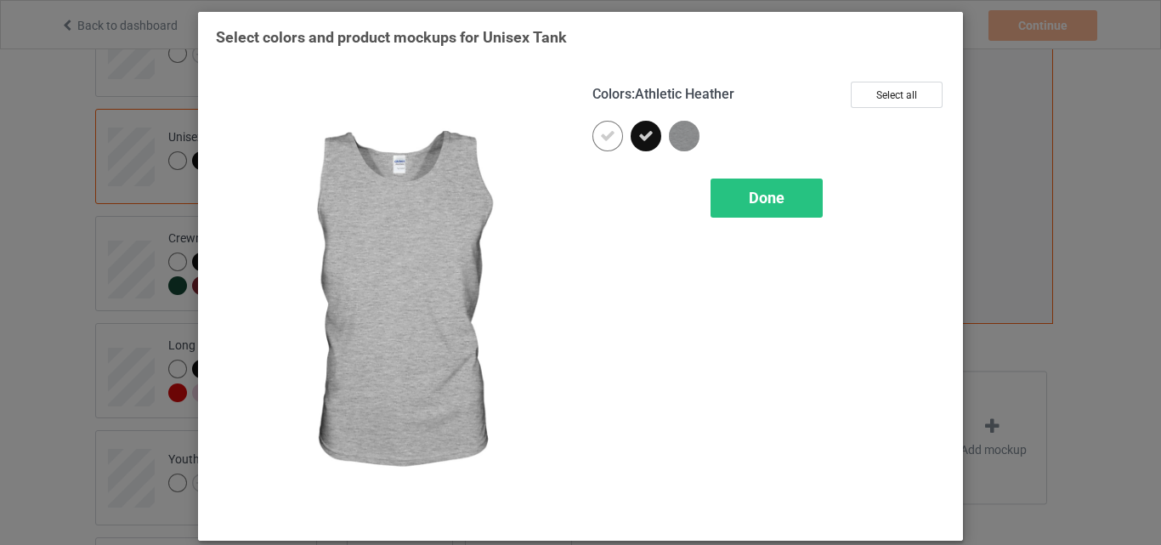
click at [694, 134] on div at bounding box center [688, 140] width 38 height 38
click at [717, 181] on div "Done" at bounding box center [767, 198] width 112 height 39
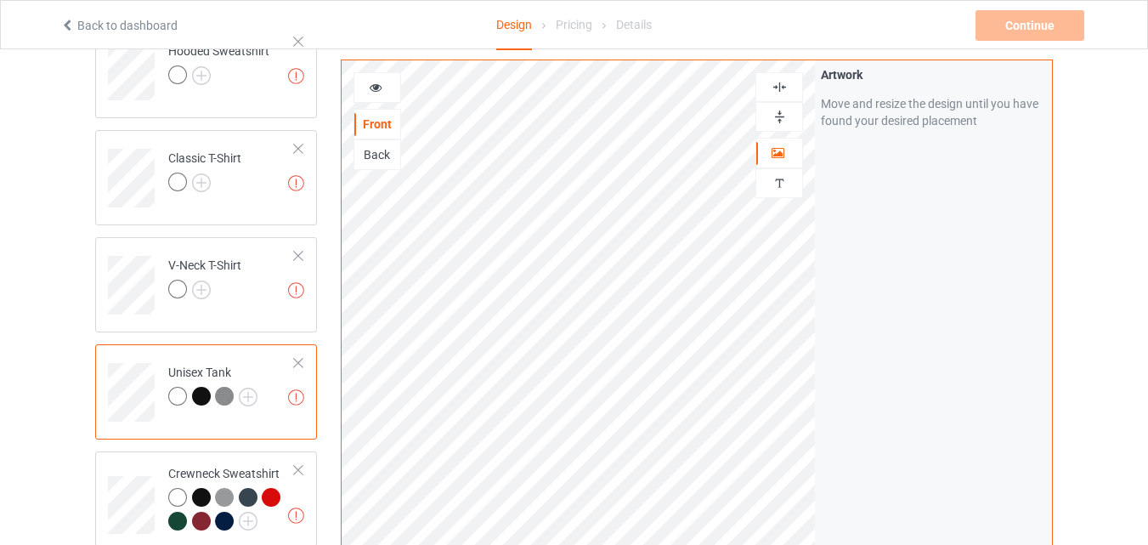
scroll to position [171, 0]
click at [178, 288] on div at bounding box center [177, 291] width 19 height 19
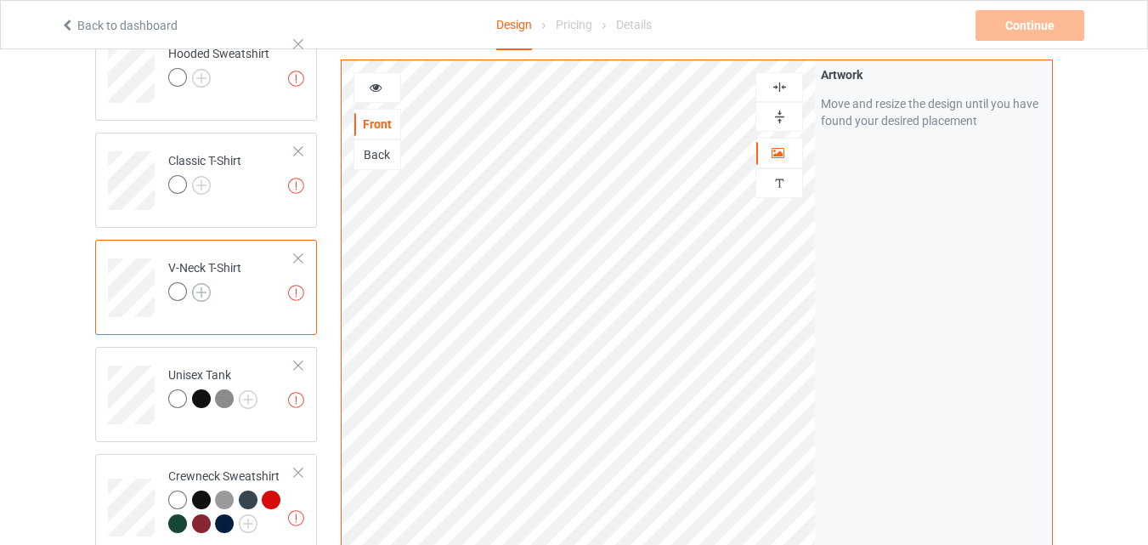
click at [207, 295] on img at bounding box center [201, 292] width 19 height 19
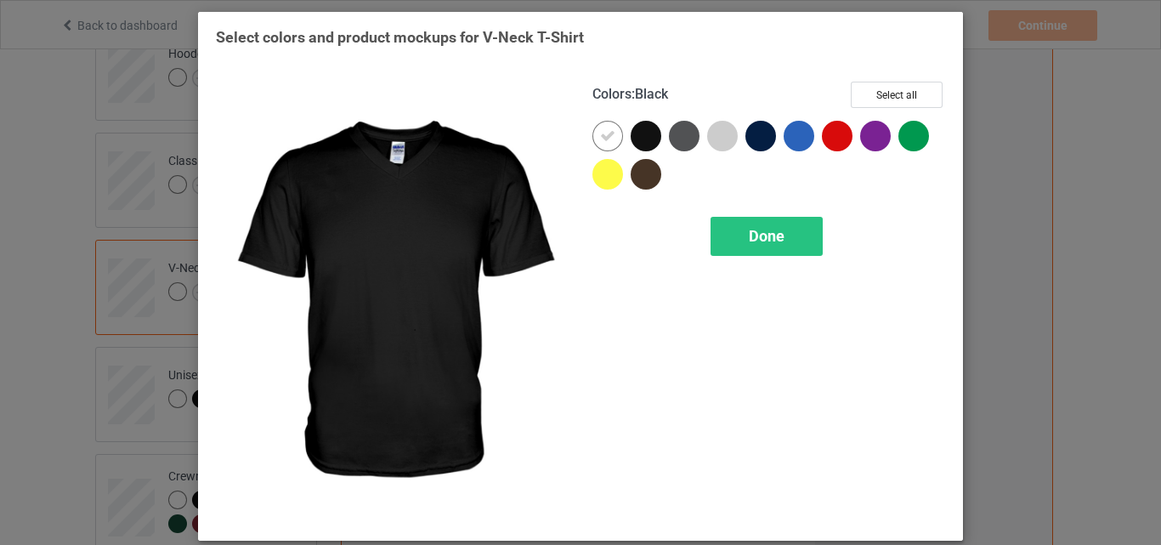
click at [649, 128] on div at bounding box center [646, 136] width 31 height 31
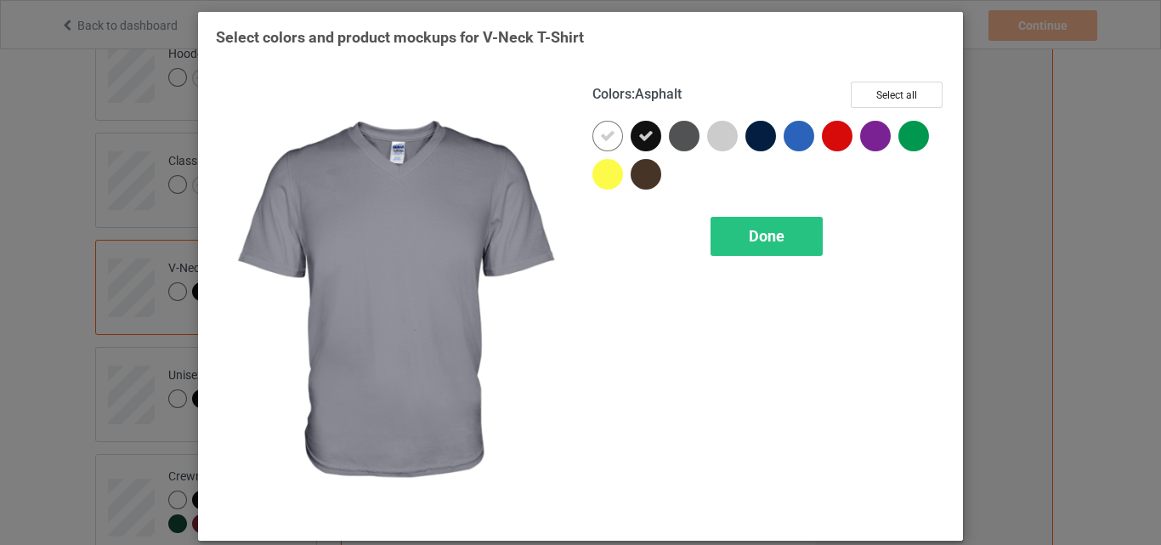
click at [683, 135] on div at bounding box center [684, 136] width 31 height 31
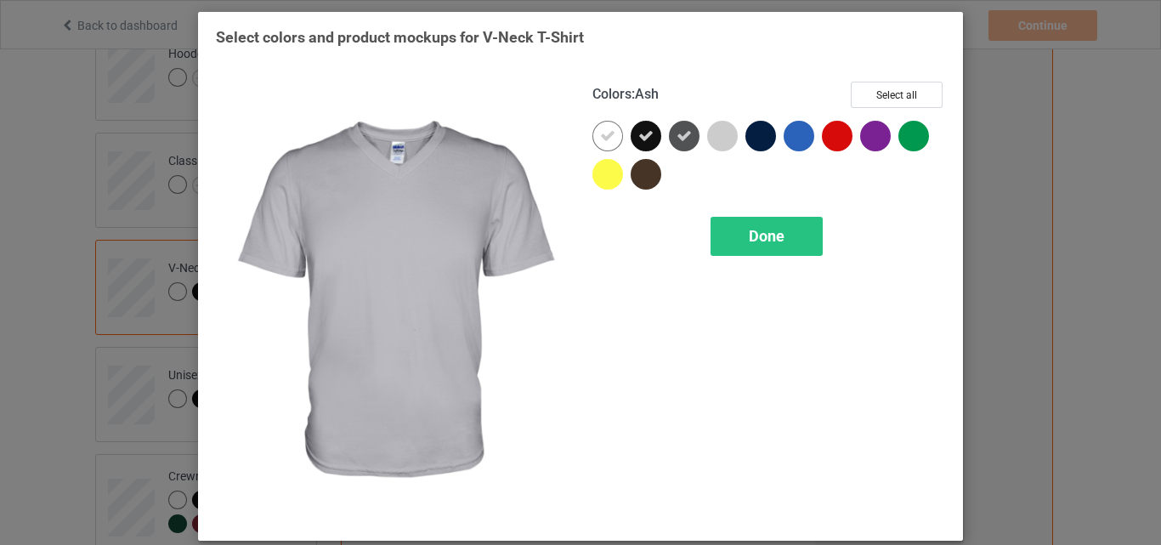
click at [715, 137] on div at bounding box center [722, 136] width 31 height 31
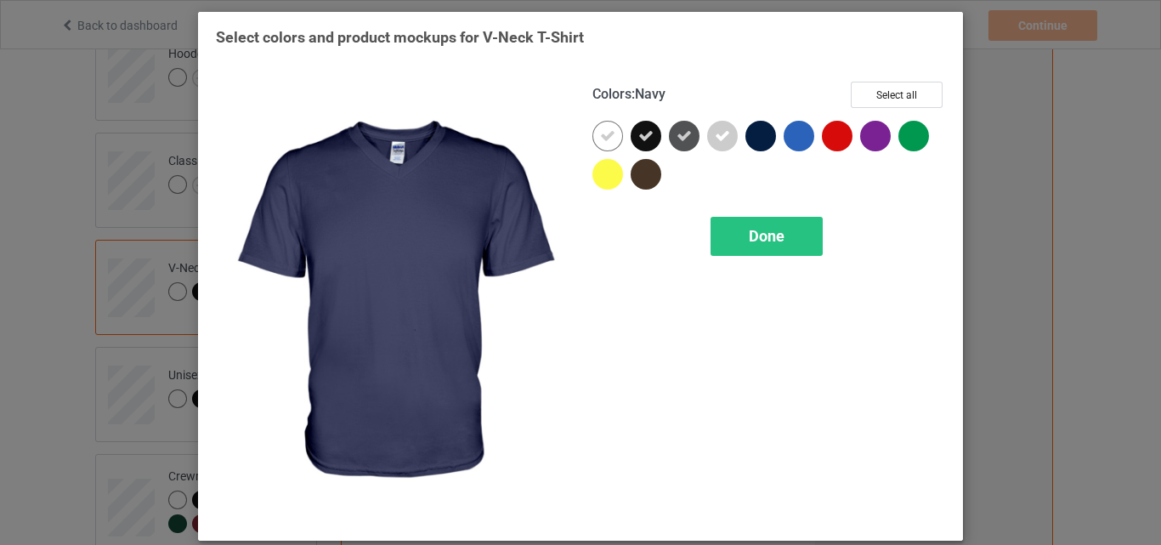
click at [753, 136] on div at bounding box center [760, 136] width 31 height 31
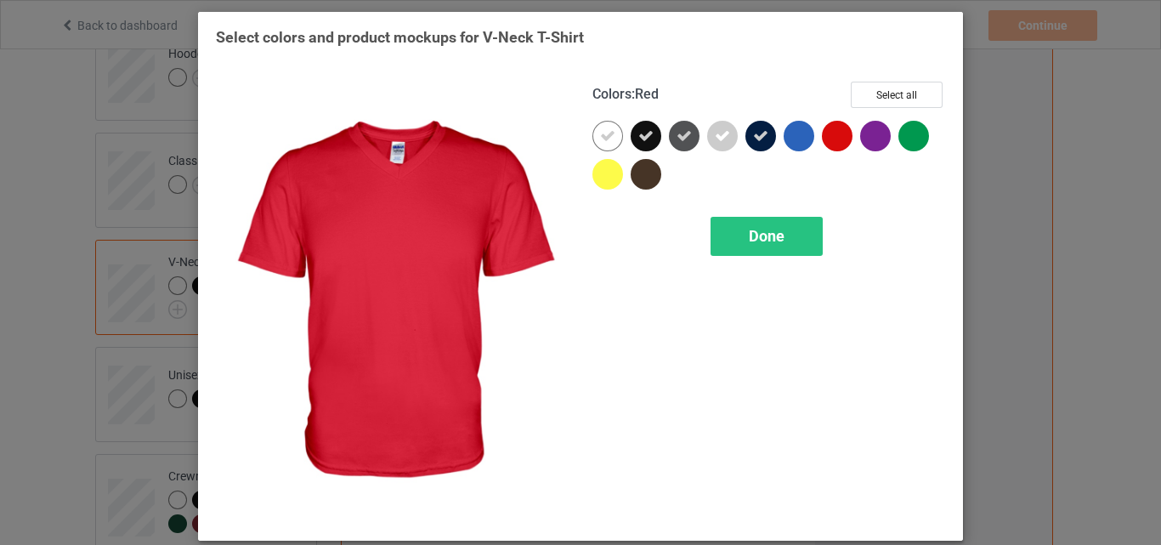
click at [822, 130] on div at bounding box center [837, 136] width 31 height 31
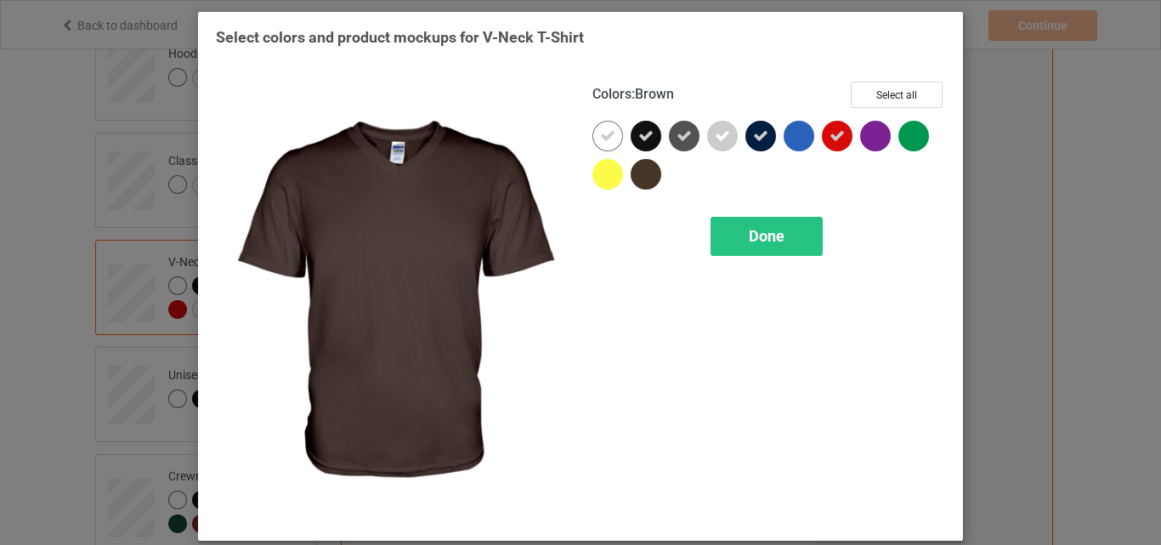
click at [641, 174] on div at bounding box center [646, 174] width 31 height 31
click at [767, 227] on span "Done" at bounding box center [767, 236] width 36 height 18
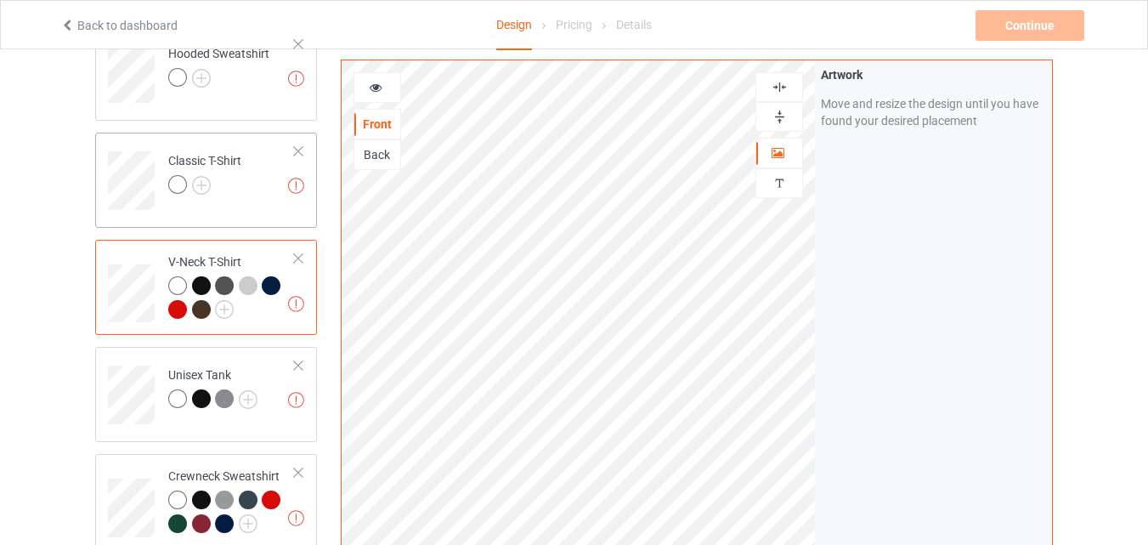
click at [177, 184] on div at bounding box center [177, 184] width 19 height 19
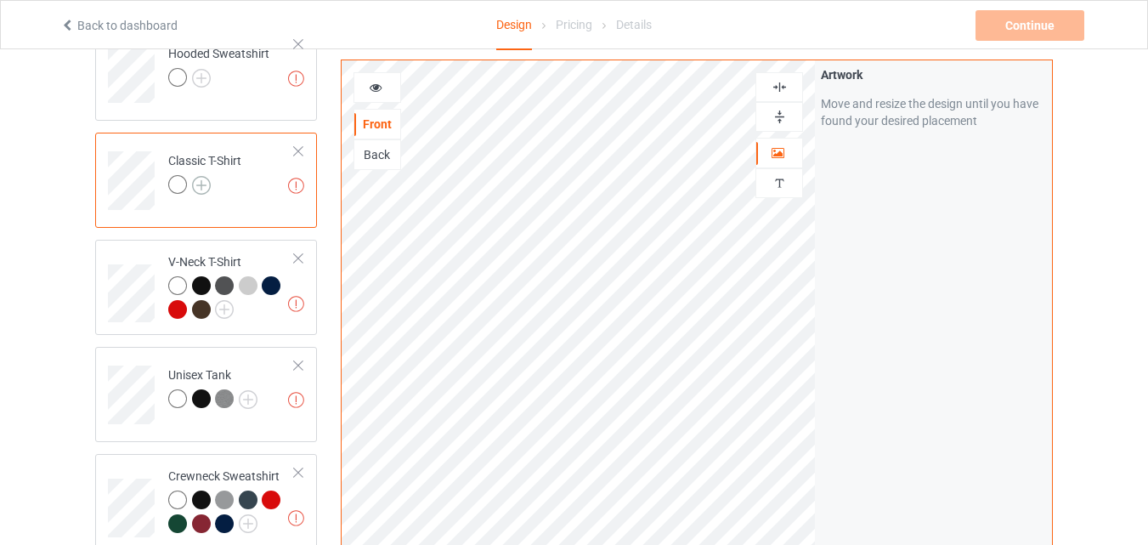
click at [203, 184] on img at bounding box center [201, 185] width 19 height 19
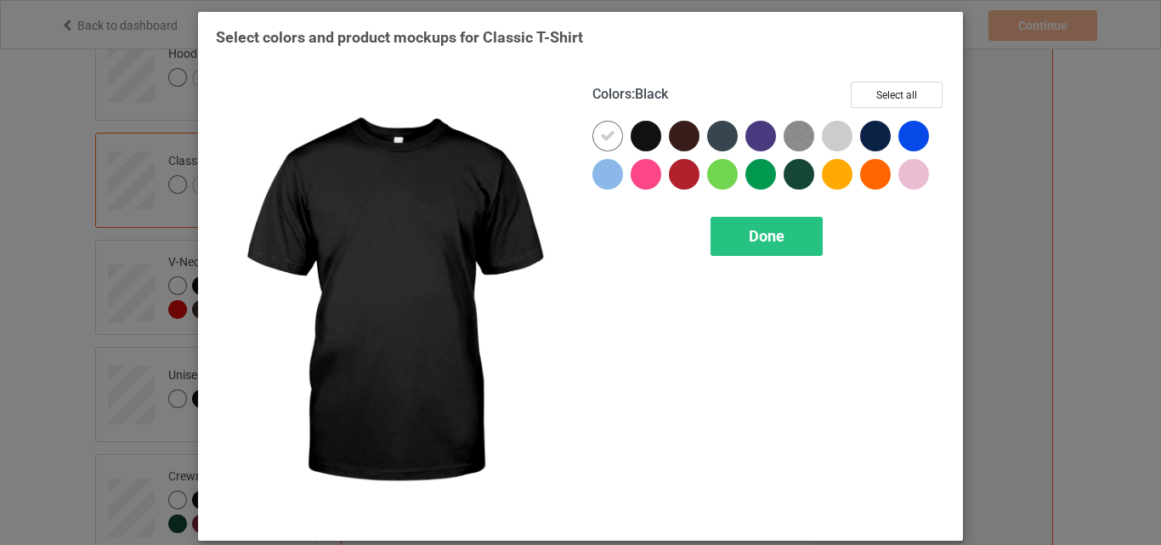
click at [641, 129] on div at bounding box center [646, 136] width 31 height 31
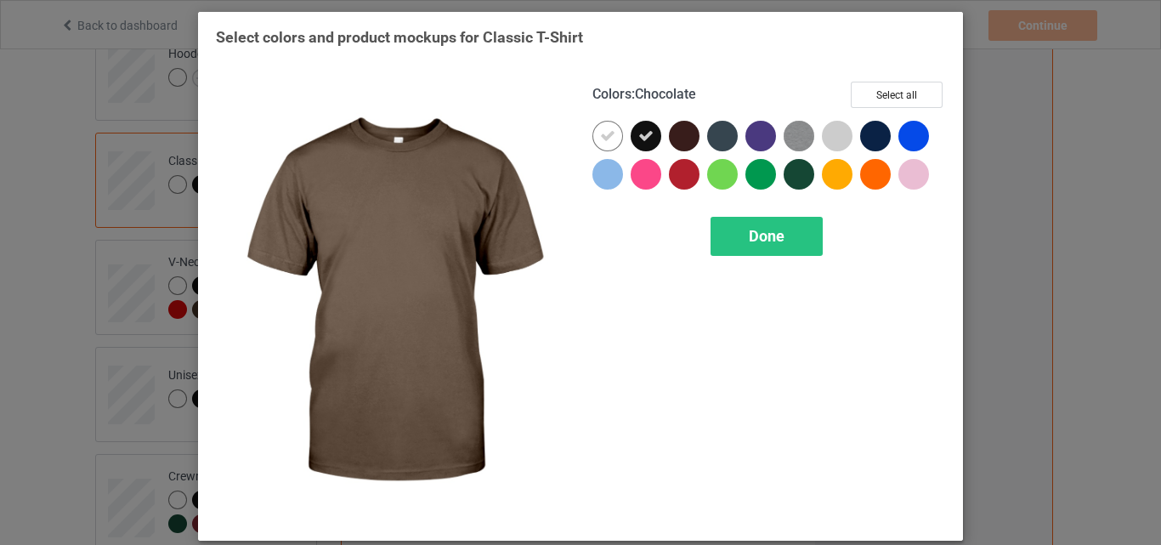
click at [683, 132] on div at bounding box center [684, 136] width 31 height 31
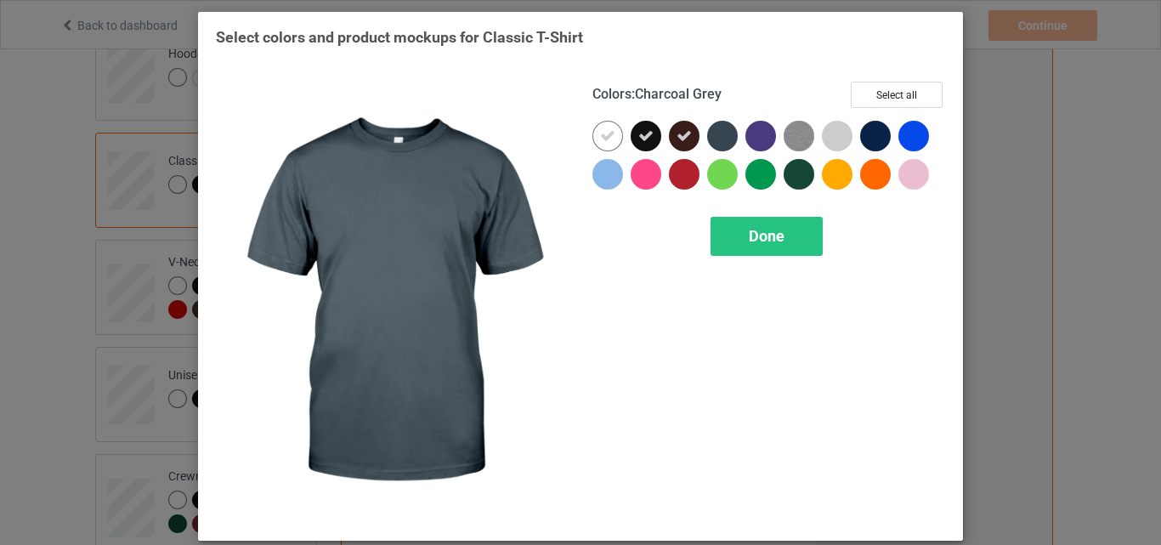
click at [712, 128] on div at bounding box center [722, 136] width 31 height 31
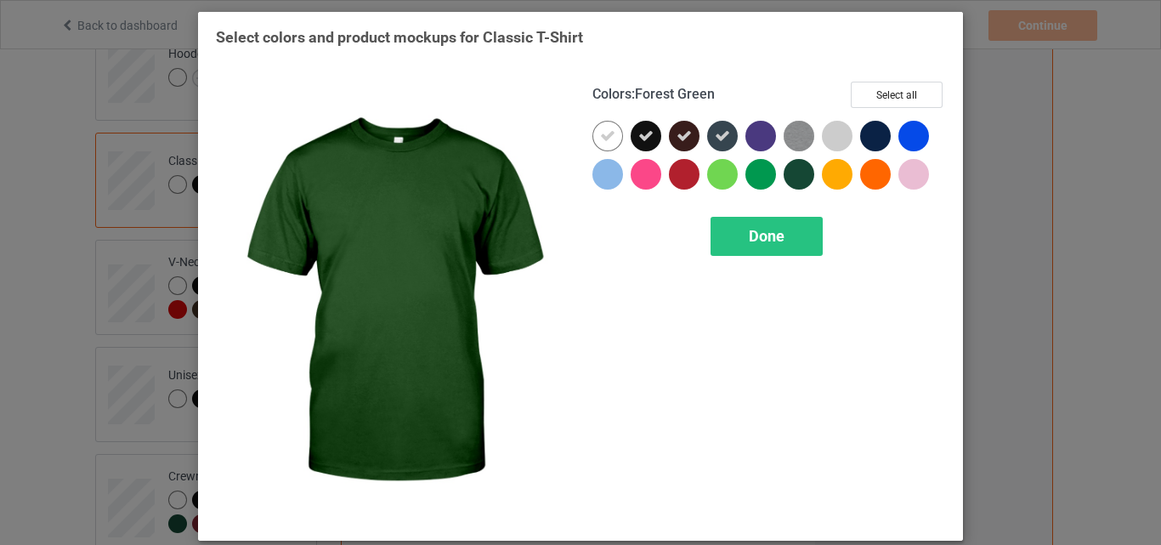
click at [796, 182] on div at bounding box center [799, 174] width 31 height 31
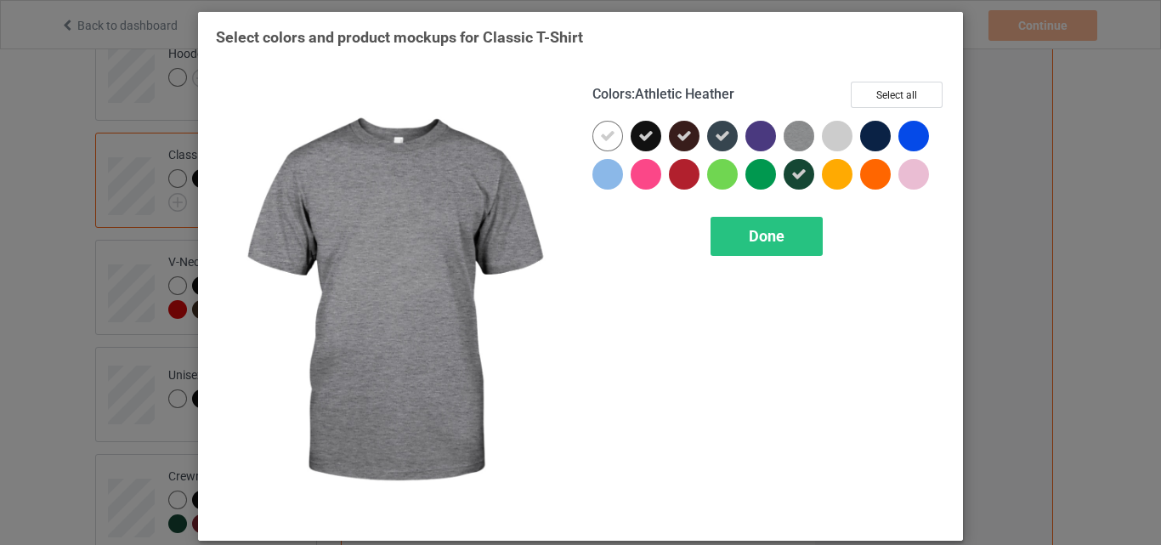
click at [793, 138] on img at bounding box center [799, 136] width 31 height 31
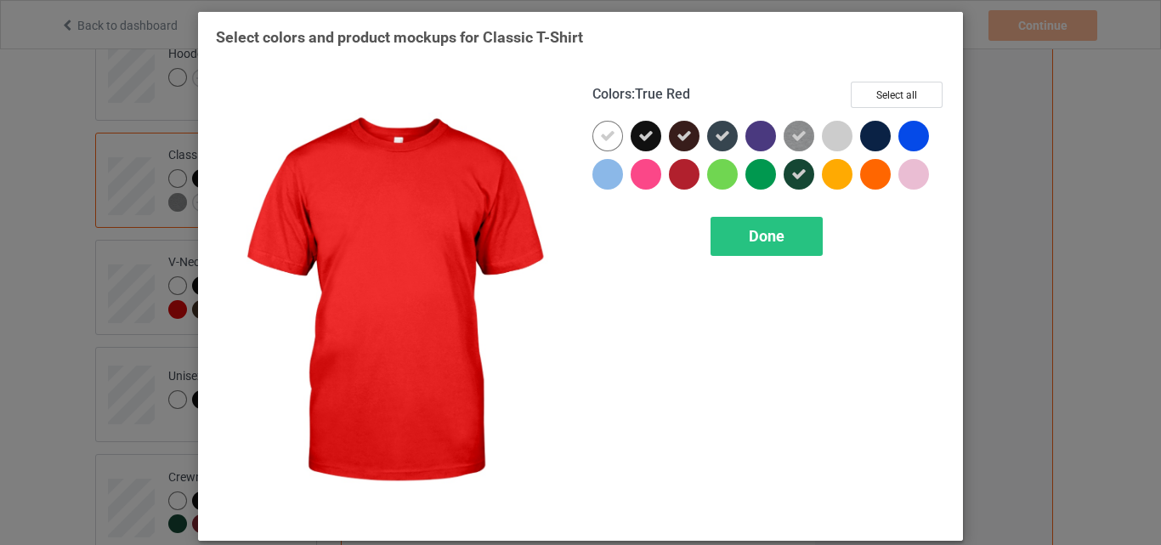
click at [675, 170] on div at bounding box center [684, 174] width 31 height 31
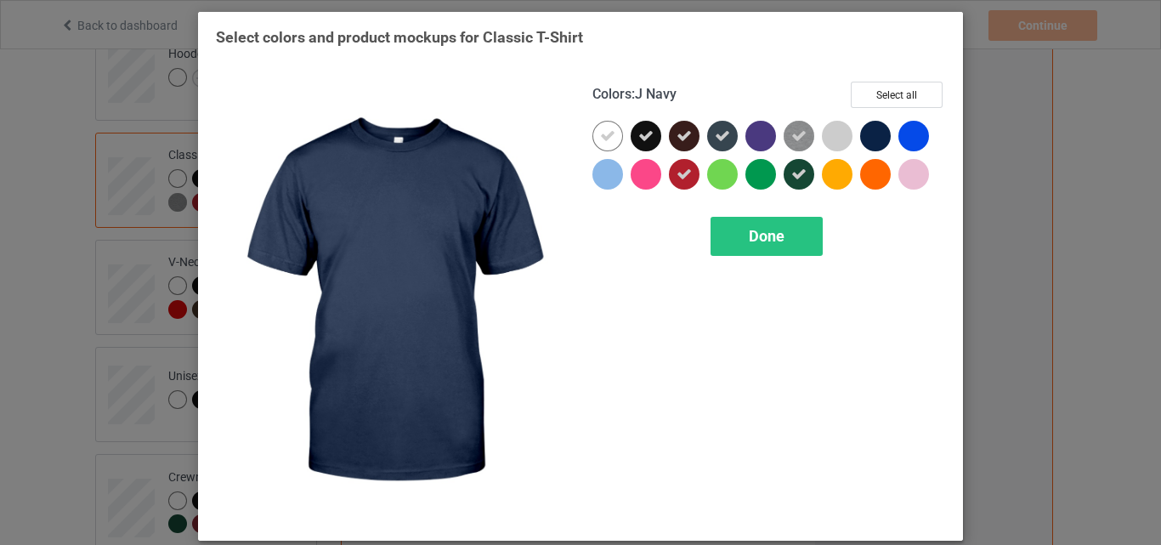
click at [873, 131] on div at bounding box center [875, 136] width 31 height 31
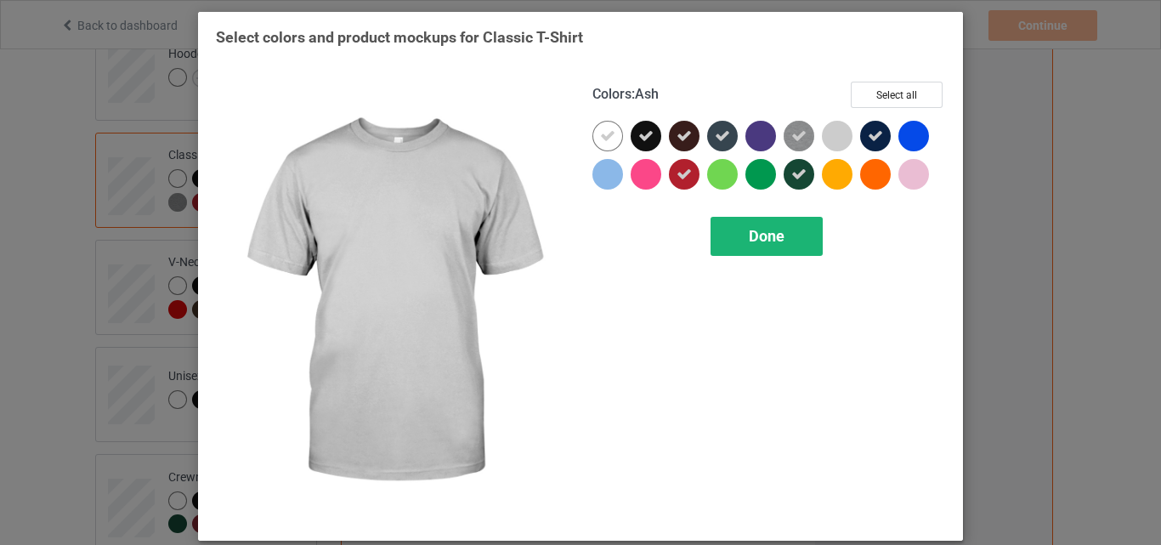
click at [775, 241] on span "Done" at bounding box center [767, 236] width 36 height 18
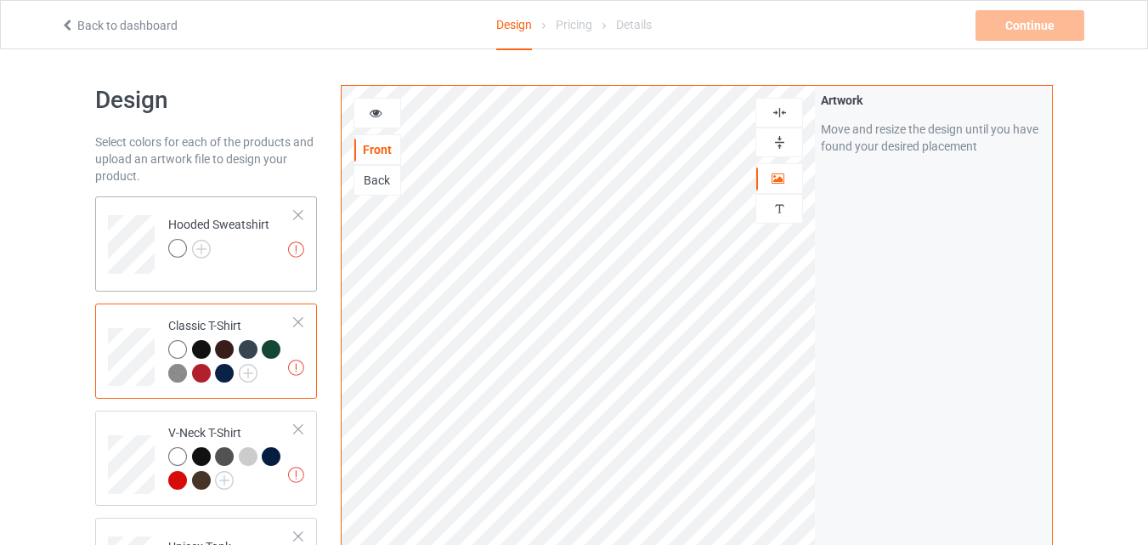
click at [178, 252] on div at bounding box center [177, 248] width 19 height 19
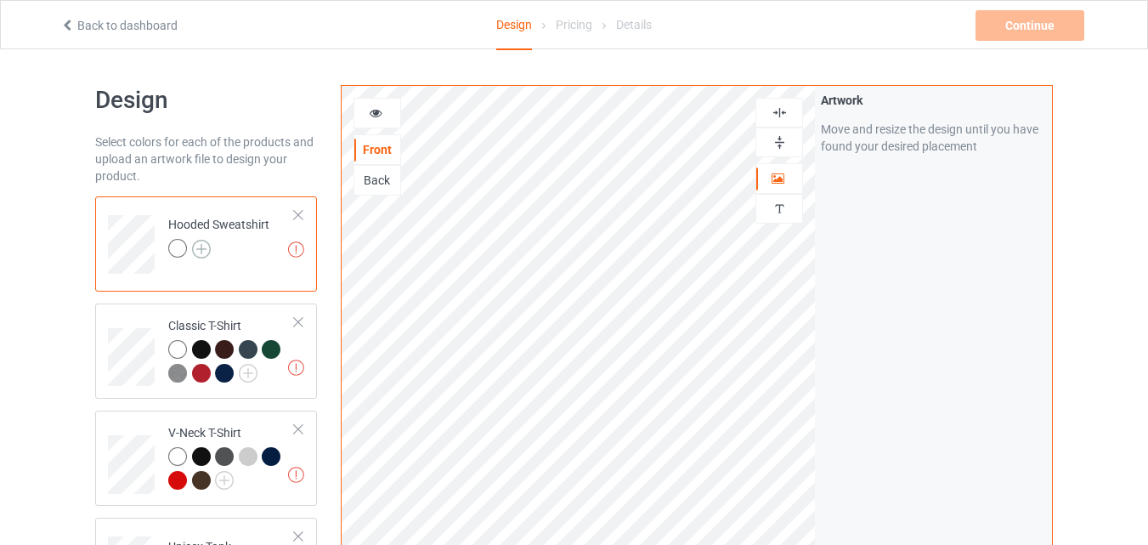
click at [205, 244] on img at bounding box center [201, 249] width 19 height 19
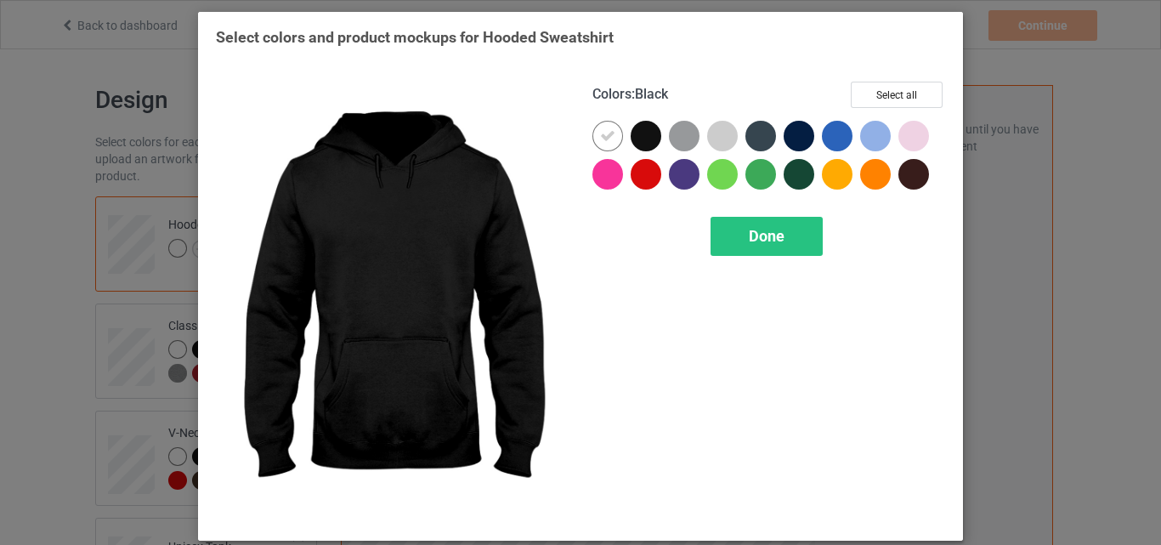
click at [638, 148] on div at bounding box center [646, 136] width 31 height 31
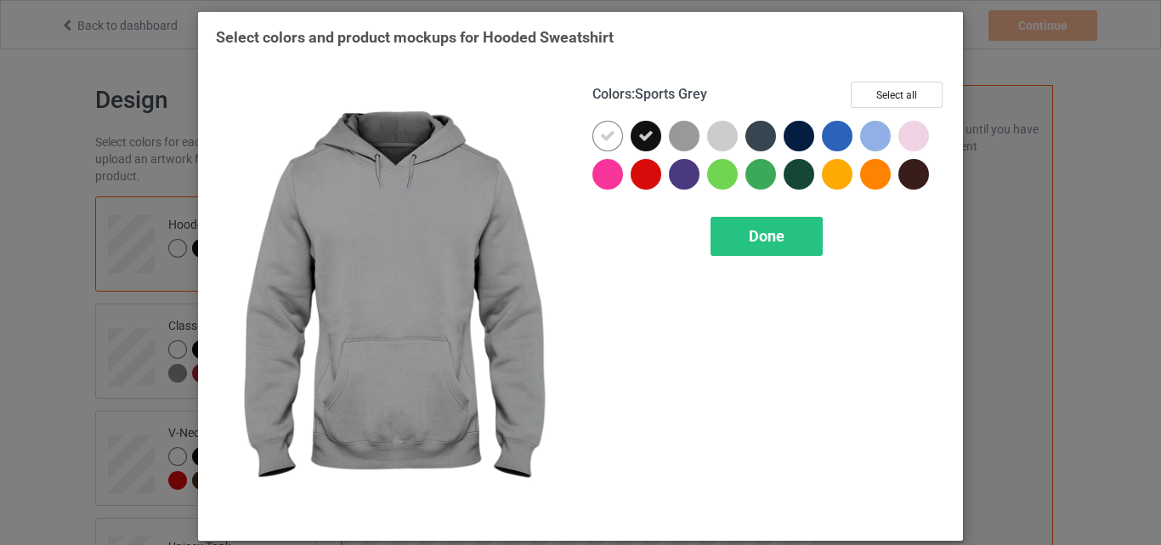
click at [673, 139] on div at bounding box center [684, 136] width 31 height 31
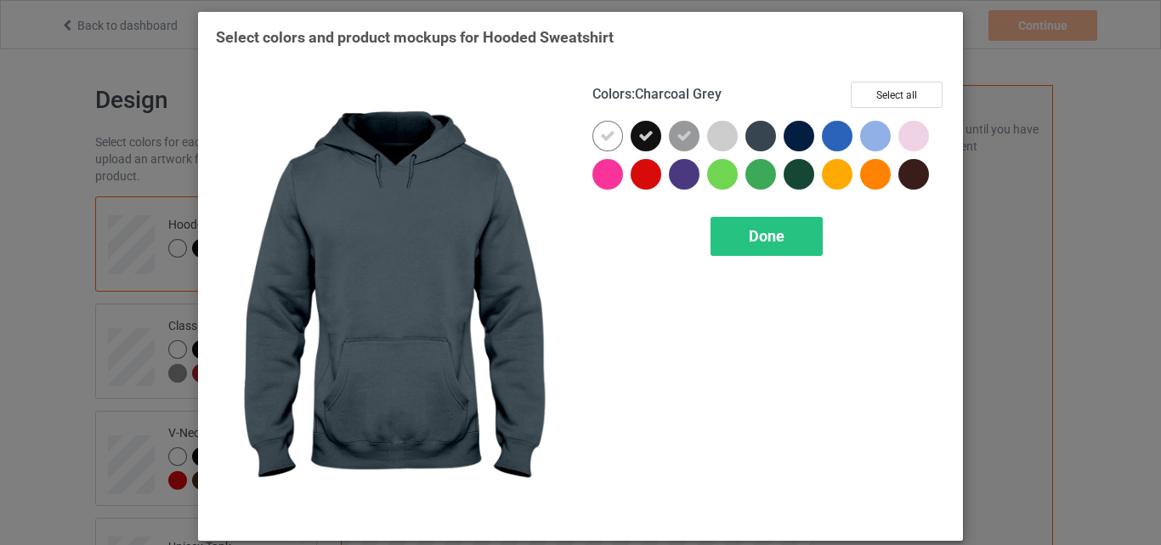
click at [751, 143] on div at bounding box center [760, 136] width 31 height 31
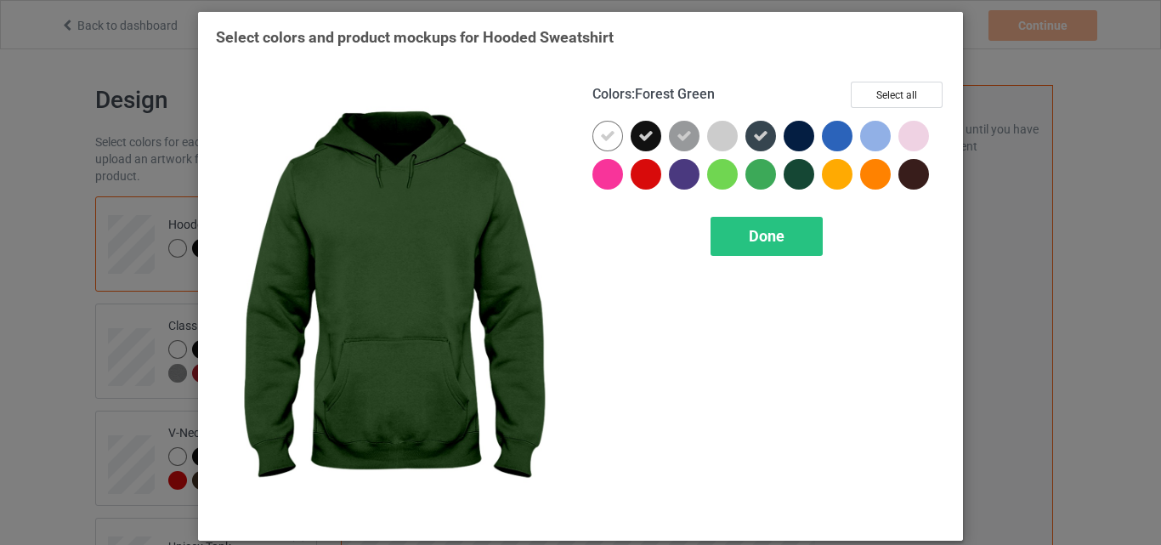
click at [802, 176] on div at bounding box center [799, 174] width 31 height 31
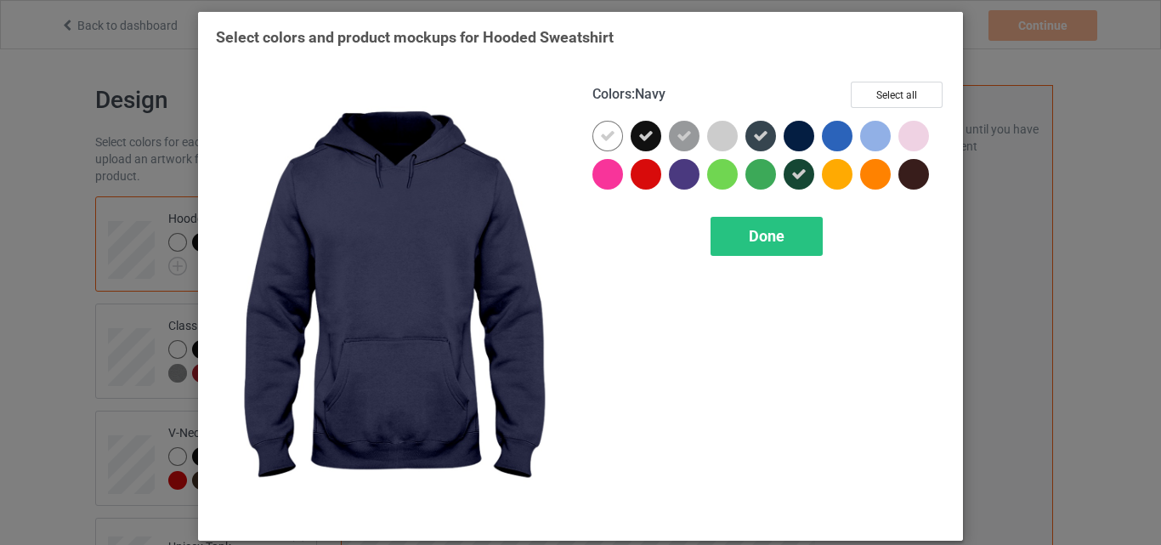
click at [801, 134] on div at bounding box center [799, 136] width 31 height 31
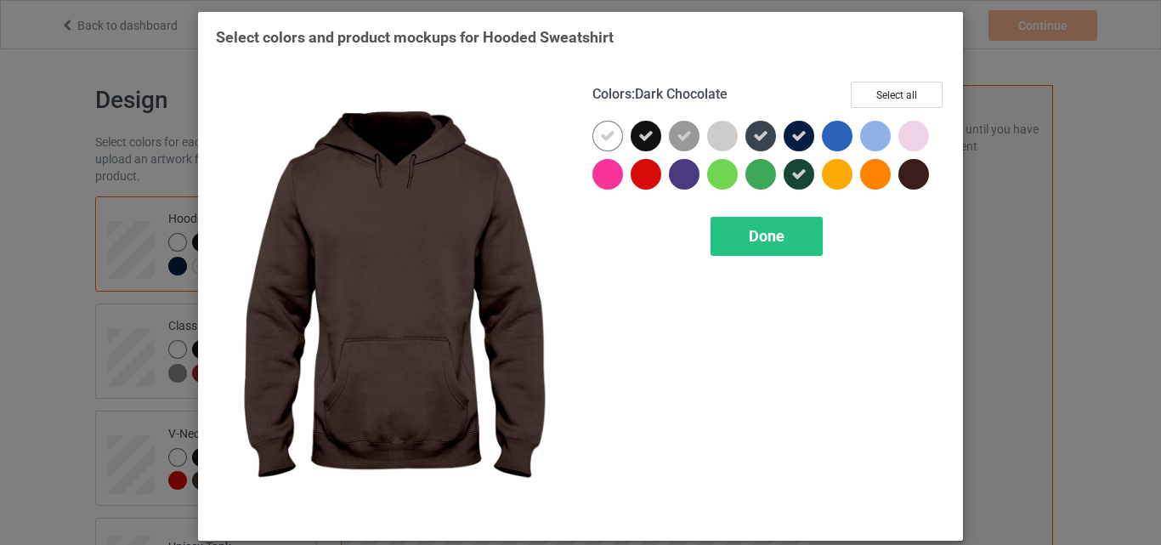
click at [904, 171] on div at bounding box center [913, 174] width 31 height 31
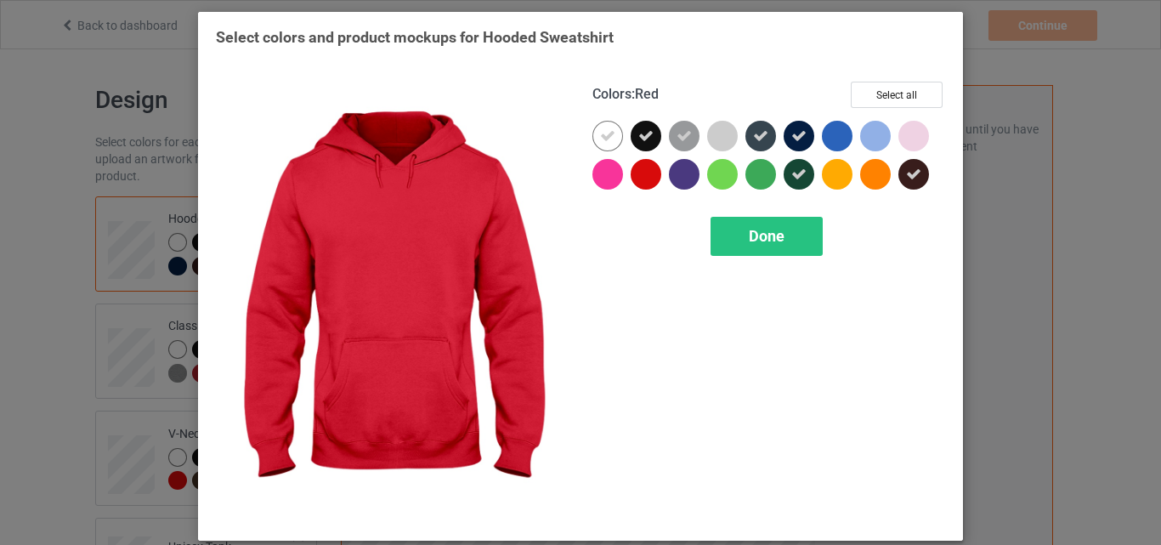
click at [639, 172] on div at bounding box center [646, 174] width 31 height 31
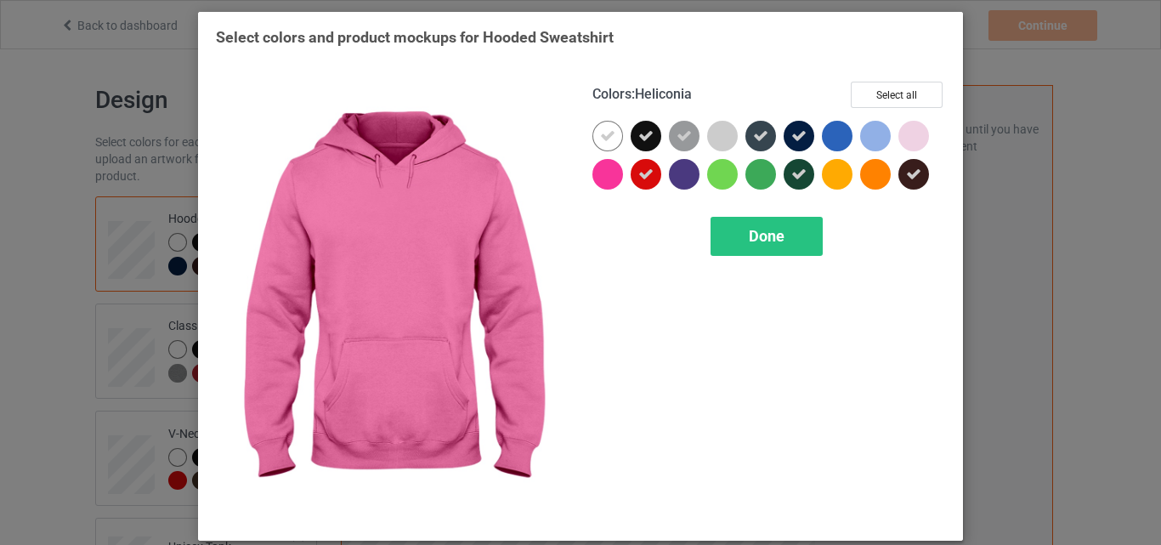
click at [597, 173] on div at bounding box center [607, 174] width 31 height 31
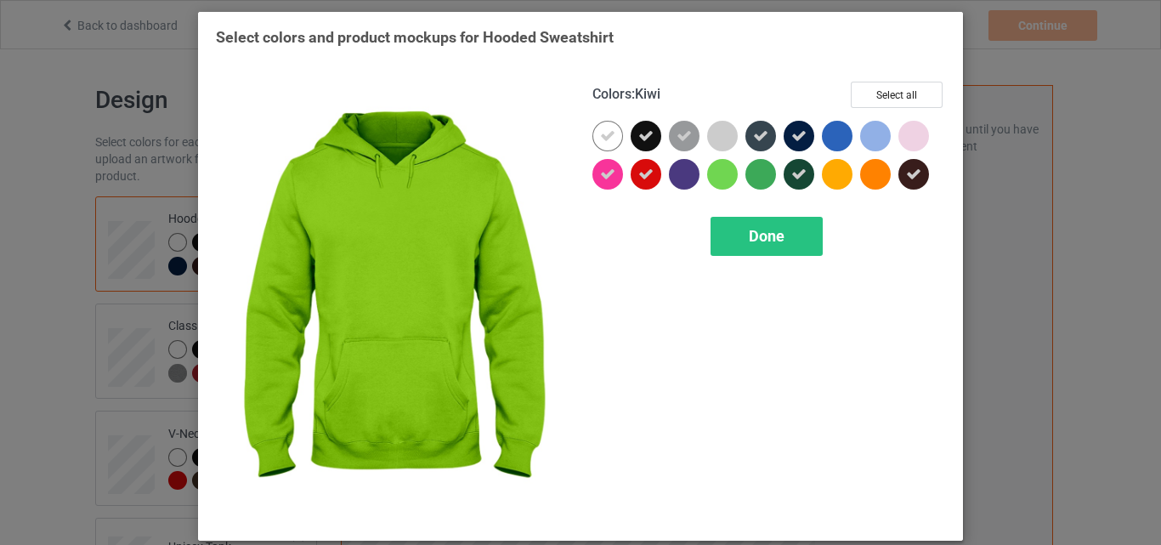
click at [723, 174] on div at bounding box center [722, 174] width 31 height 31
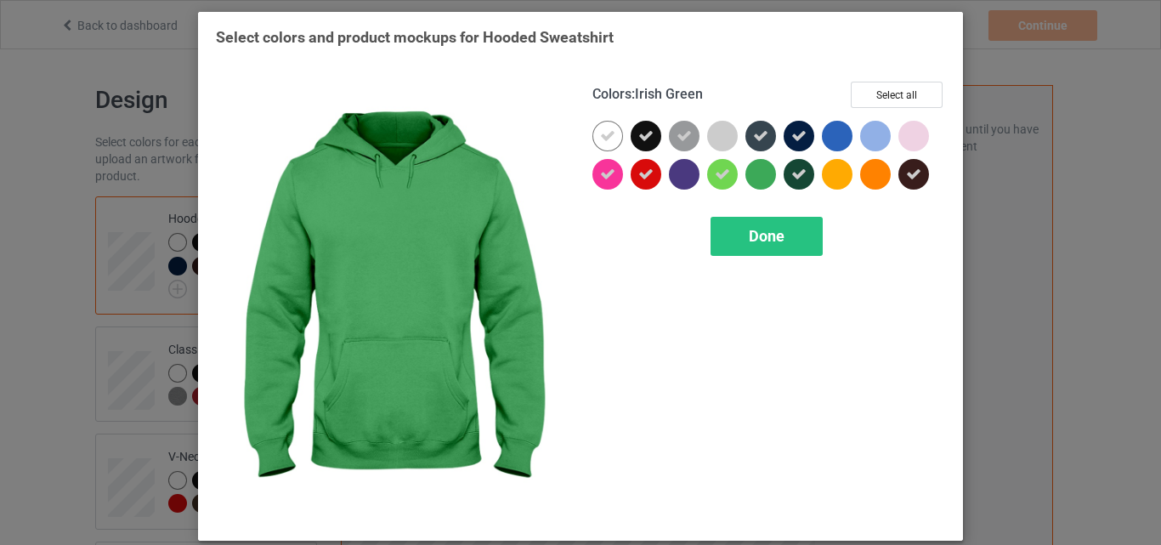
click at [745, 176] on div at bounding box center [760, 174] width 31 height 31
click at [764, 242] on span "Done" at bounding box center [767, 236] width 36 height 18
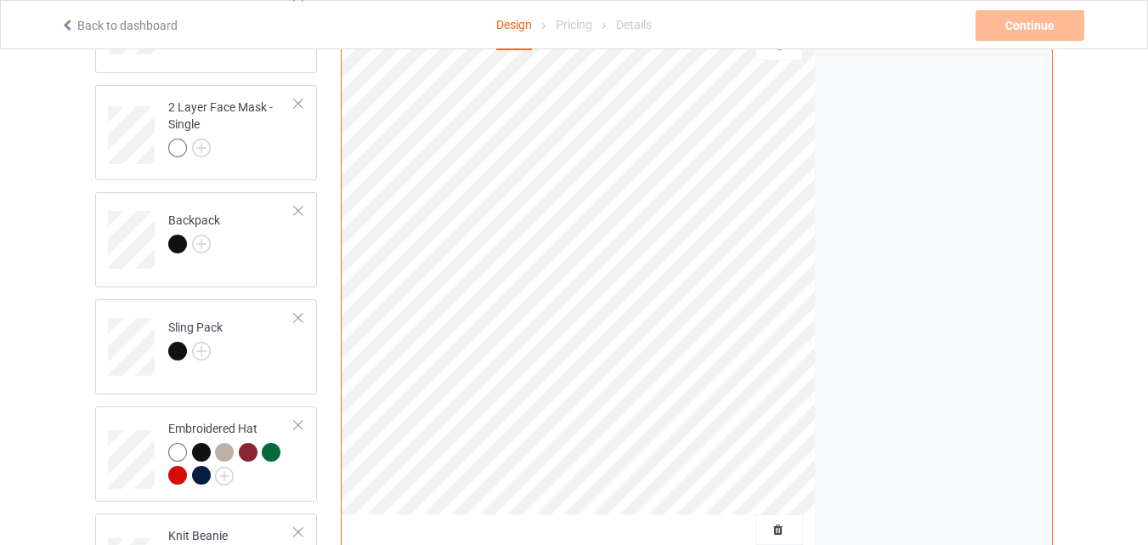
scroll to position [2508, 0]
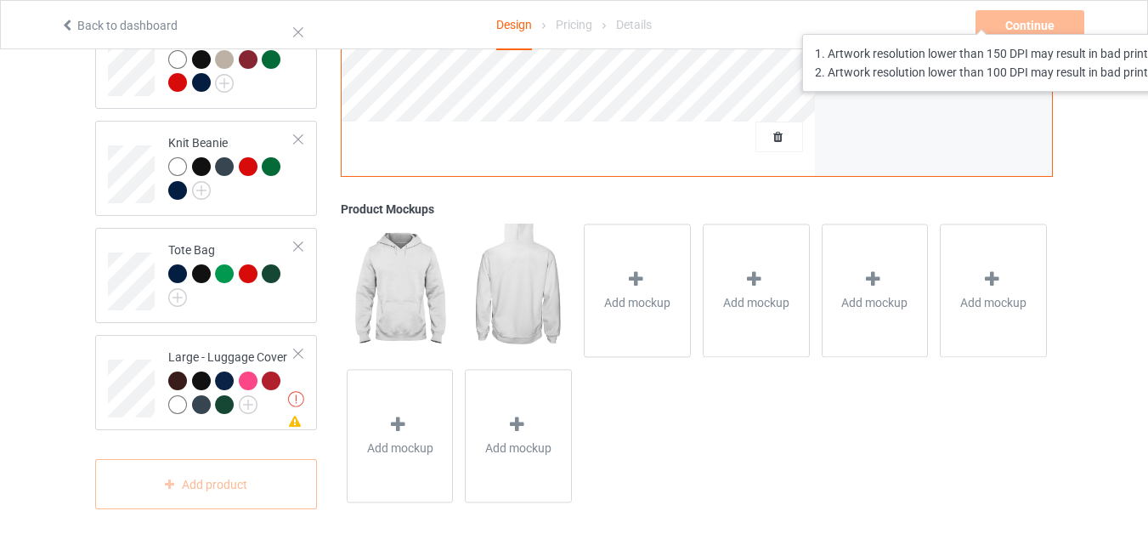
click at [1028, 17] on div "Continue 1. Artwork resolution lower than 150 DPI may result in bad print 2. Ar…" at bounding box center [1032, 25] width 112 height 31
